Goal: Task Accomplishment & Management: Use online tool/utility

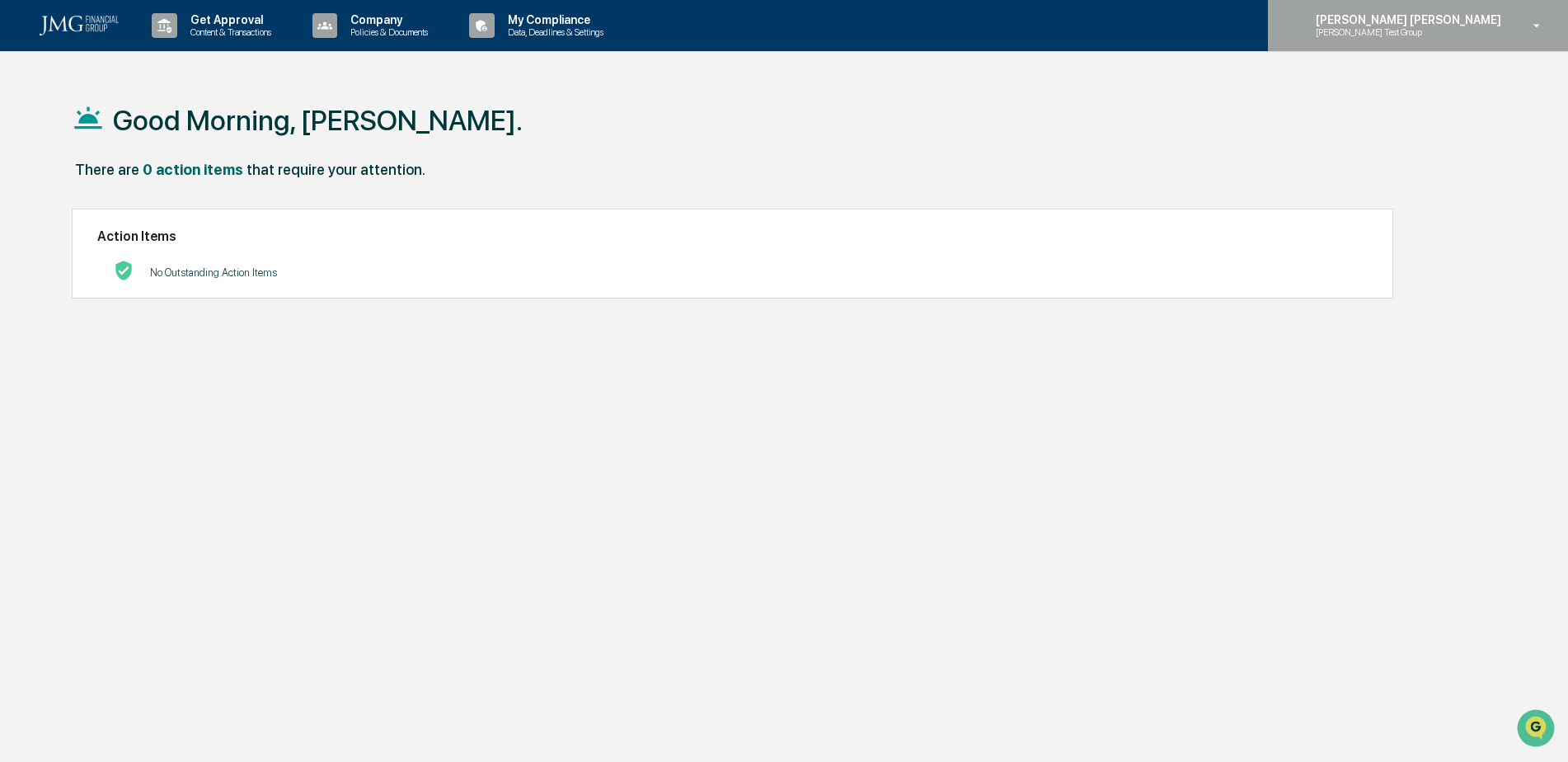
click at [1464, 36] on p "[PERSON_NAME] Test Group" at bounding box center [1383, 31] width 162 height 11
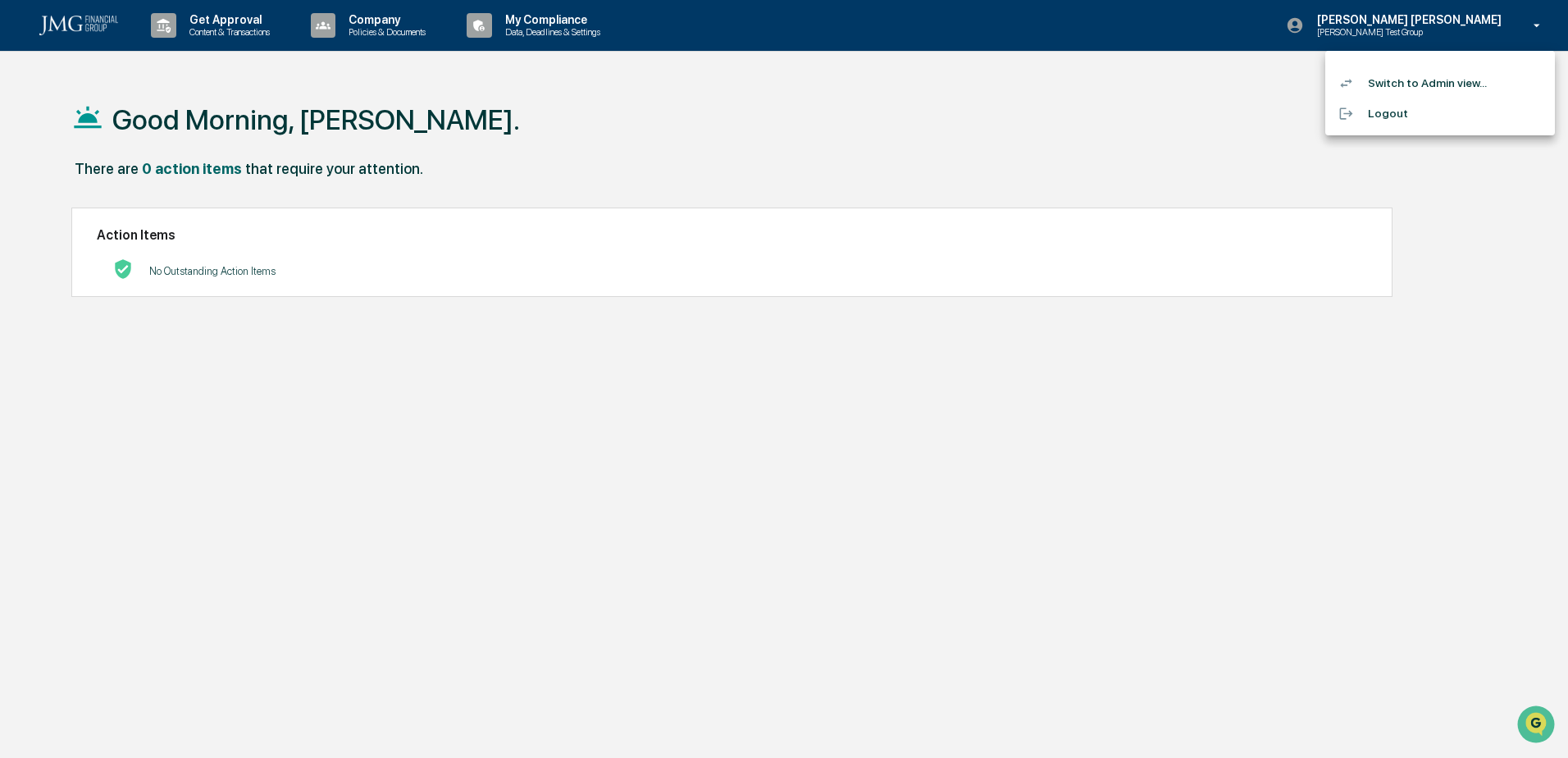
click at [1461, 83] on li "Switch to Admin view..." at bounding box center [1440, 82] width 229 height 30
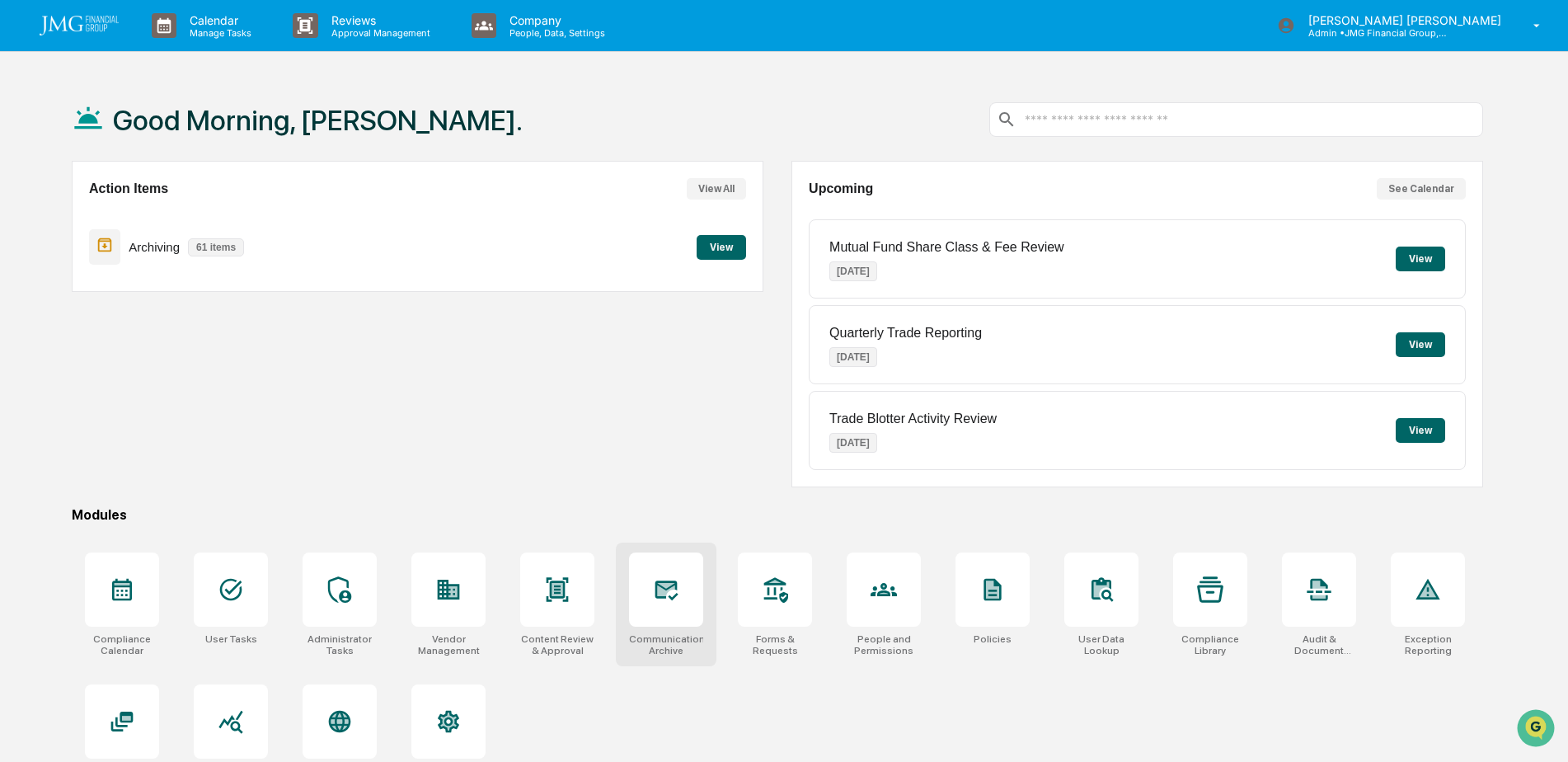
click at [656, 587] on icon at bounding box center [667, 590] width 23 height 20
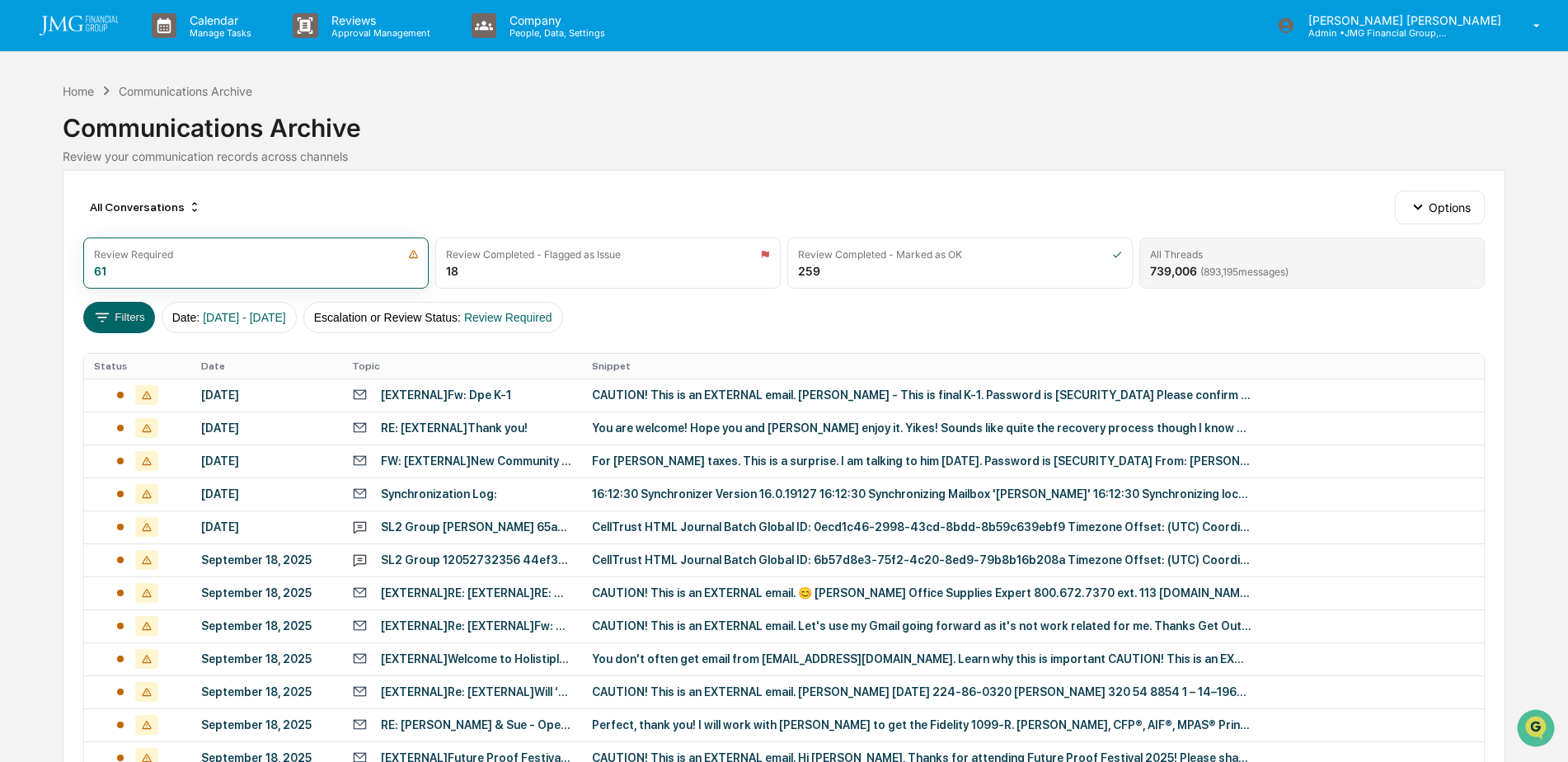
click at [1287, 274] on span "( 893,195 messages)" at bounding box center [1244, 271] width 88 height 12
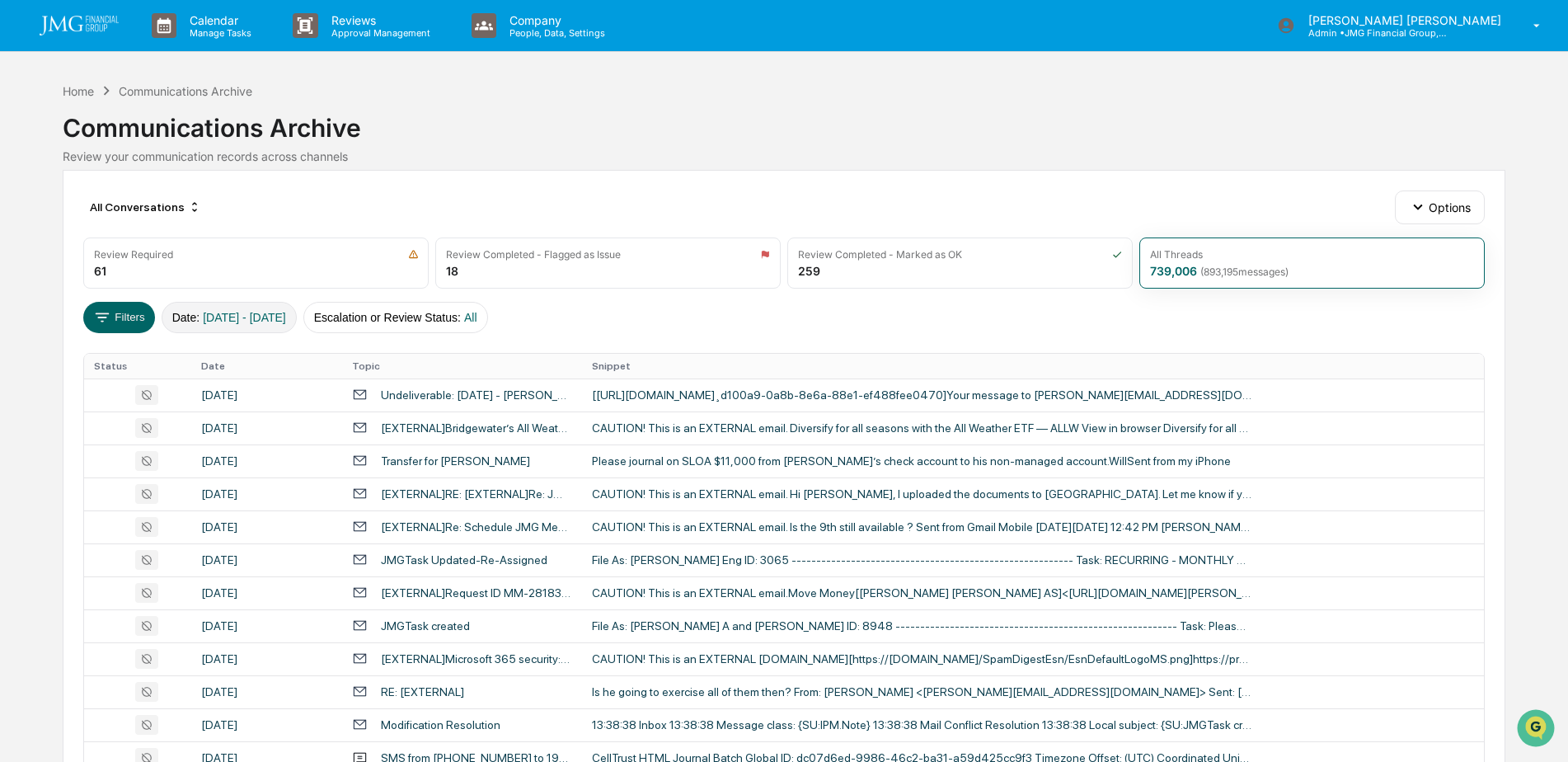
click at [254, 319] on span "[DATE] - [DATE]" at bounding box center [244, 317] width 83 height 13
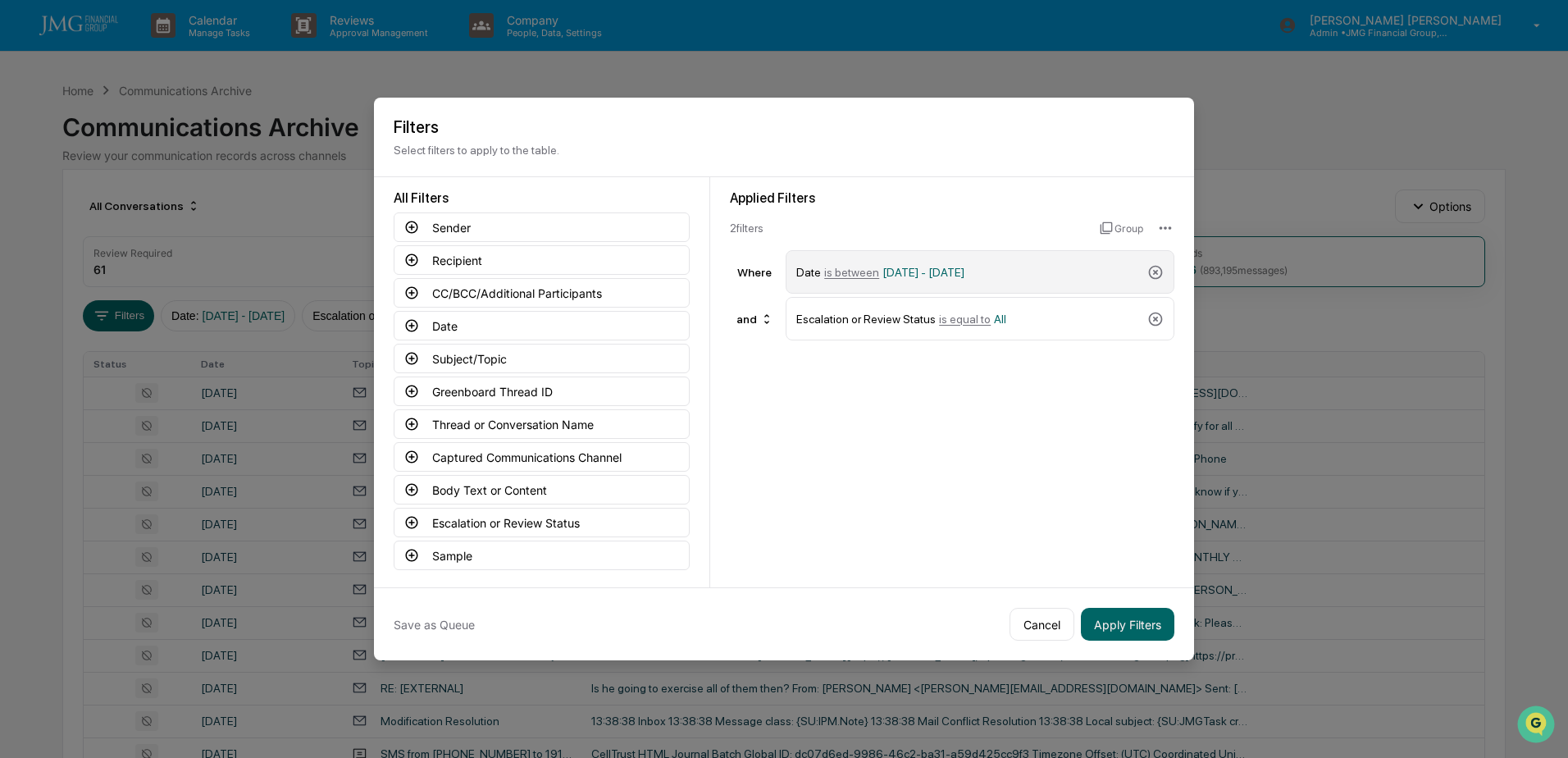
click at [1056, 276] on div "Date is between 01/01/2024 - 12/31/2025" at bounding box center [968, 272] width 345 height 29
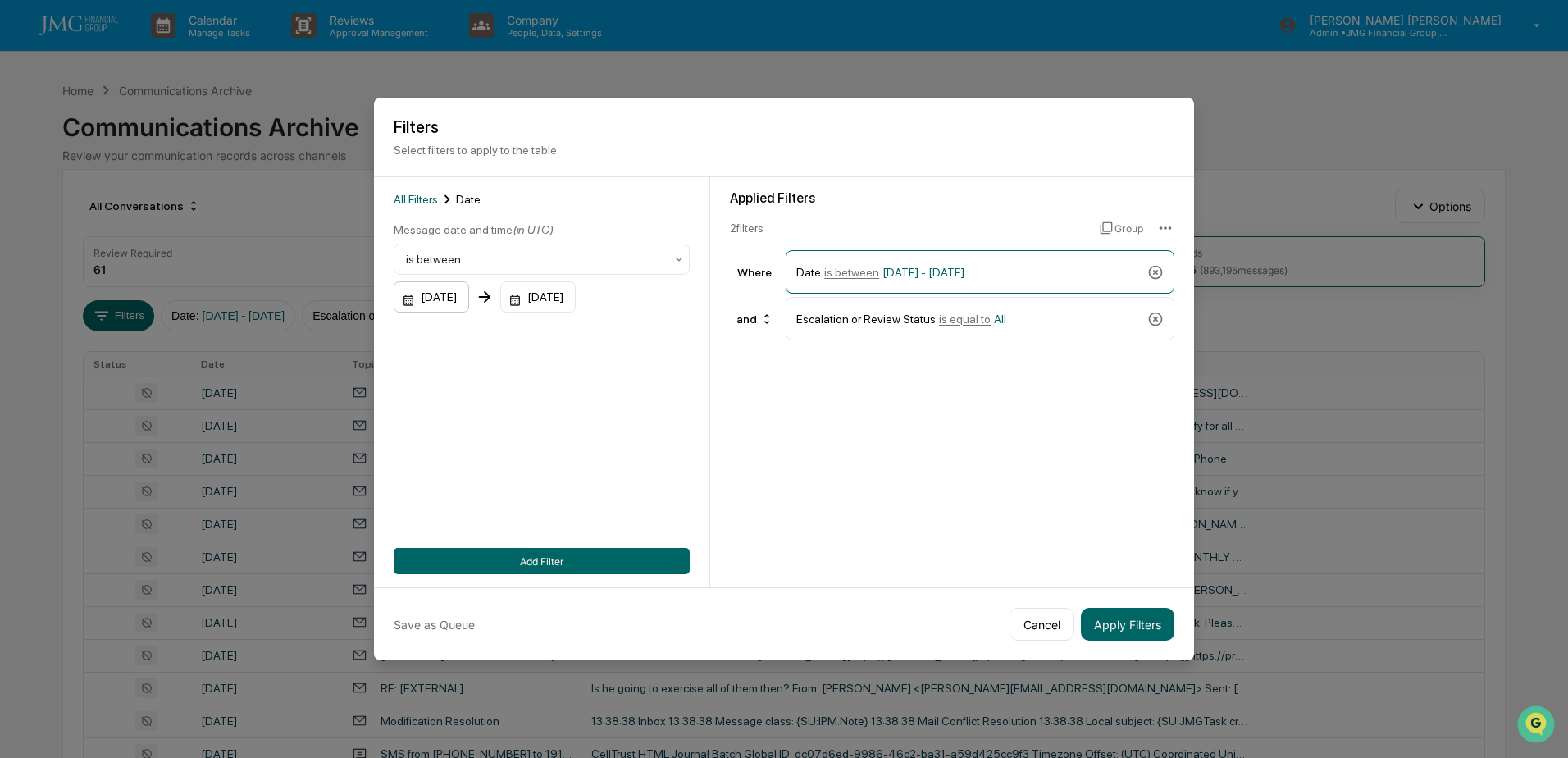
click at [468, 300] on div "01/01/2024" at bounding box center [431, 297] width 76 height 31
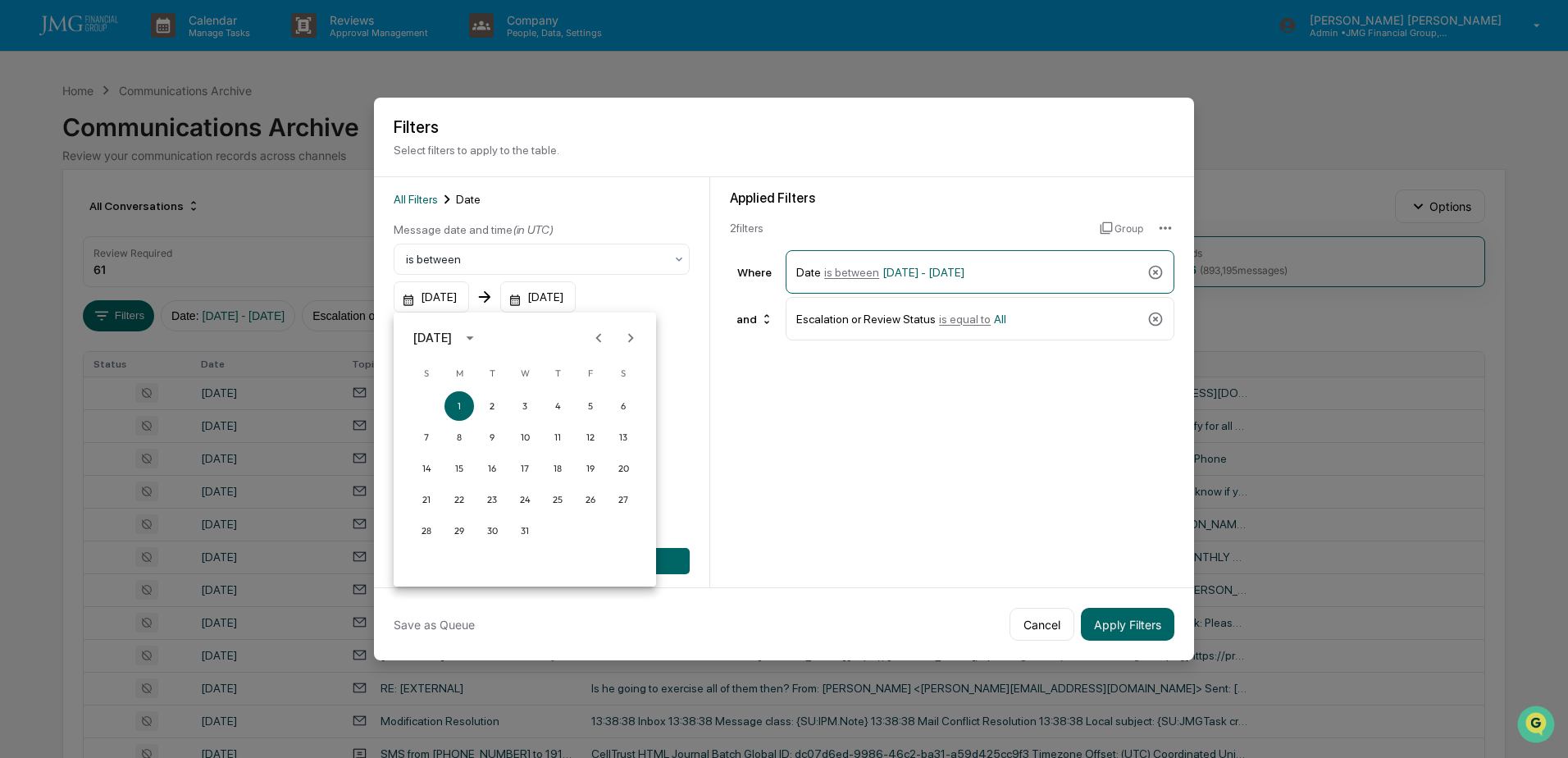
click at [473, 339] on icon "calendar view is open, switch to year view" at bounding box center [469, 338] width 7 height 4
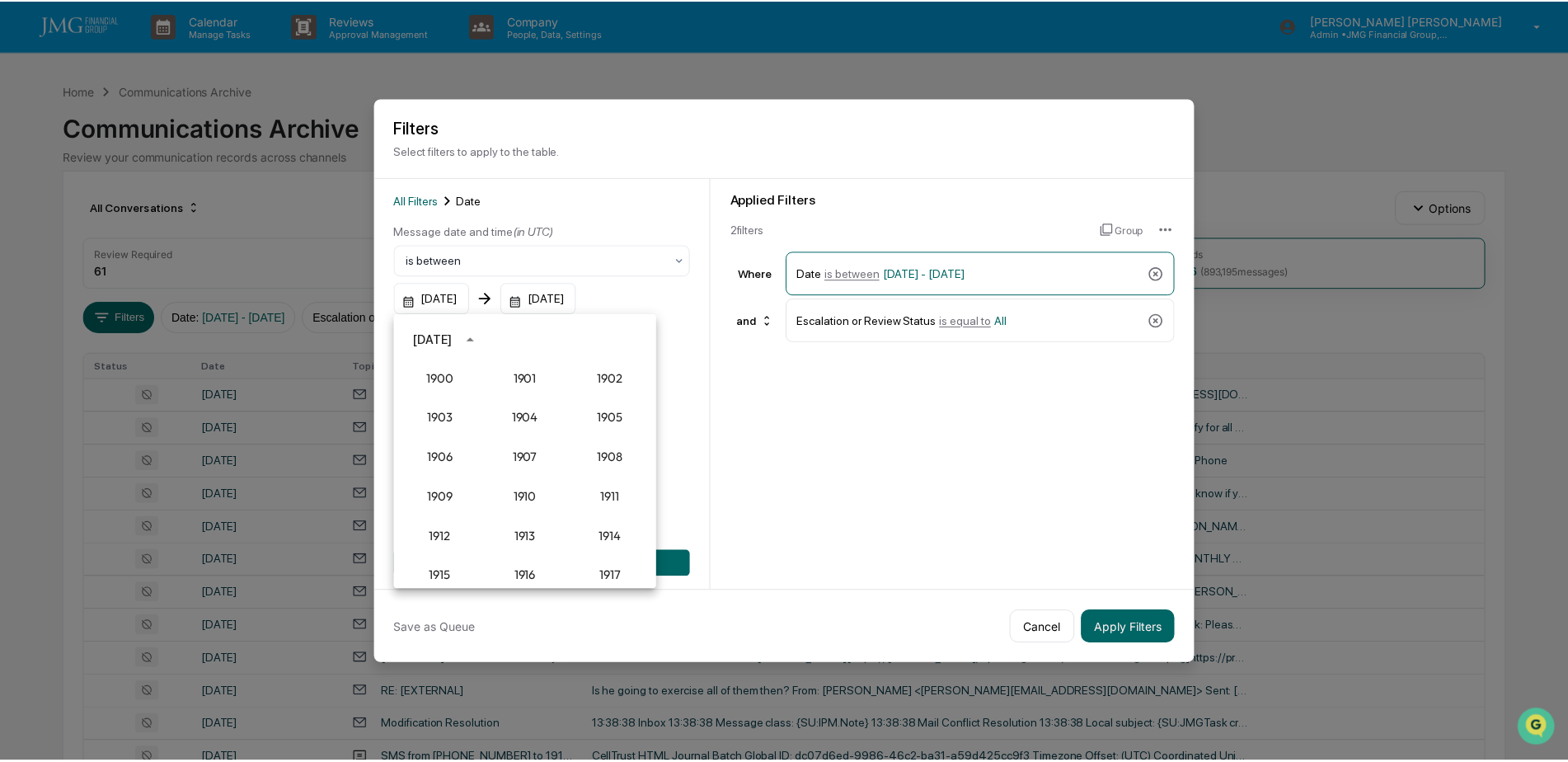
scroll to position [1527, 0]
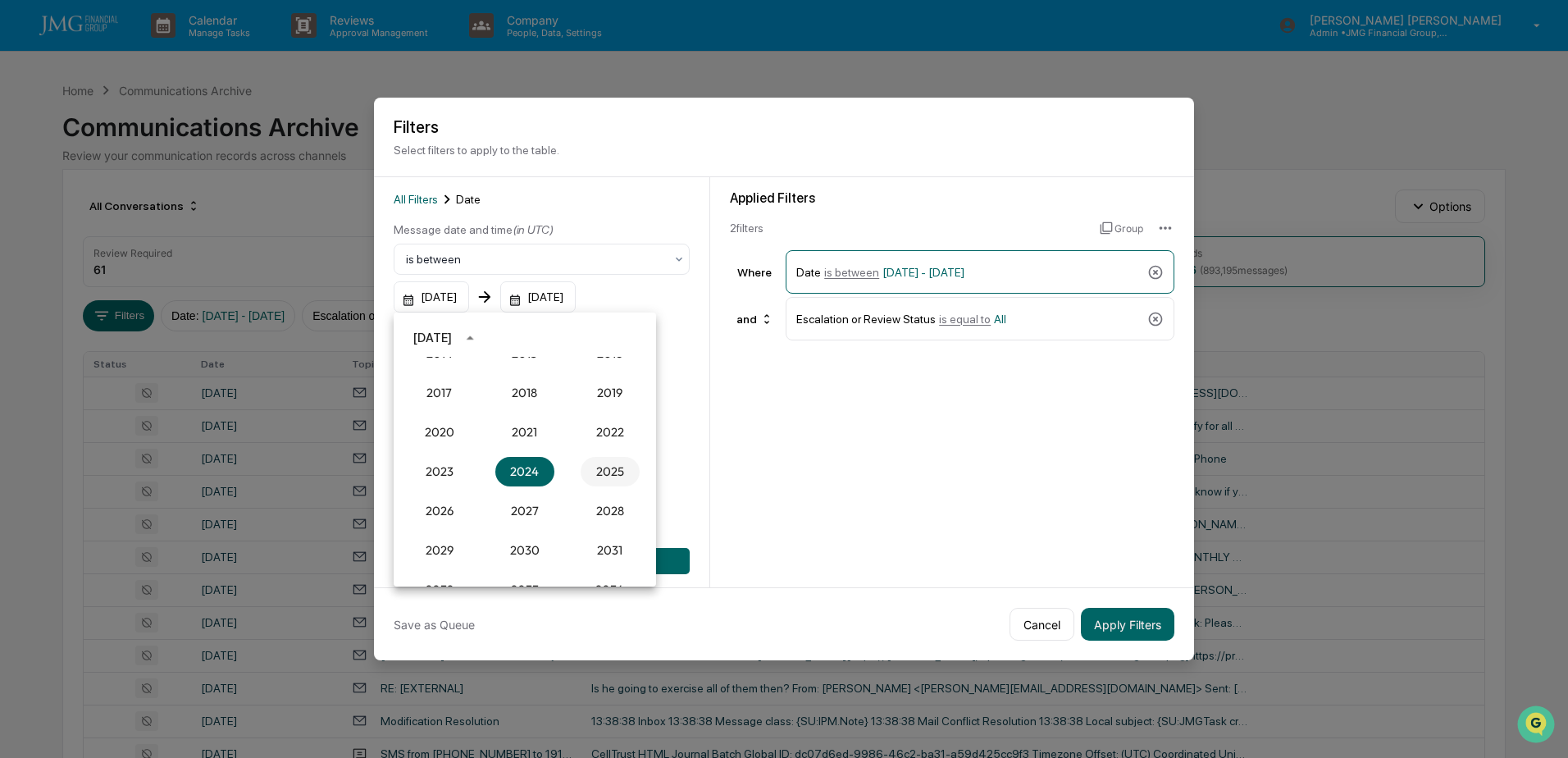
click at [614, 469] on button "2025" at bounding box center [610, 471] width 59 height 30
click at [584, 458] on button "Sep" at bounding box center [610, 464] width 59 height 30
click at [553, 465] on button "18" at bounding box center [557, 468] width 30 height 30
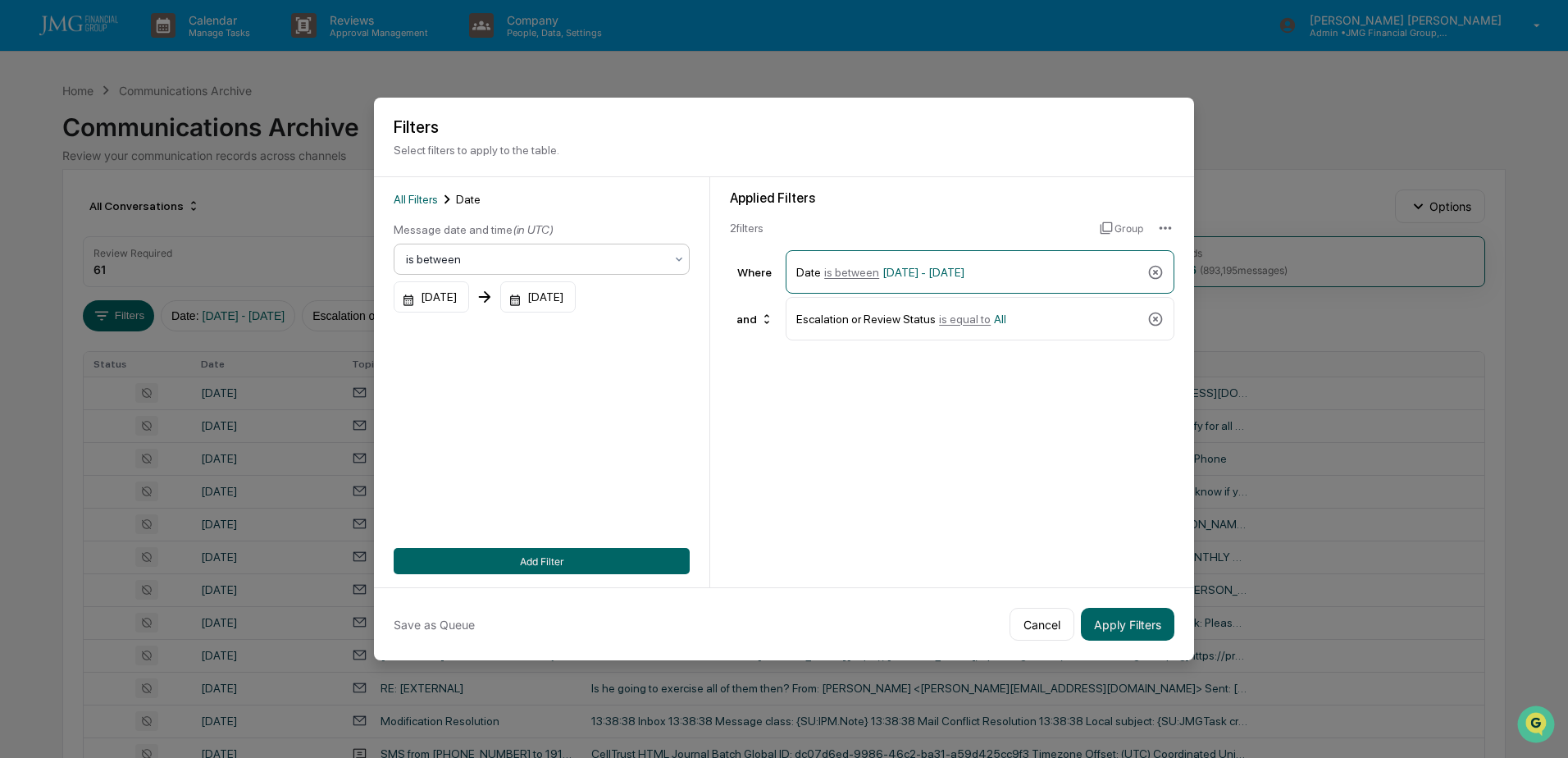
click at [654, 267] on div at bounding box center [534, 259] width 258 height 16
click at [870, 444] on div "Applied Filters 2 filter s Group Where Date is between 09/18/2025 - 12/31/2025 …" at bounding box center [952, 382] width 484 height 410
click at [685, 264] on icon at bounding box center [678, 259] width 13 height 13
click at [781, 395] on div "Applied Filters 2 filter s Group Where Date is between 09/18/2025 - 12/31/2025 …" at bounding box center [952, 382] width 484 height 410
click at [455, 294] on div "09/18/2025" at bounding box center [431, 297] width 76 height 31
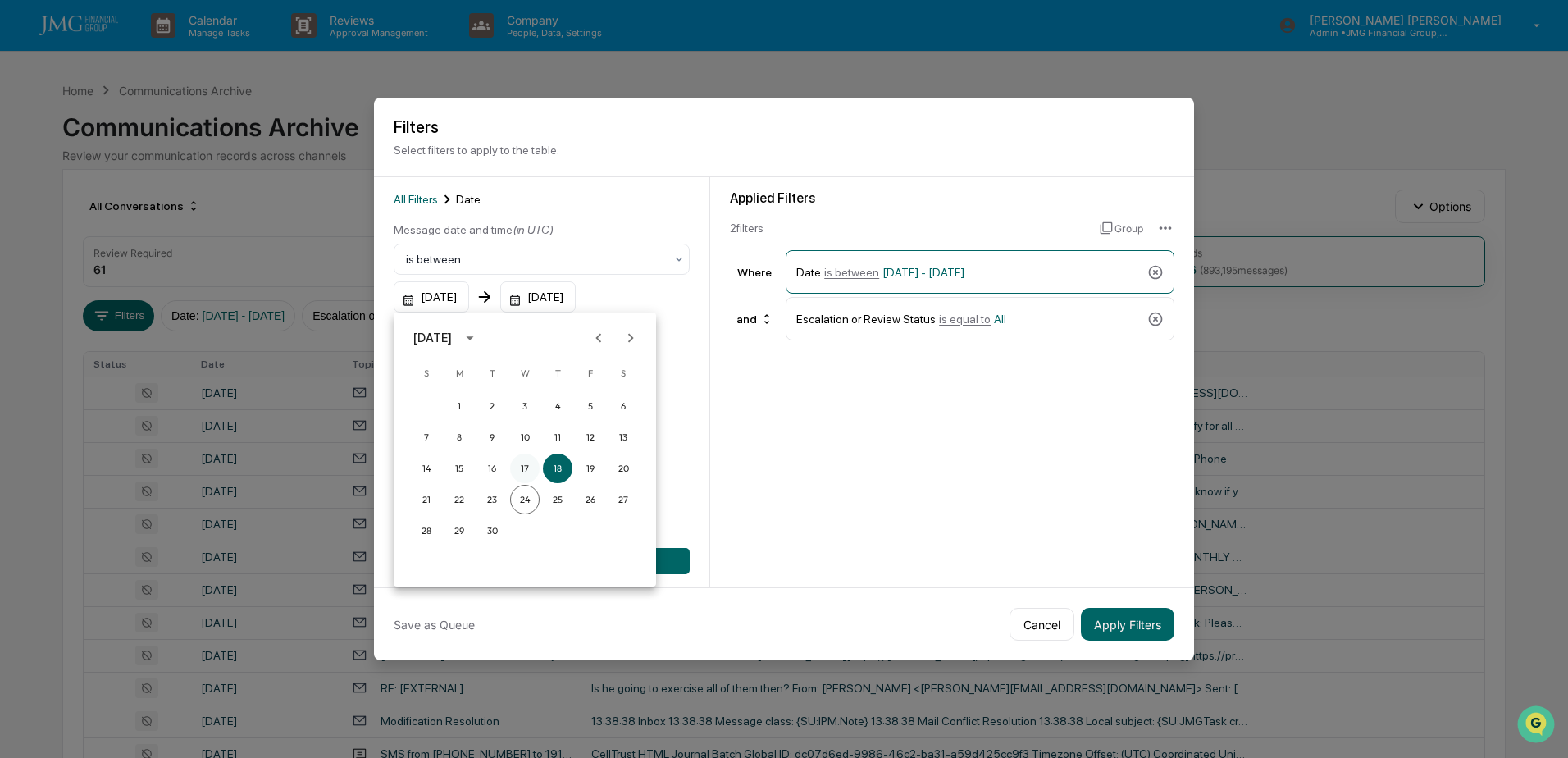
click at [524, 465] on button "17" at bounding box center [524, 468] width 30 height 30
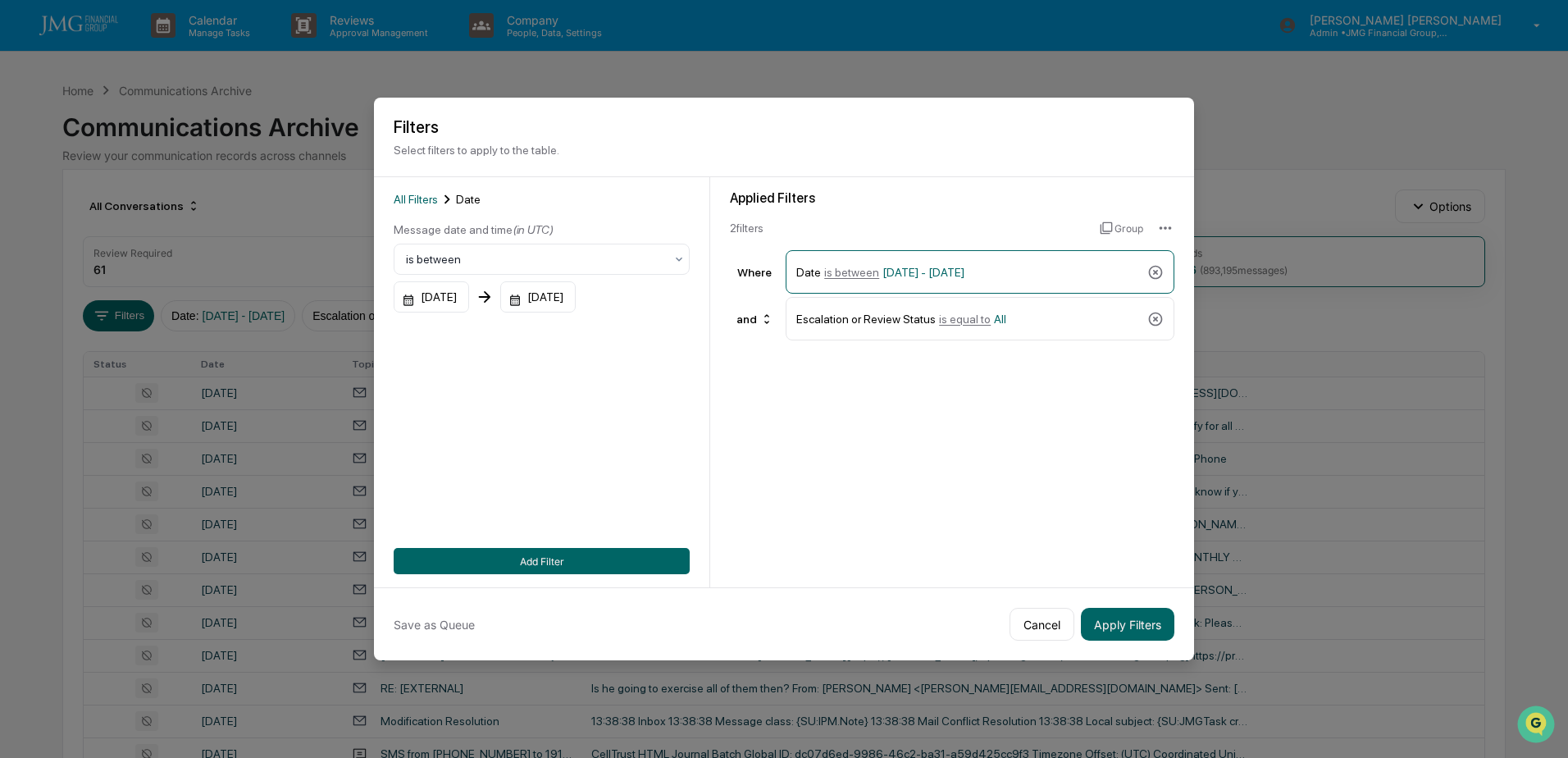
click at [687, 402] on div "All Filters Date Message date and time (in UTC) is between 09/17/2025 12/31/202…" at bounding box center [541, 382] width 296 height 384
click at [595, 556] on button "Add Filter" at bounding box center [541, 561] width 296 height 26
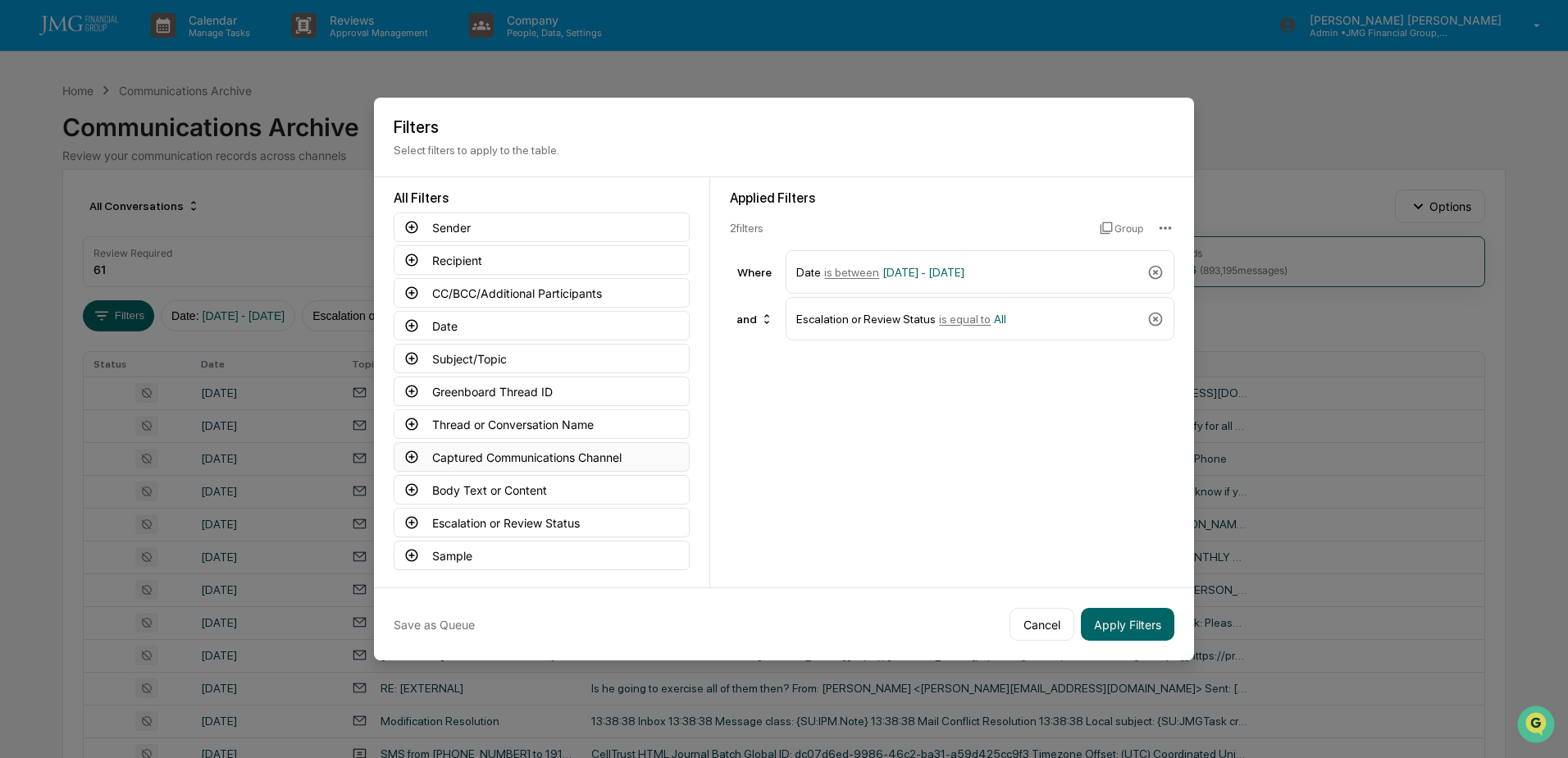
click at [605, 453] on button "Captured Communications Channel" at bounding box center [541, 457] width 296 height 30
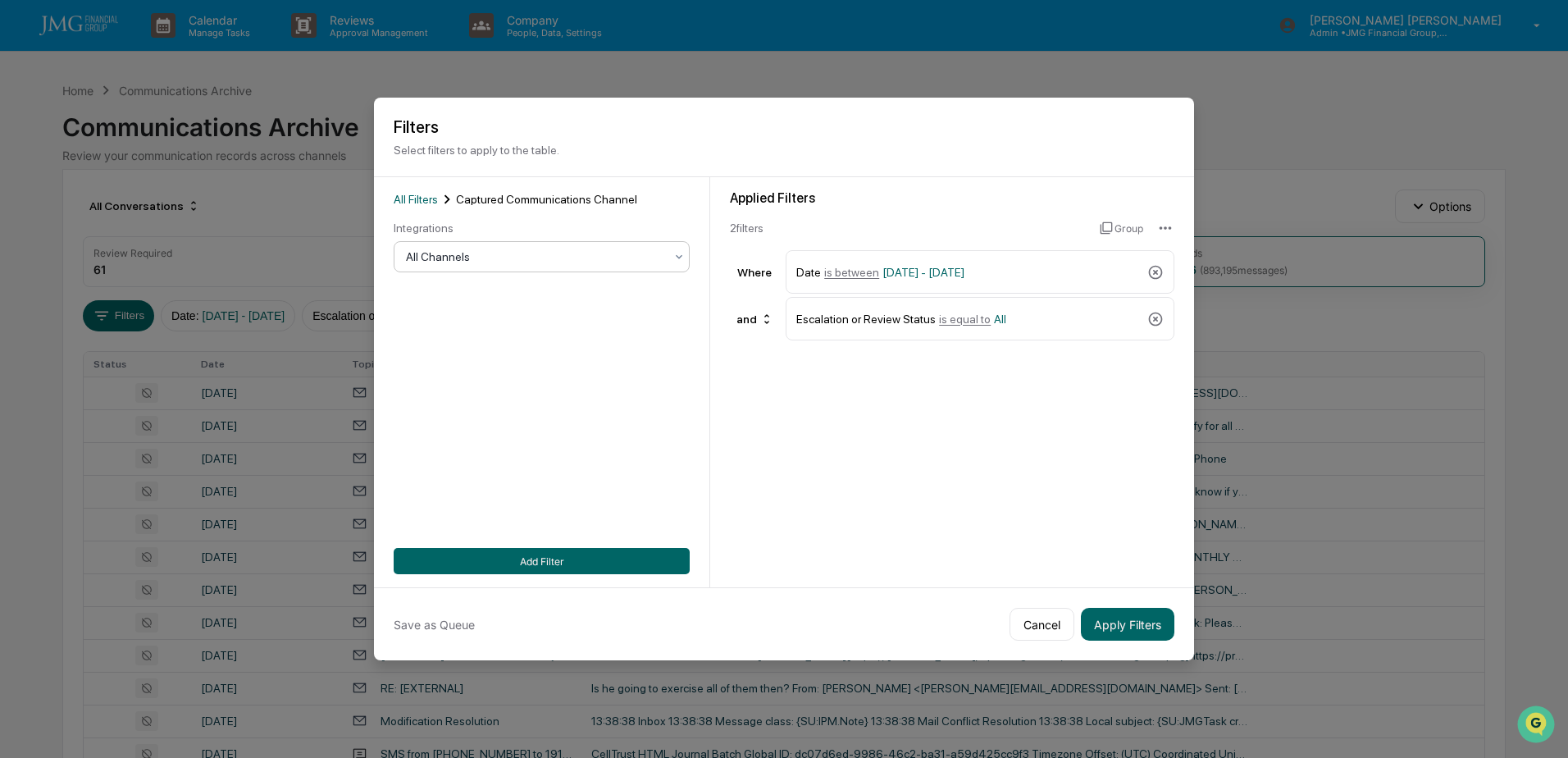
click at [530, 251] on div at bounding box center [534, 256] width 258 height 16
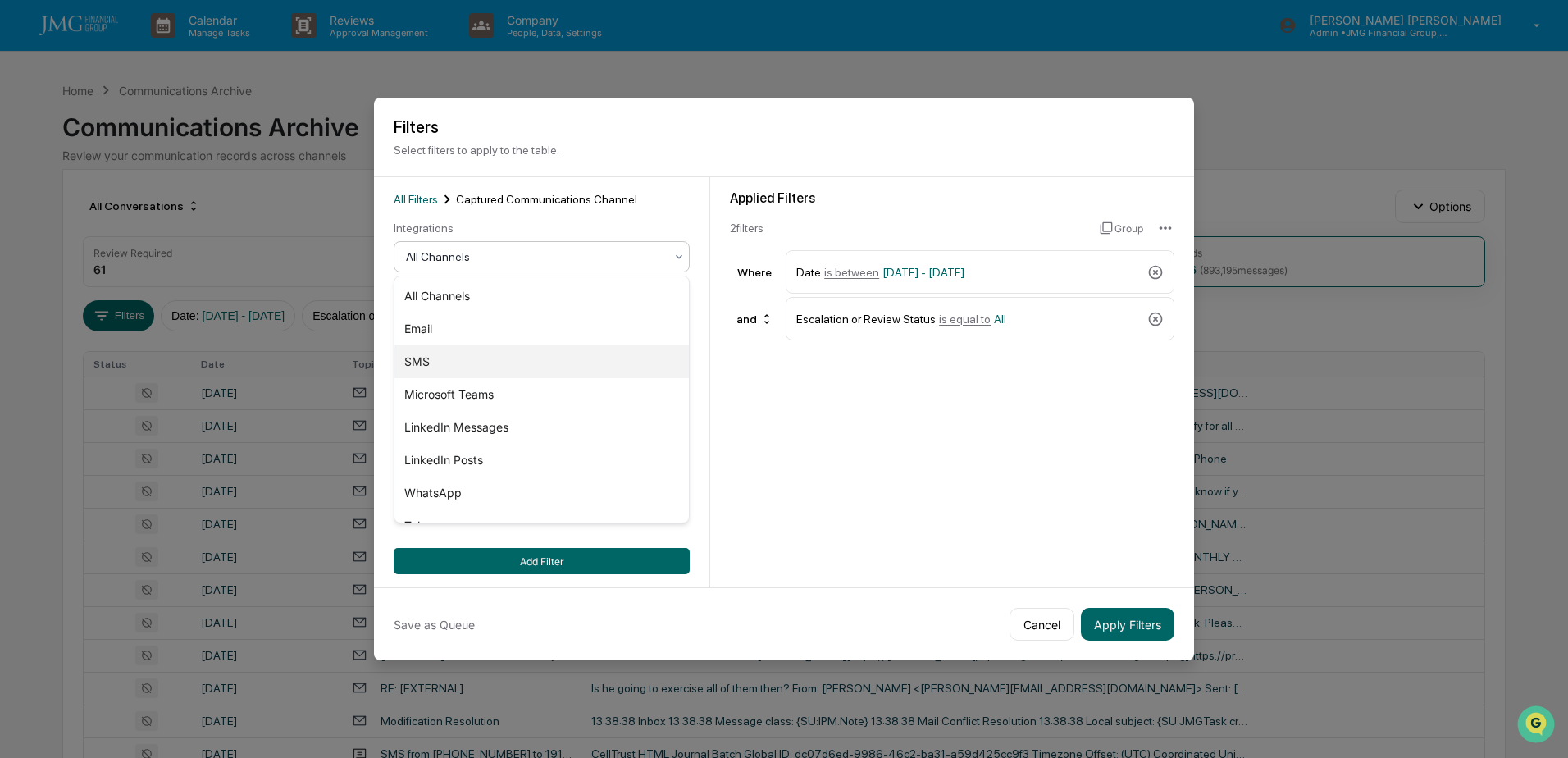
click at [473, 354] on div "SMS" at bounding box center [541, 362] width 294 height 33
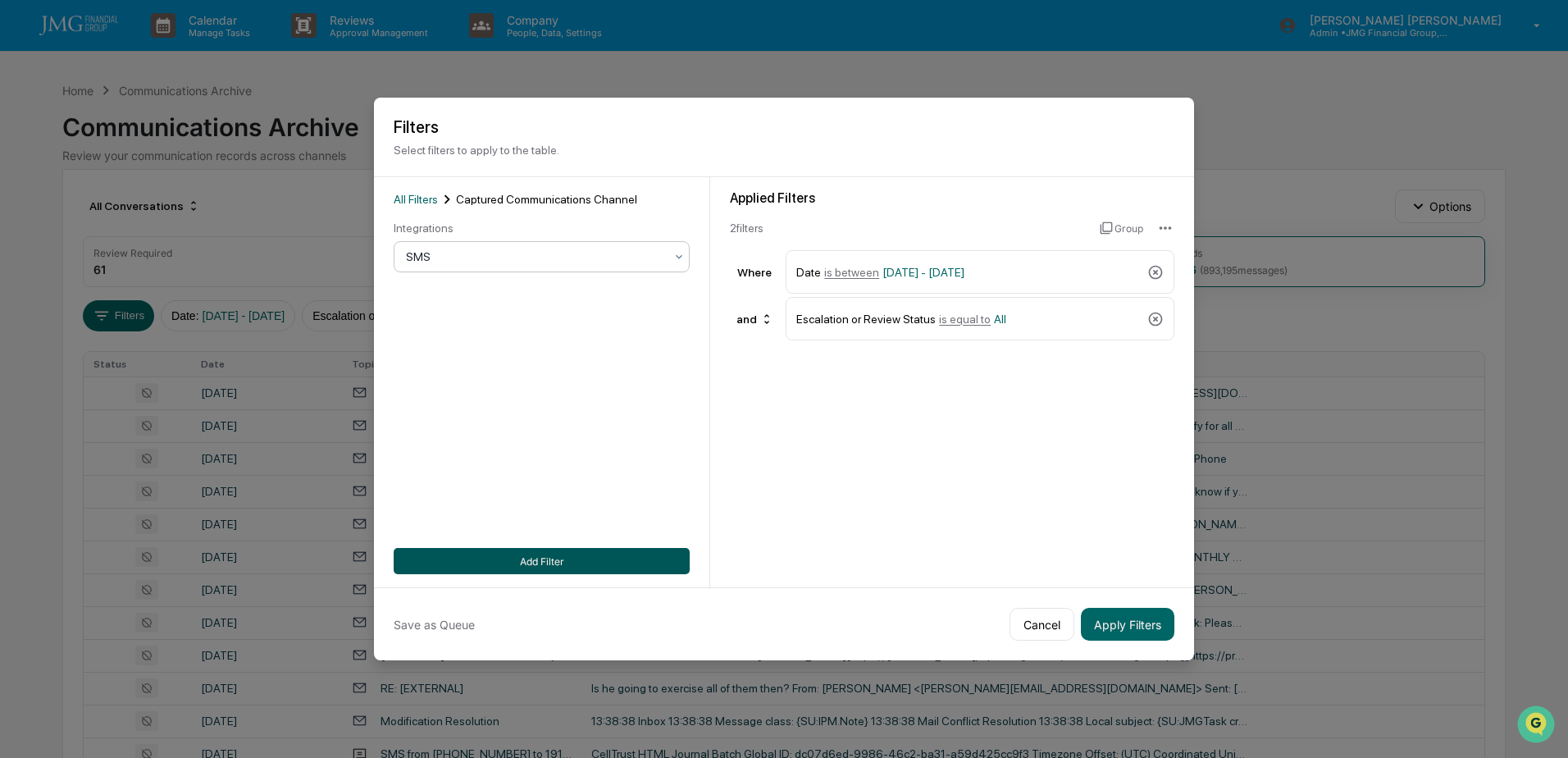
click at [535, 559] on button "Add Filter" at bounding box center [541, 561] width 296 height 26
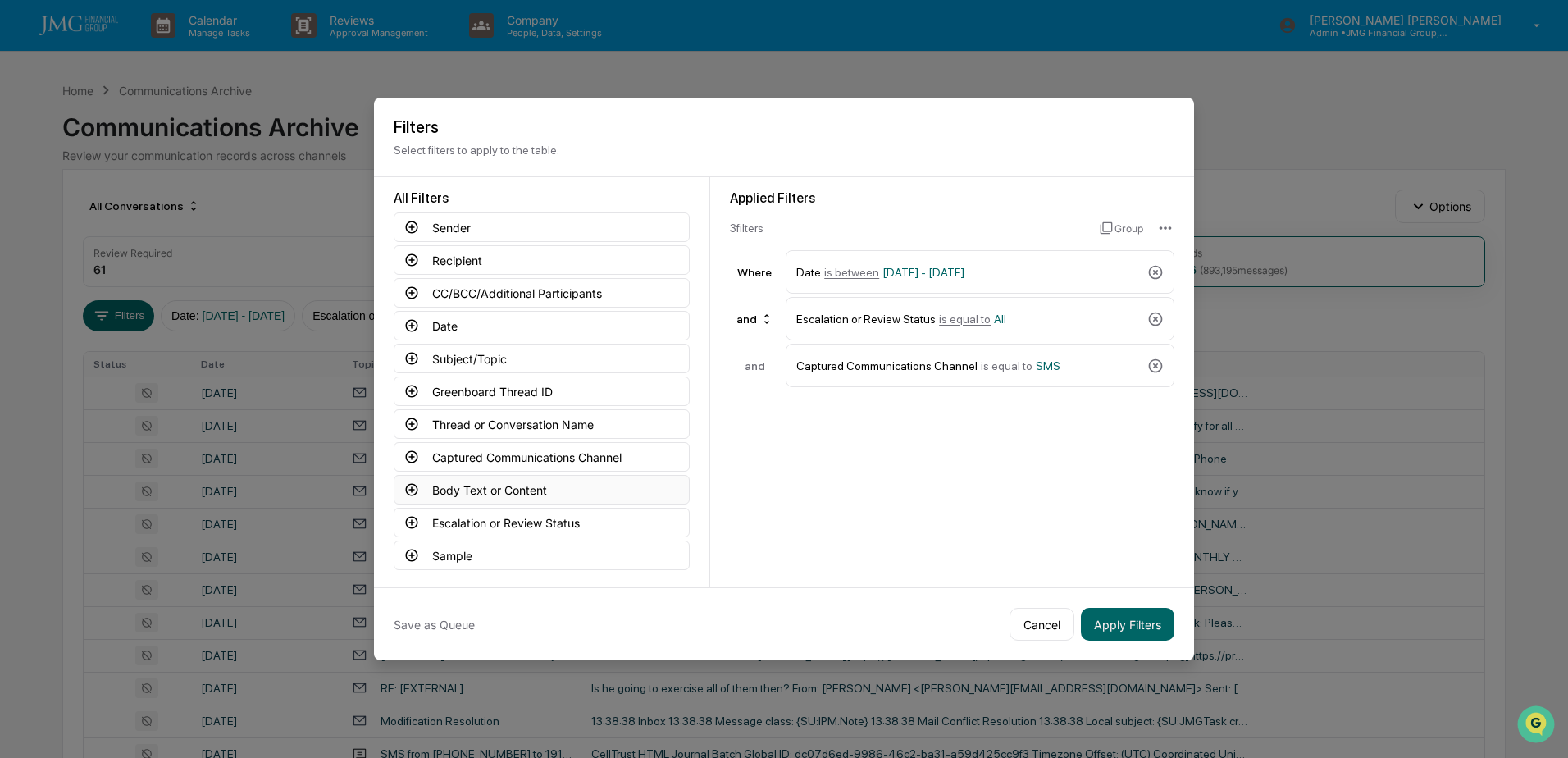
click at [557, 495] on button "Body Text or Content" at bounding box center [541, 490] width 296 height 30
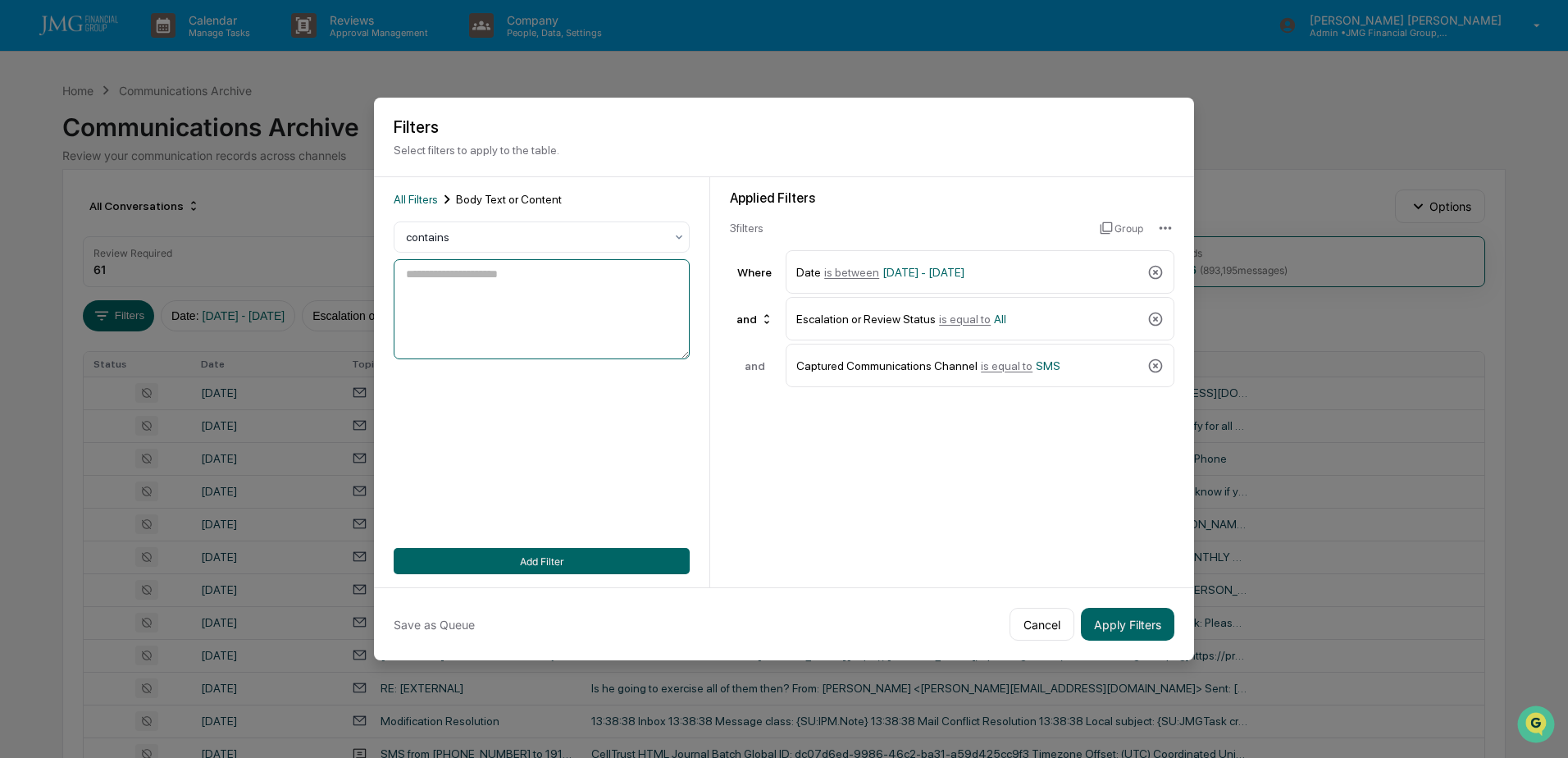
click at [591, 284] on textarea at bounding box center [541, 308] width 296 height 100
type textarea "*******"
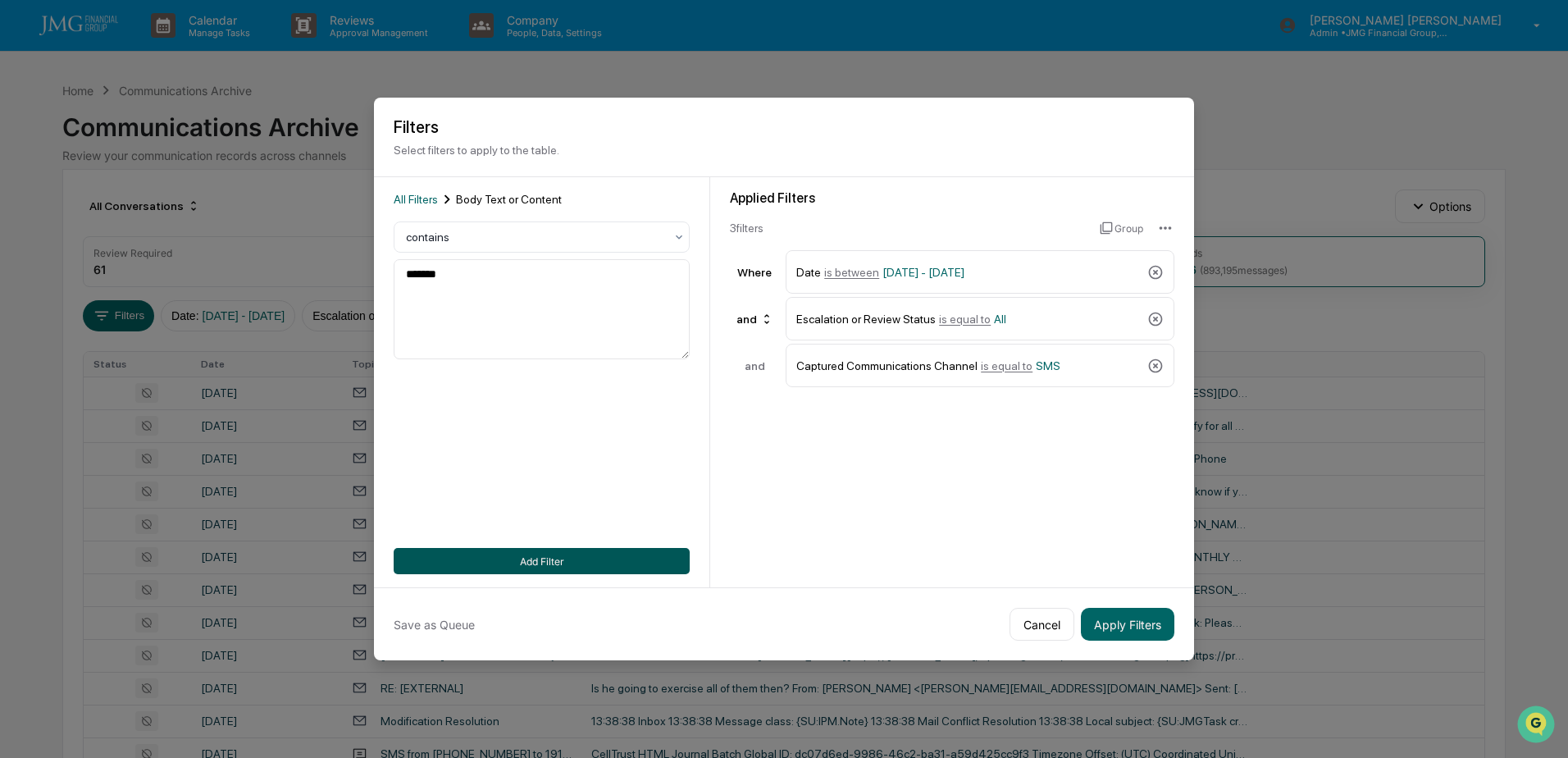
click at [500, 556] on button "Add Filter" at bounding box center [541, 561] width 296 height 26
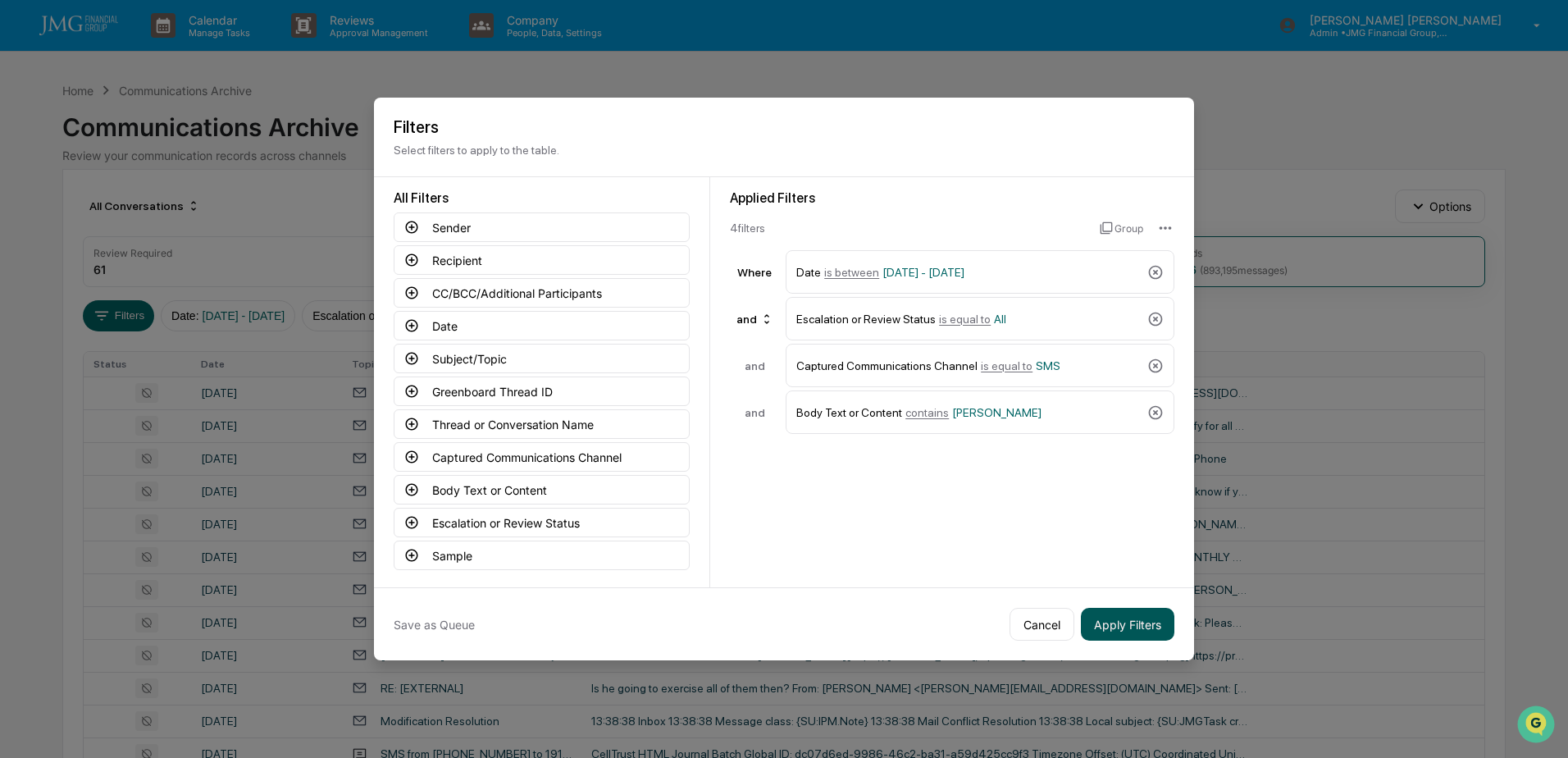
click at [1146, 624] on button "Apply Filters" at bounding box center [1128, 624] width 94 height 33
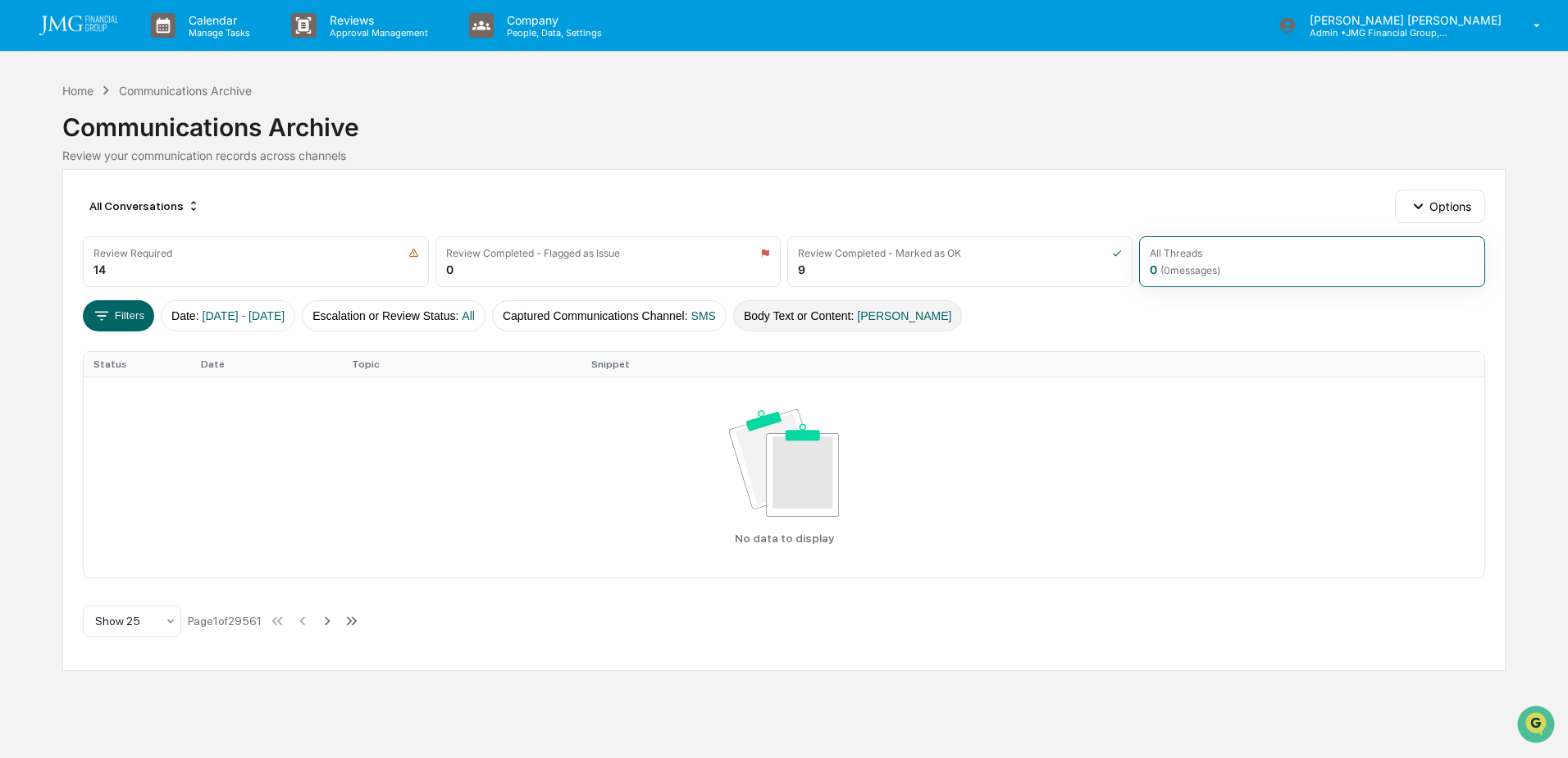
click at [897, 320] on button "Body Text or Content : Lennart" at bounding box center [847, 316] width 229 height 31
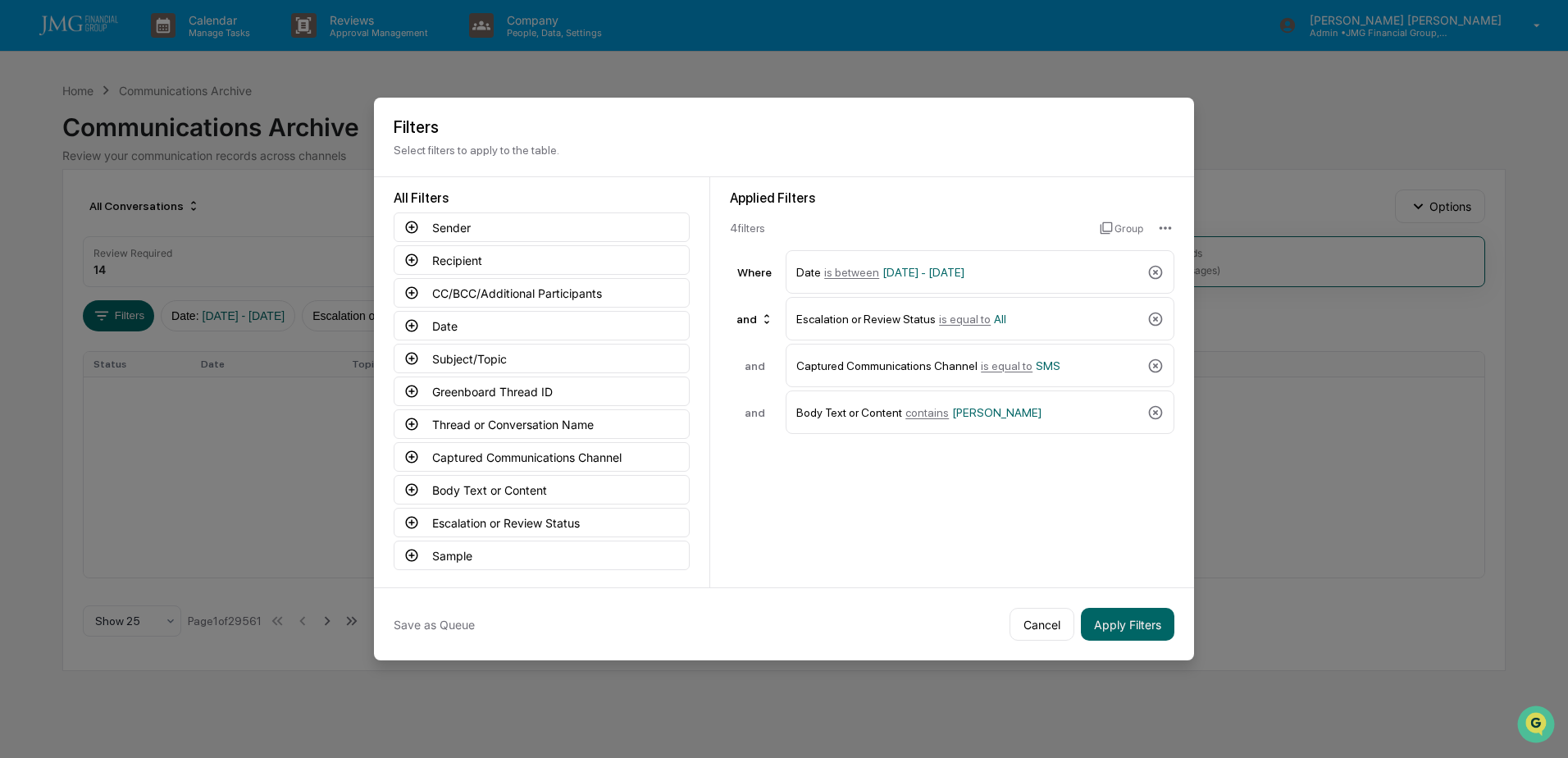
click at [1150, 409] on icon at bounding box center [1156, 412] width 14 height 14
click at [538, 491] on button "Body Text or Content" at bounding box center [541, 490] width 296 height 30
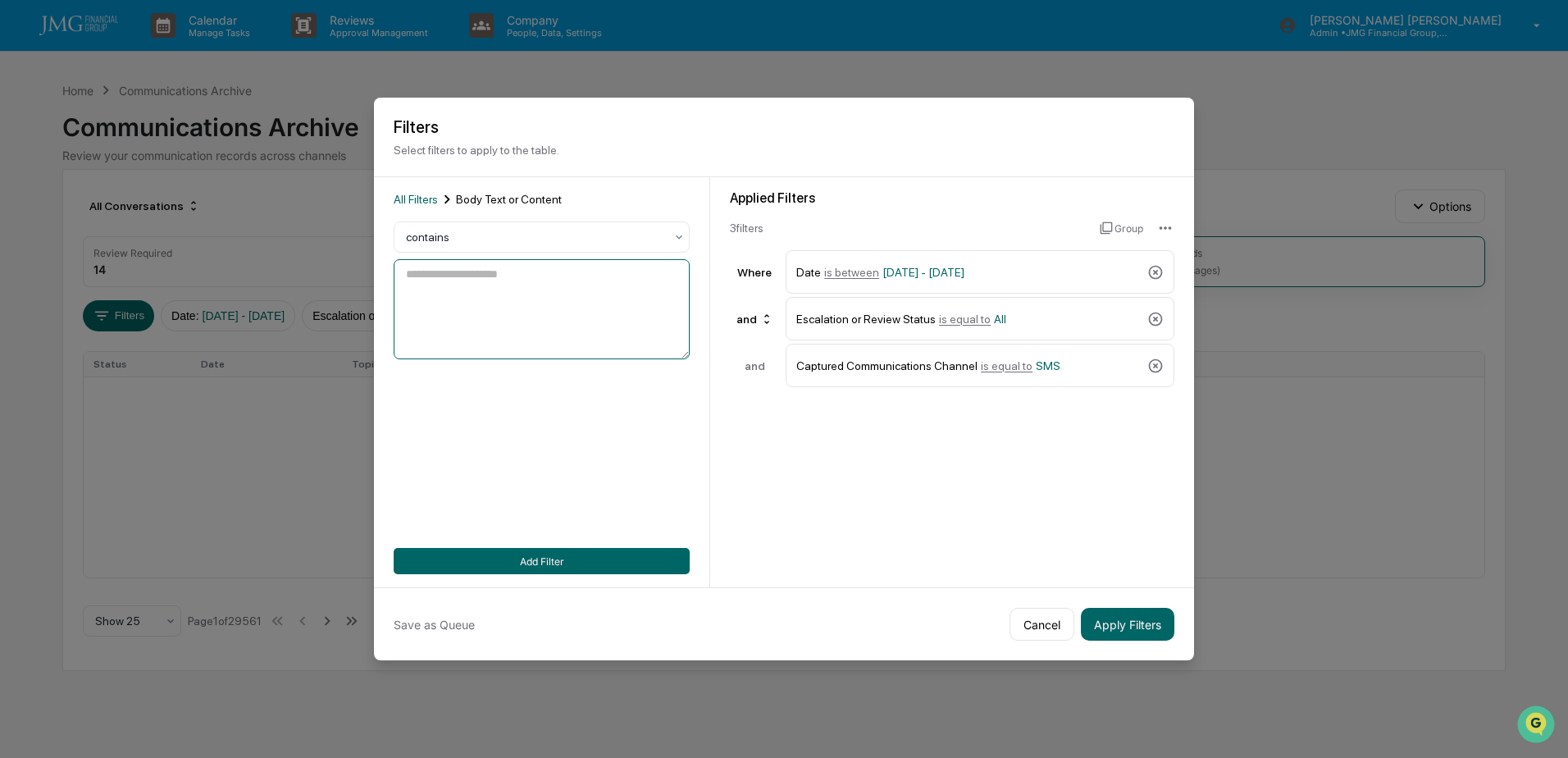
click at [514, 307] on textarea at bounding box center [541, 308] width 296 height 100
type textarea "****"
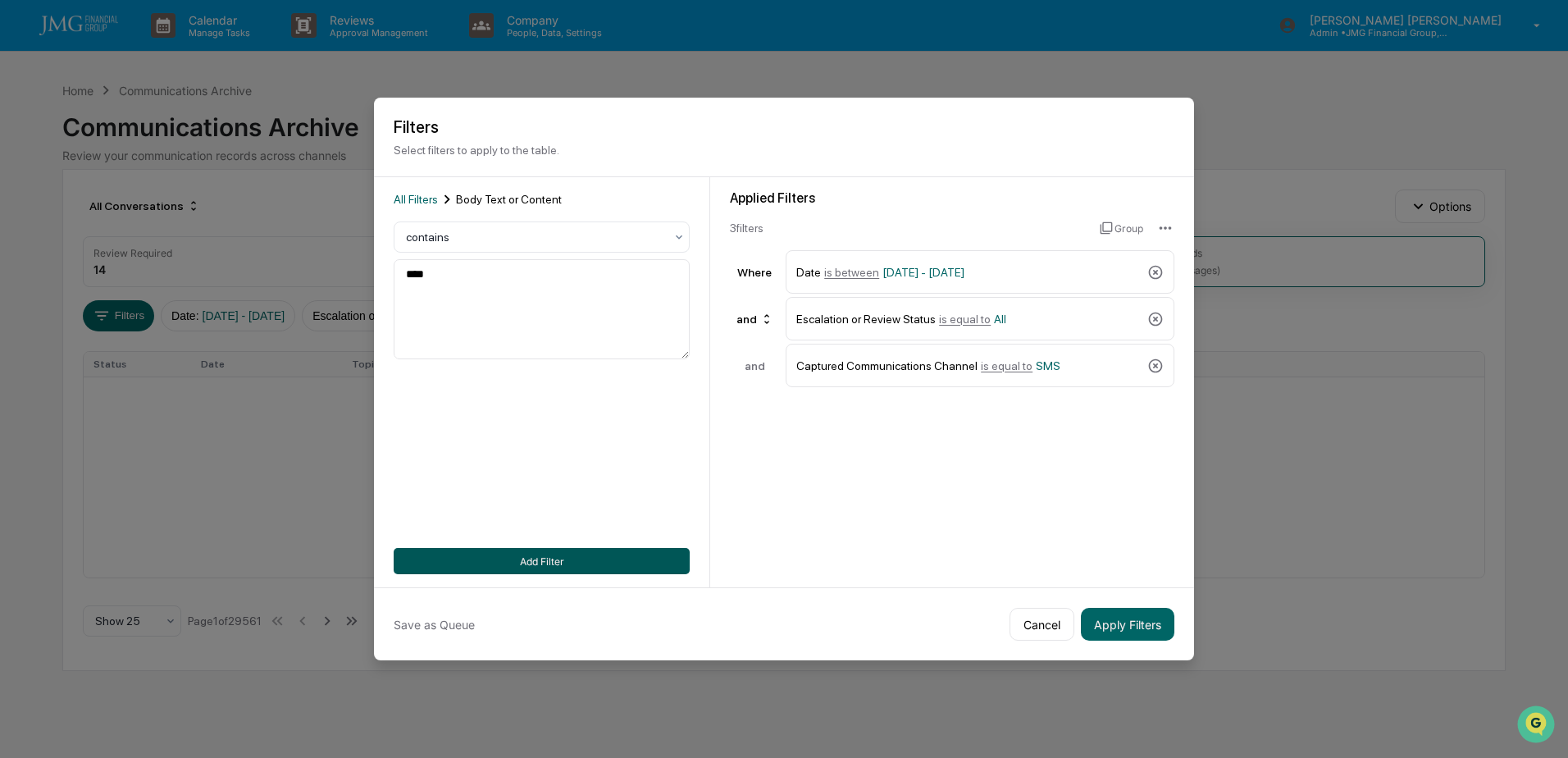
click at [552, 550] on button "Add Filter" at bounding box center [541, 561] width 296 height 26
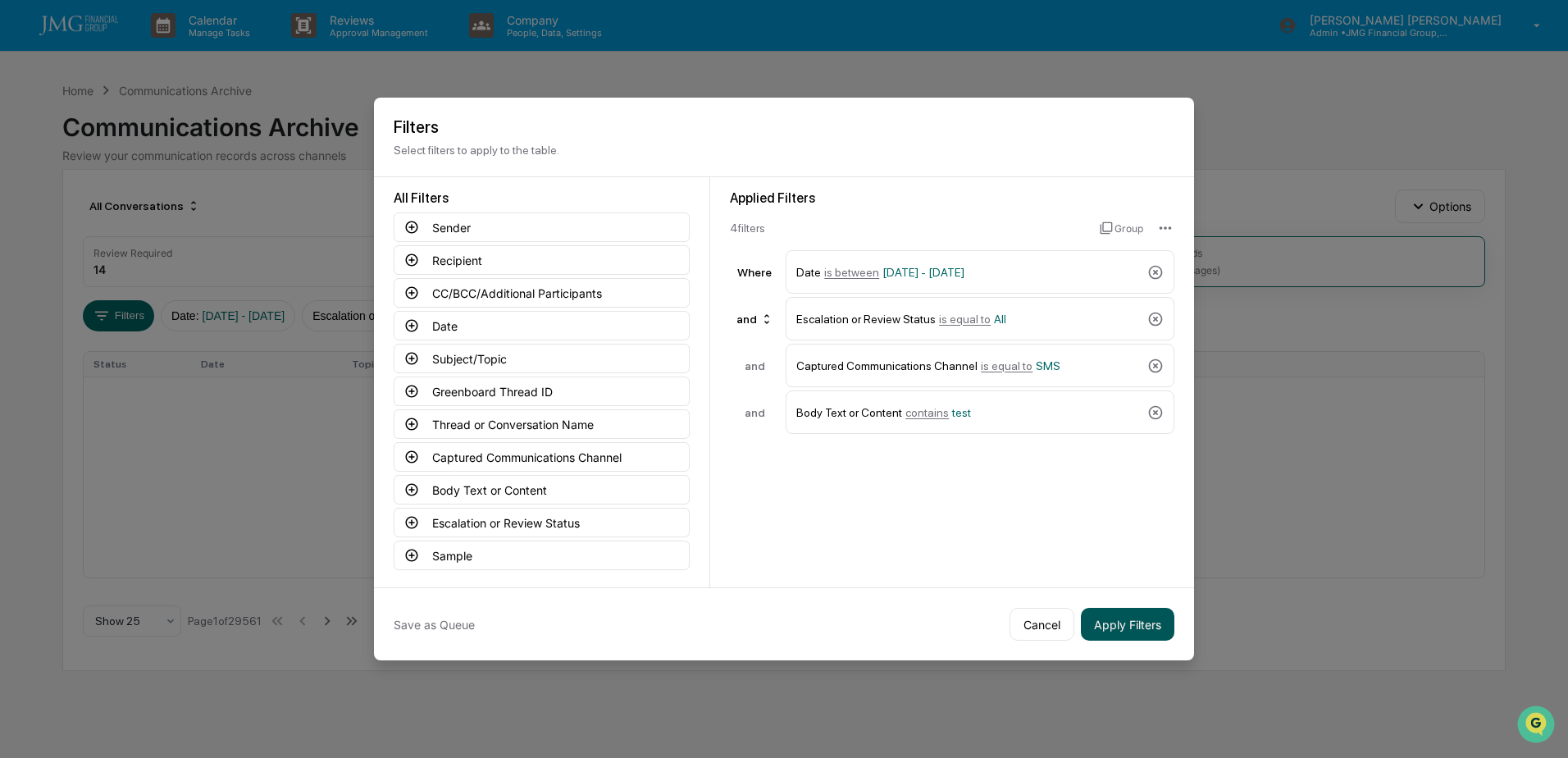
click at [1143, 618] on button "Apply Filters" at bounding box center [1128, 624] width 94 height 33
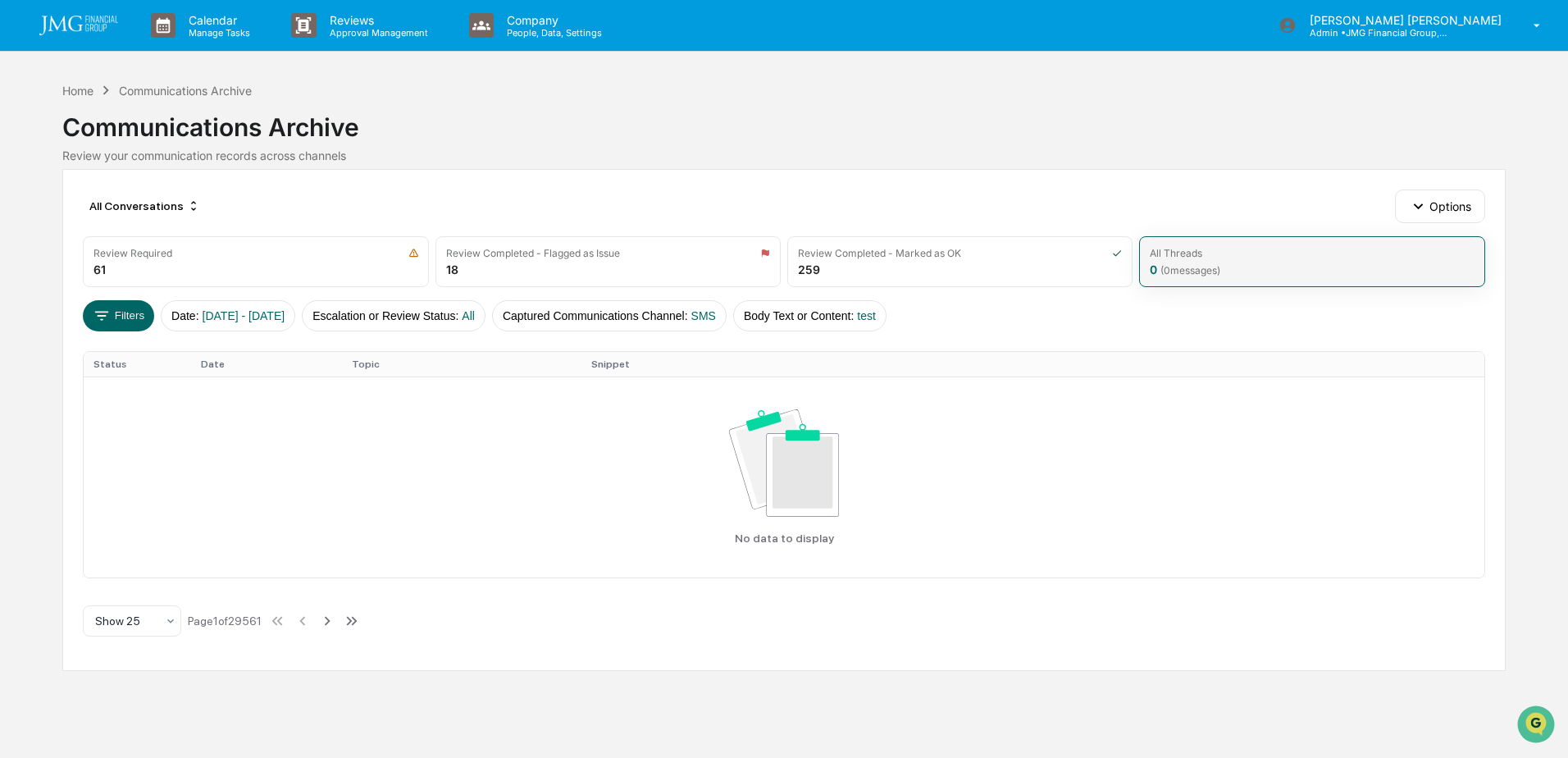
click at [1234, 267] on div "All Threads 0 ( 0 messages)" at bounding box center [1312, 261] width 346 height 51
click at [869, 322] on button "Body Text or Content : test" at bounding box center [809, 316] width 154 height 31
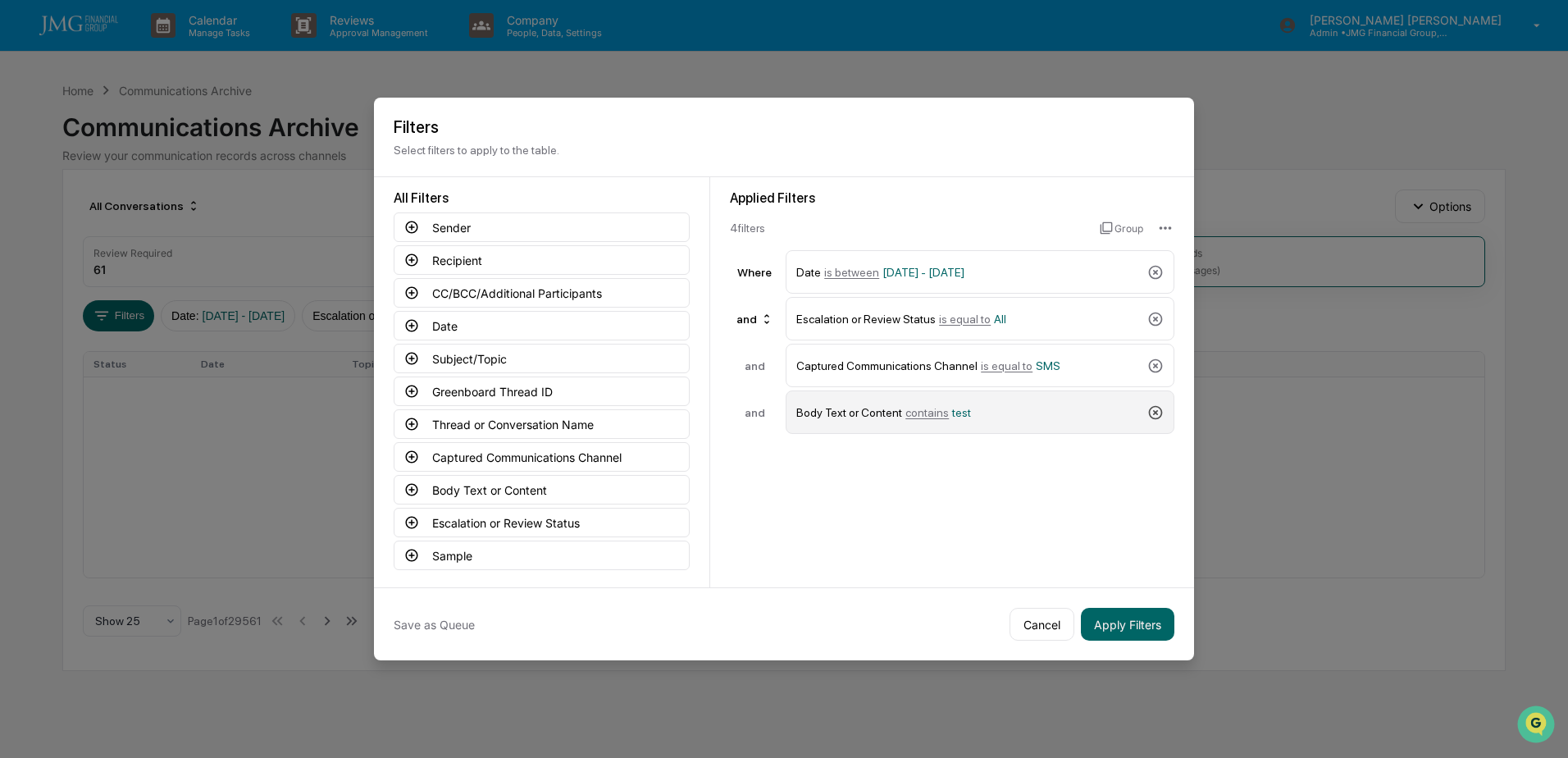
click at [1157, 415] on icon at bounding box center [1155, 412] width 16 height 16
click at [572, 488] on button "Body Text or Content" at bounding box center [541, 490] width 296 height 30
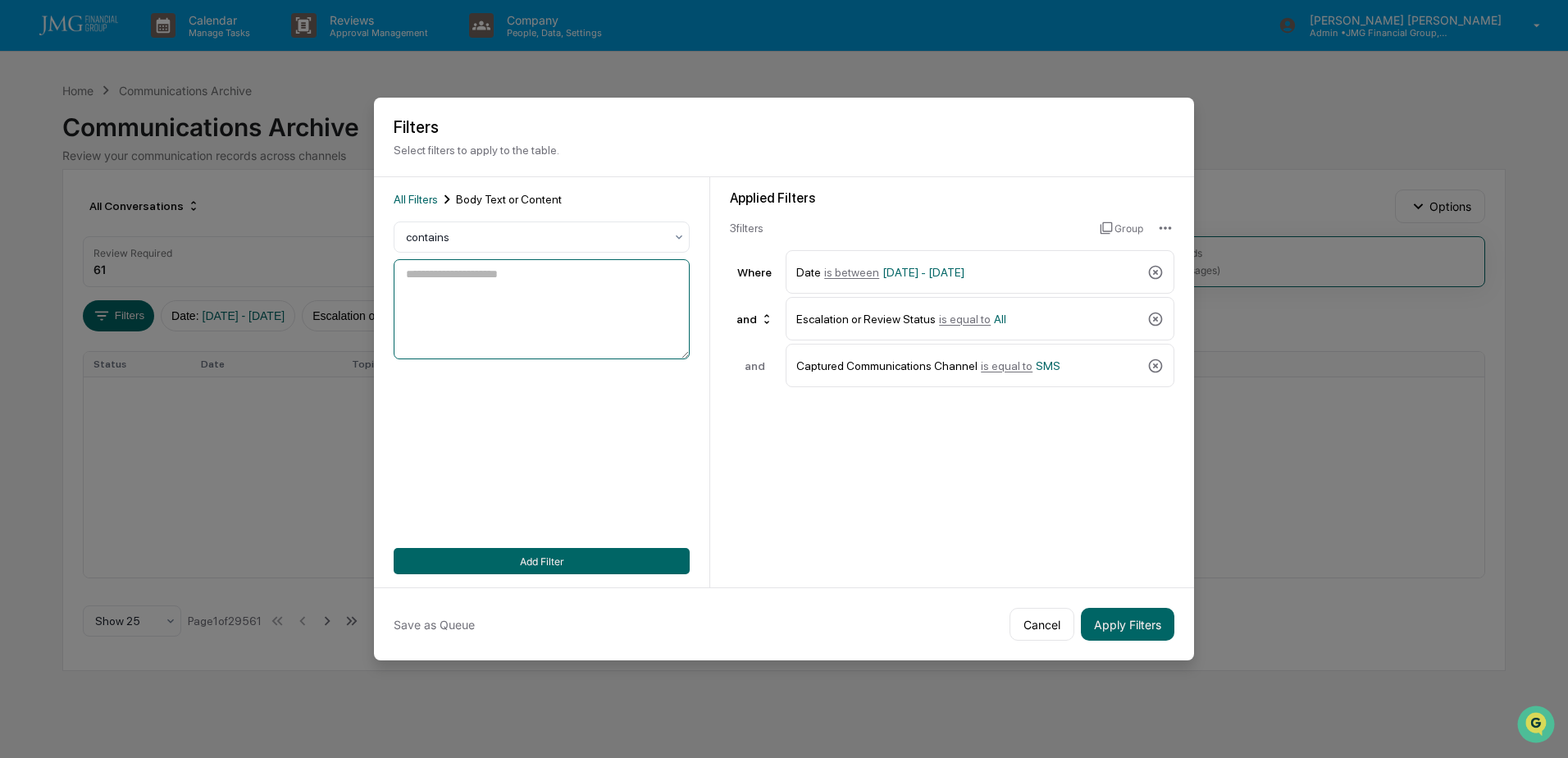
click at [521, 295] on textarea at bounding box center [541, 308] width 296 height 100
type textarea "****"
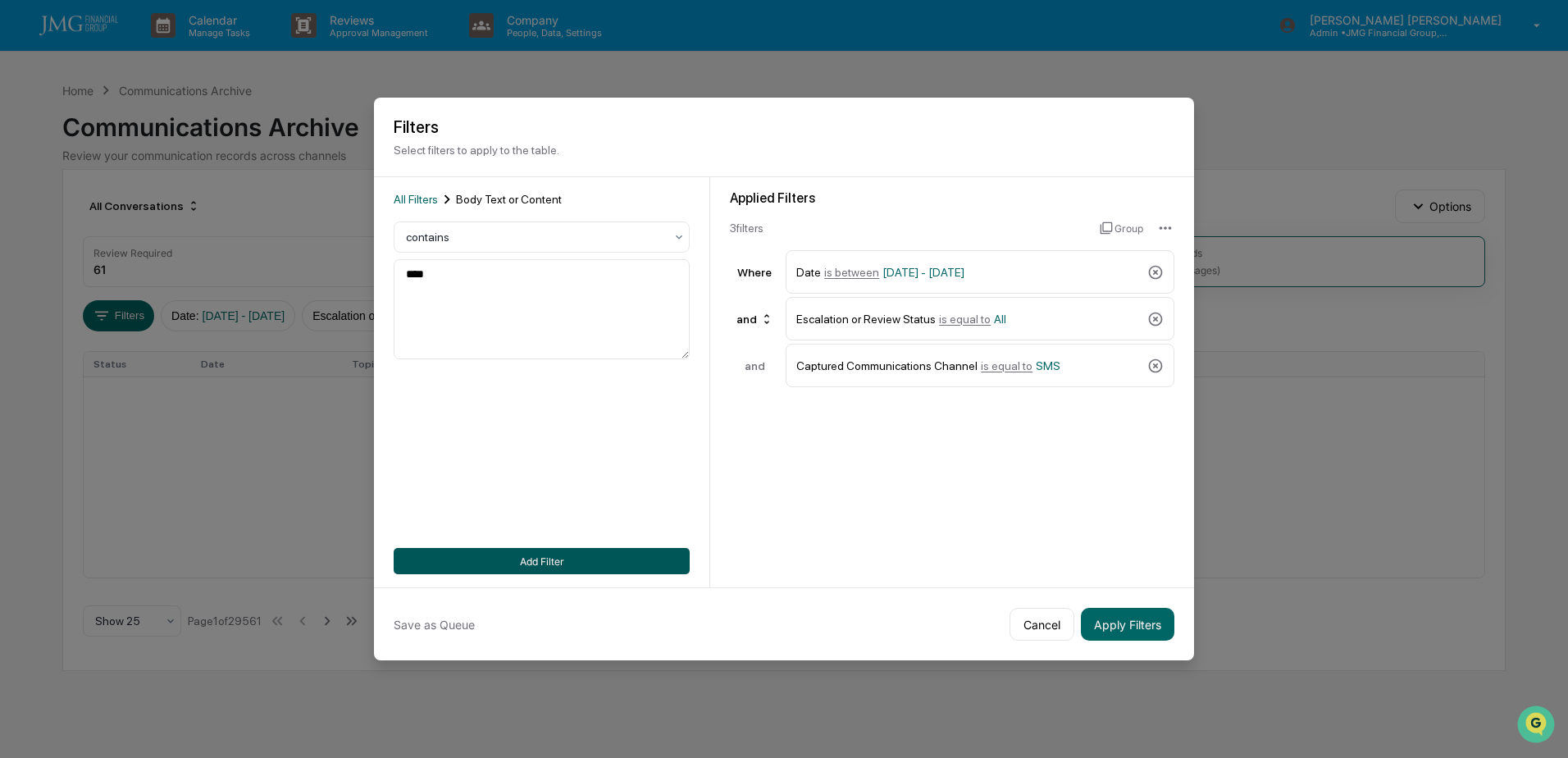
click at [563, 552] on button "Add Filter" at bounding box center [541, 561] width 296 height 26
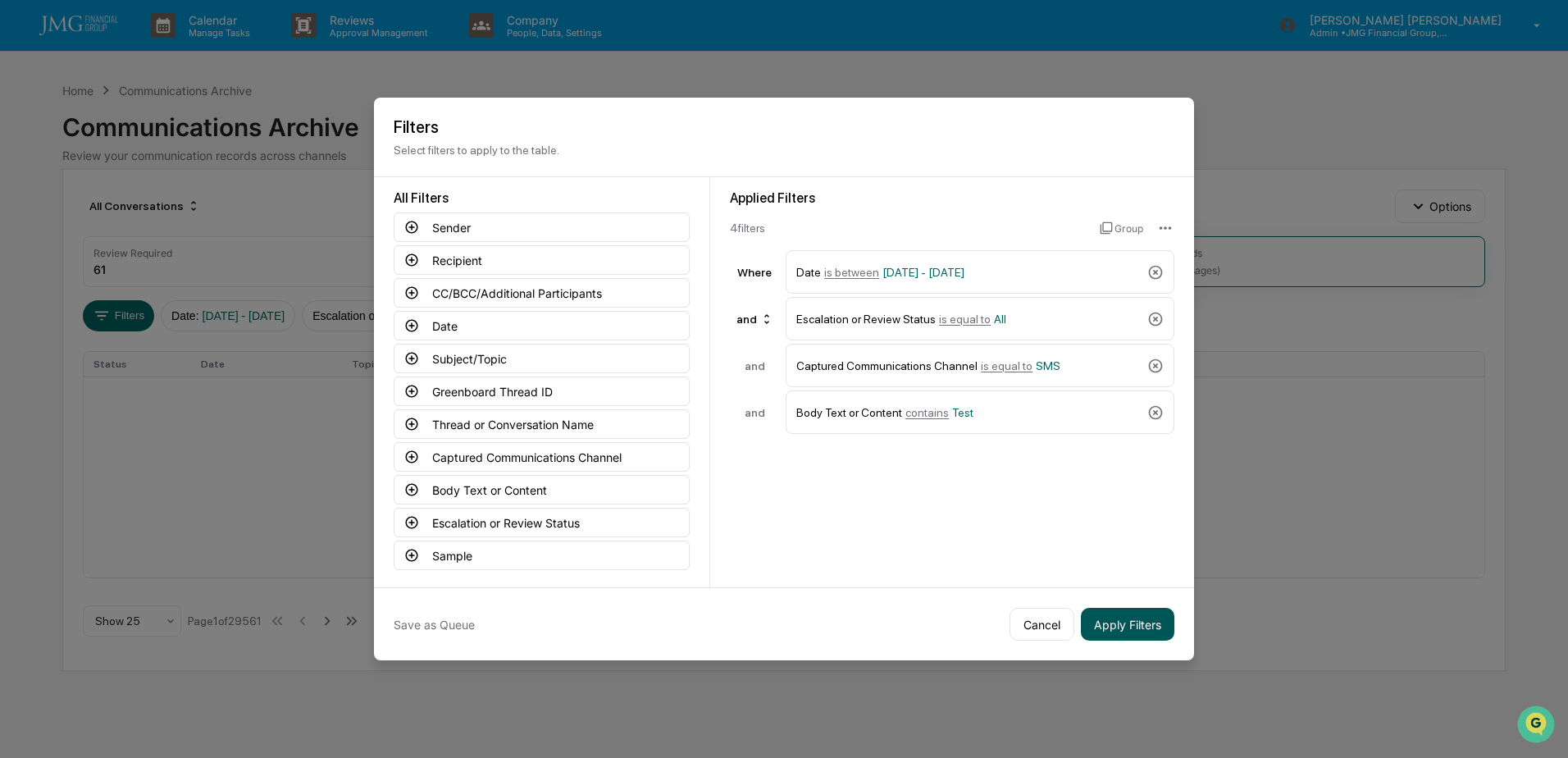
click at [1135, 623] on button "Apply Filters" at bounding box center [1128, 624] width 94 height 33
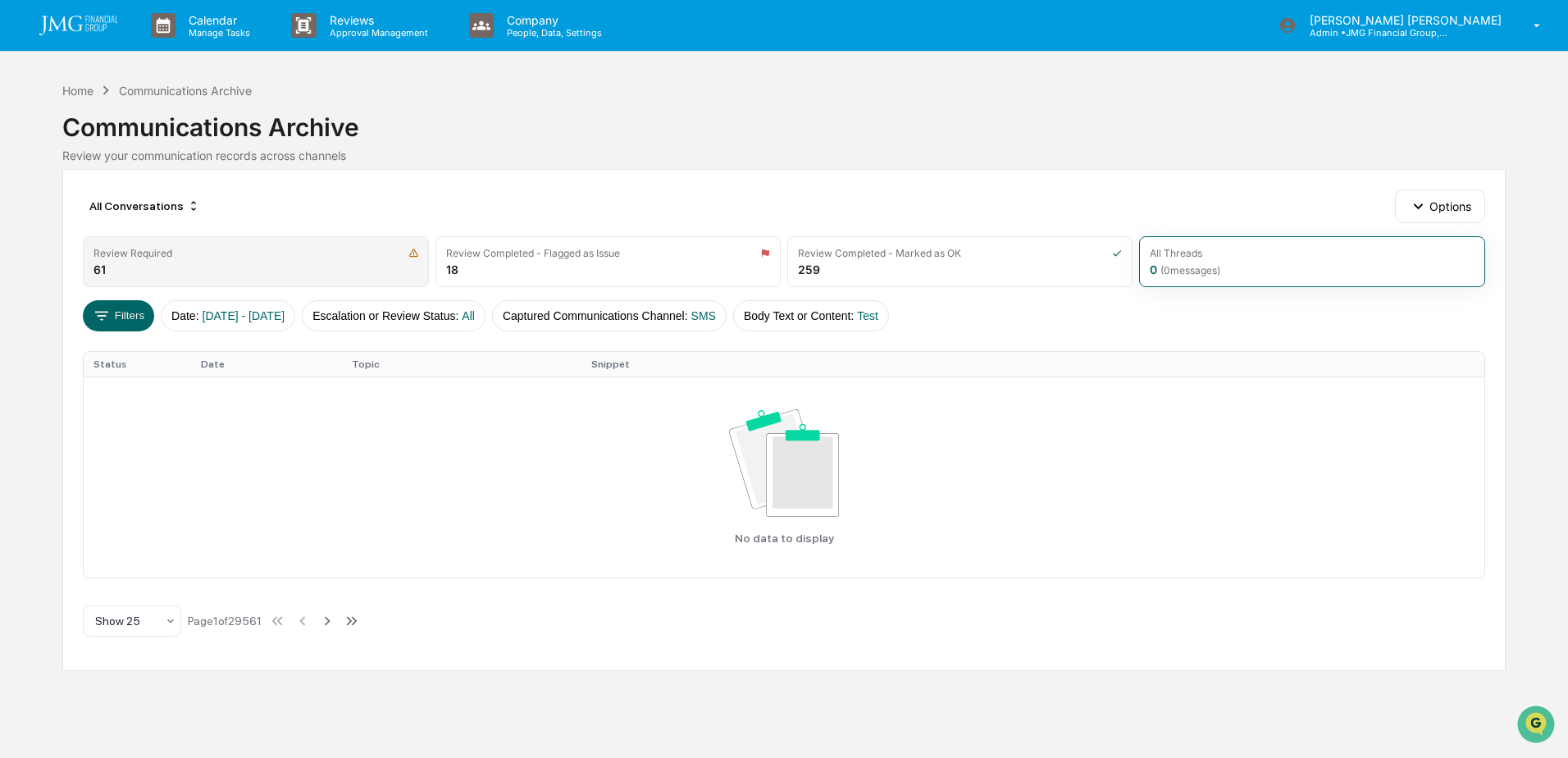
click at [212, 266] on div "Review Required 61" at bounding box center [255, 261] width 346 height 51
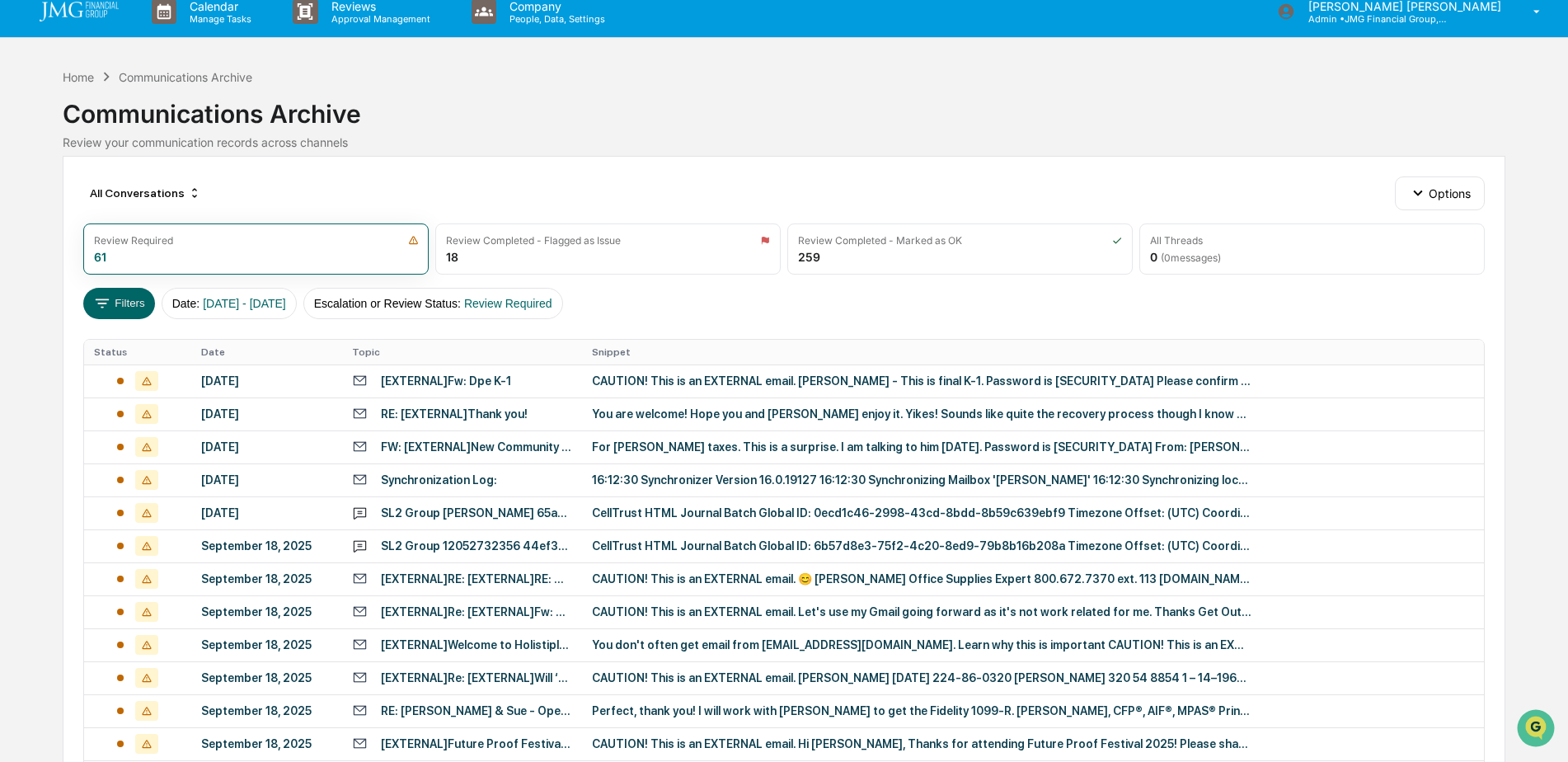
scroll to position [0, 0]
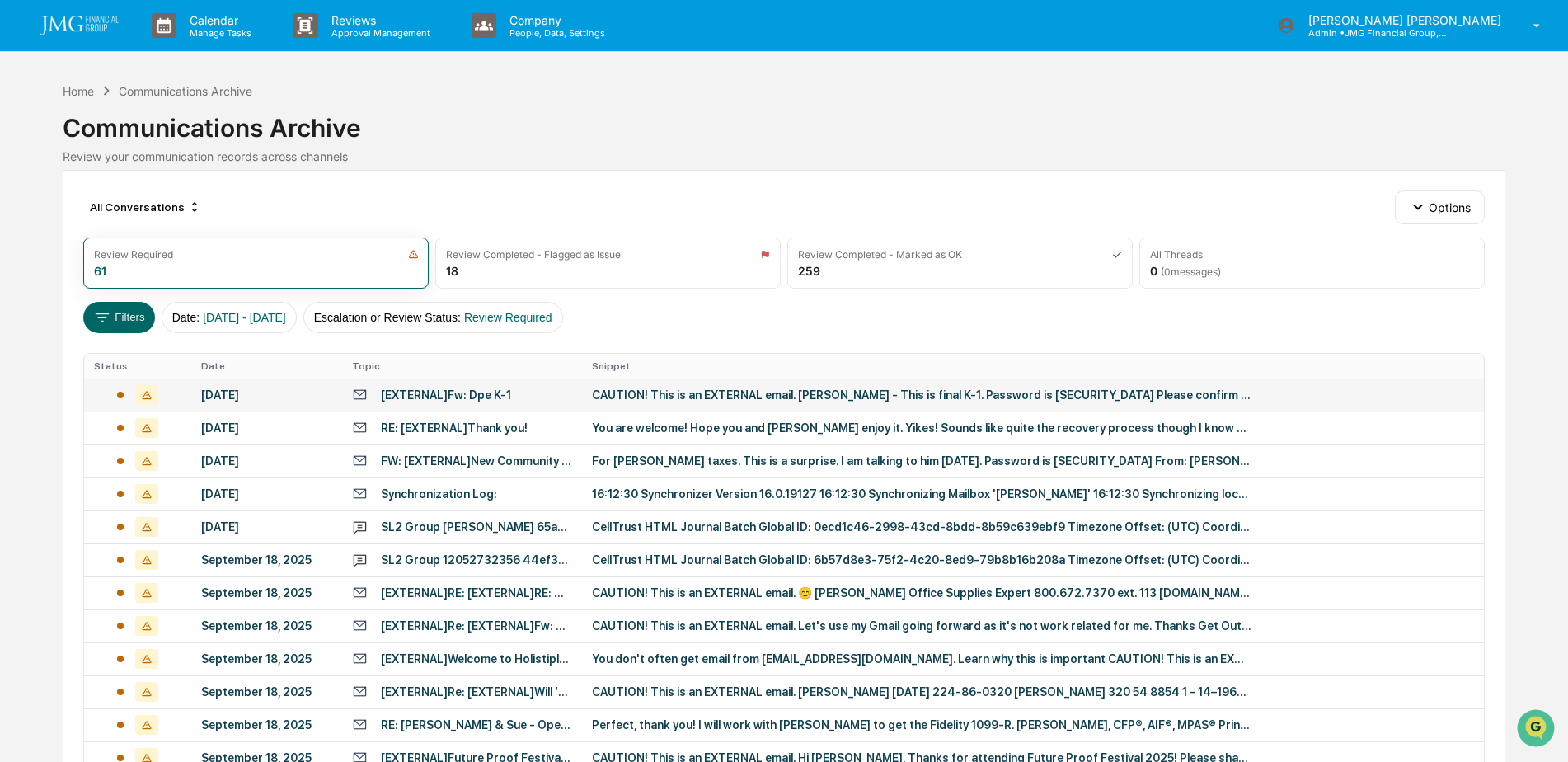
click at [834, 388] on div "CAUTION! This is an EXTERNAL email. Marcus - This is final K-1. Password is 360…" at bounding box center [922, 395] width 660 height 13
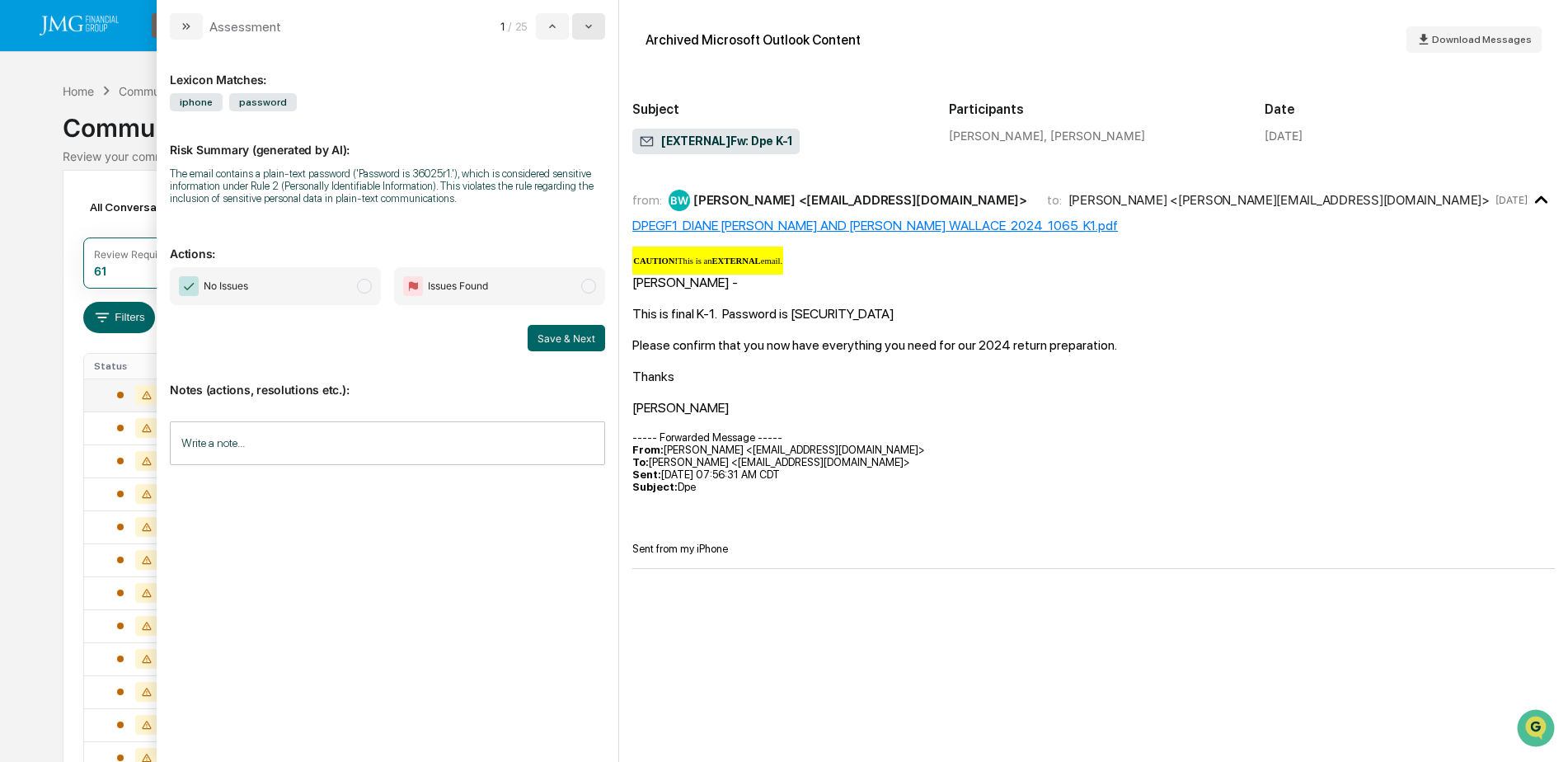
click at [591, 32] on button "modal" at bounding box center [588, 26] width 33 height 26
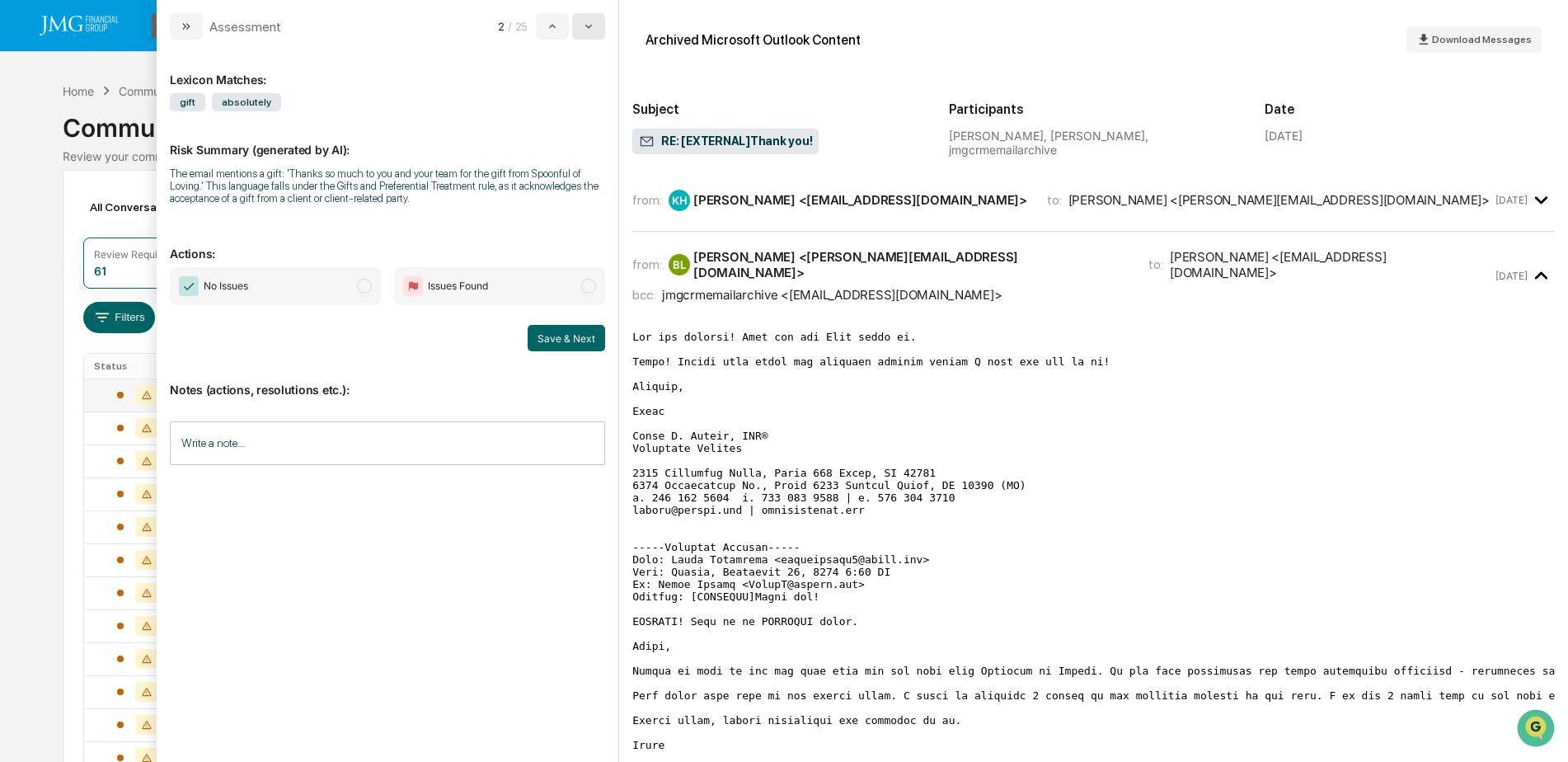
click at [601, 24] on button "modal" at bounding box center [588, 26] width 33 height 26
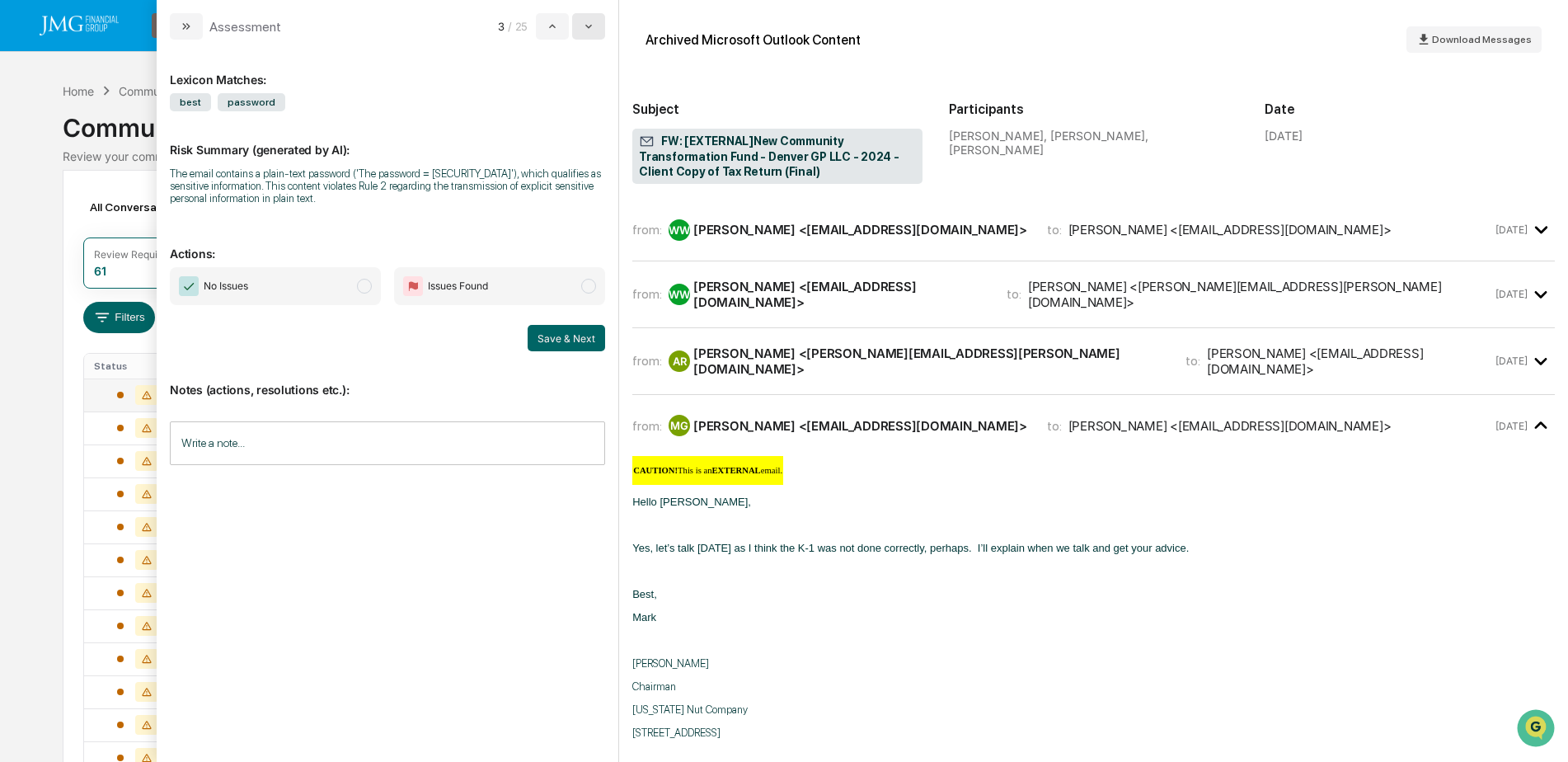
click at [591, 29] on icon "modal" at bounding box center [588, 26] width 13 height 13
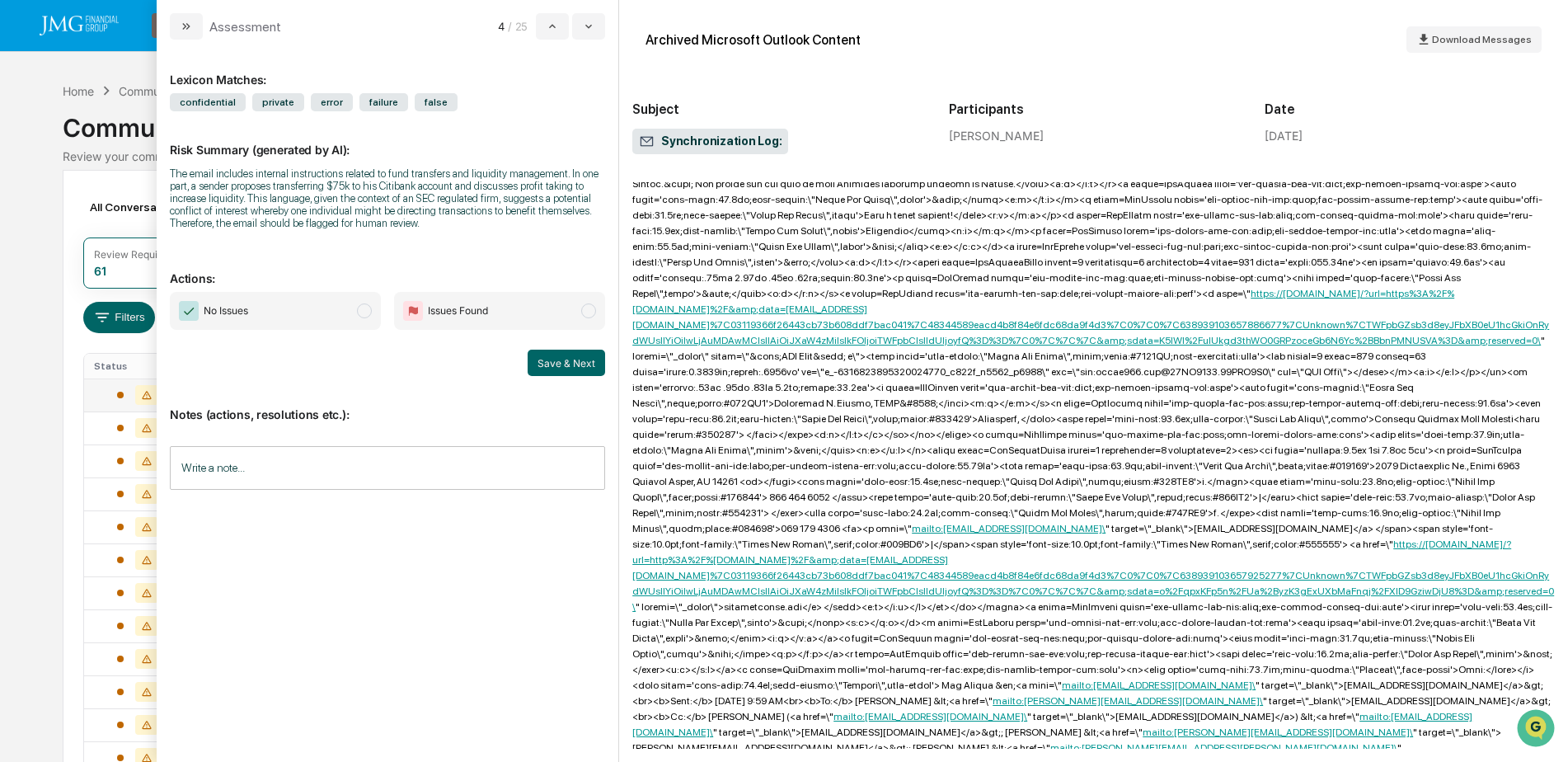
scroll to position [12022, 0]
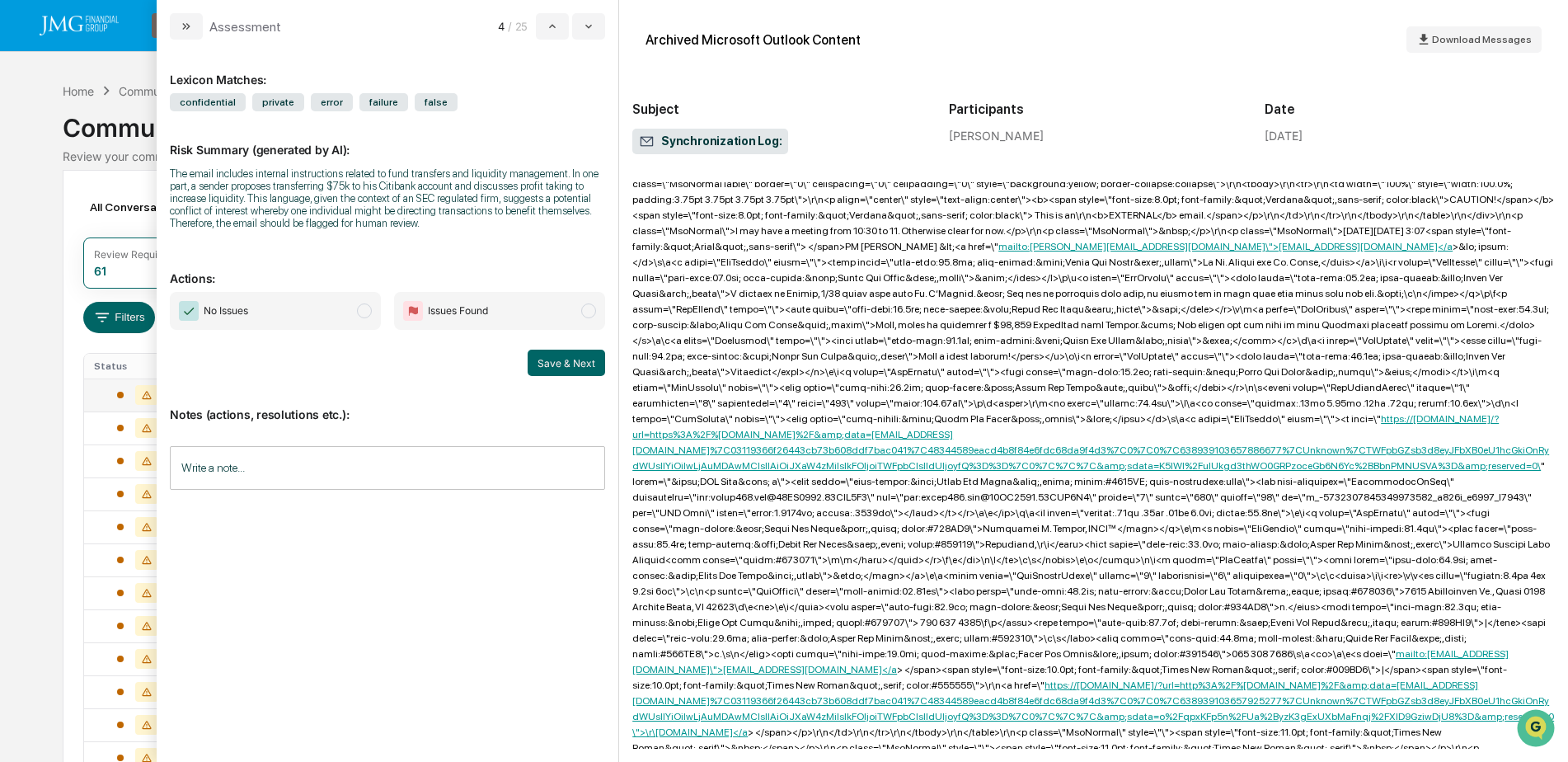
click at [254, 479] on input "Write a note..." at bounding box center [388, 468] width 436 height 44
drag, startPoint x: 307, startPoint y: 511, endPoint x: 175, endPoint y: 509, distance: 132.0
click at [175, 509] on div "**********" at bounding box center [387, 524] width 434 height 82
copy span "**********"
click at [332, 525] on div "**********" at bounding box center [387, 524] width 434 height 82
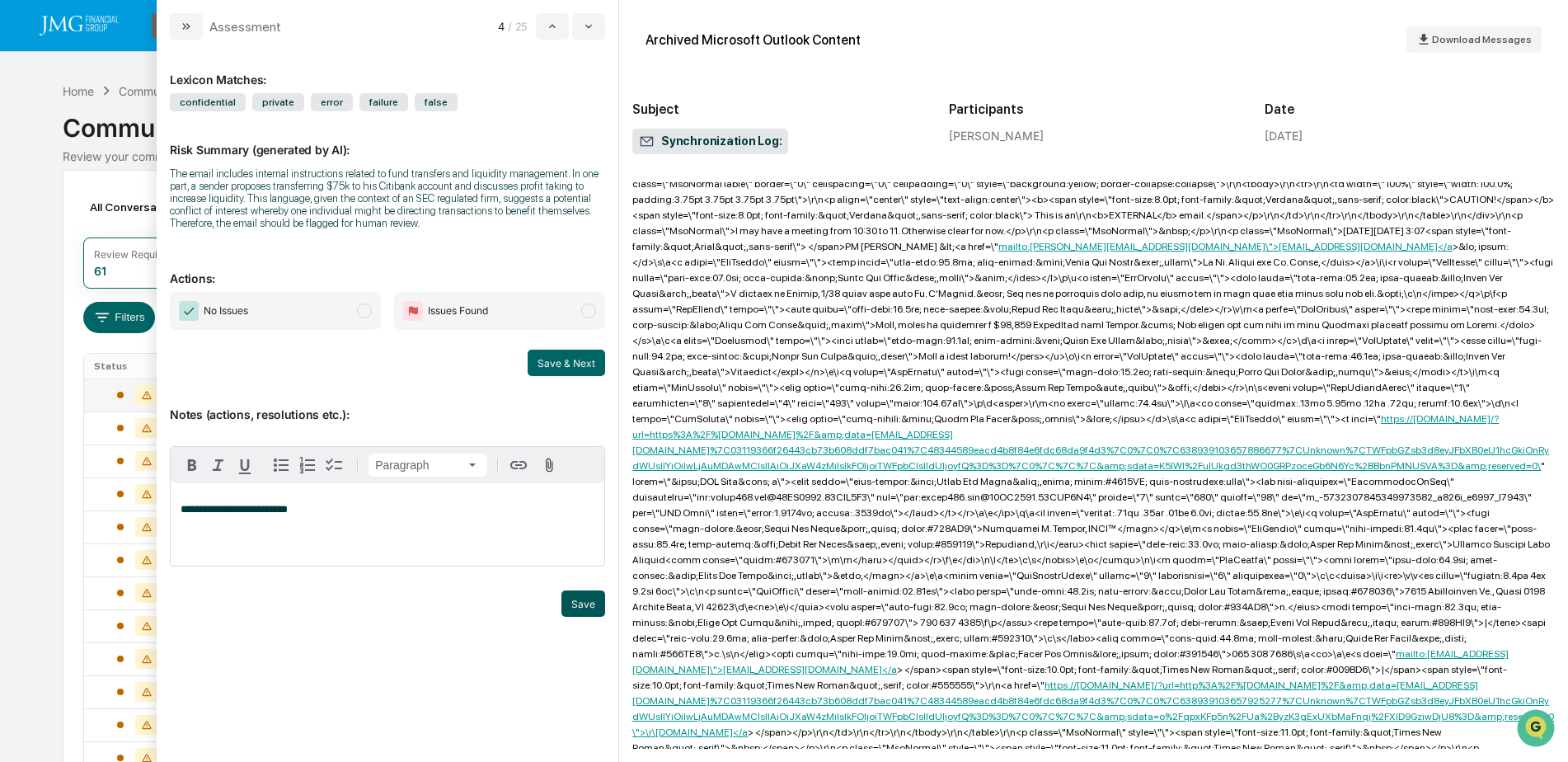
click at [567, 595] on button "Save" at bounding box center [583, 603] width 44 height 26
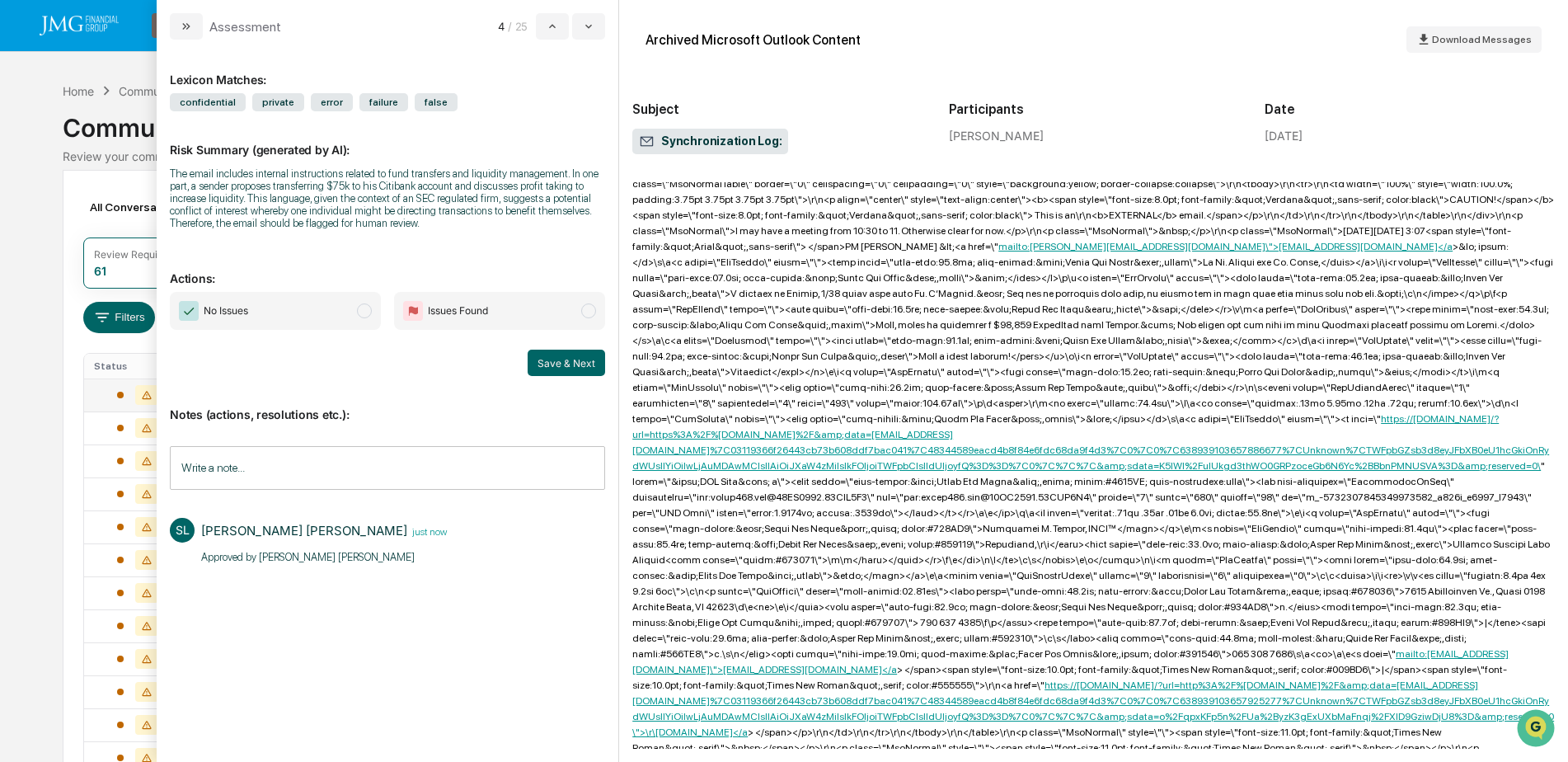
click at [316, 305] on span "No Issues" at bounding box center [276, 310] width 211 height 38
click at [591, 367] on button "Save & Next" at bounding box center [566, 362] width 78 height 26
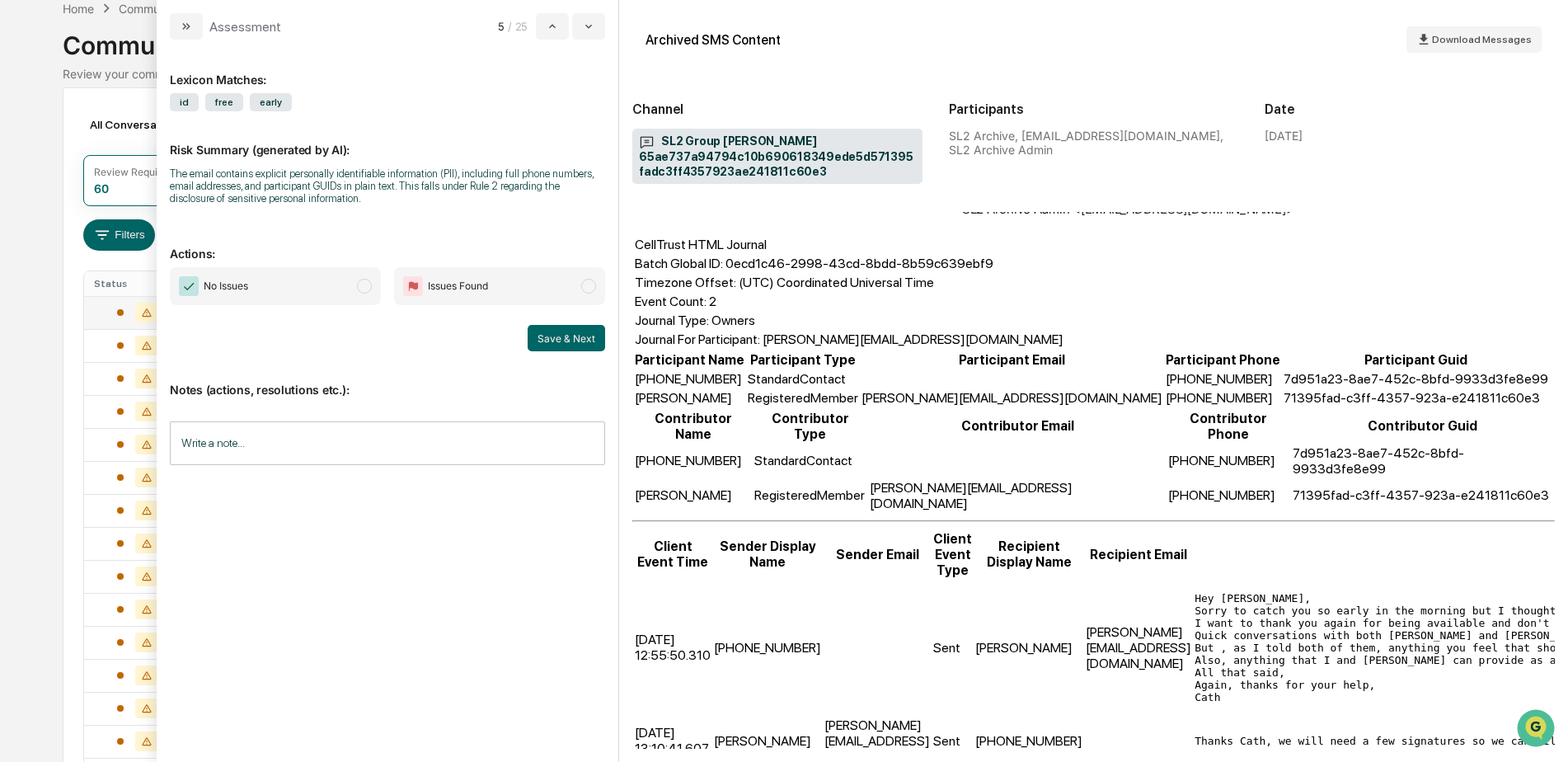
scroll to position [348, 0]
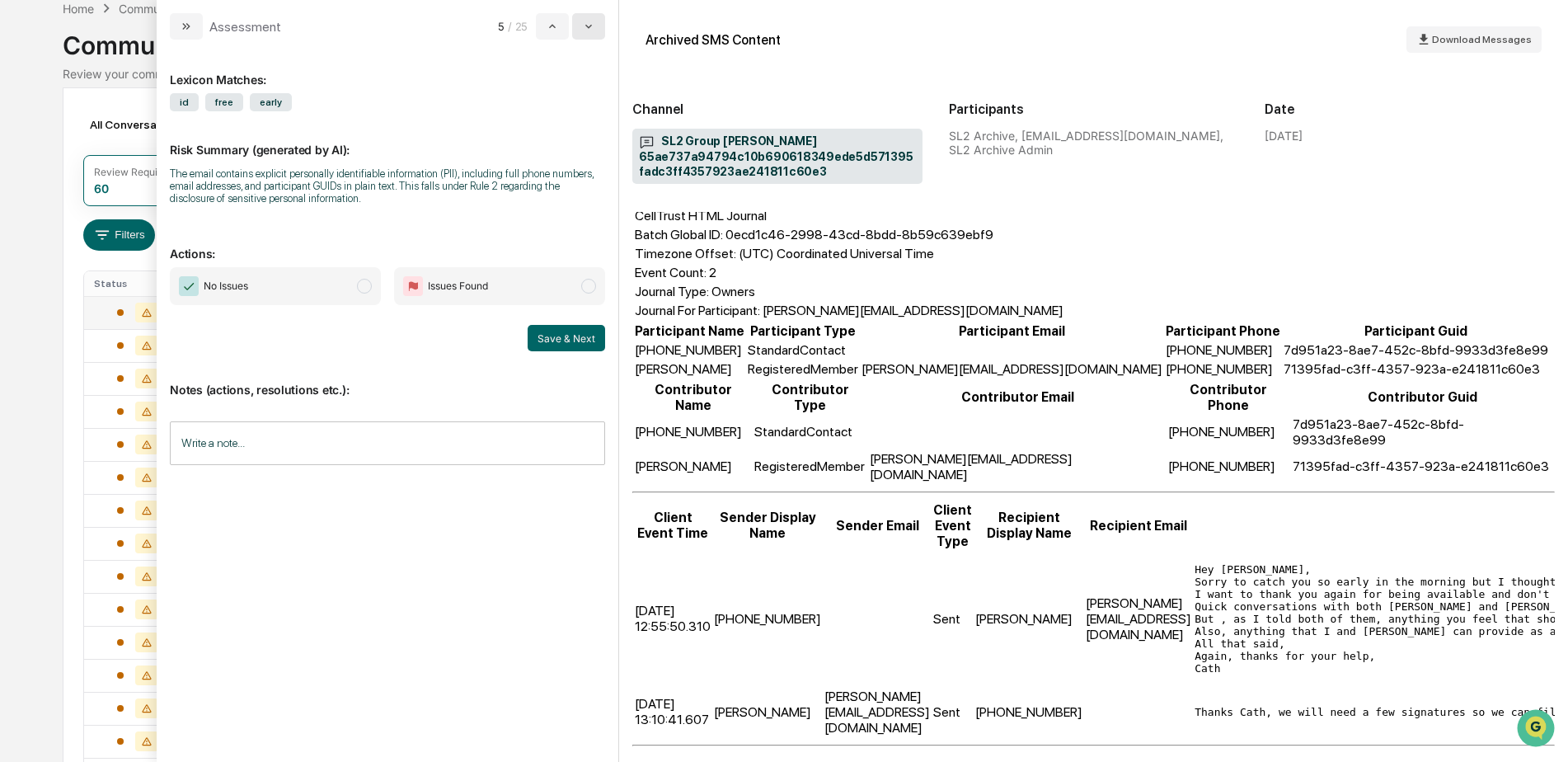
click at [577, 32] on button "modal" at bounding box center [588, 26] width 33 height 26
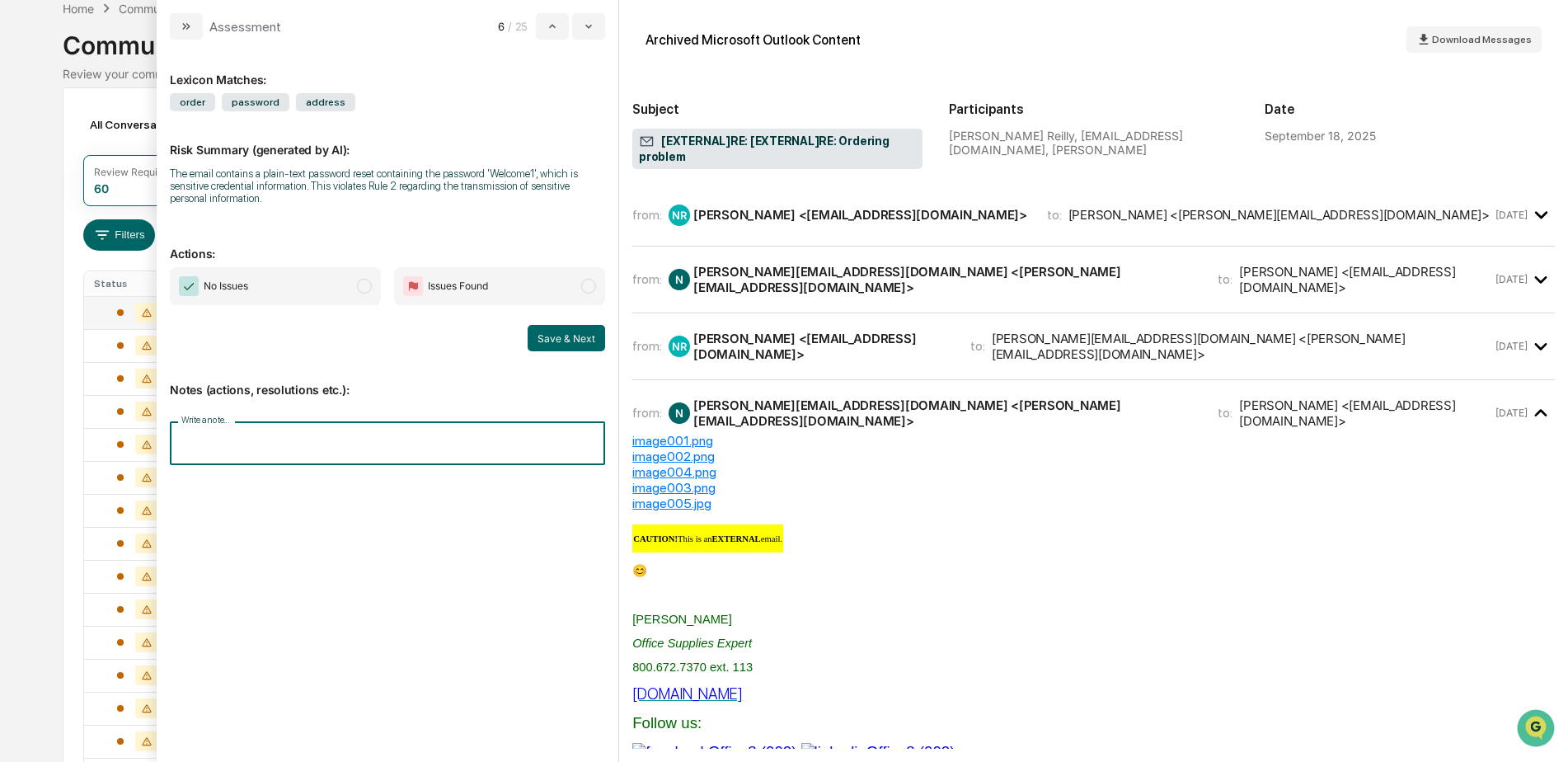
click at [330, 452] on input "Write a note..." at bounding box center [388, 443] width 436 height 44
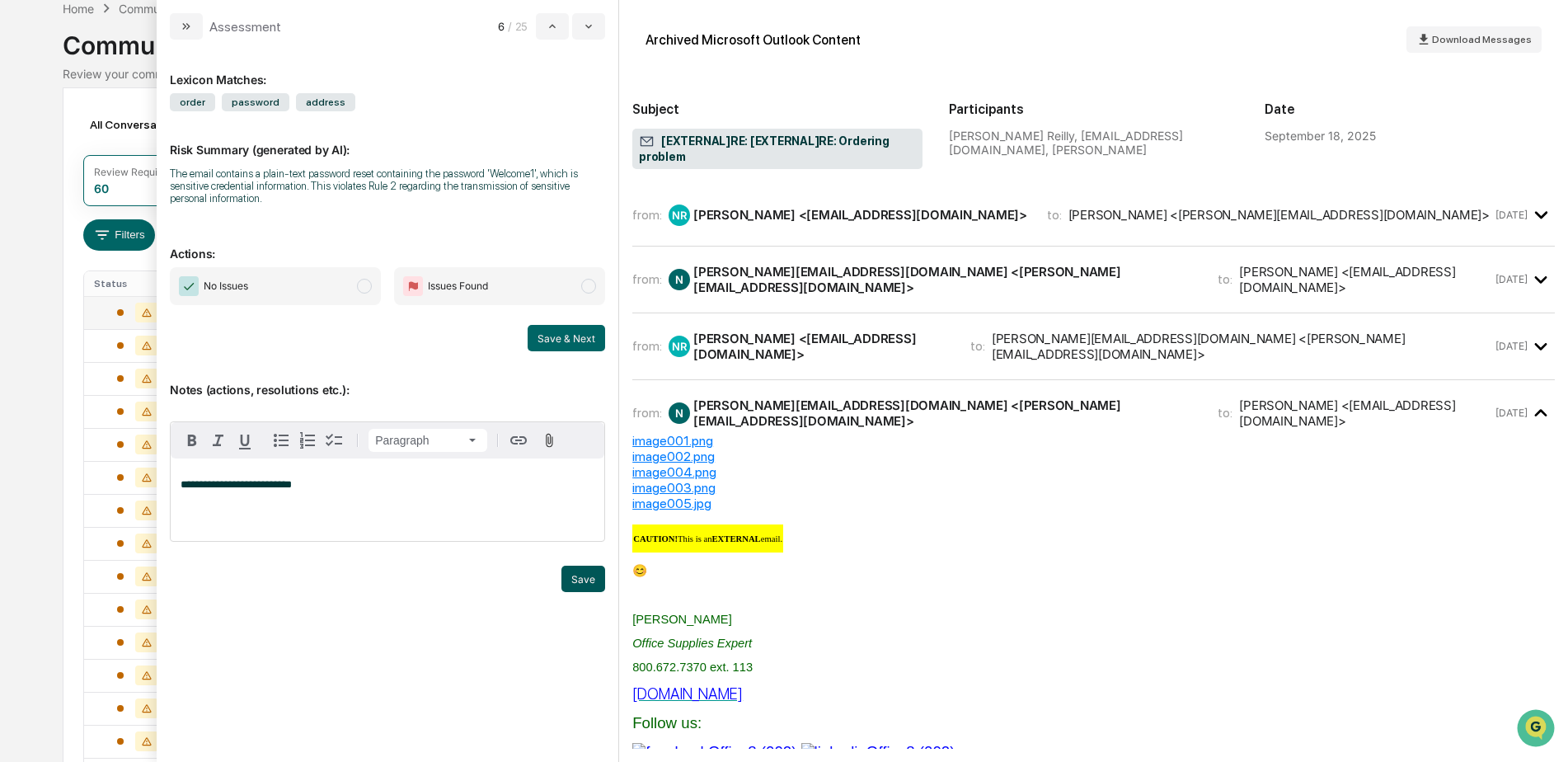
click at [591, 574] on button "Save" at bounding box center [583, 579] width 44 height 26
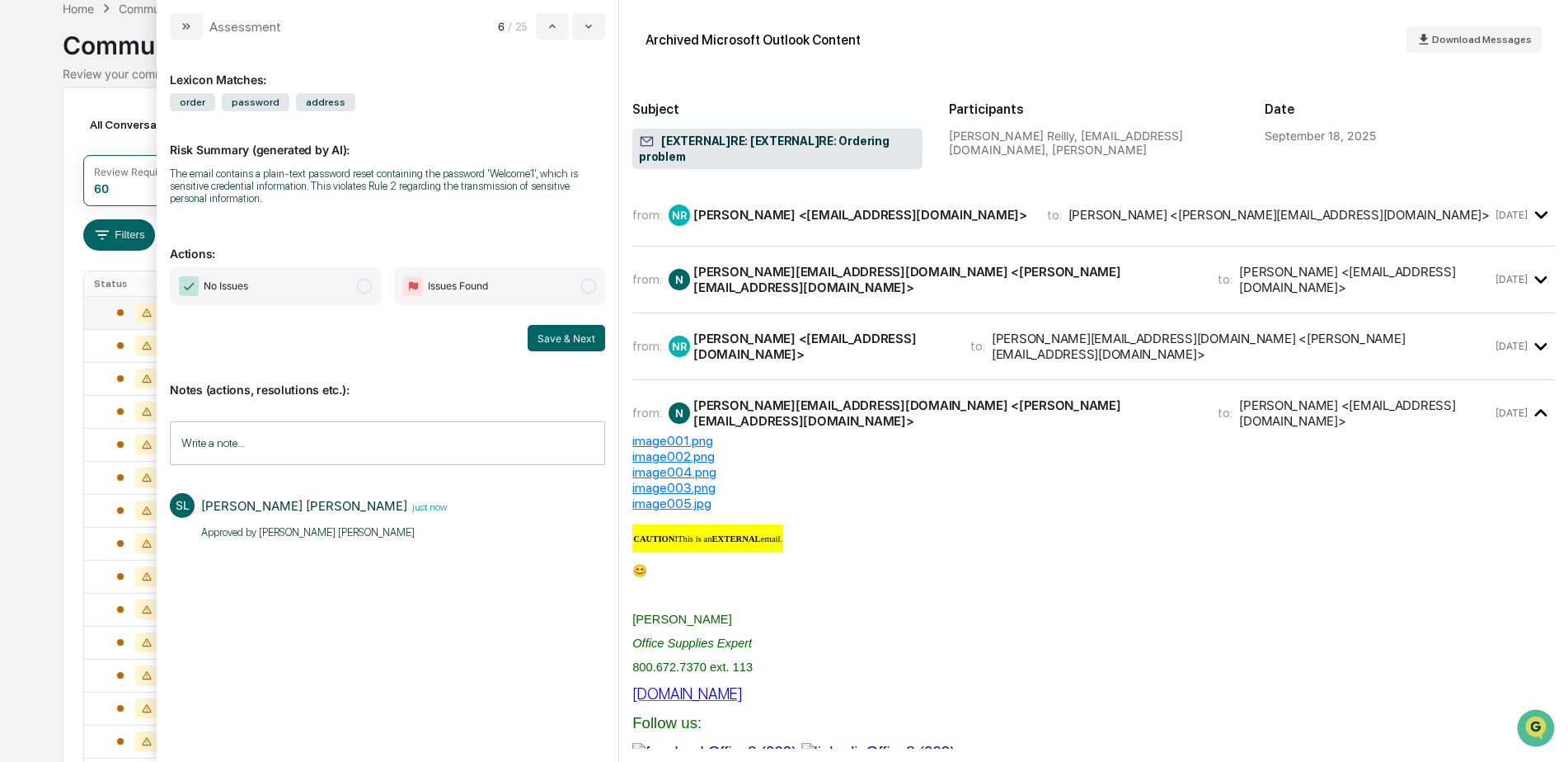
click at [333, 294] on span "No Issues" at bounding box center [276, 285] width 211 height 38
click at [579, 335] on button "Save & Next" at bounding box center [566, 338] width 78 height 26
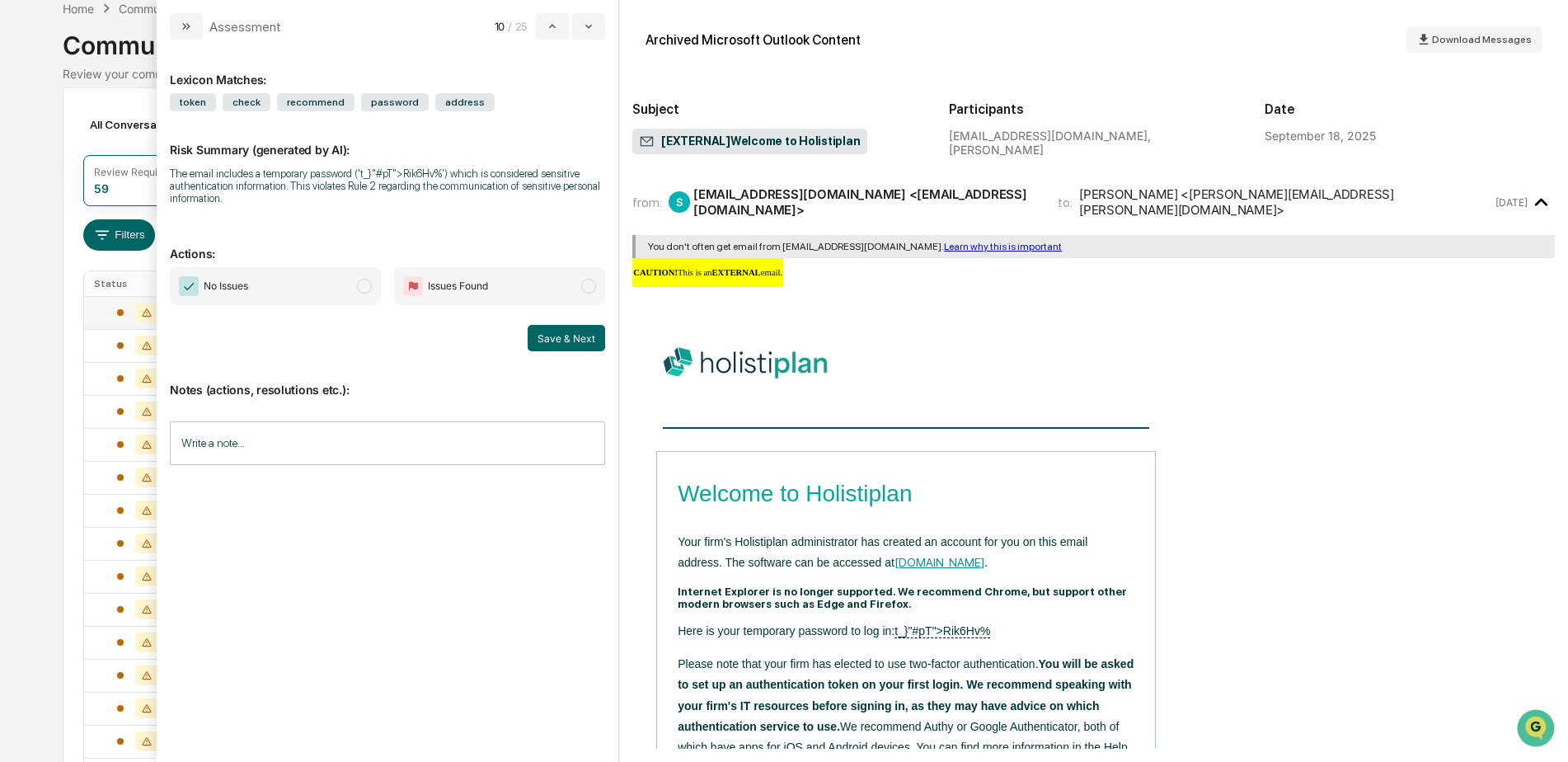
click at [325, 453] on input "Write a note..." at bounding box center [388, 443] width 436 height 44
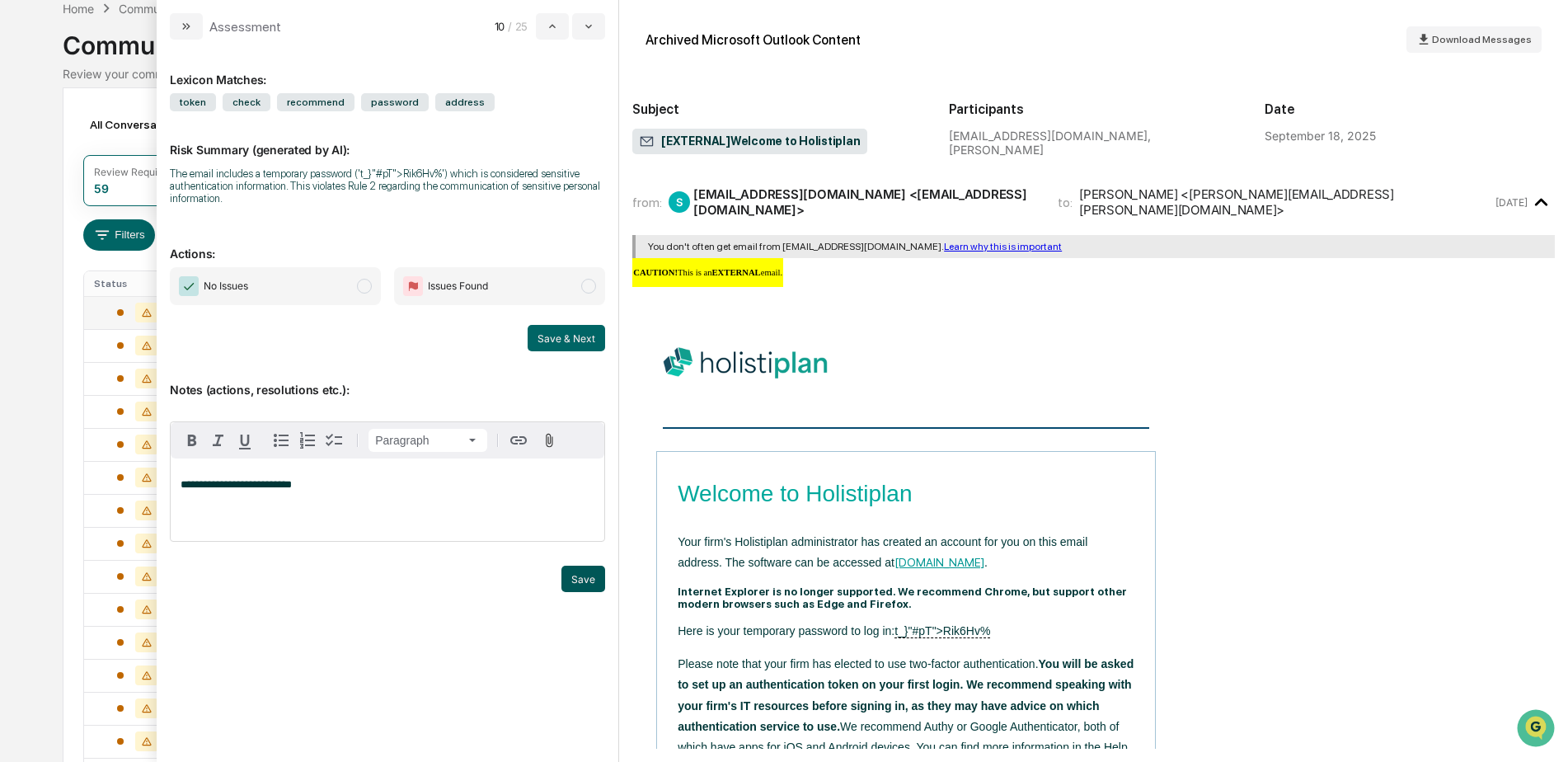
click at [571, 572] on button "Save" at bounding box center [583, 579] width 44 height 26
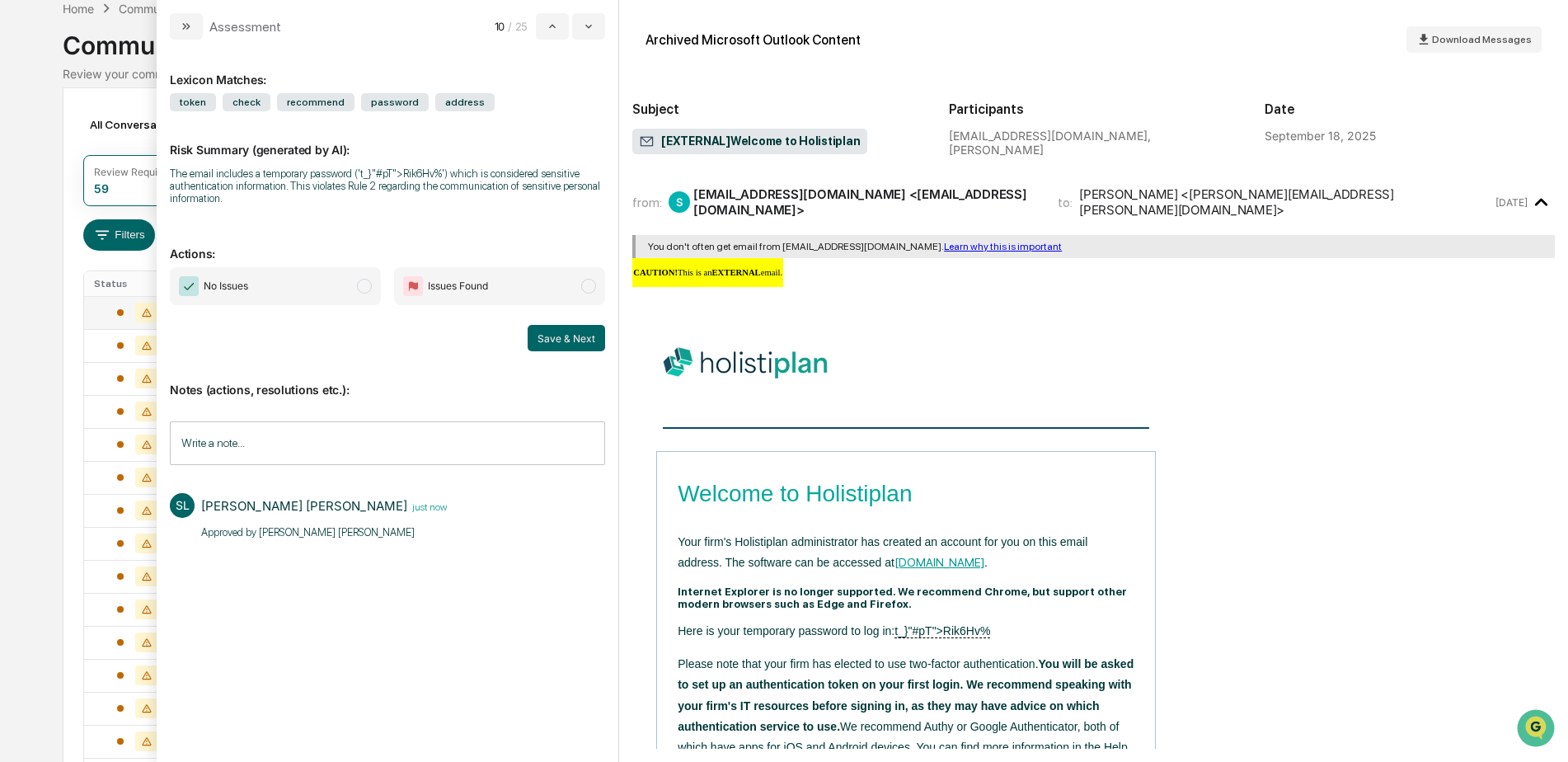
click at [351, 291] on span "No Issues" at bounding box center [276, 285] width 211 height 38
click at [558, 335] on button "Save & Next" at bounding box center [566, 338] width 78 height 26
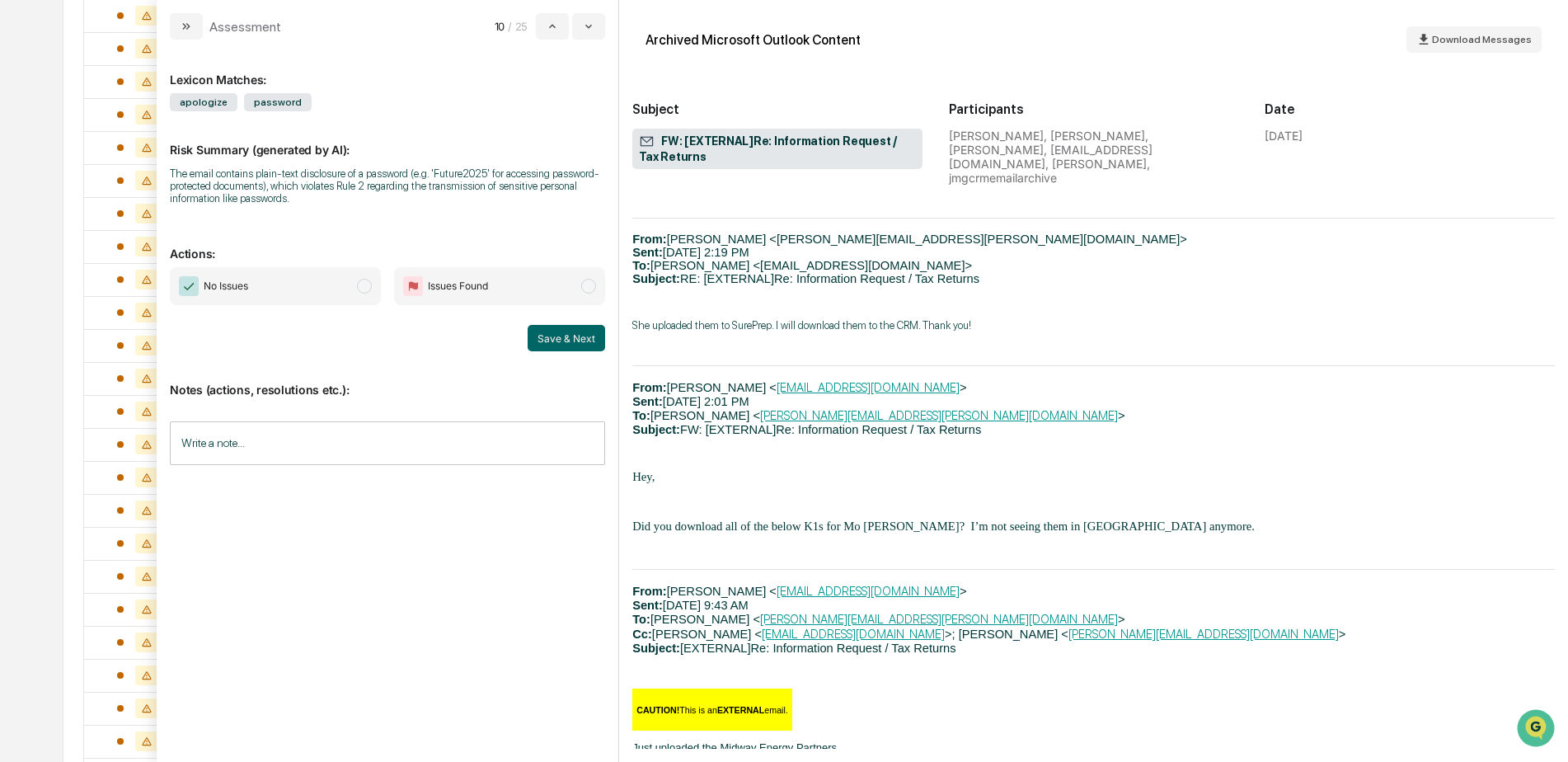
scroll to position [742, 0]
click at [581, 37] on button "modal" at bounding box center [588, 26] width 33 height 26
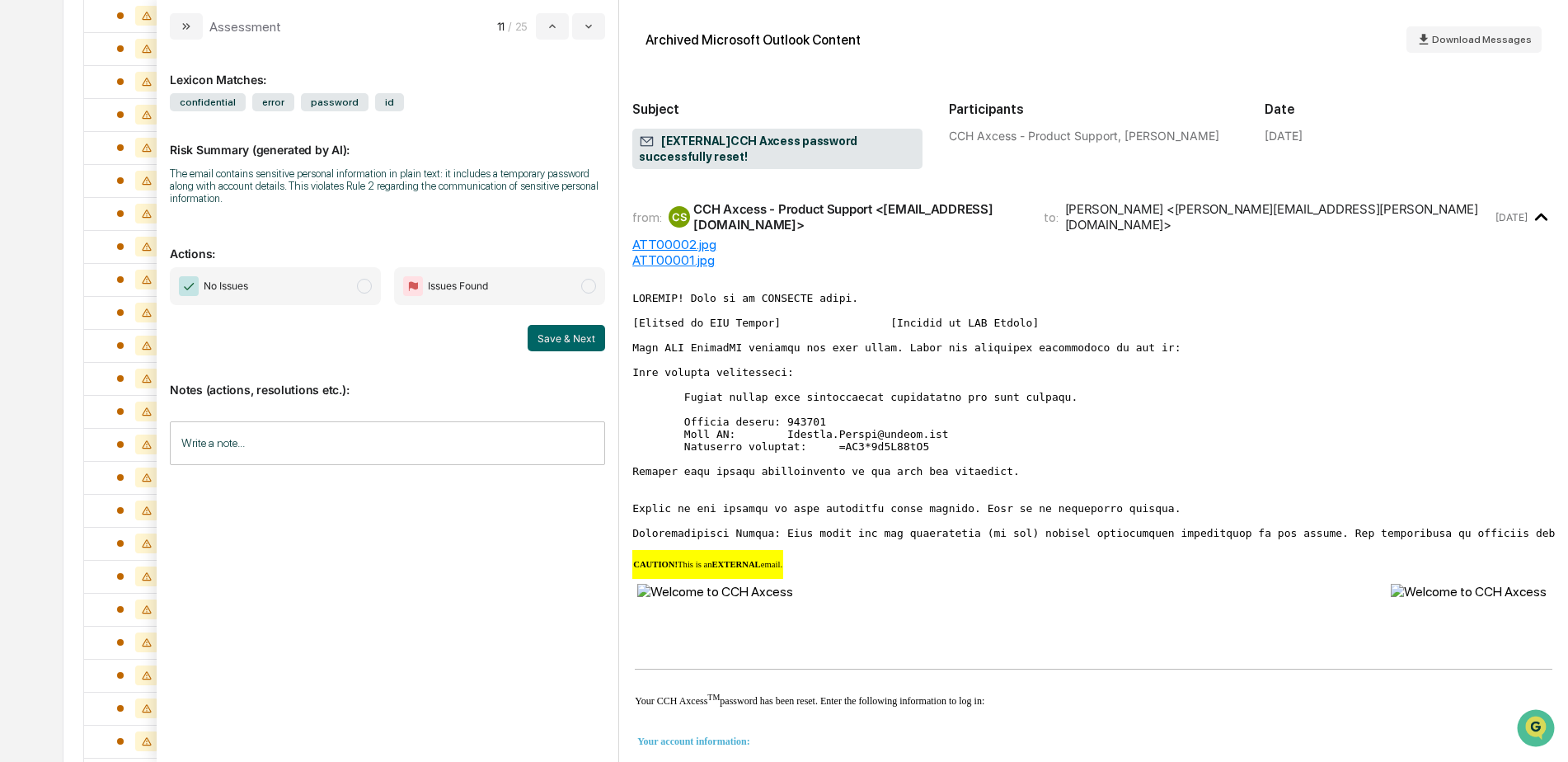
click at [285, 449] on input "Write a note..." at bounding box center [388, 443] width 436 height 44
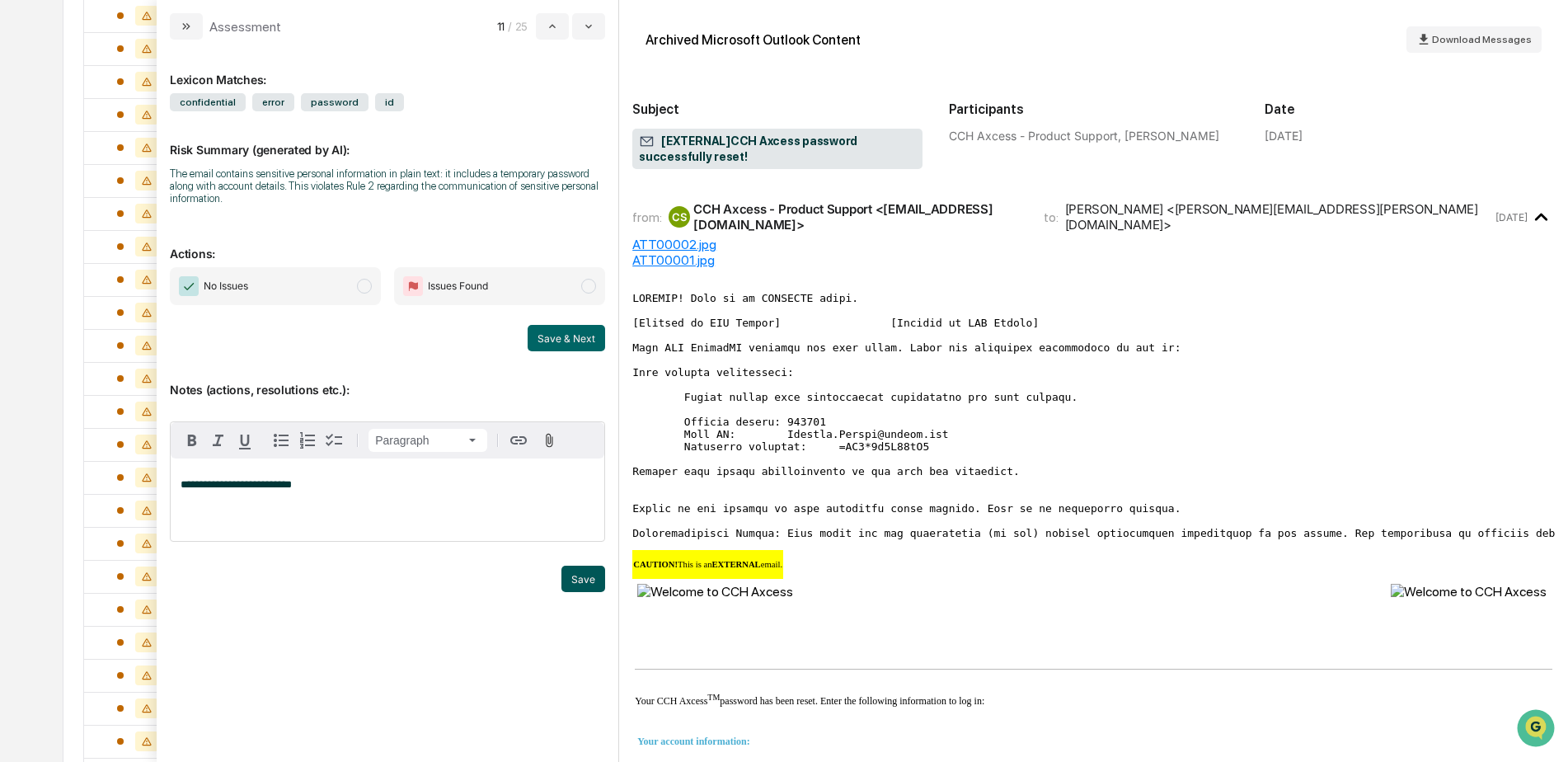
click at [568, 580] on button "Save" at bounding box center [583, 579] width 44 height 26
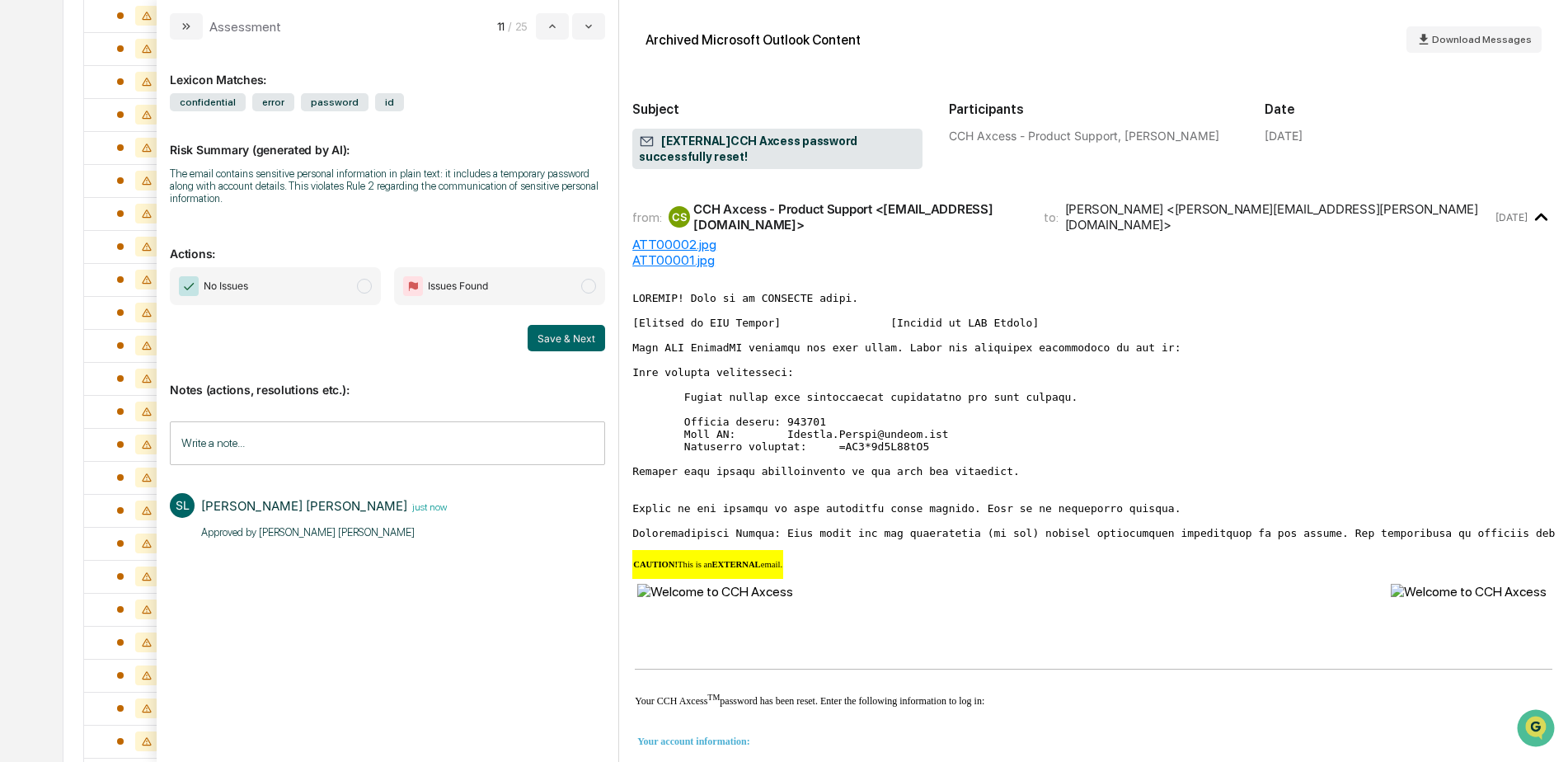
click at [298, 299] on span "No Issues" at bounding box center [276, 285] width 211 height 38
click at [562, 340] on button "Save & Next" at bounding box center [566, 338] width 78 height 26
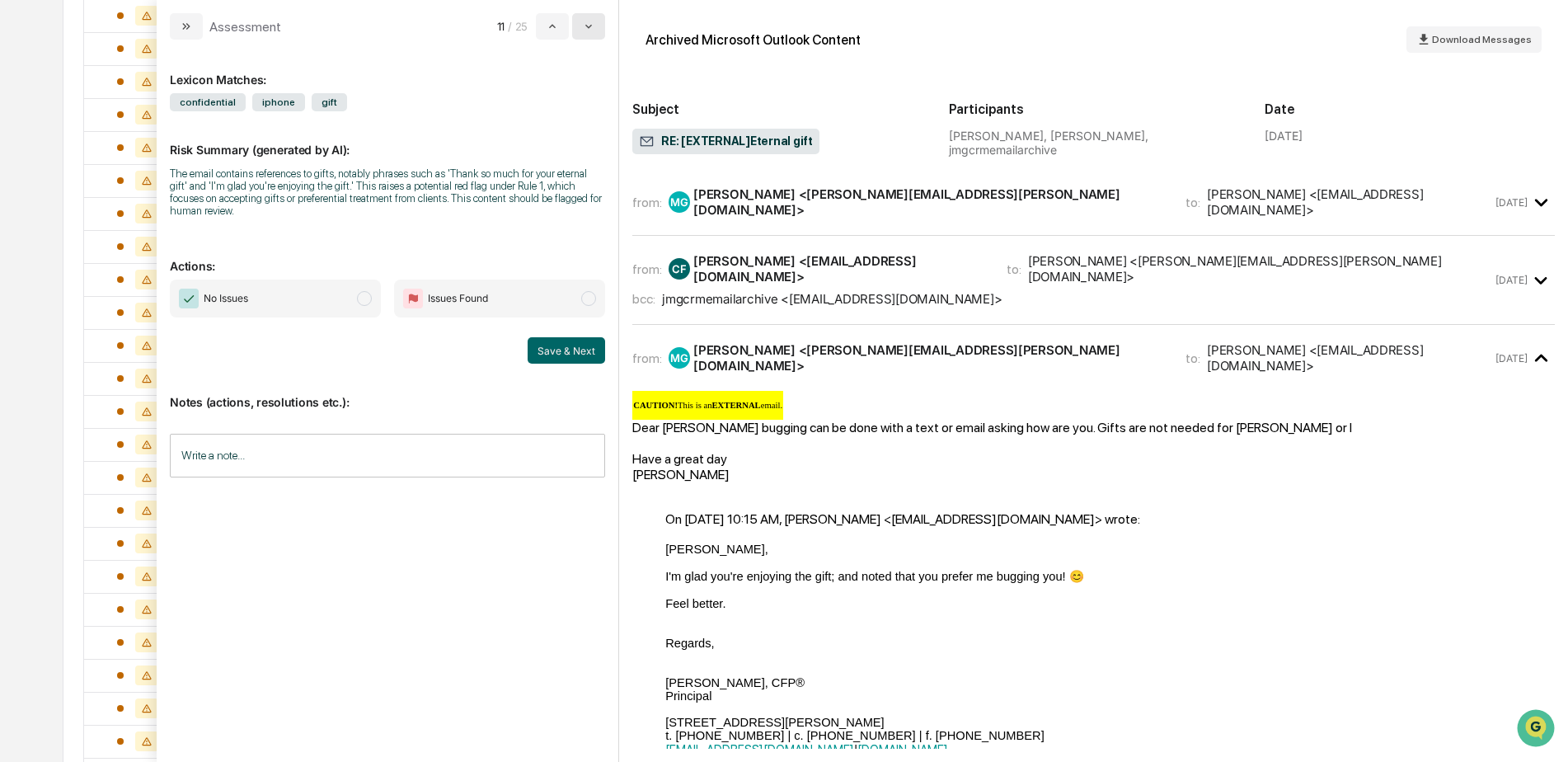
click at [590, 37] on button "modal" at bounding box center [588, 26] width 33 height 26
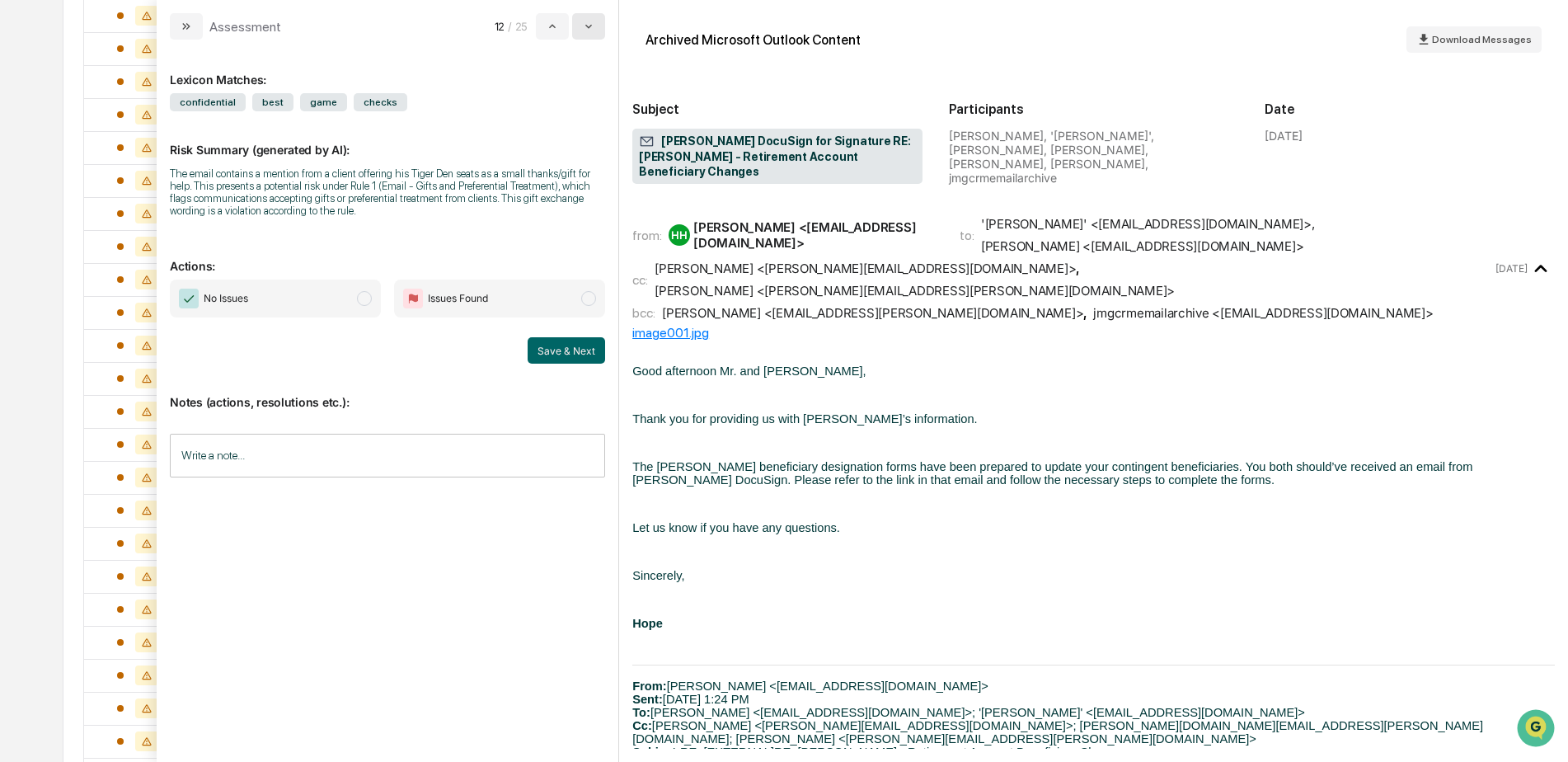
click at [590, 37] on button "modal" at bounding box center [588, 26] width 33 height 26
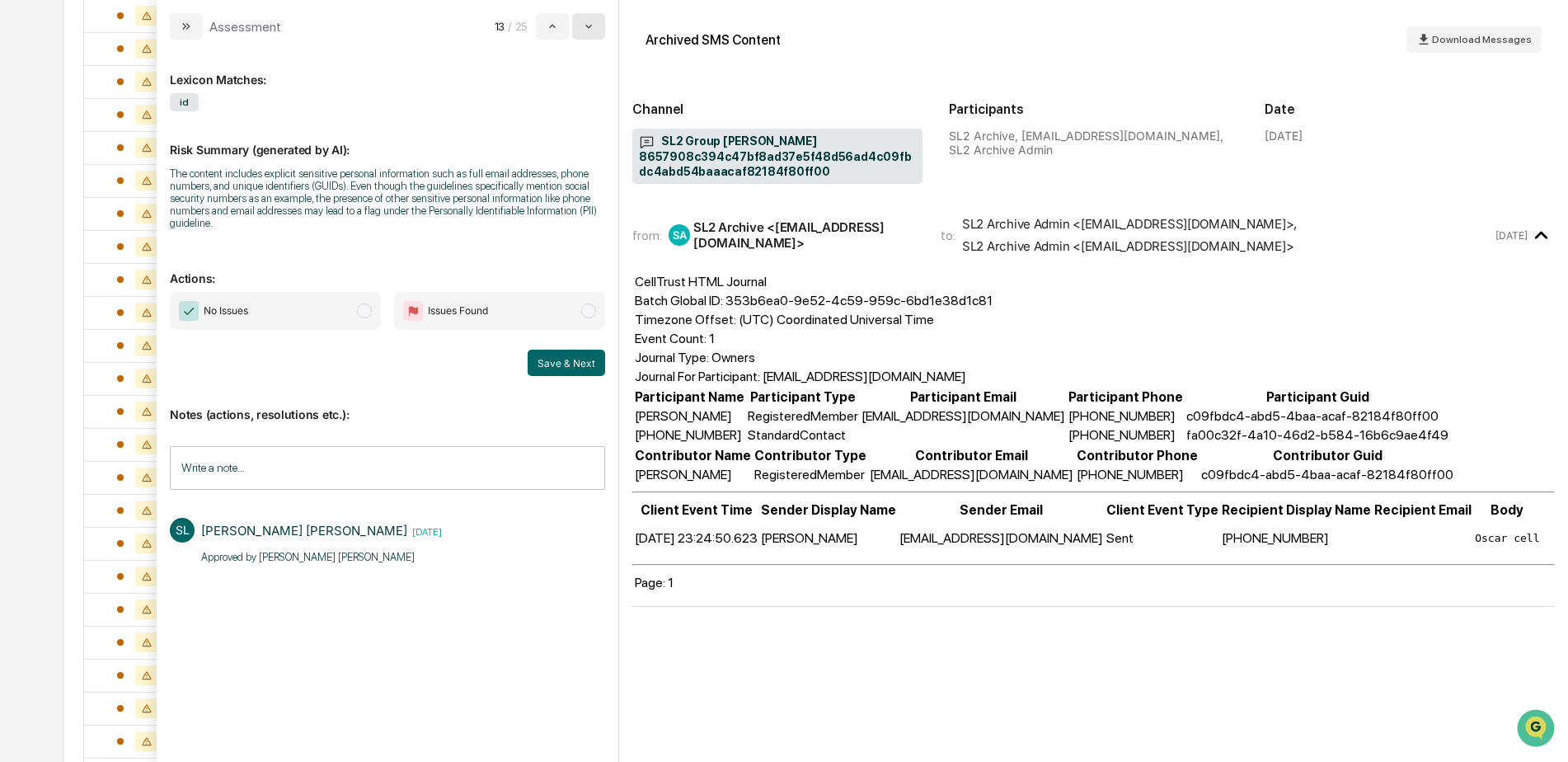
click at [587, 31] on icon "modal" at bounding box center [588, 26] width 13 height 13
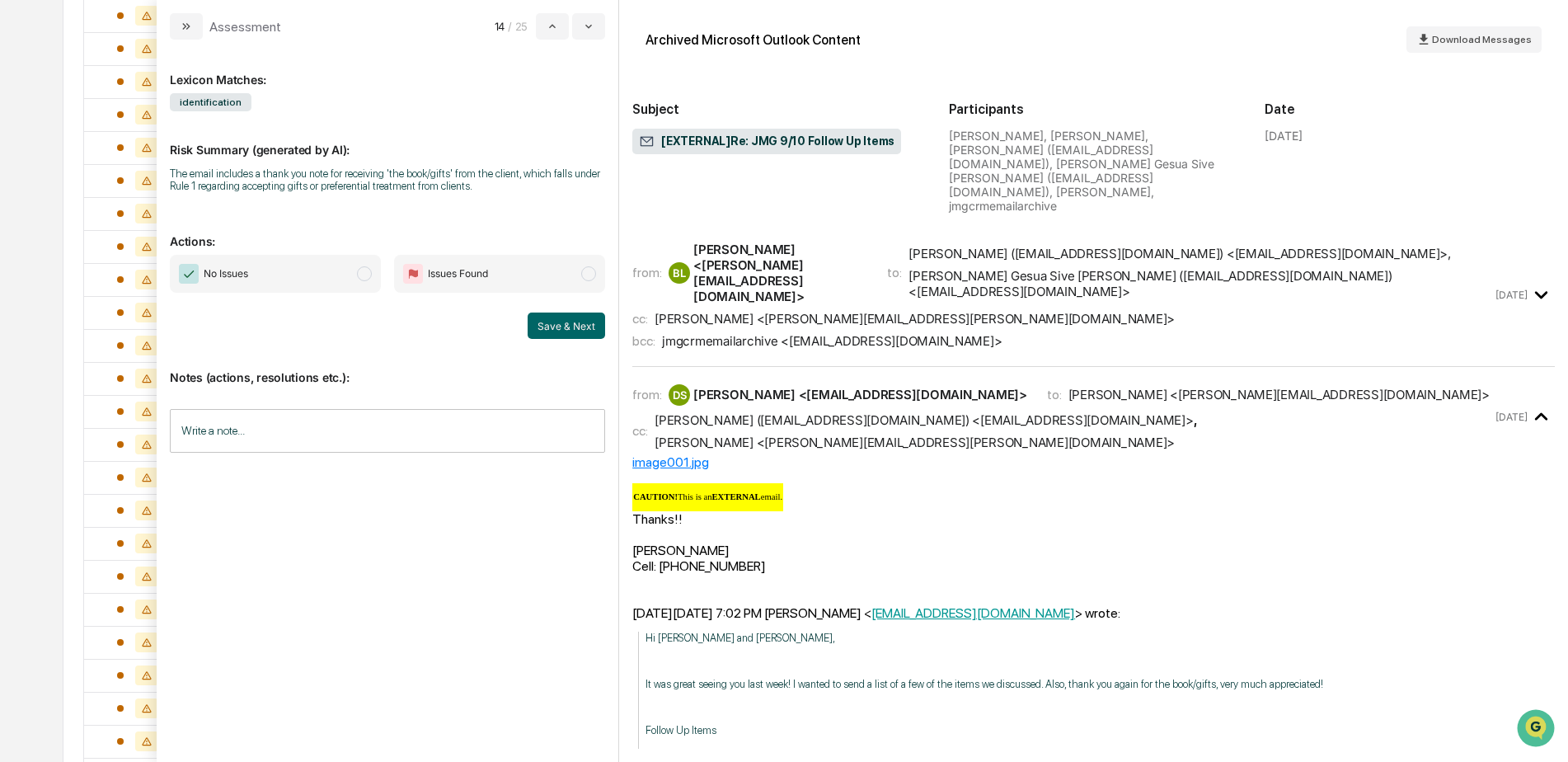
click at [1530, 281] on icon "modal" at bounding box center [1541, 294] width 27 height 27
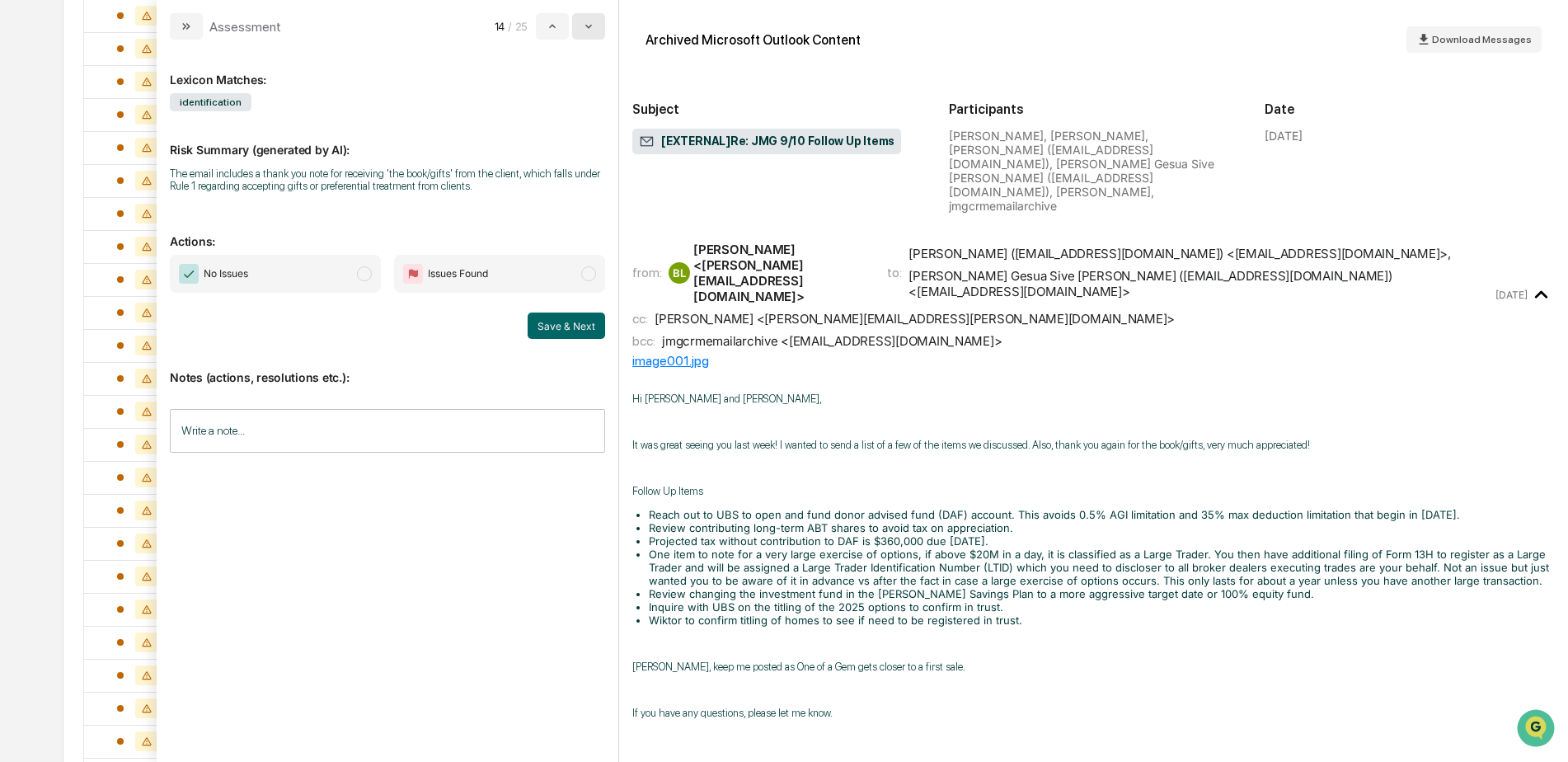
click at [580, 36] on button "modal" at bounding box center [588, 26] width 33 height 26
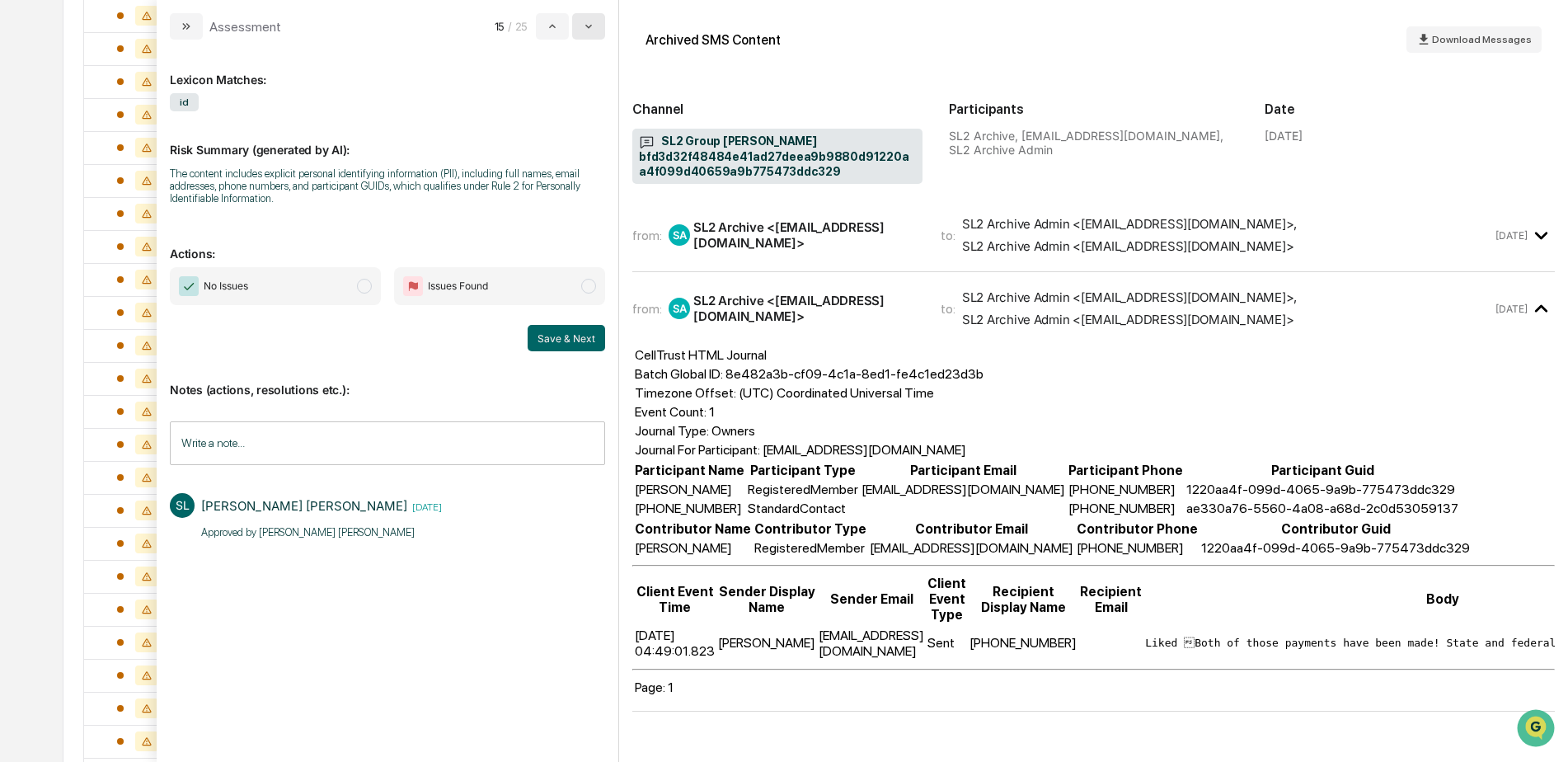
click at [580, 36] on button "modal" at bounding box center [588, 26] width 33 height 26
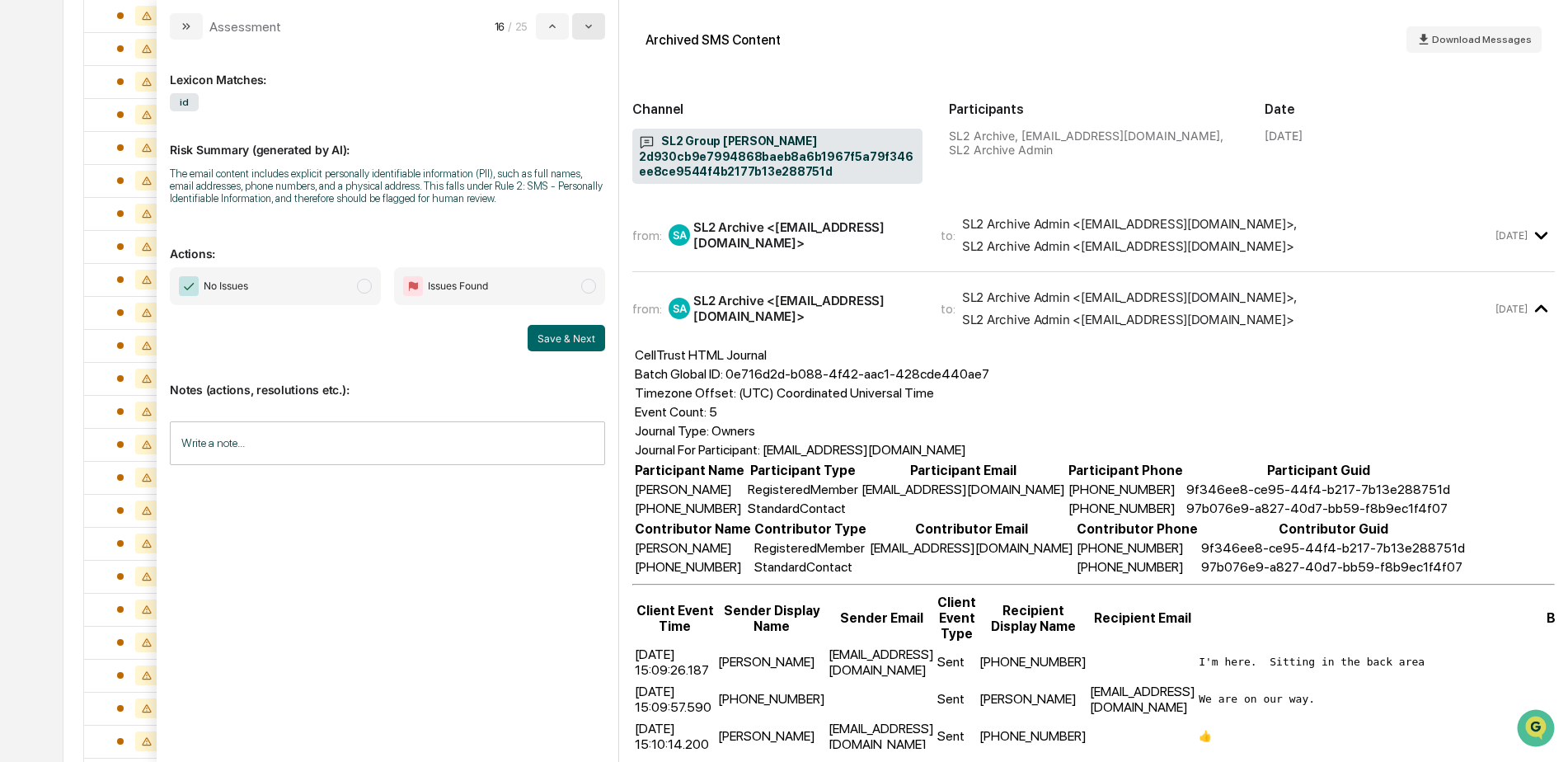
click at [580, 36] on button "modal" at bounding box center [588, 26] width 33 height 26
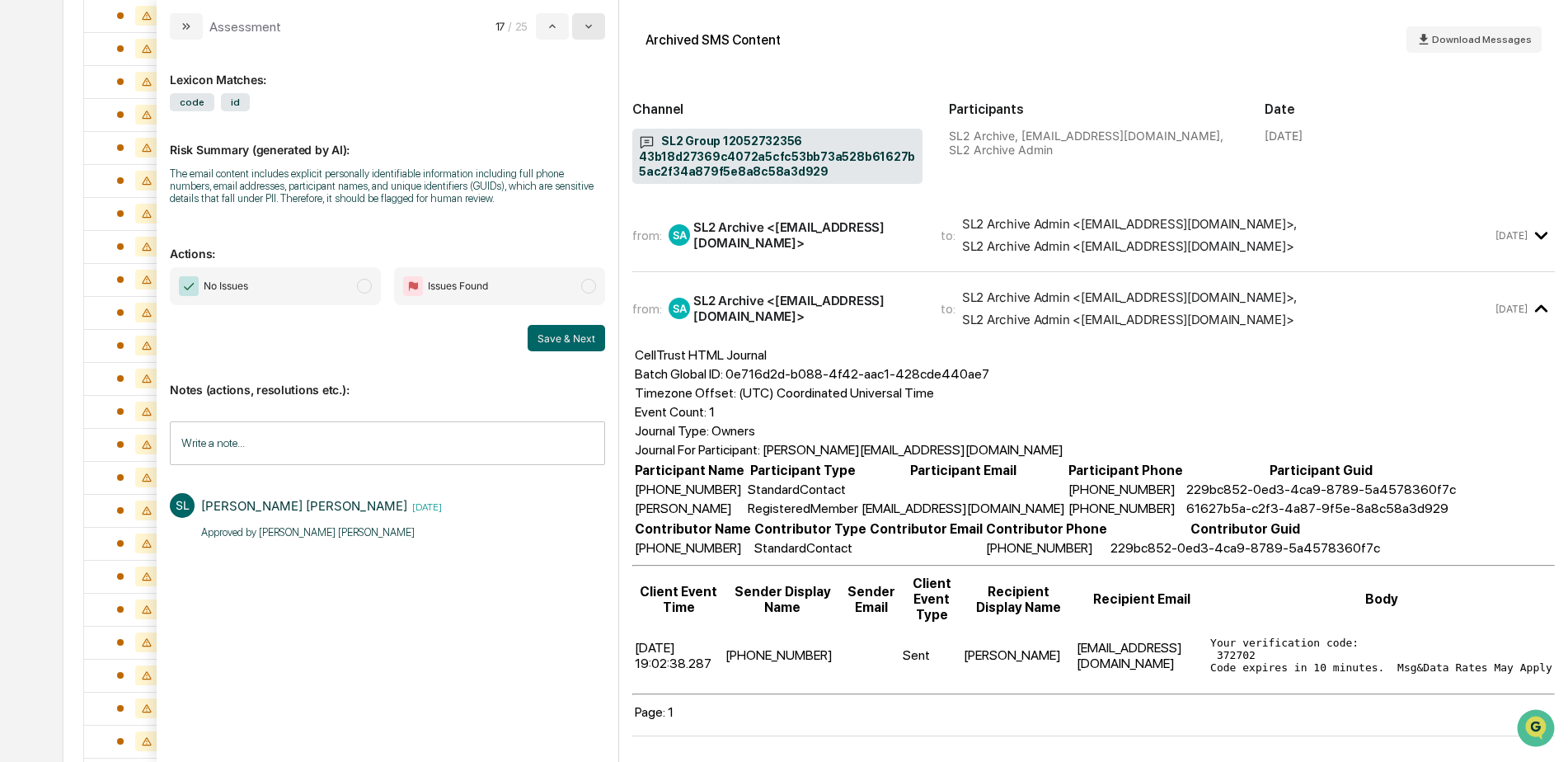
click at [580, 37] on button "modal" at bounding box center [588, 26] width 33 height 26
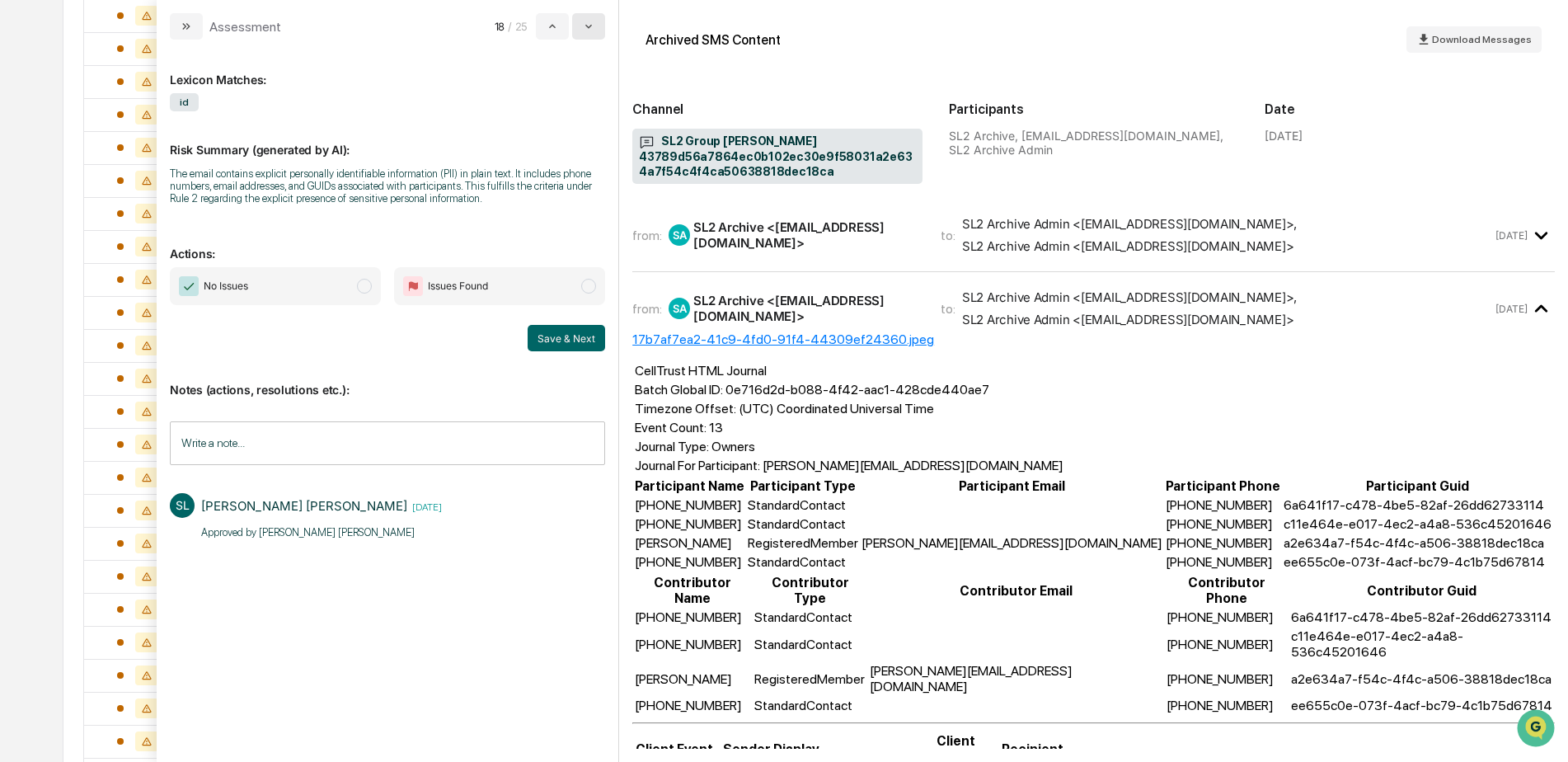
click at [580, 37] on button "modal" at bounding box center [588, 26] width 33 height 26
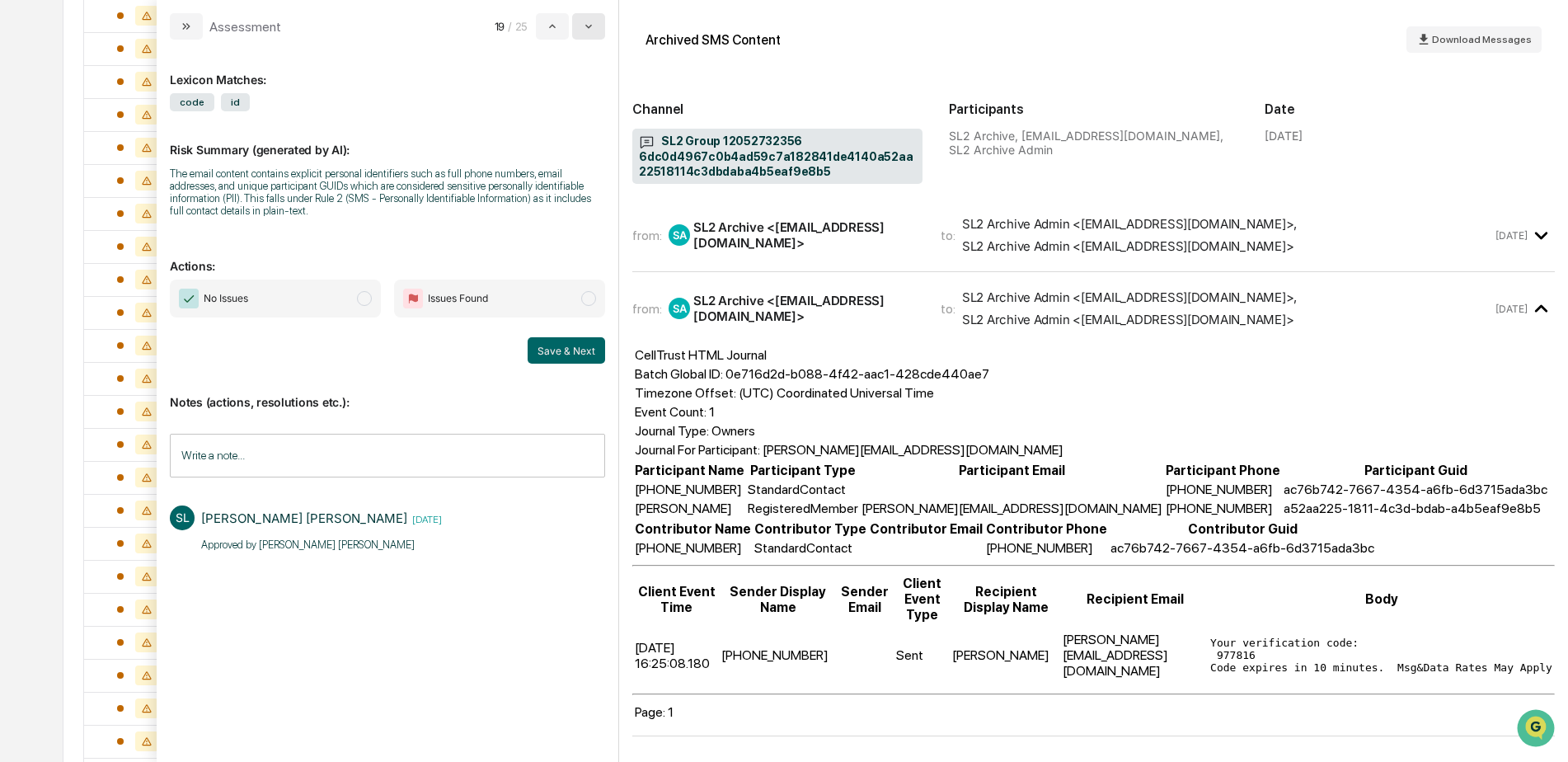
click at [580, 37] on button "modal" at bounding box center [588, 26] width 33 height 26
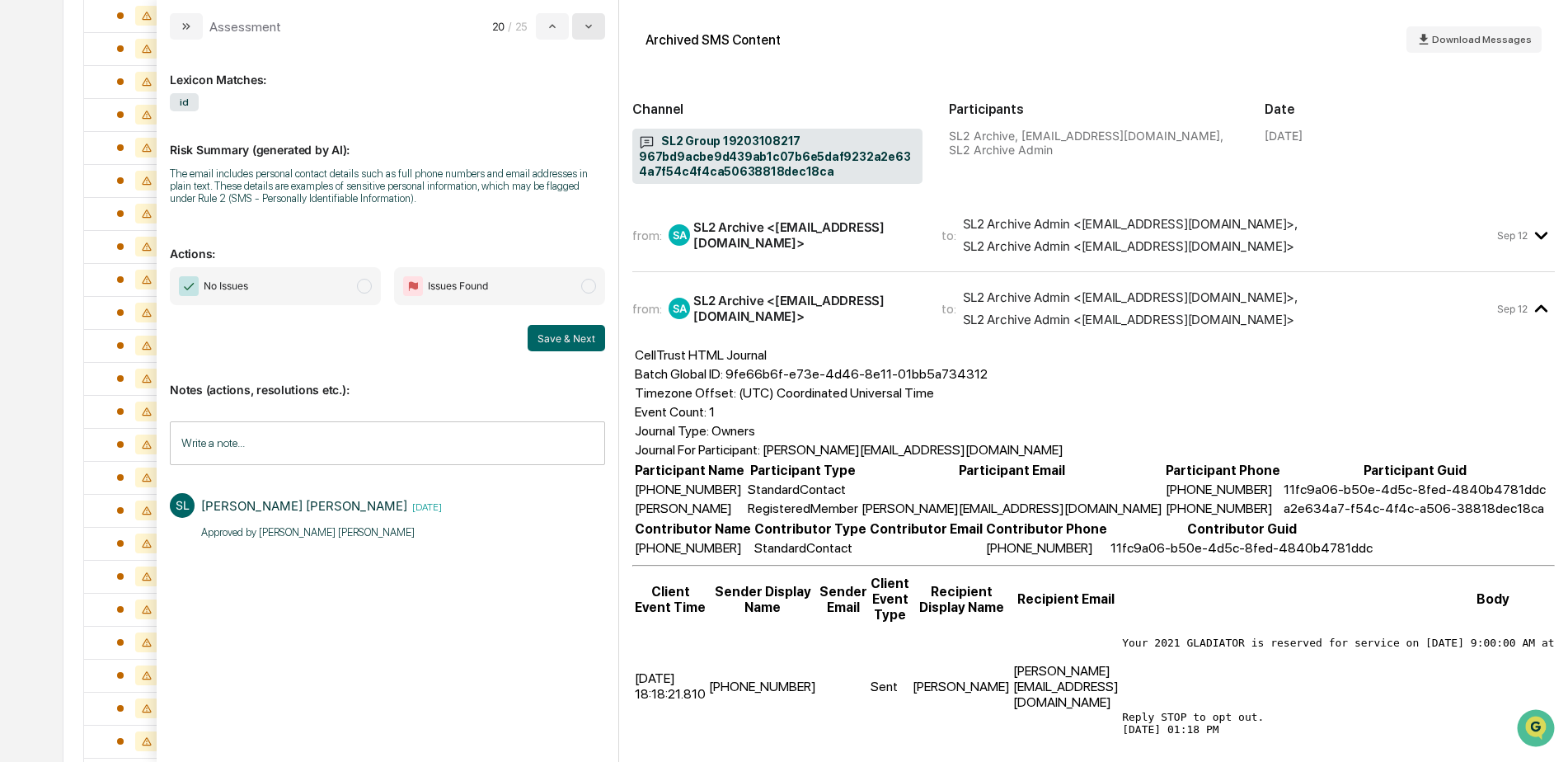
click at [580, 37] on button "modal" at bounding box center [588, 26] width 33 height 26
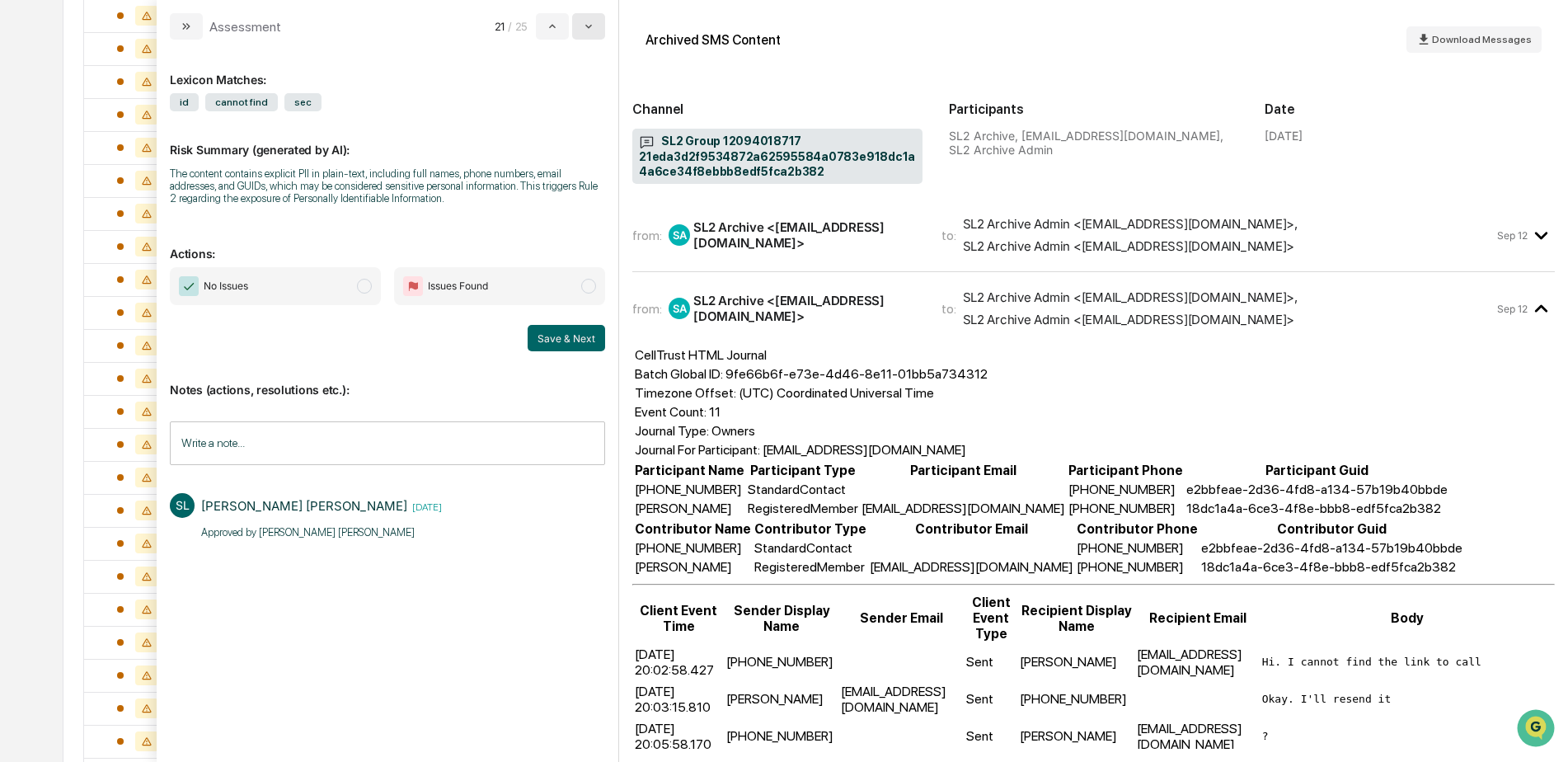
click at [580, 37] on button "modal" at bounding box center [588, 26] width 33 height 26
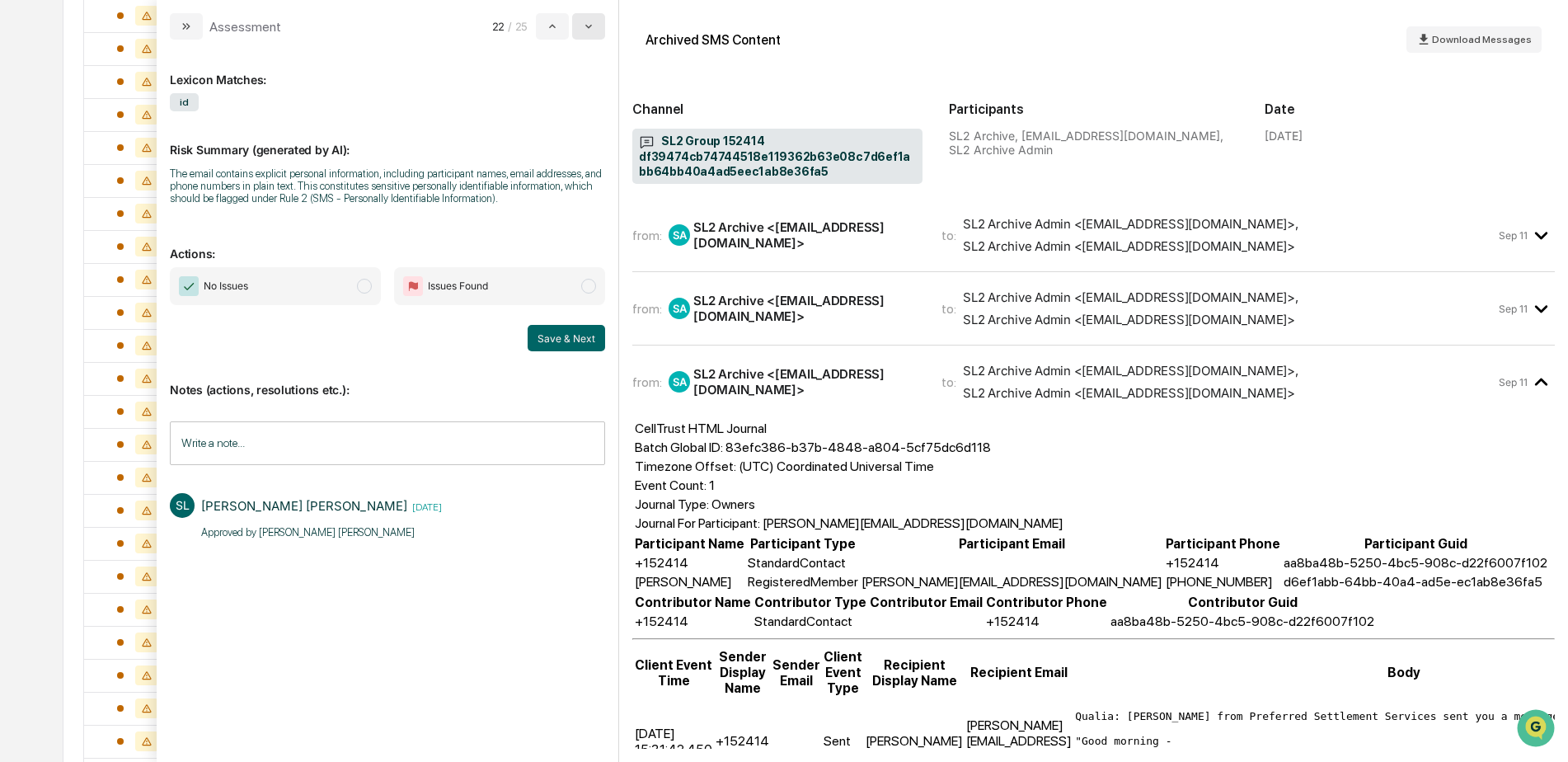
click at [580, 38] on button "modal" at bounding box center [588, 26] width 33 height 26
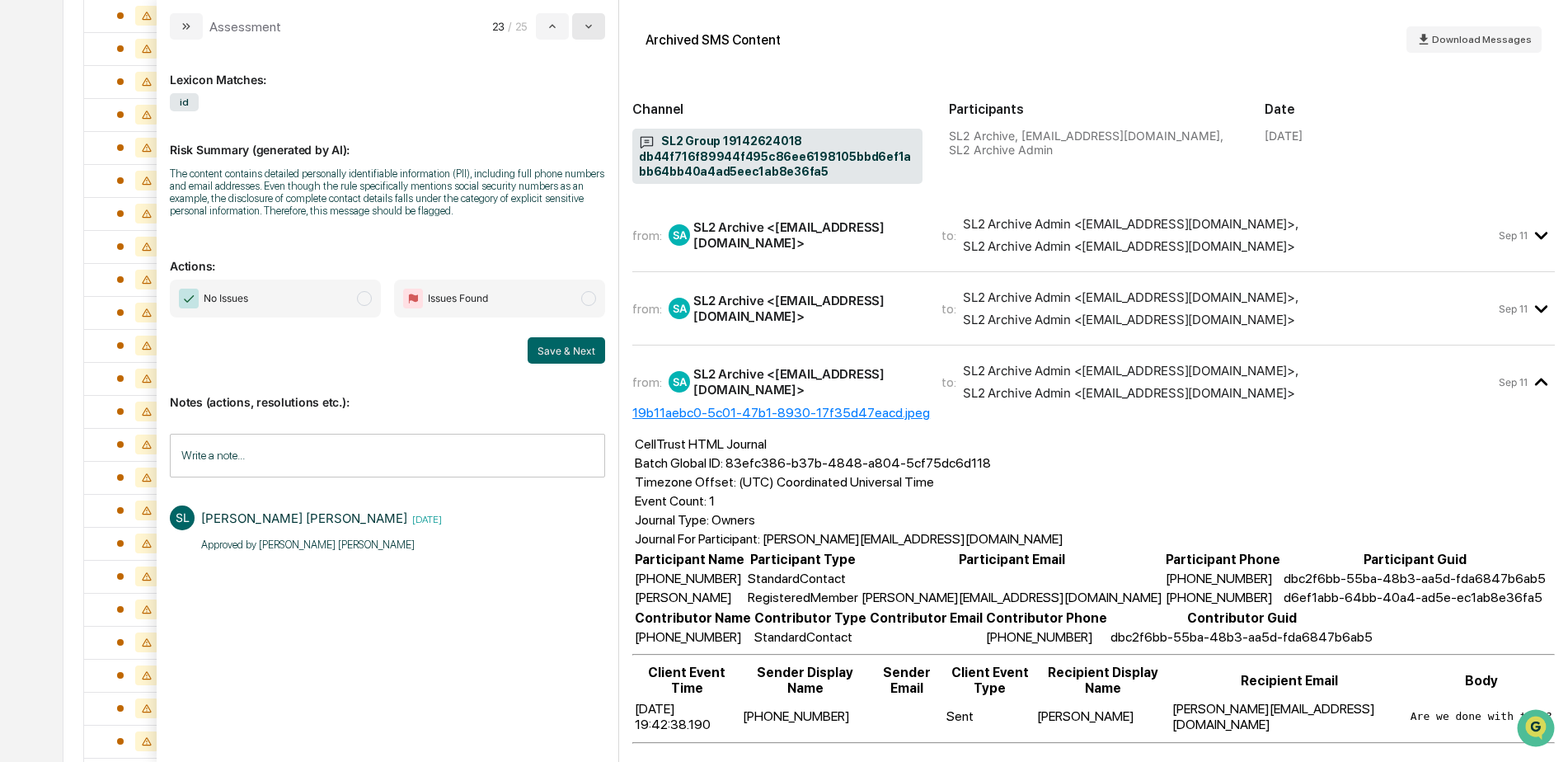
click at [580, 38] on button "modal" at bounding box center [588, 26] width 33 height 26
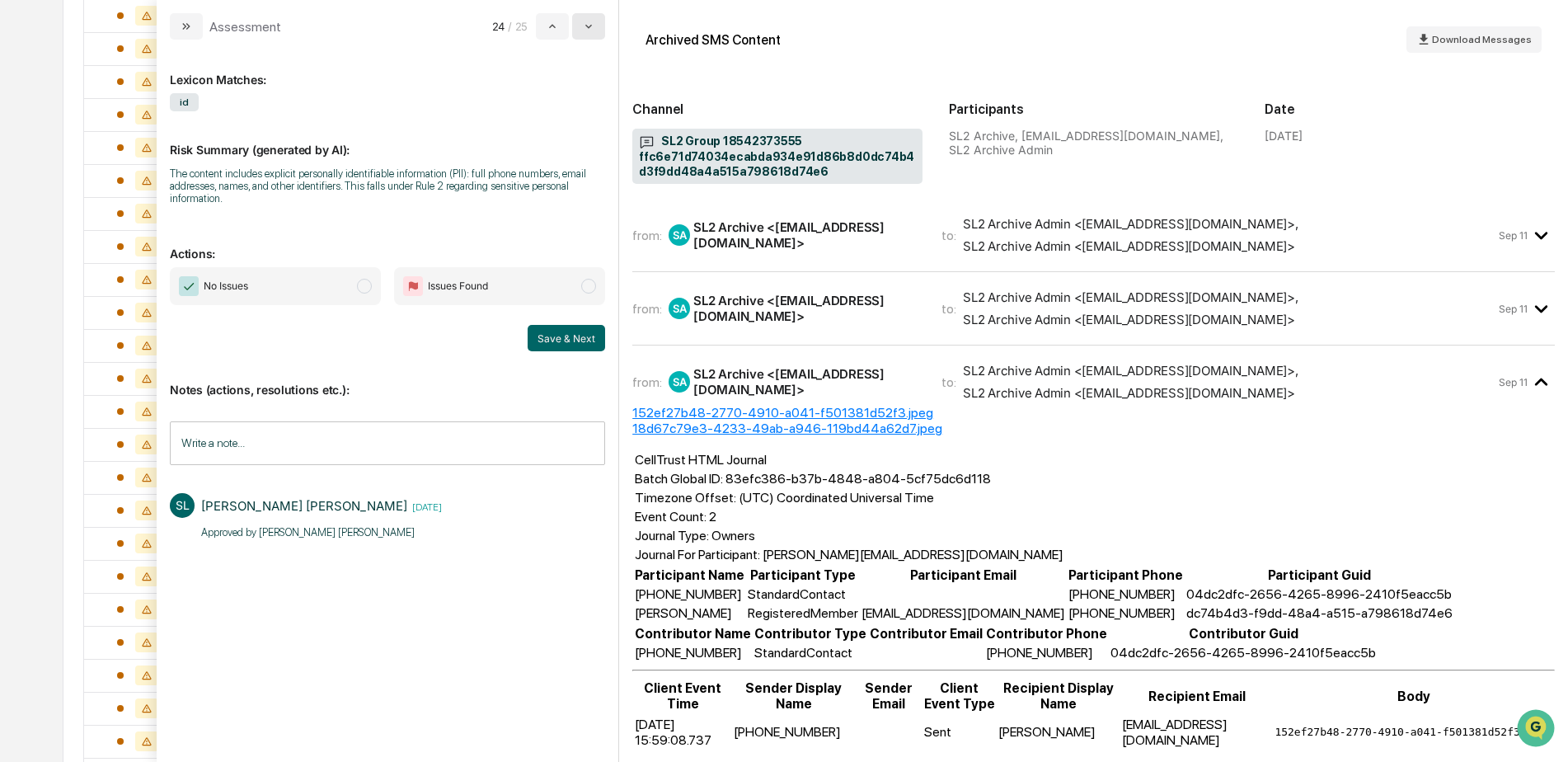
click at [580, 38] on button "modal" at bounding box center [588, 26] width 33 height 26
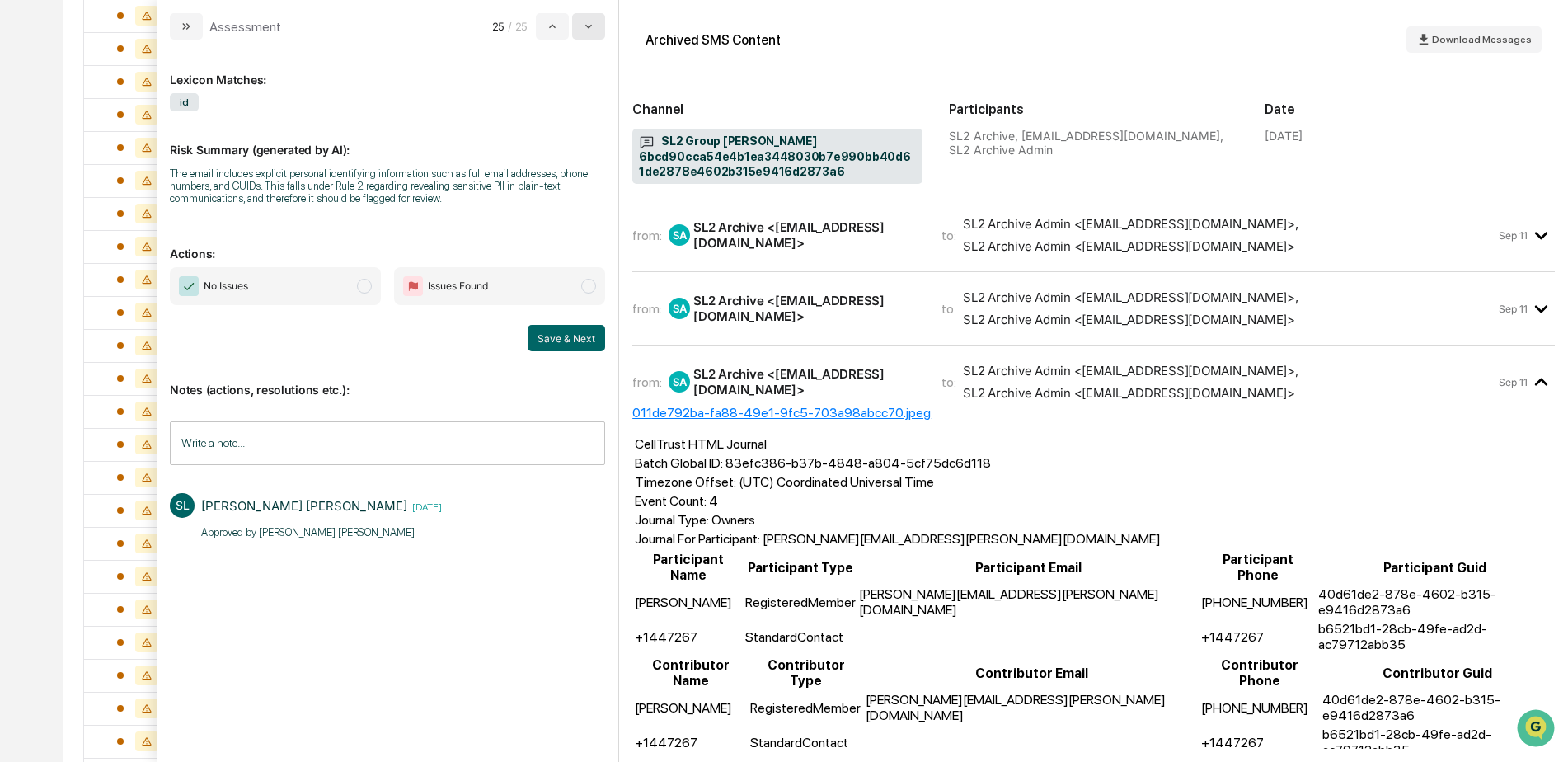
click at [580, 38] on button "modal" at bounding box center [588, 26] width 33 height 26
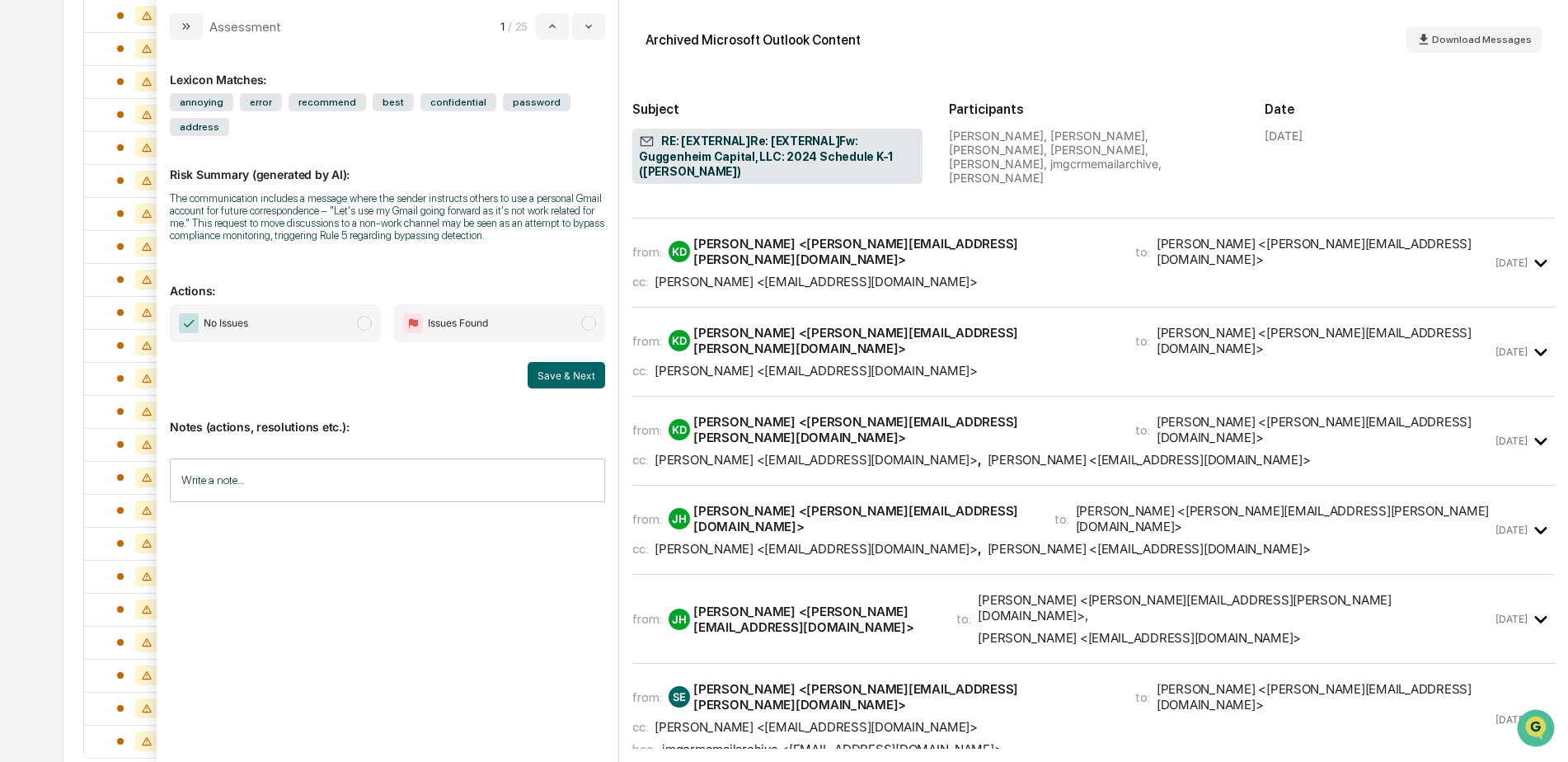
scroll to position [440, 0]
click at [1489, 321] on div "from: KD Korman, David <David.Korman@guggenheimpartners.com> to: Jason R. O'Hal…" at bounding box center [1093, 352] width 923 height 62
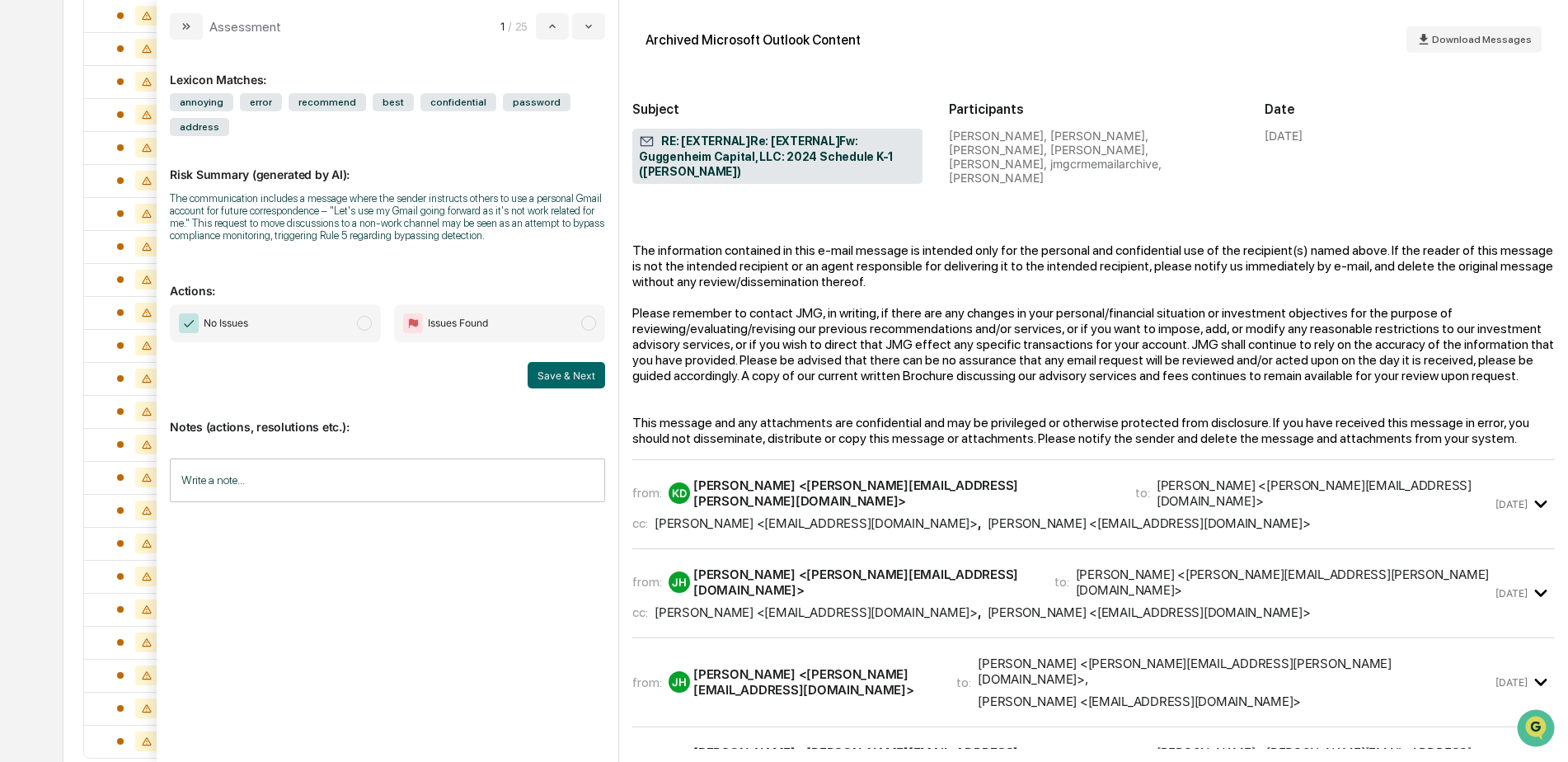
scroll to position [1924, 0]
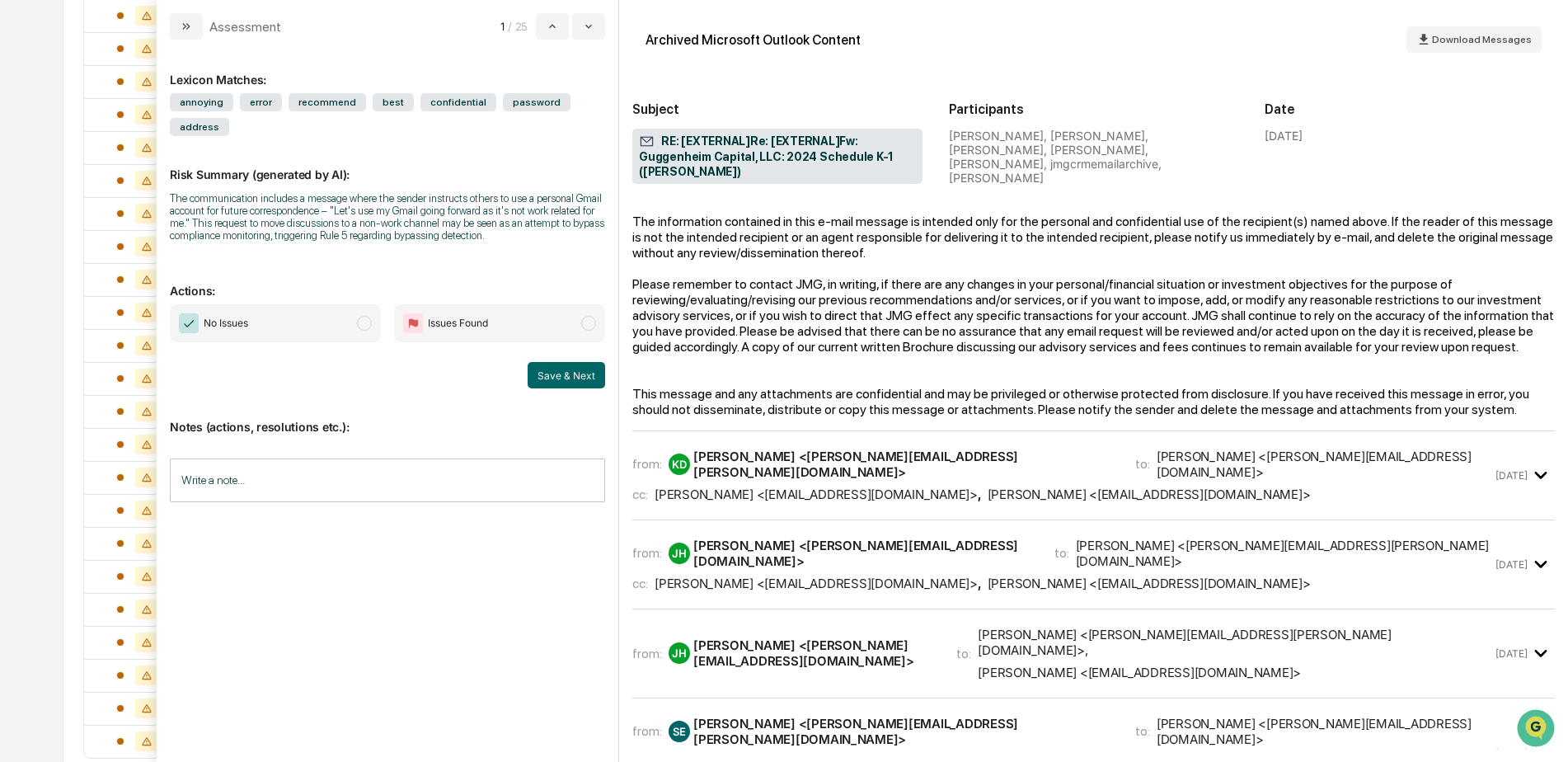
click at [1514, 469] on time "Sep 17" at bounding box center [1511, 475] width 32 height 12
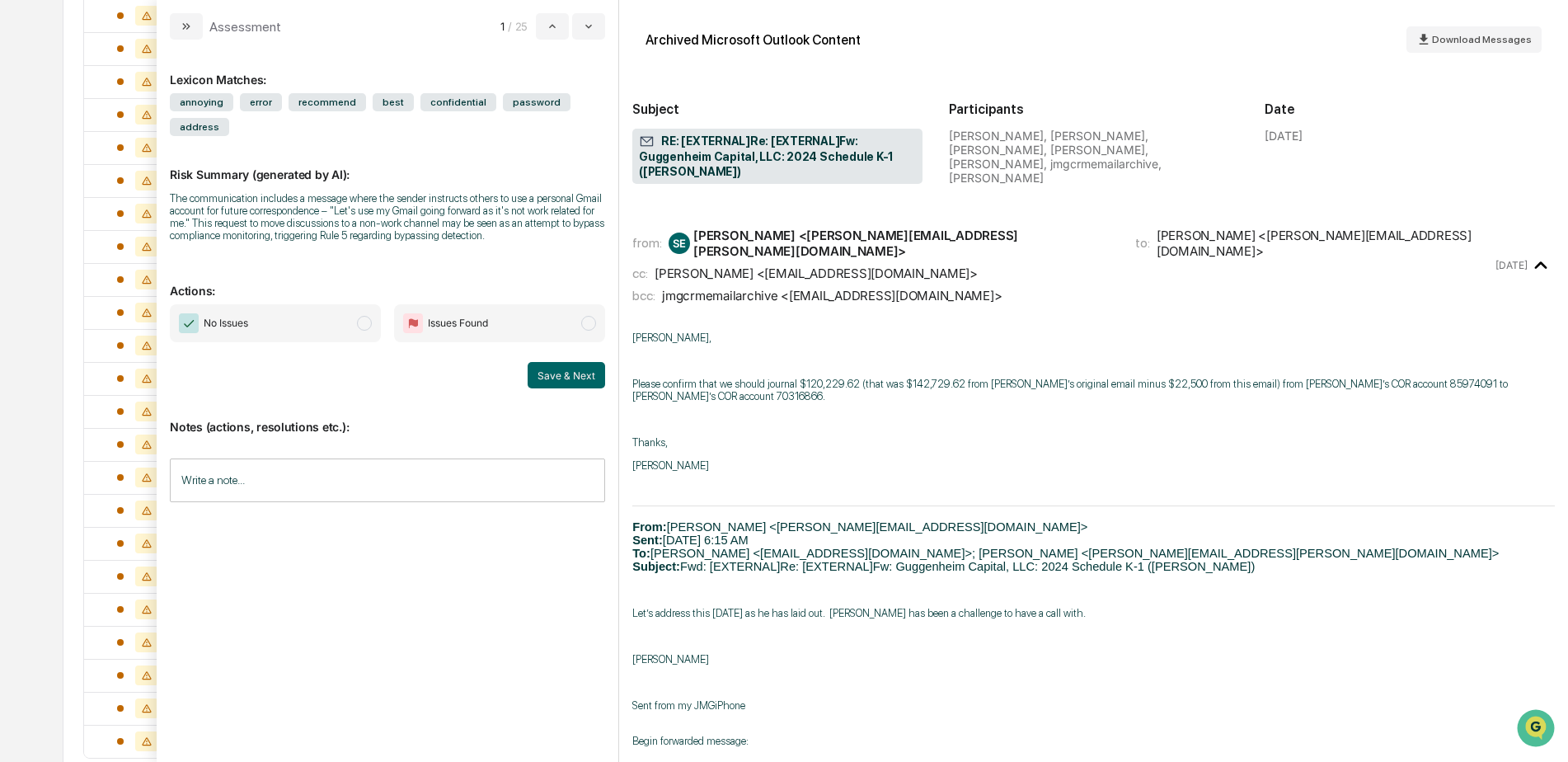
scroll to position [3898, 0]
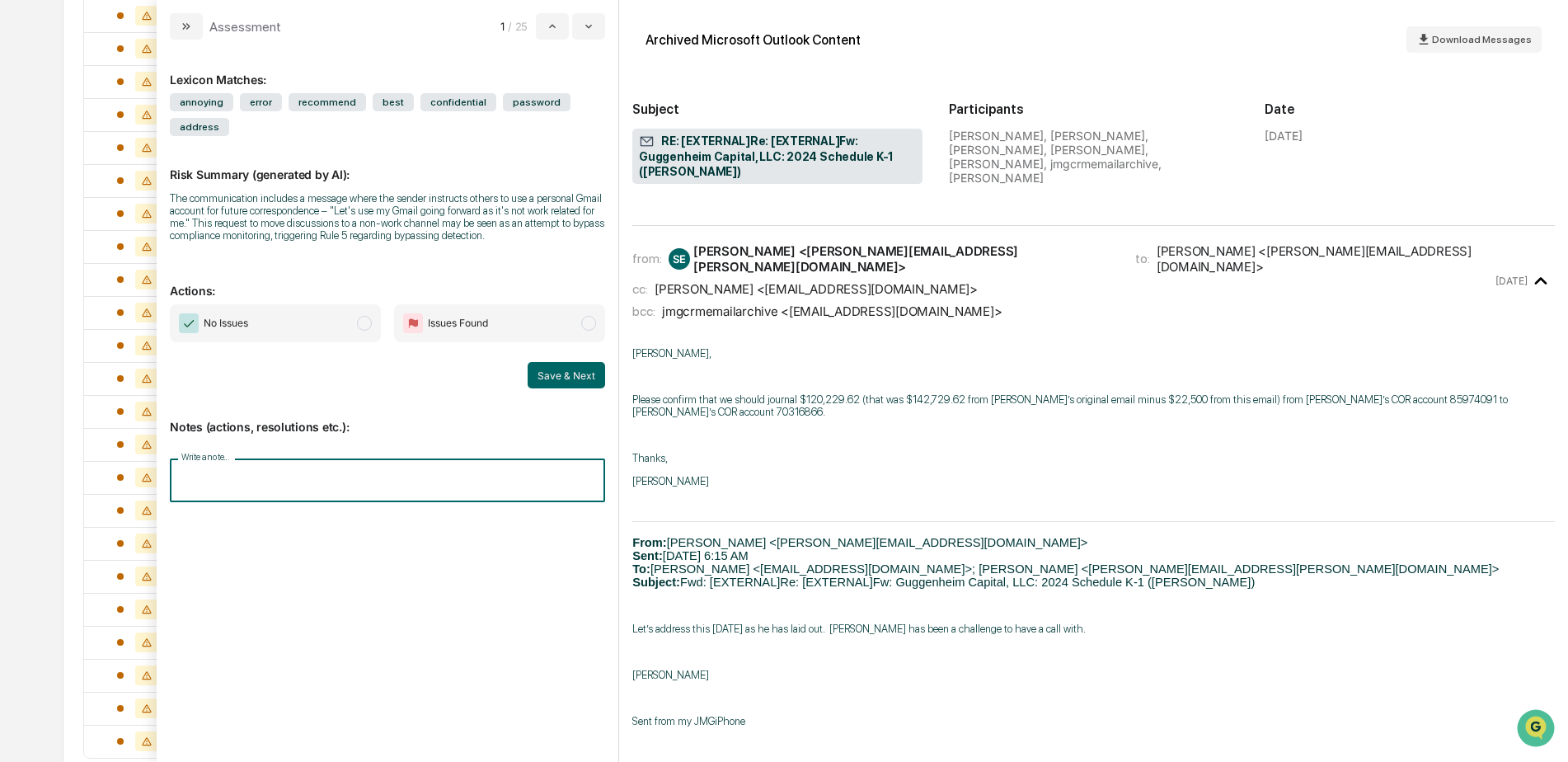
click at [313, 463] on input "Write a note..." at bounding box center [388, 480] width 436 height 44
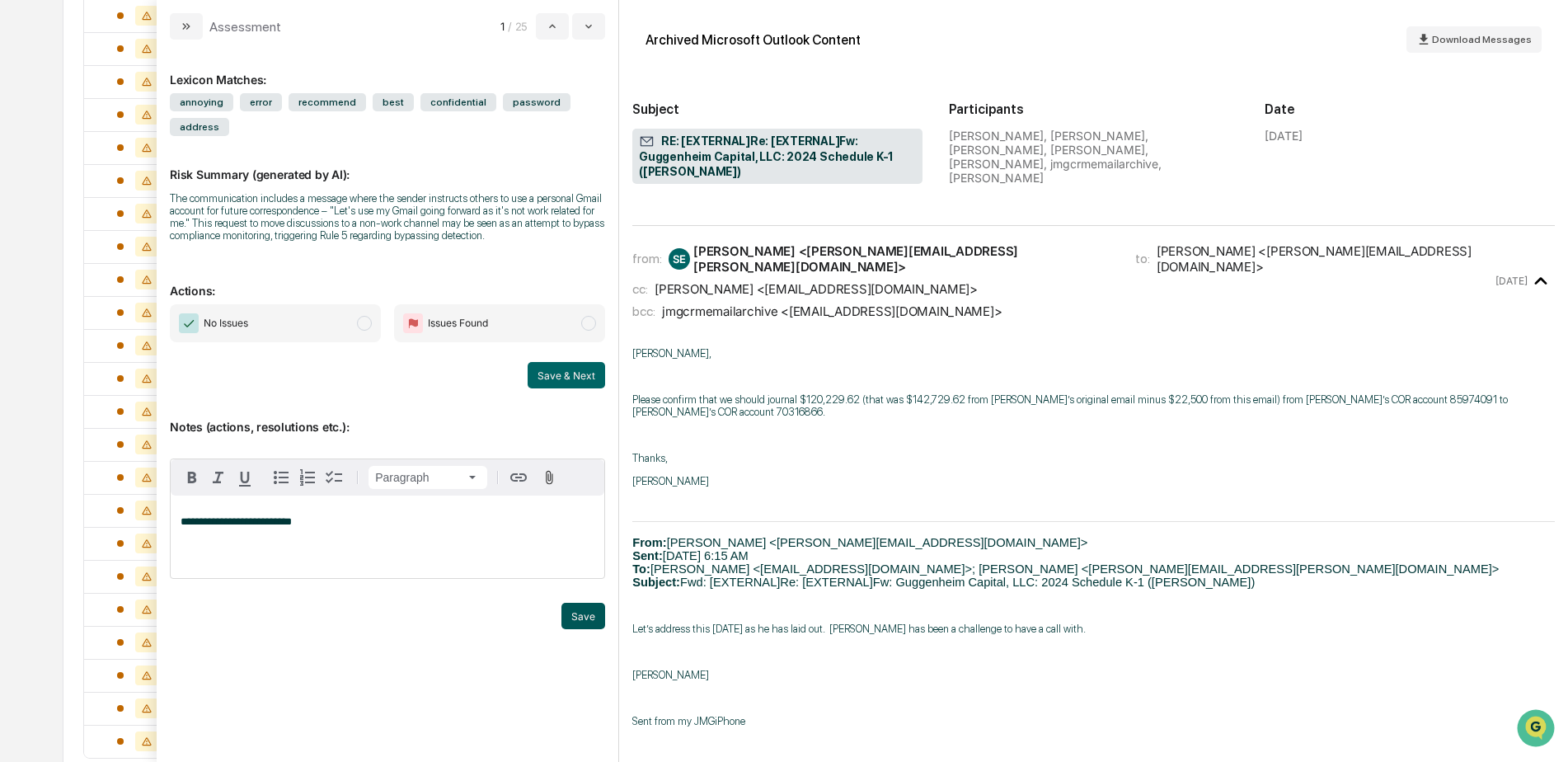
click at [574, 602] on button "Save" at bounding box center [583, 615] width 44 height 26
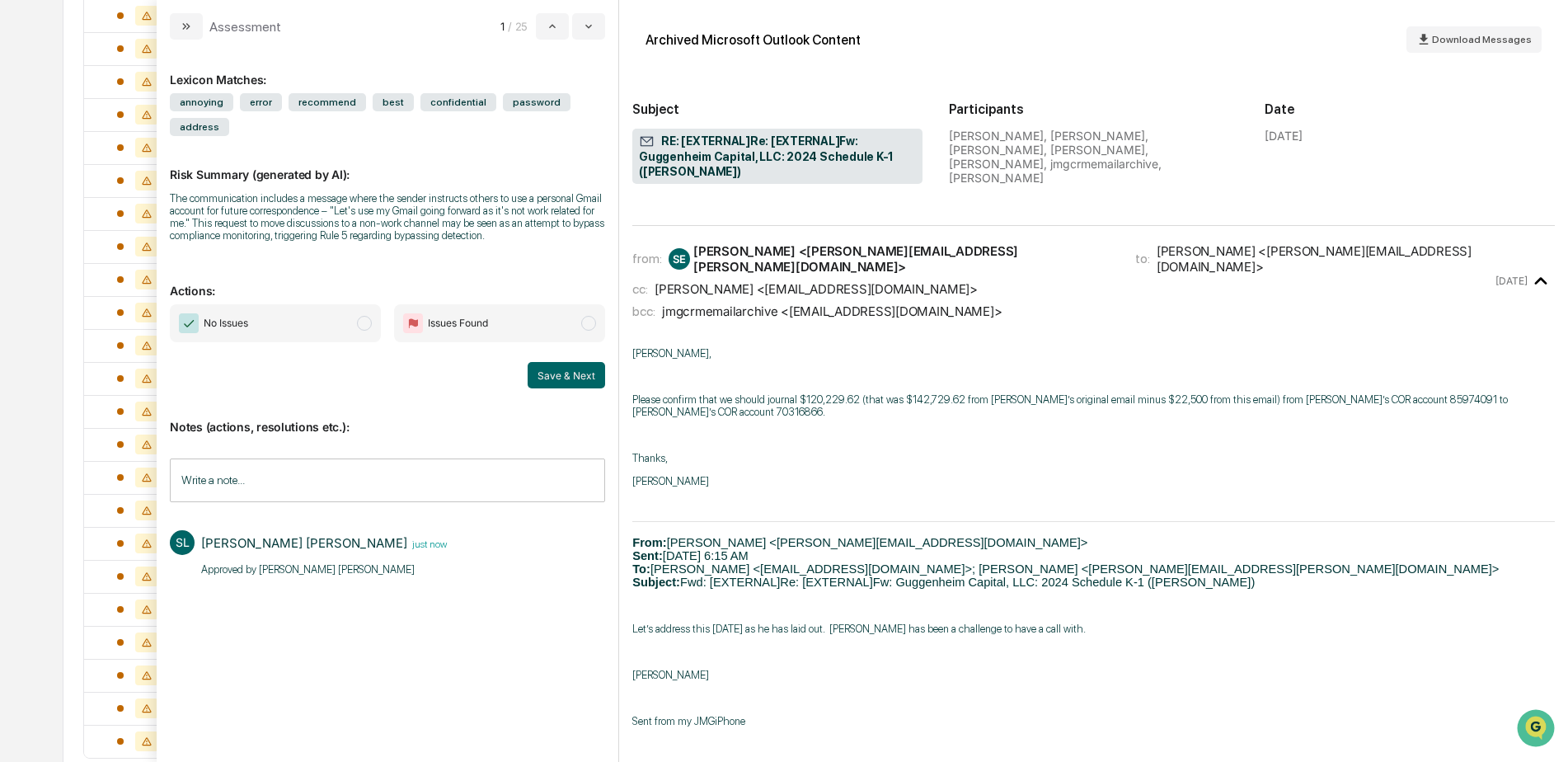
click at [302, 304] on span "No Issues" at bounding box center [276, 322] width 211 height 38
click at [563, 362] on button "Save & Next" at bounding box center [566, 375] width 78 height 26
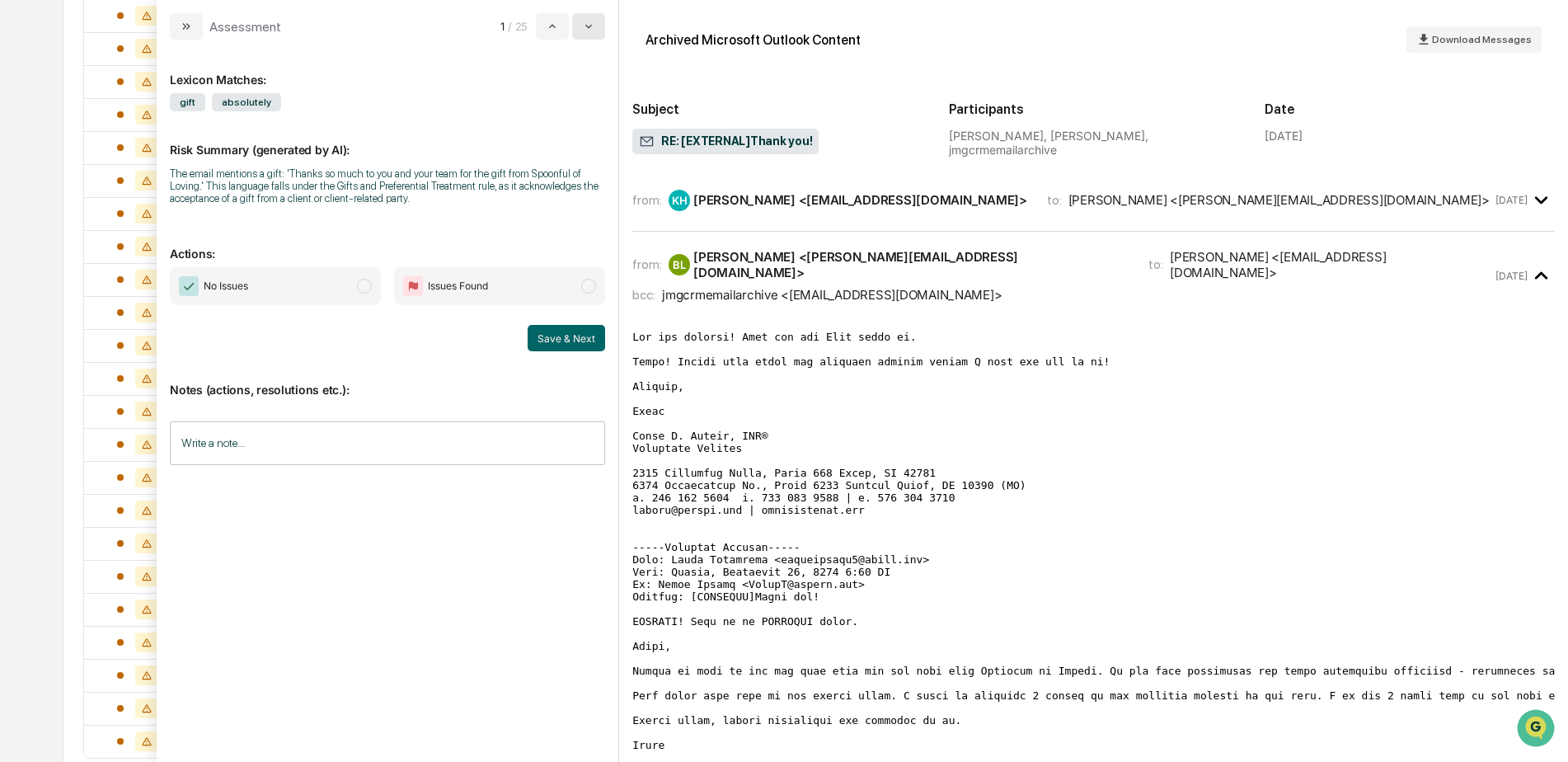
click at [595, 26] on icon "modal" at bounding box center [588, 26] width 13 height 13
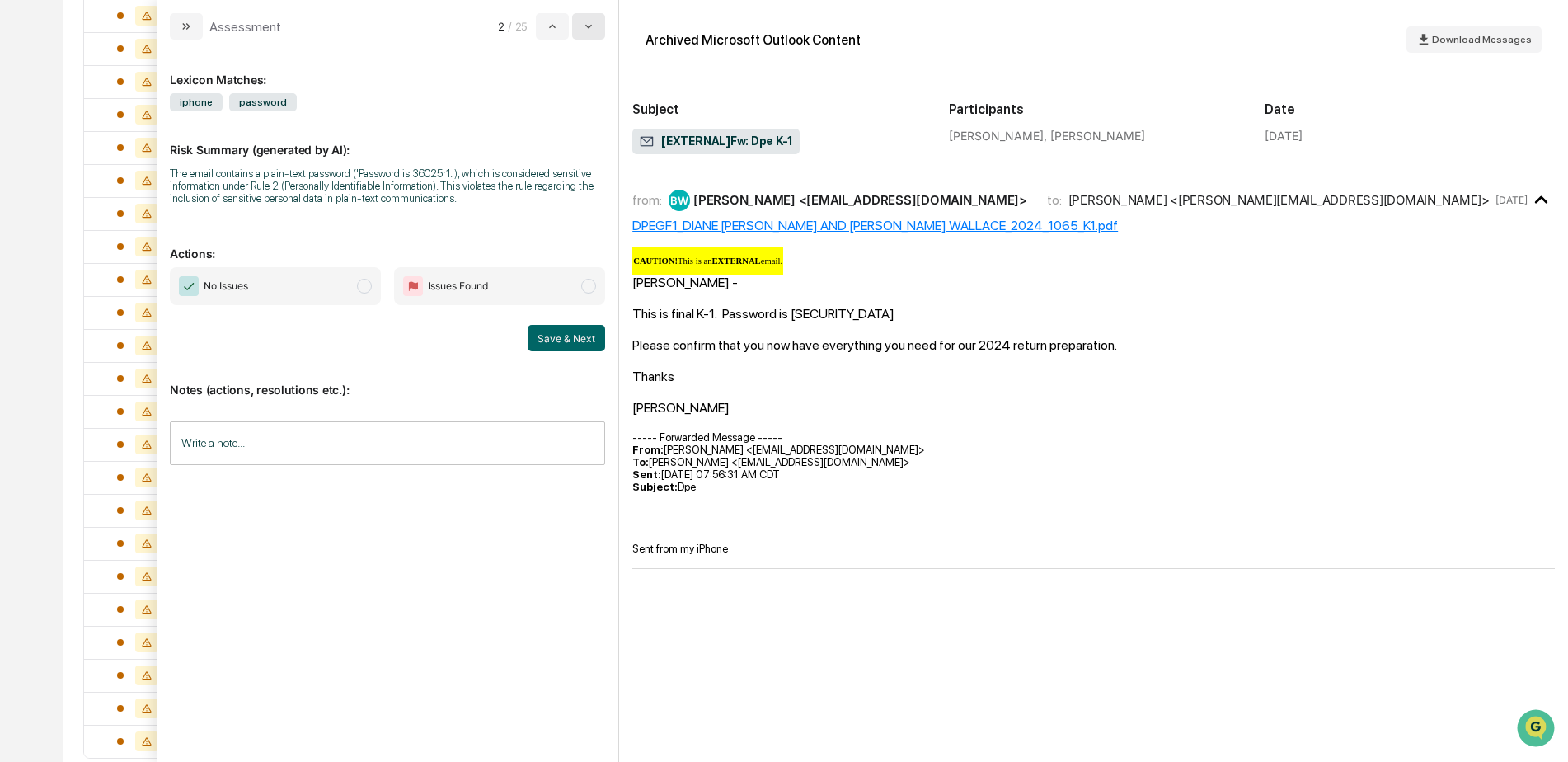
click at [595, 26] on icon "modal" at bounding box center [588, 26] width 13 height 13
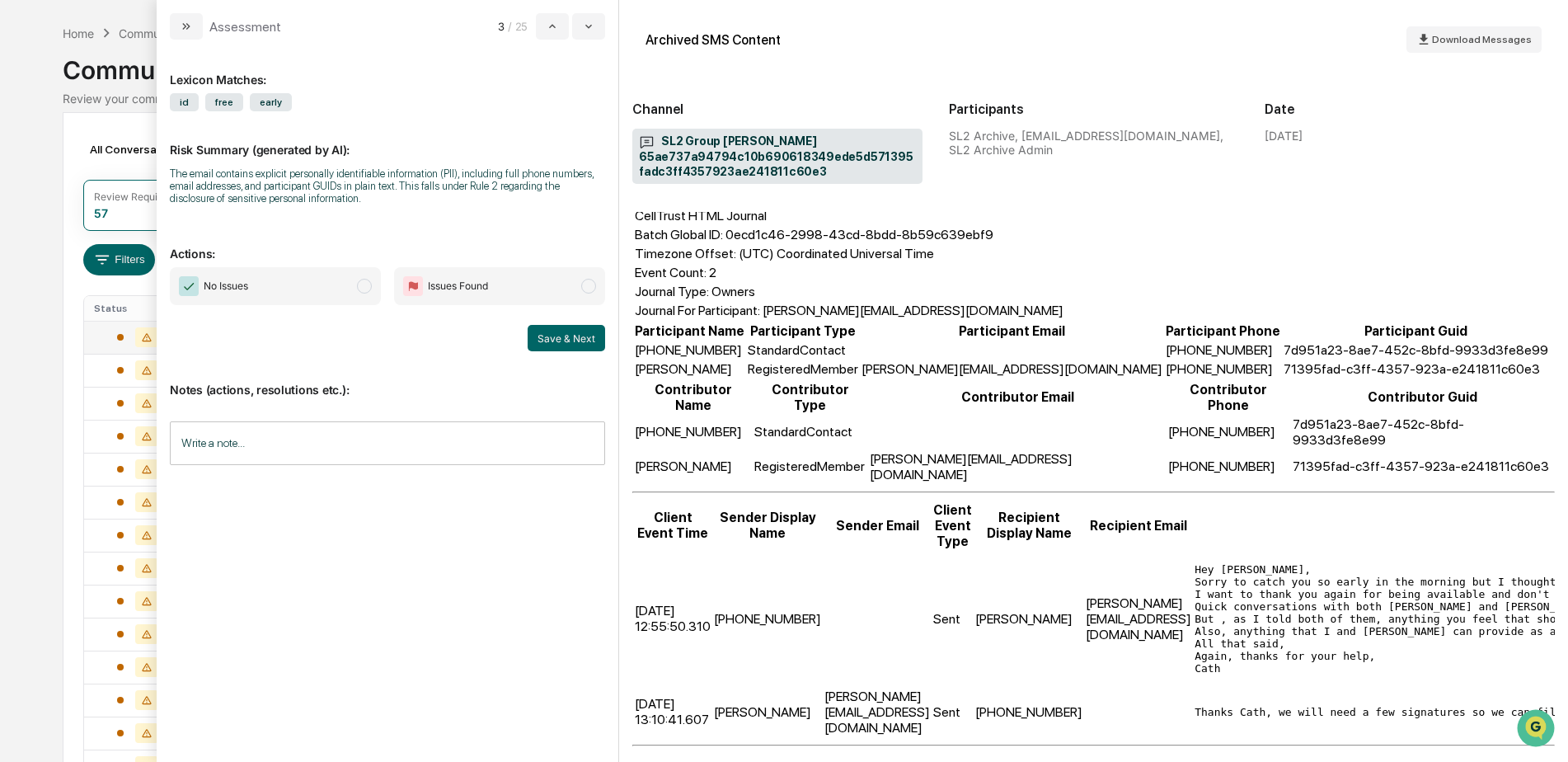
scroll to position [40, 0]
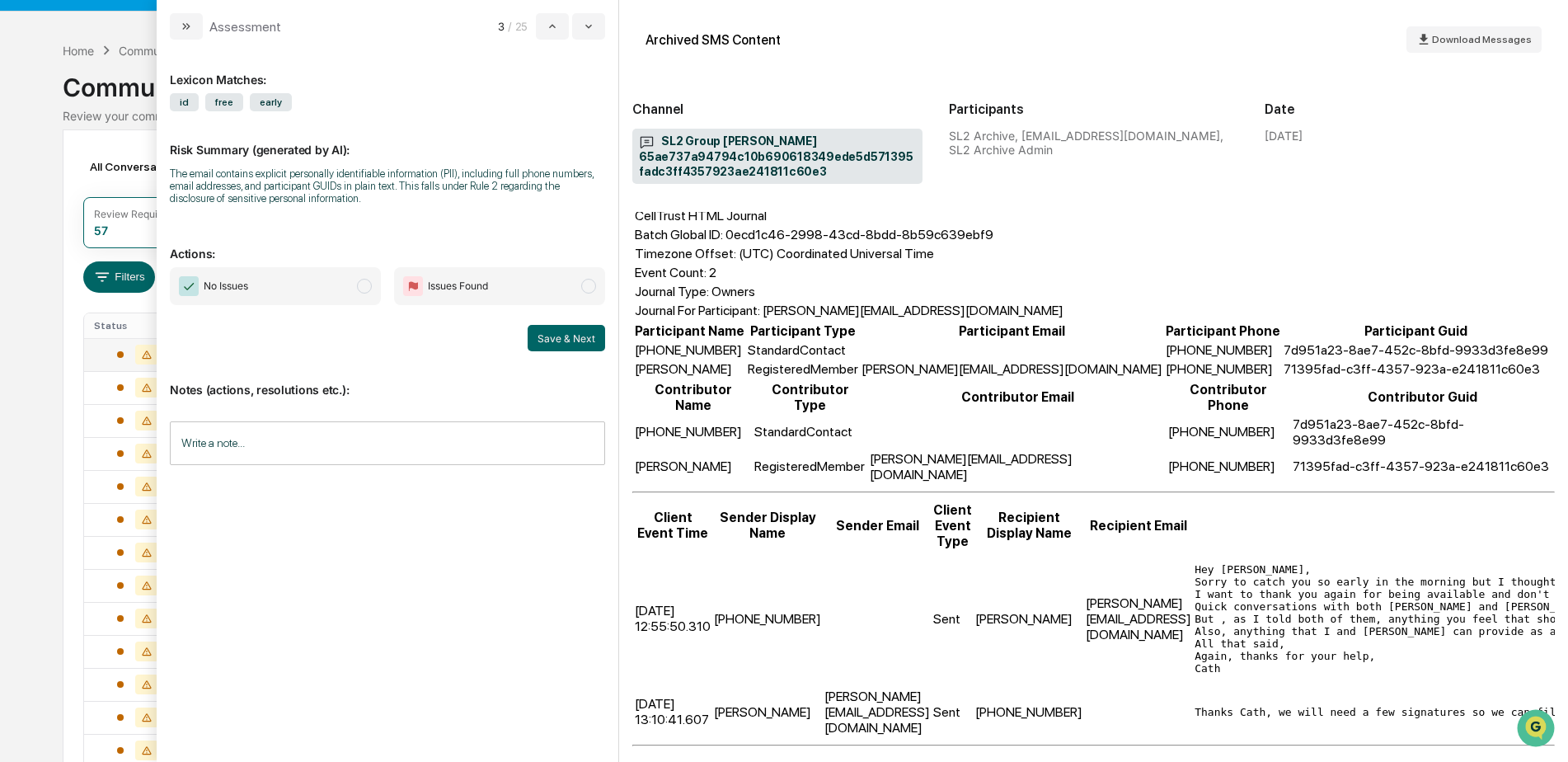
click at [289, 456] on input "Write a note..." at bounding box center [388, 443] width 436 height 44
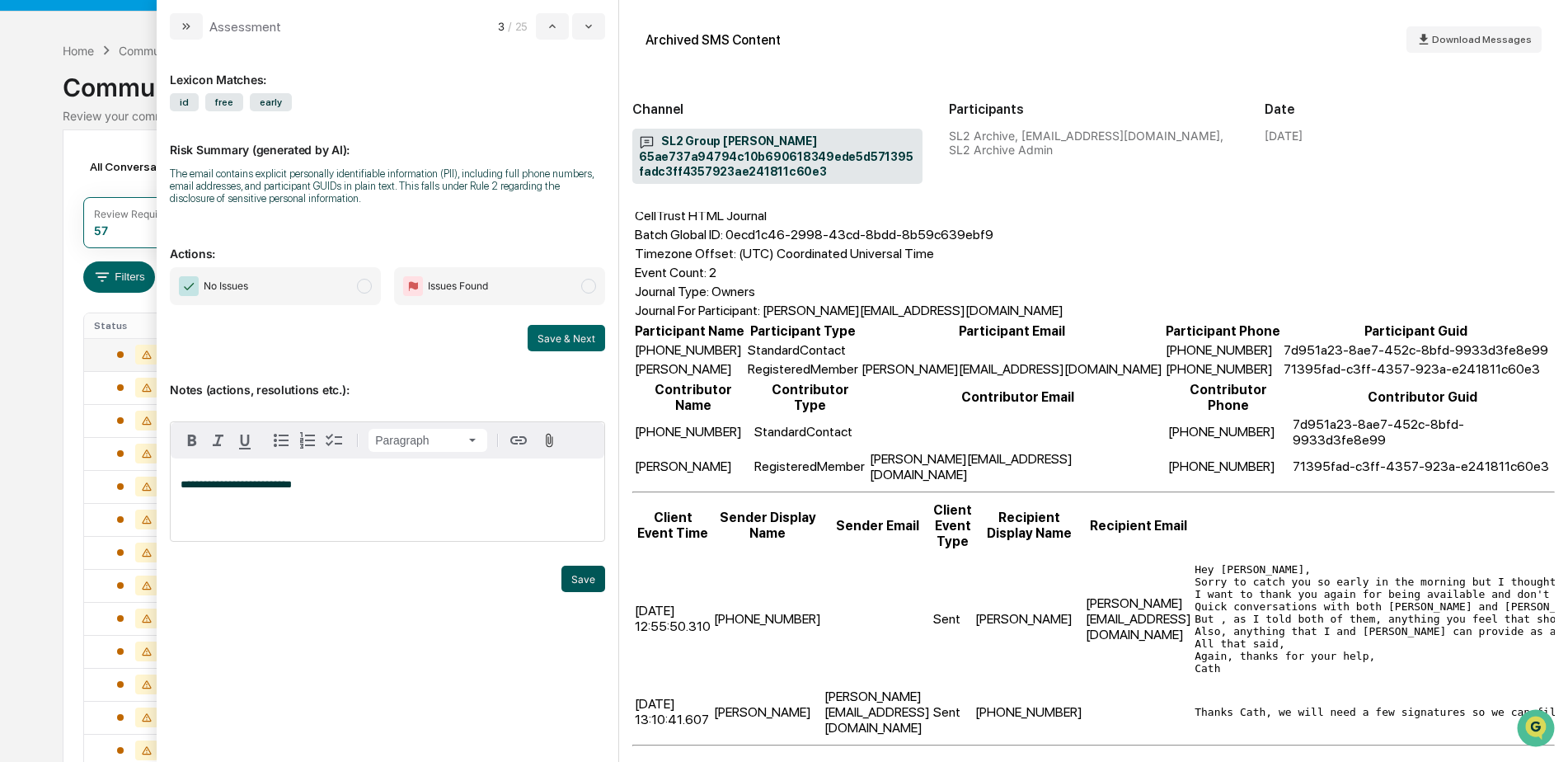
click at [567, 580] on button "Save" at bounding box center [583, 579] width 44 height 26
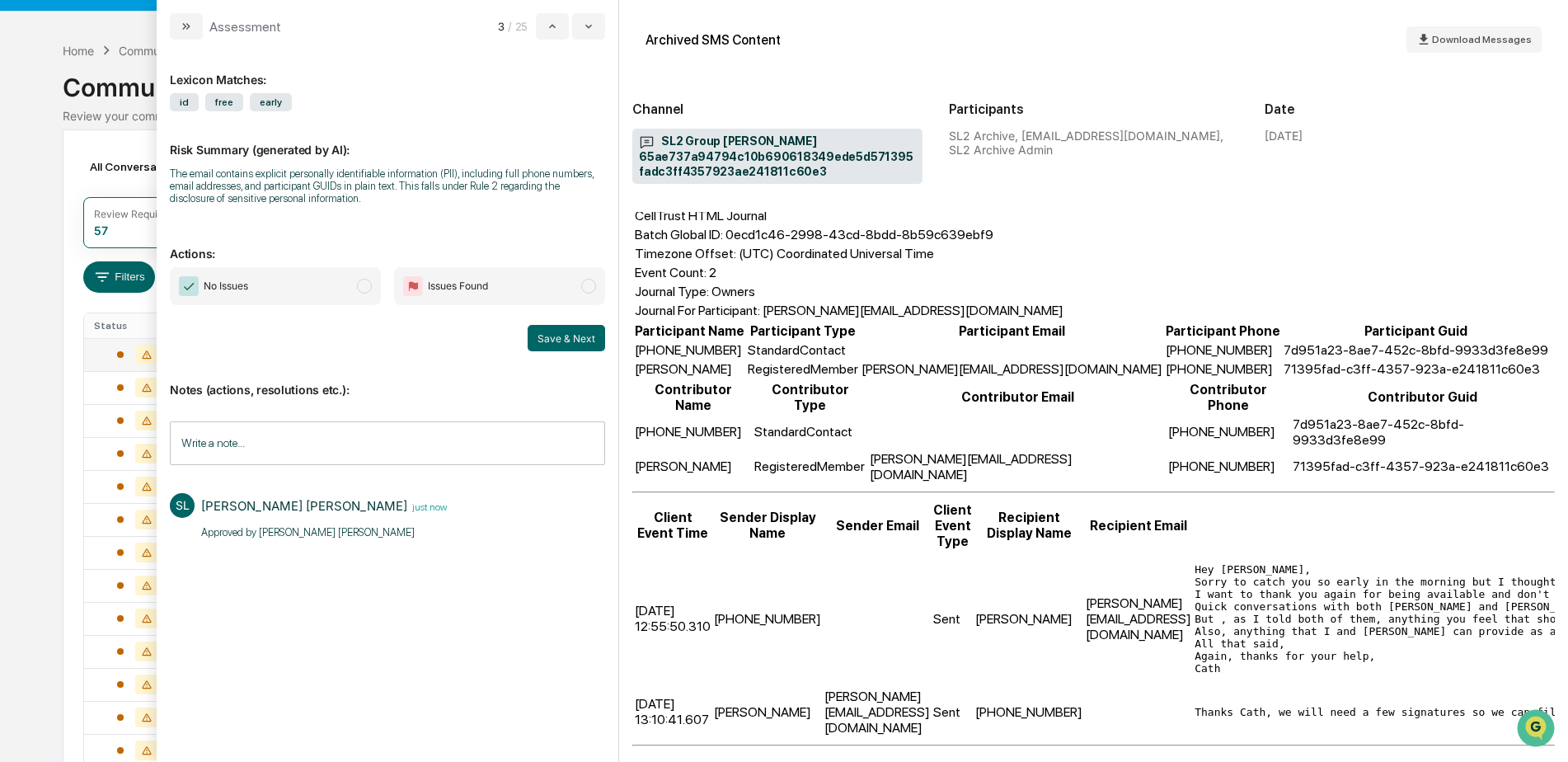
click at [299, 294] on span "No Issues" at bounding box center [276, 285] width 211 height 38
click at [562, 336] on button "Save & Next" at bounding box center [566, 338] width 78 height 26
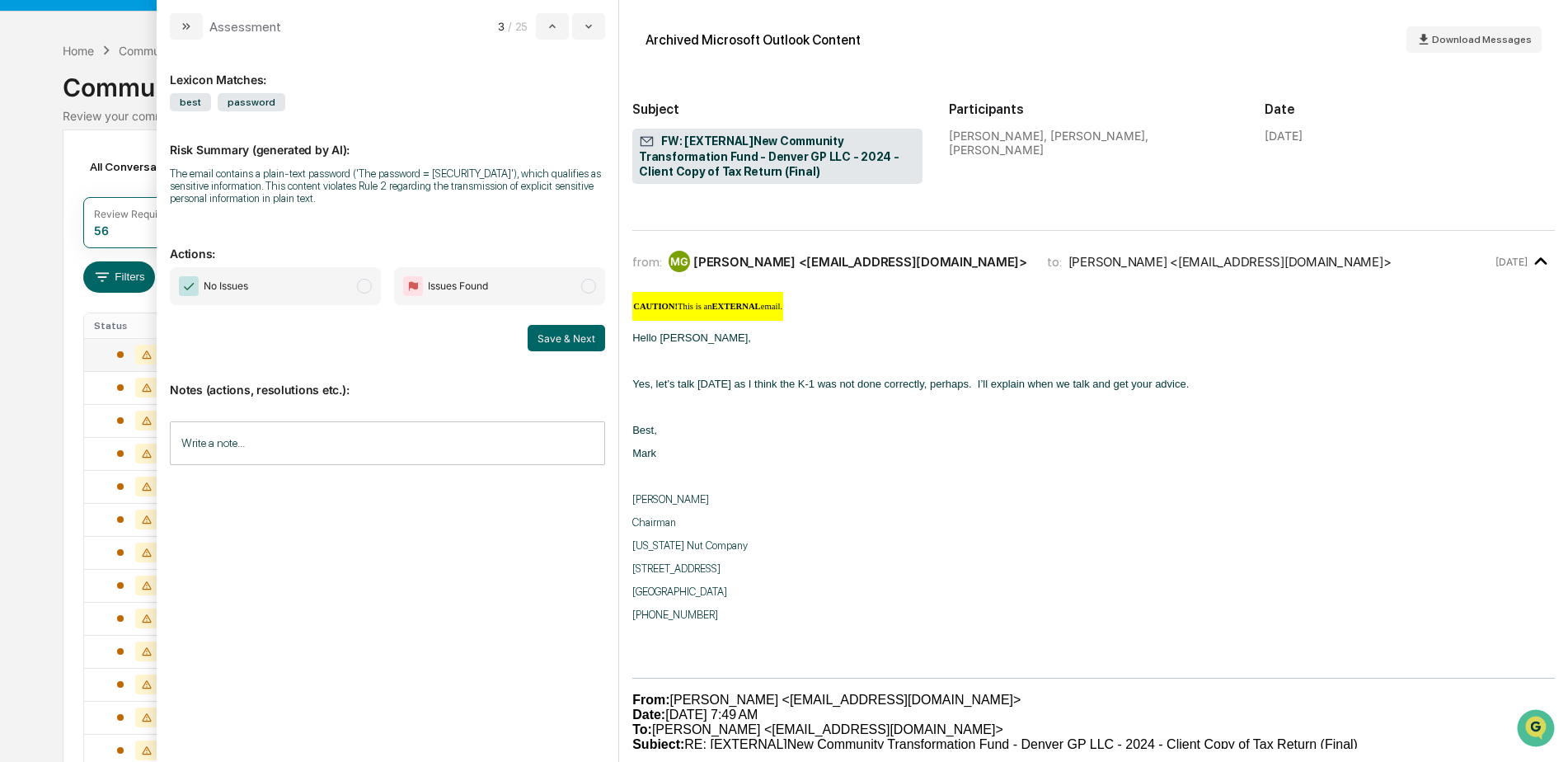
scroll to position [165, 0]
click at [597, 24] on button "modal" at bounding box center [588, 26] width 33 height 26
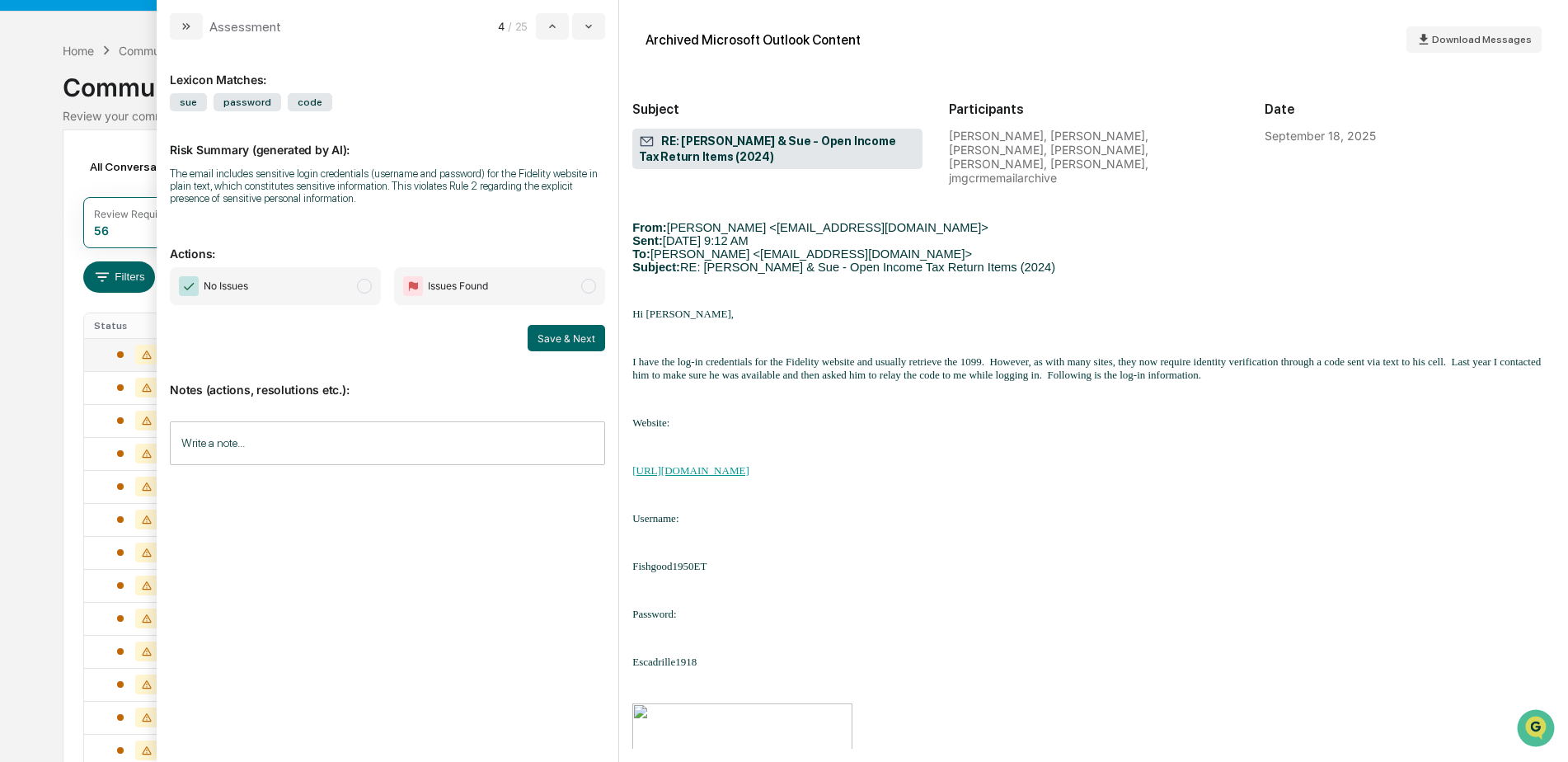
scroll to position [1154, 0]
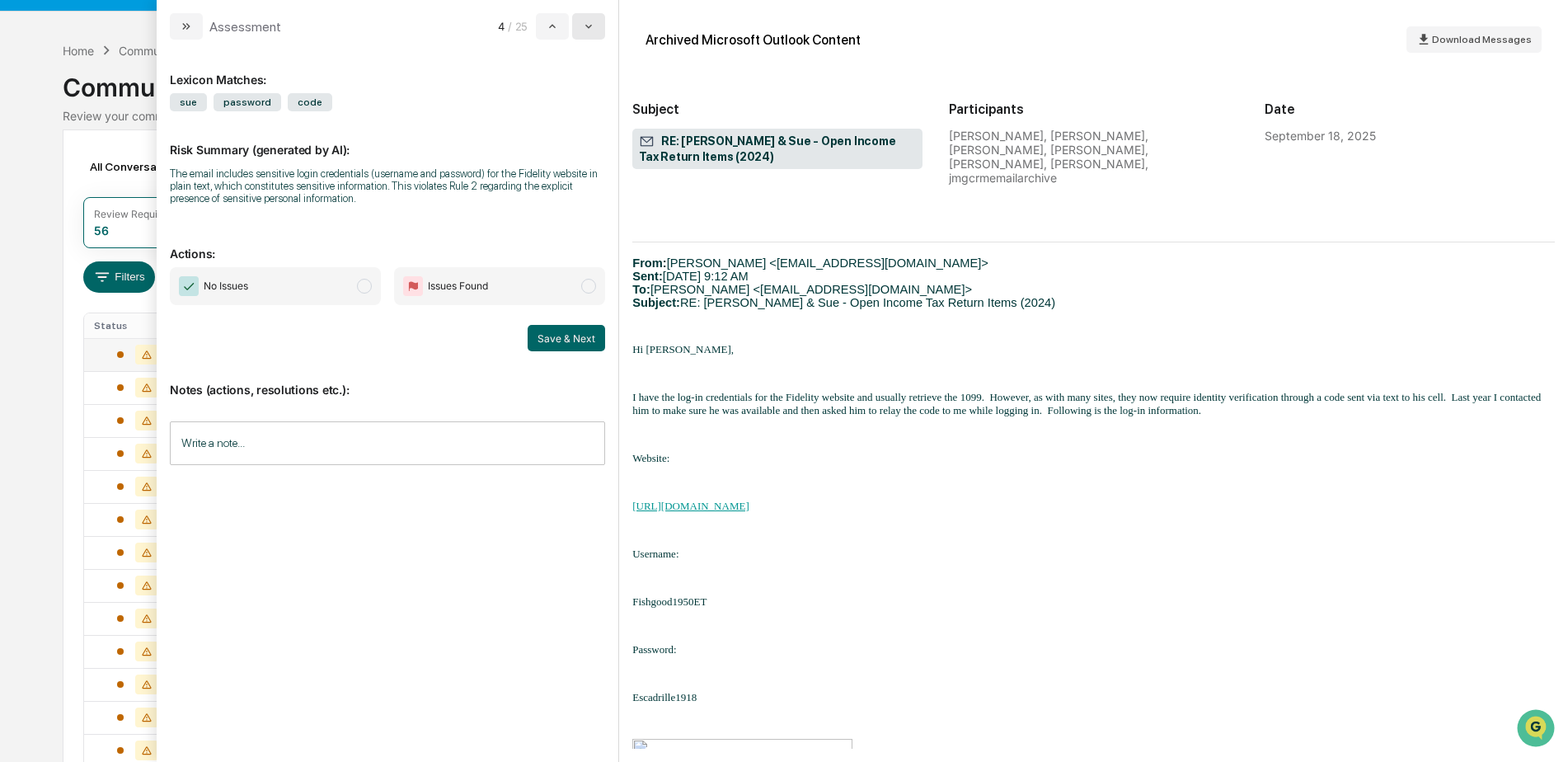
click at [588, 26] on icon "modal" at bounding box center [589, 26] width 7 height 4
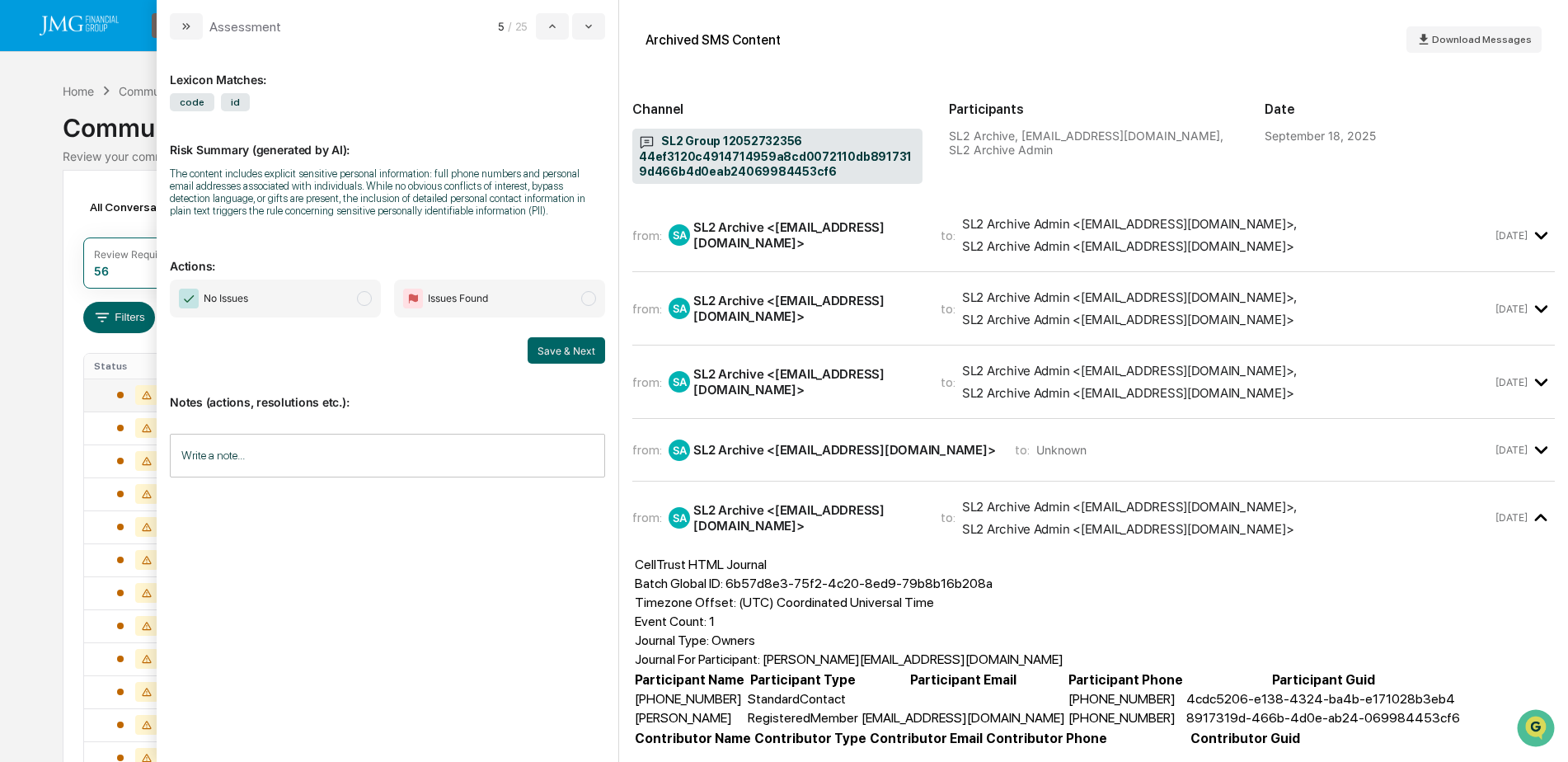
click at [1420, 459] on div "from: SA SL2 Archive <sl2noreply@celltrust.com> to: Unknown" at bounding box center [1062, 450] width 860 height 22
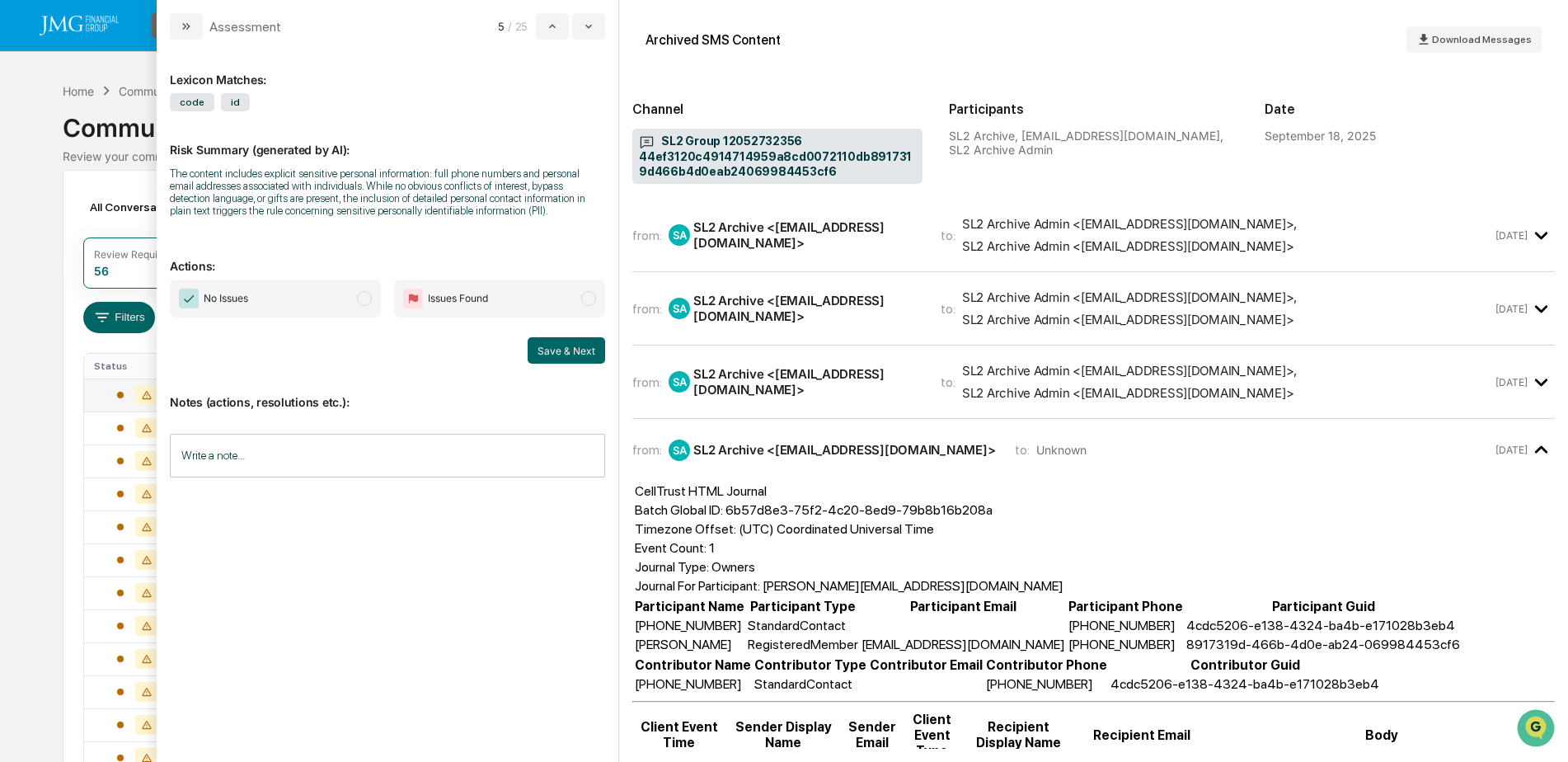
click at [1367, 395] on span "SL2 Archive Admin <jmg_verizon@greenboard.com> , SL2 Archive Admin <JMGSMSIncom…" at bounding box center [1228, 381] width 531 height 38
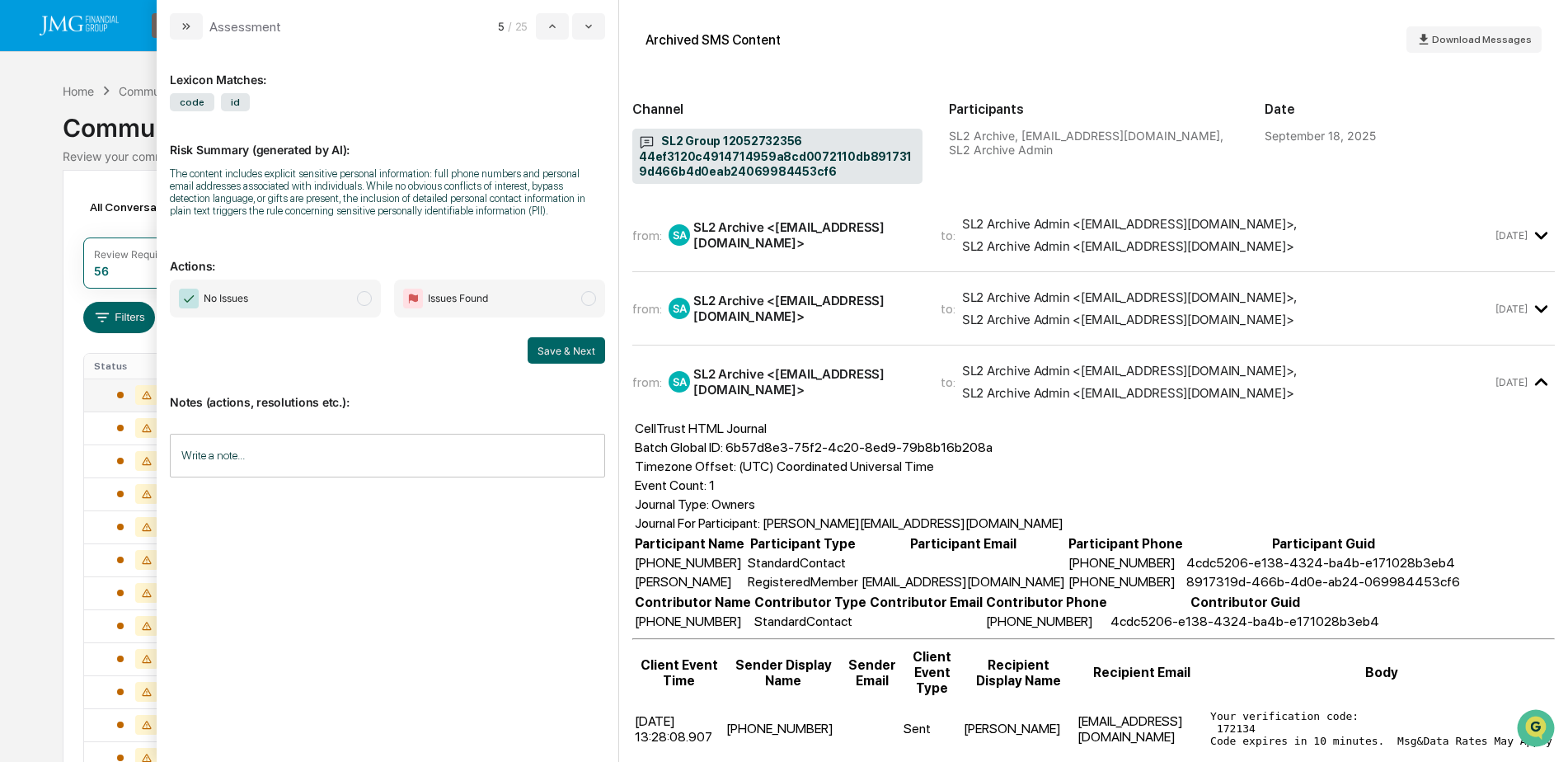
click at [1303, 300] on span "SL2 Archive Admin <jmg_verizon@greenboard.com> , SL2 Archive Admin <JMGSMSIncom…" at bounding box center [1228, 307] width 531 height 38
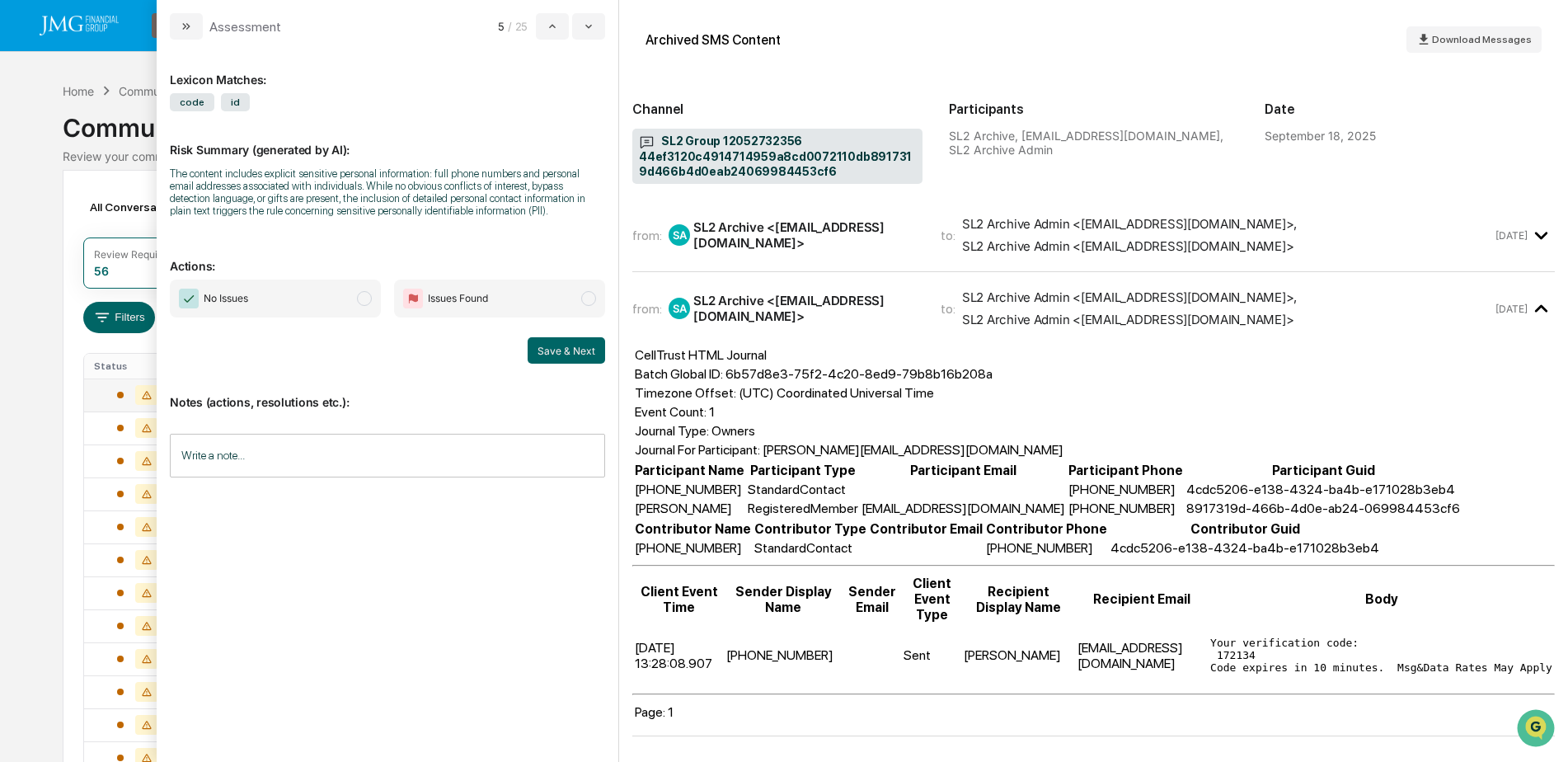
click at [1336, 255] on div "from: SA SL2 Archive <sl2noreply@celltrust.com> to: SL2 Archive Admin <jmg_veri…" at bounding box center [1093, 235] width 923 height 46
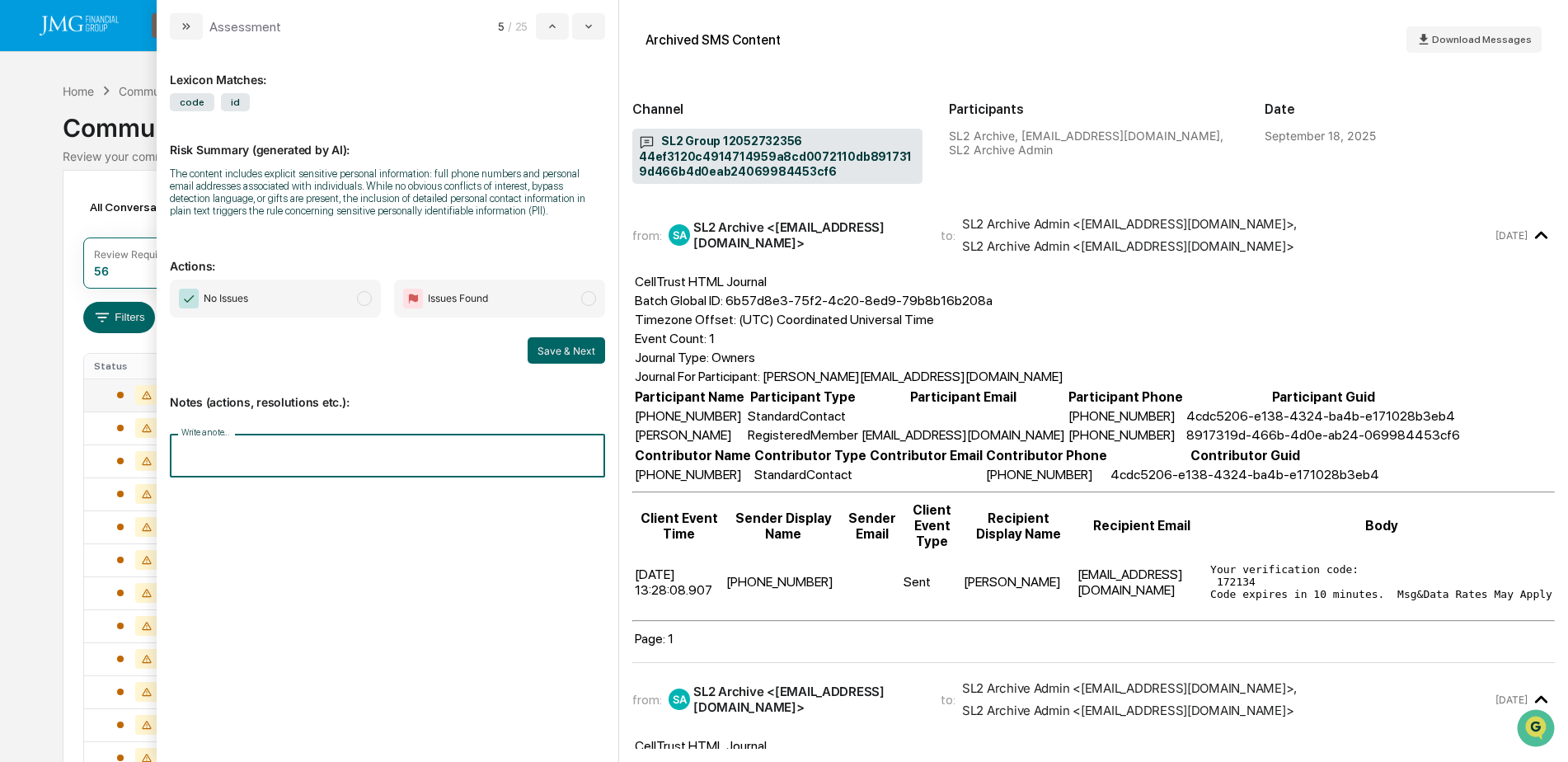
click at [282, 463] on input "Write a note..." at bounding box center [388, 456] width 436 height 44
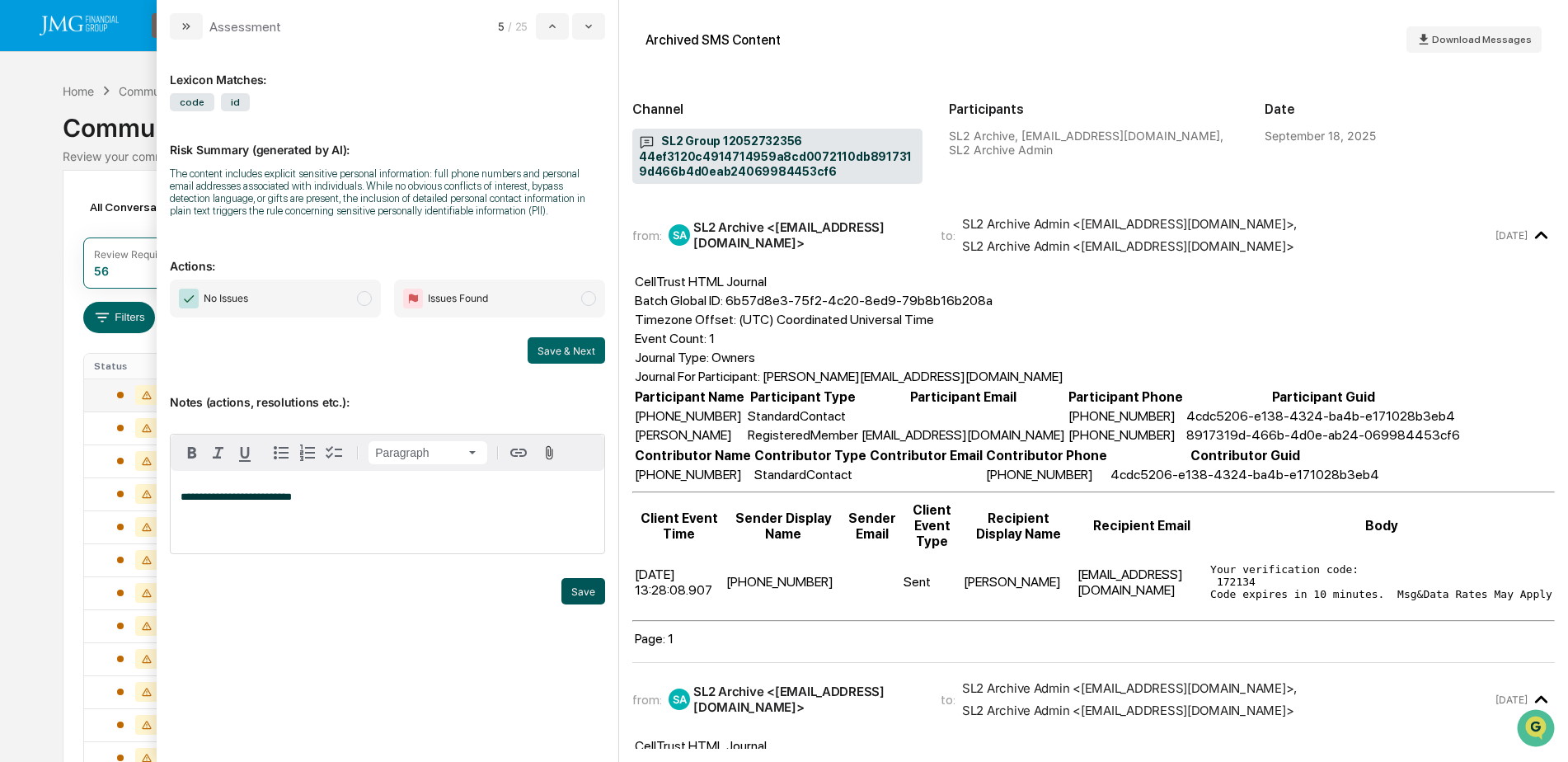
click at [586, 589] on button "Save" at bounding box center [583, 591] width 44 height 26
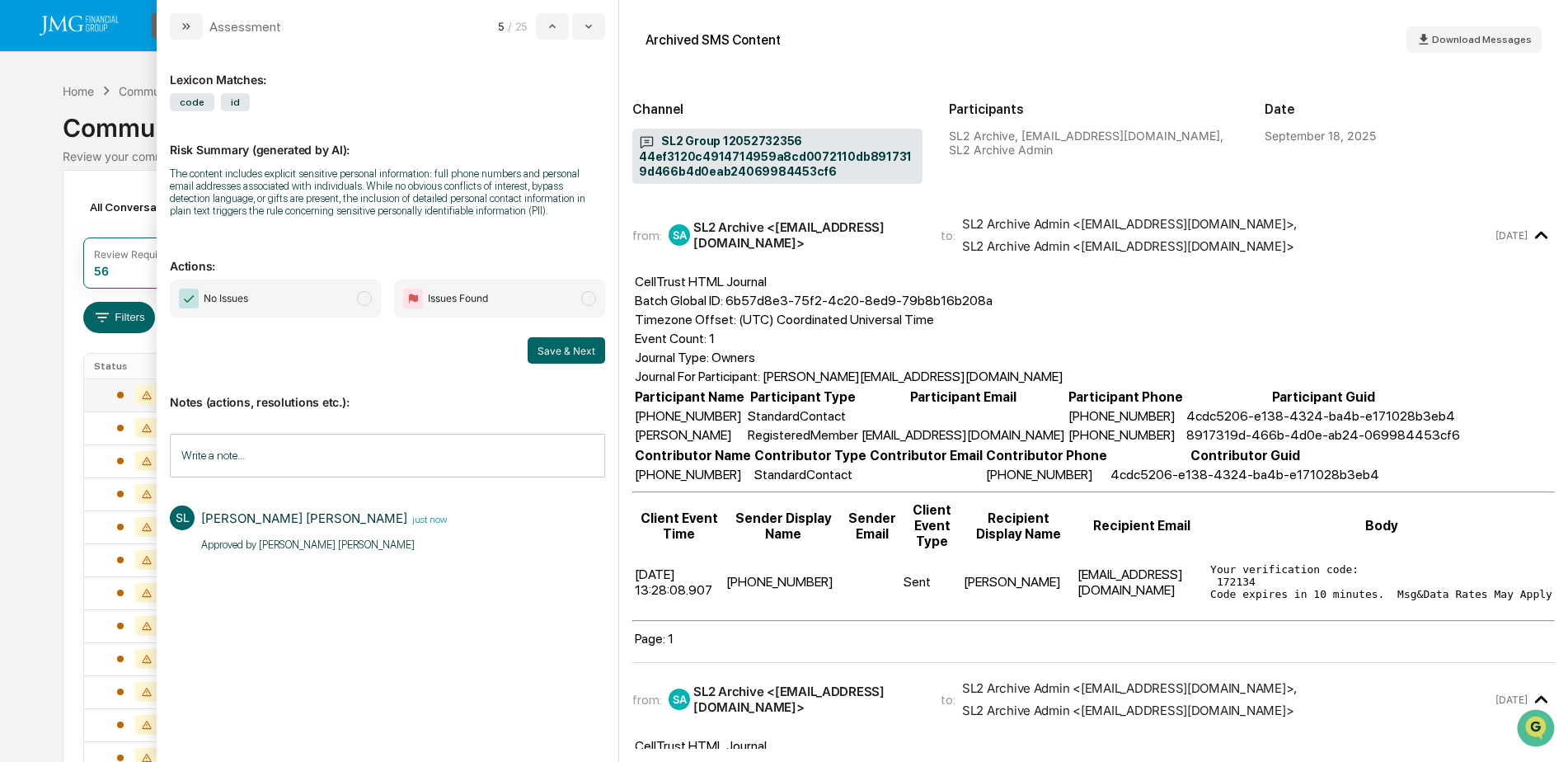
click at [280, 312] on span "No Issues" at bounding box center [276, 298] width 211 height 38
click at [547, 354] on button "Save & Next" at bounding box center [566, 350] width 78 height 26
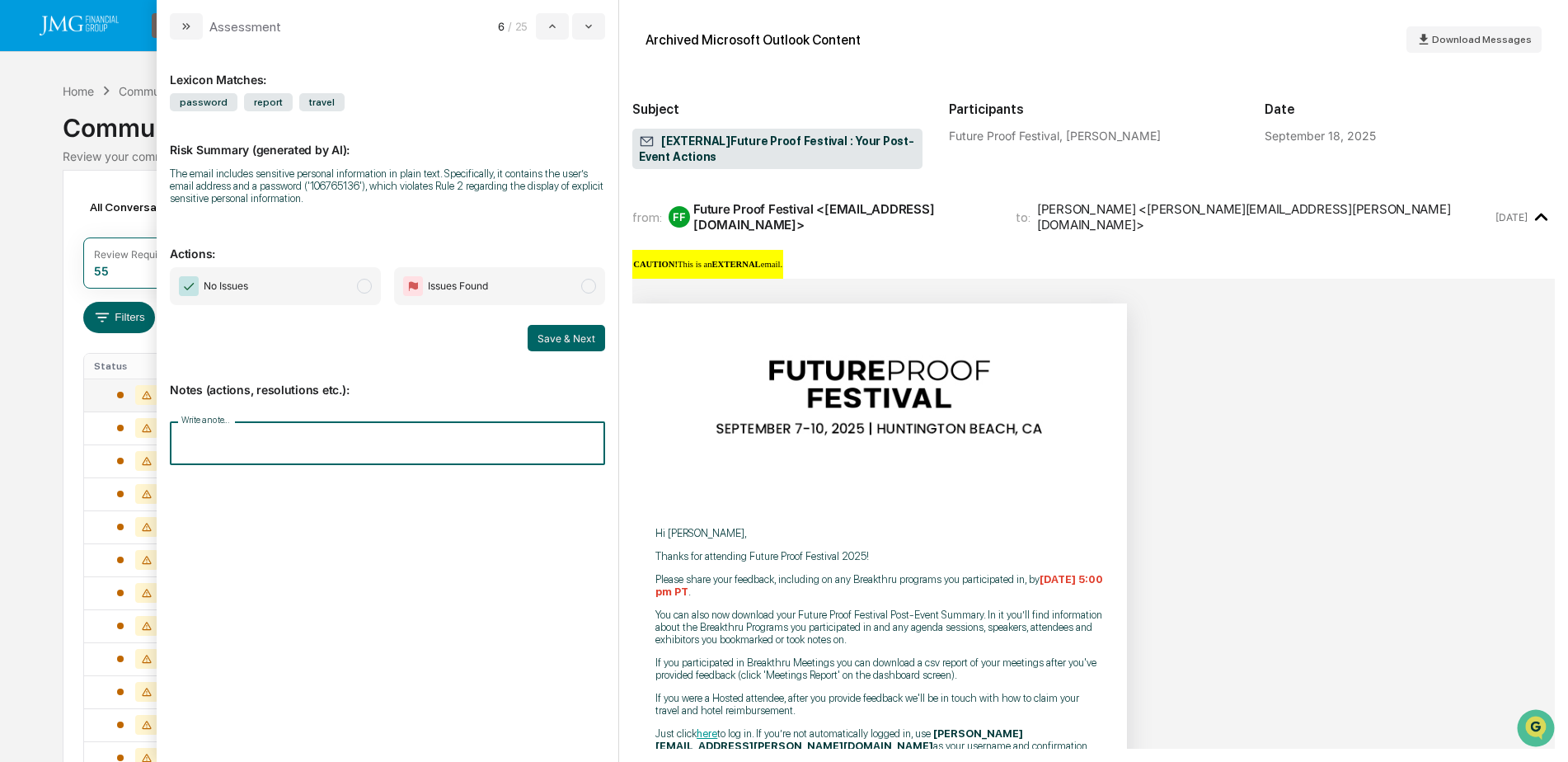
click at [282, 446] on input "Write a note..." at bounding box center [388, 443] width 436 height 44
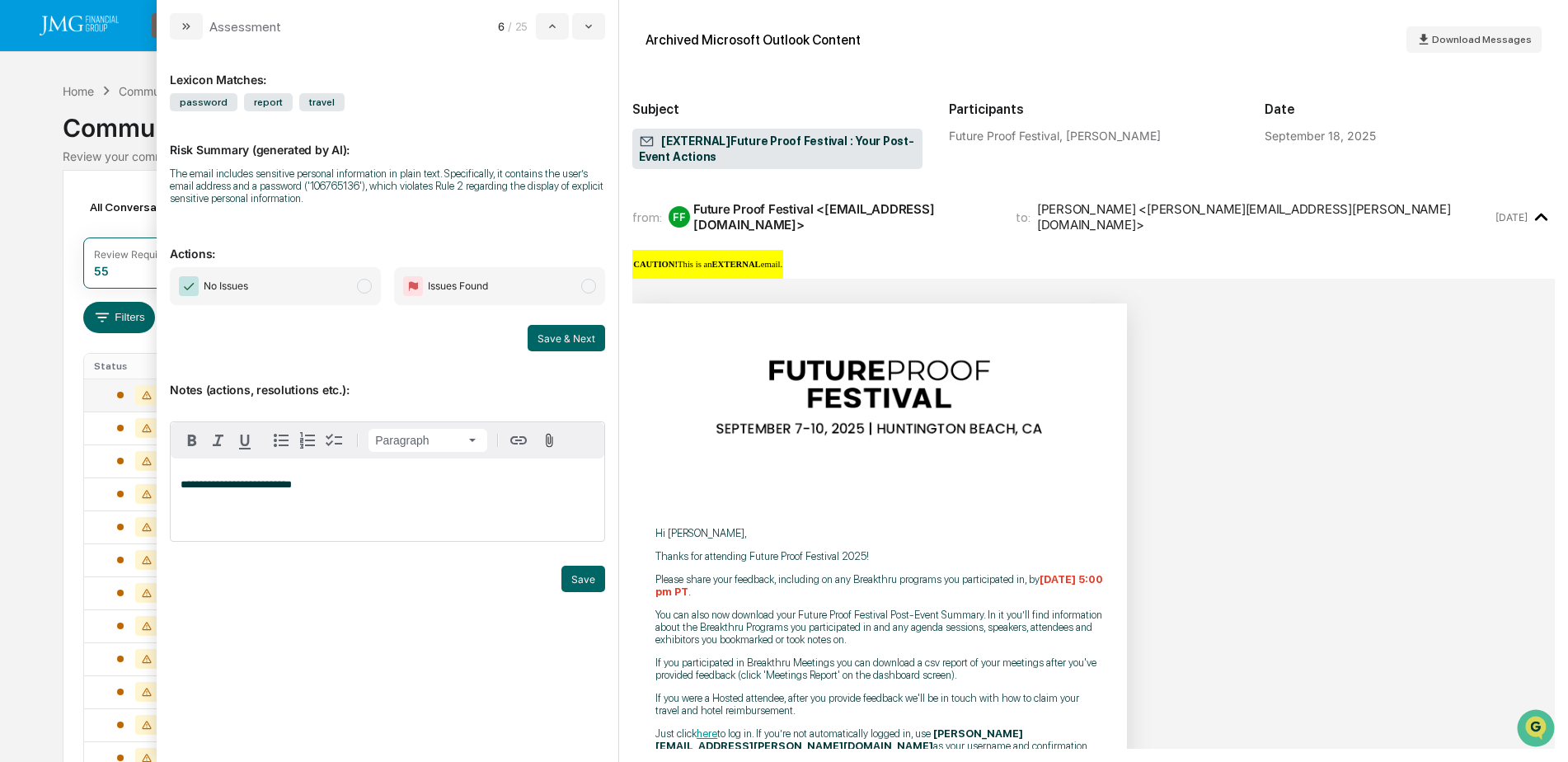
click at [560, 574] on div "Save" at bounding box center [388, 579] width 436 height 26
click at [580, 587] on button "Save" at bounding box center [583, 579] width 44 height 26
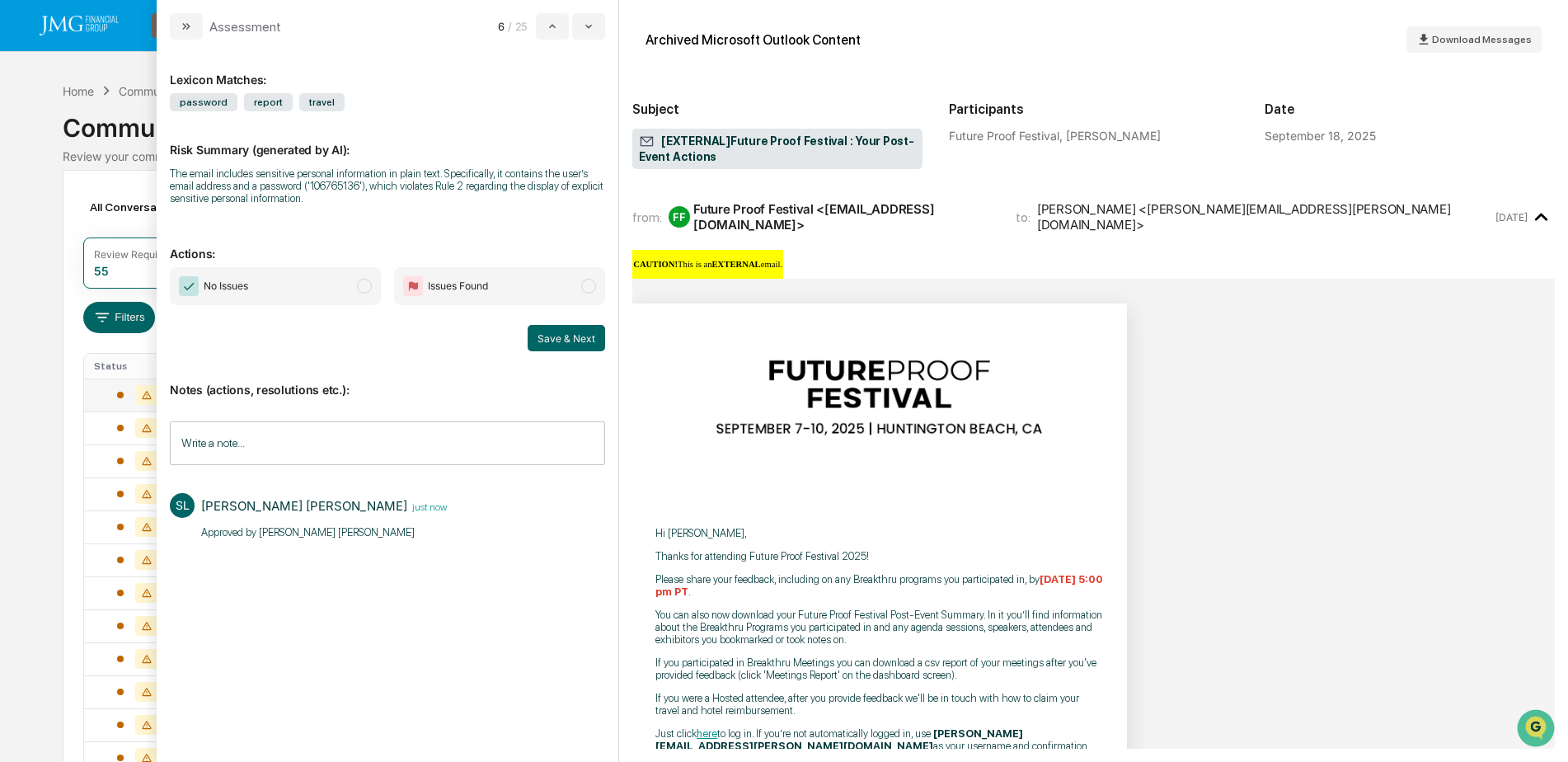
click at [329, 292] on span "No Issues" at bounding box center [276, 285] width 211 height 38
click at [556, 340] on button "Save & Next" at bounding box center [566, 338] width 78 height 26
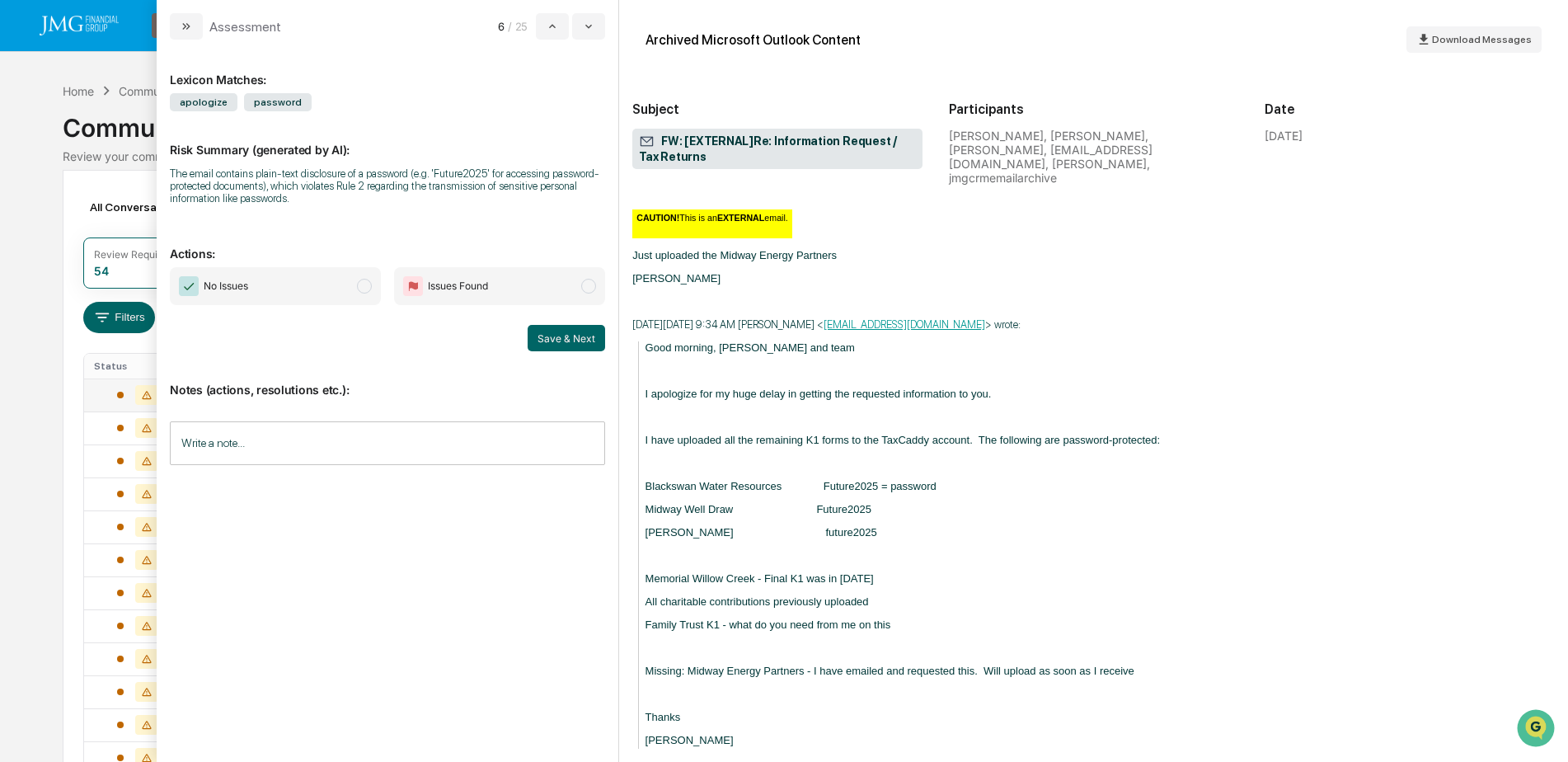
scroll to position [1237, 0]
click at [588, 29] on icon "modal" at bounding box center [588, 26] width 13 height 13
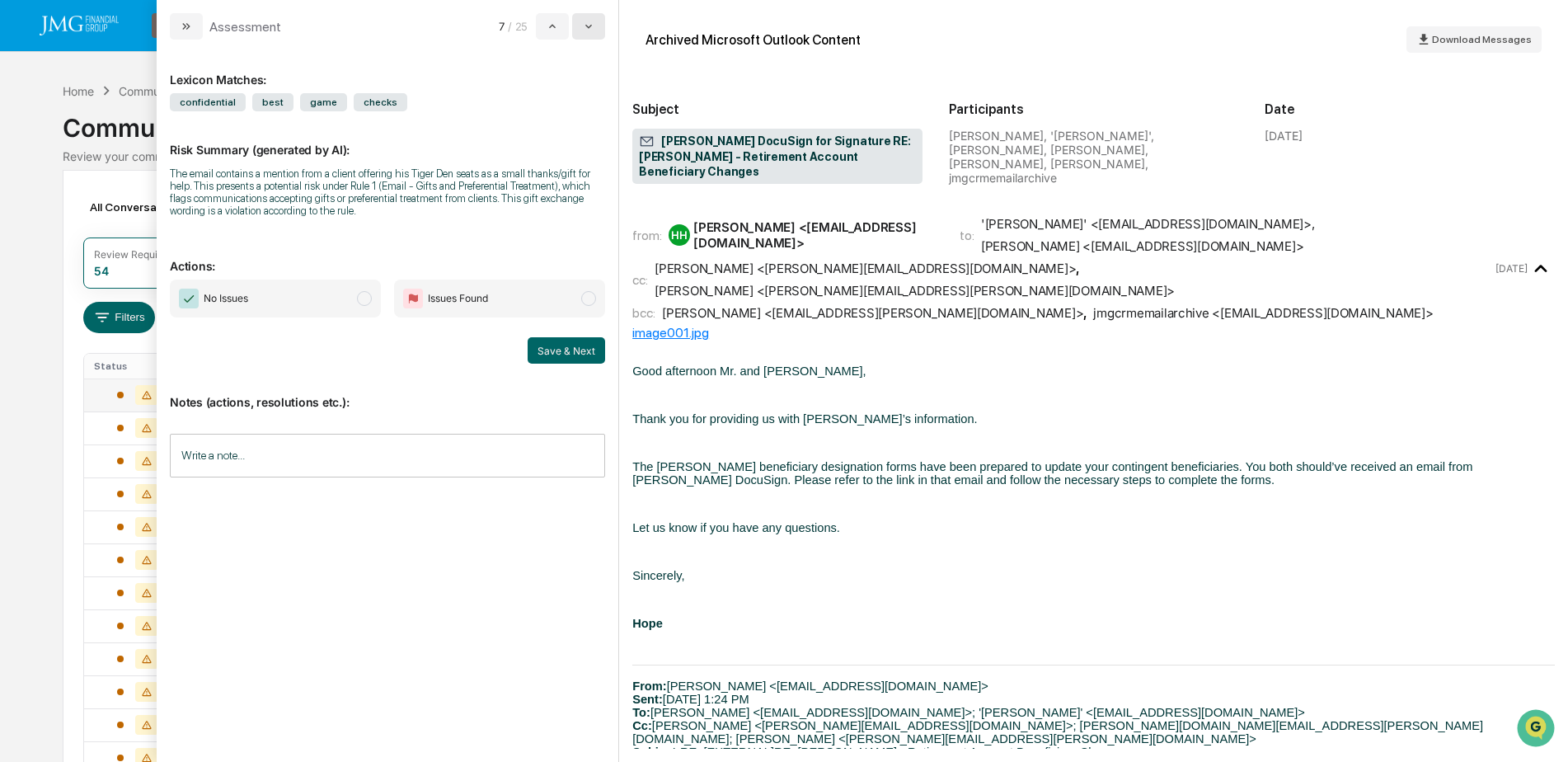
click at [588, 30] on icon "modal" at bounding box center [588, 26] width 13 height 13
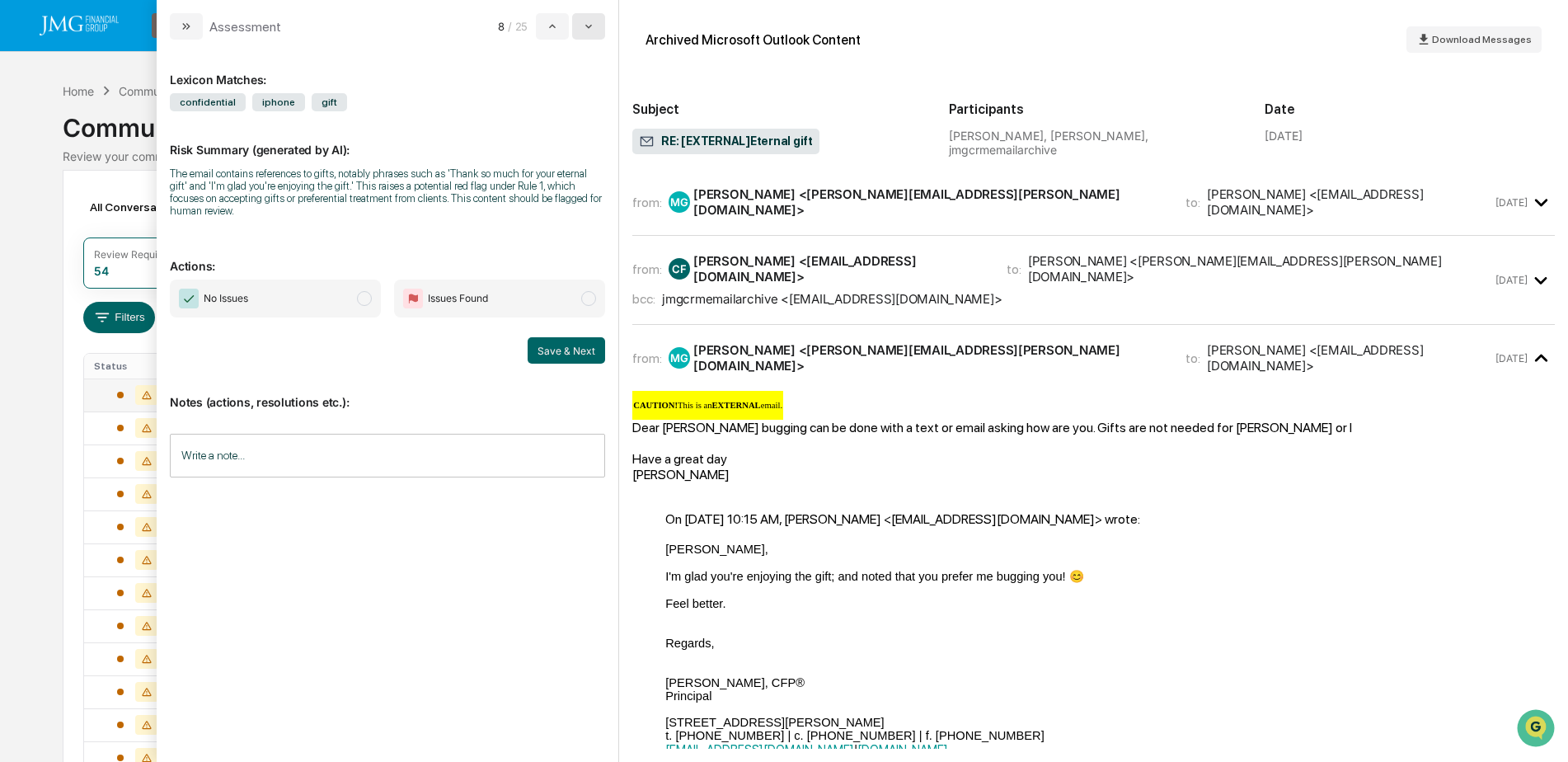
click at [588, 30] on icon "modal" at bounding box center [588, 26] width 13 height 13
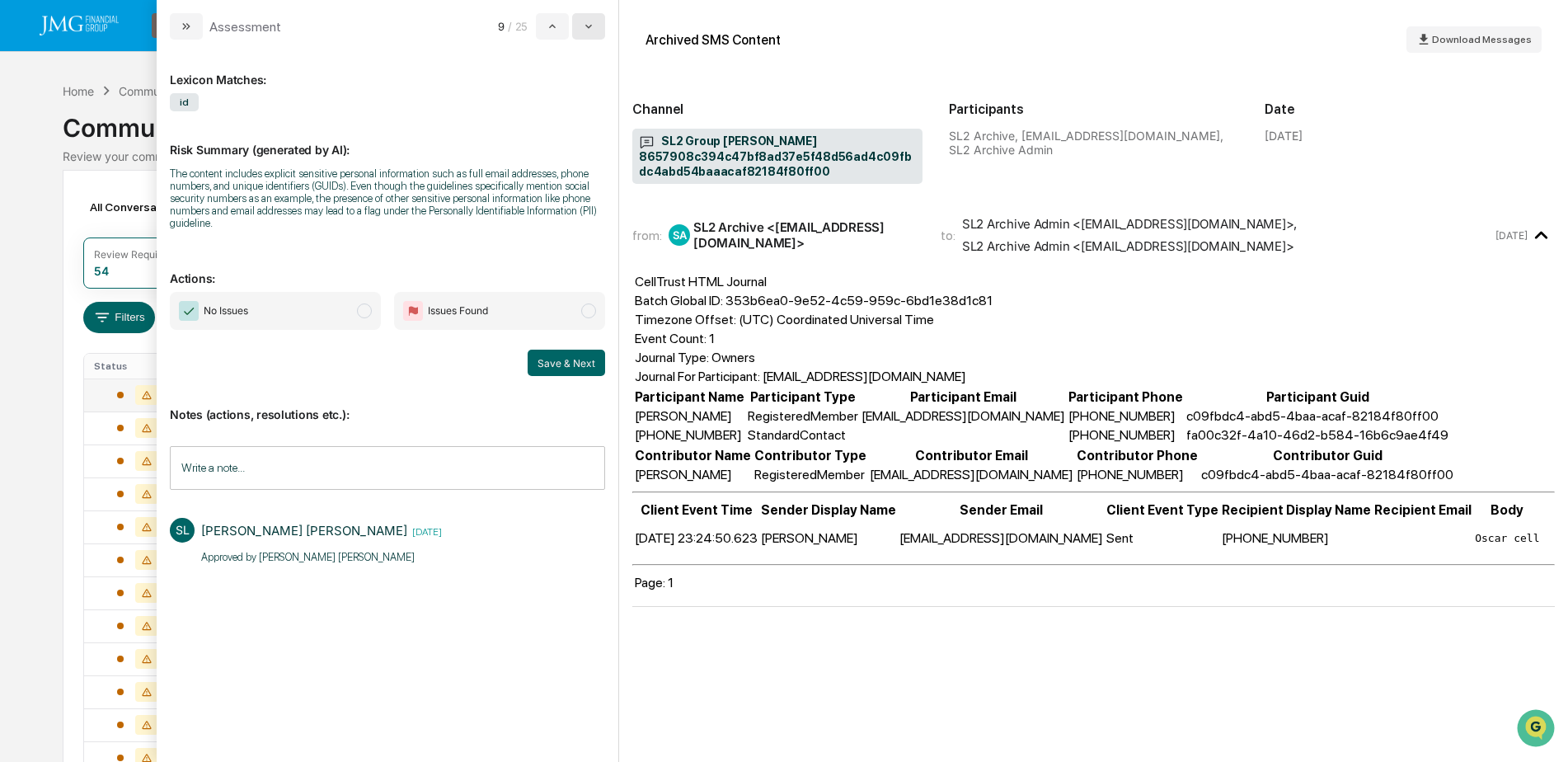
click at [588, 31] on icon "modal" at bounding box center [588, 26] width 13 height 13
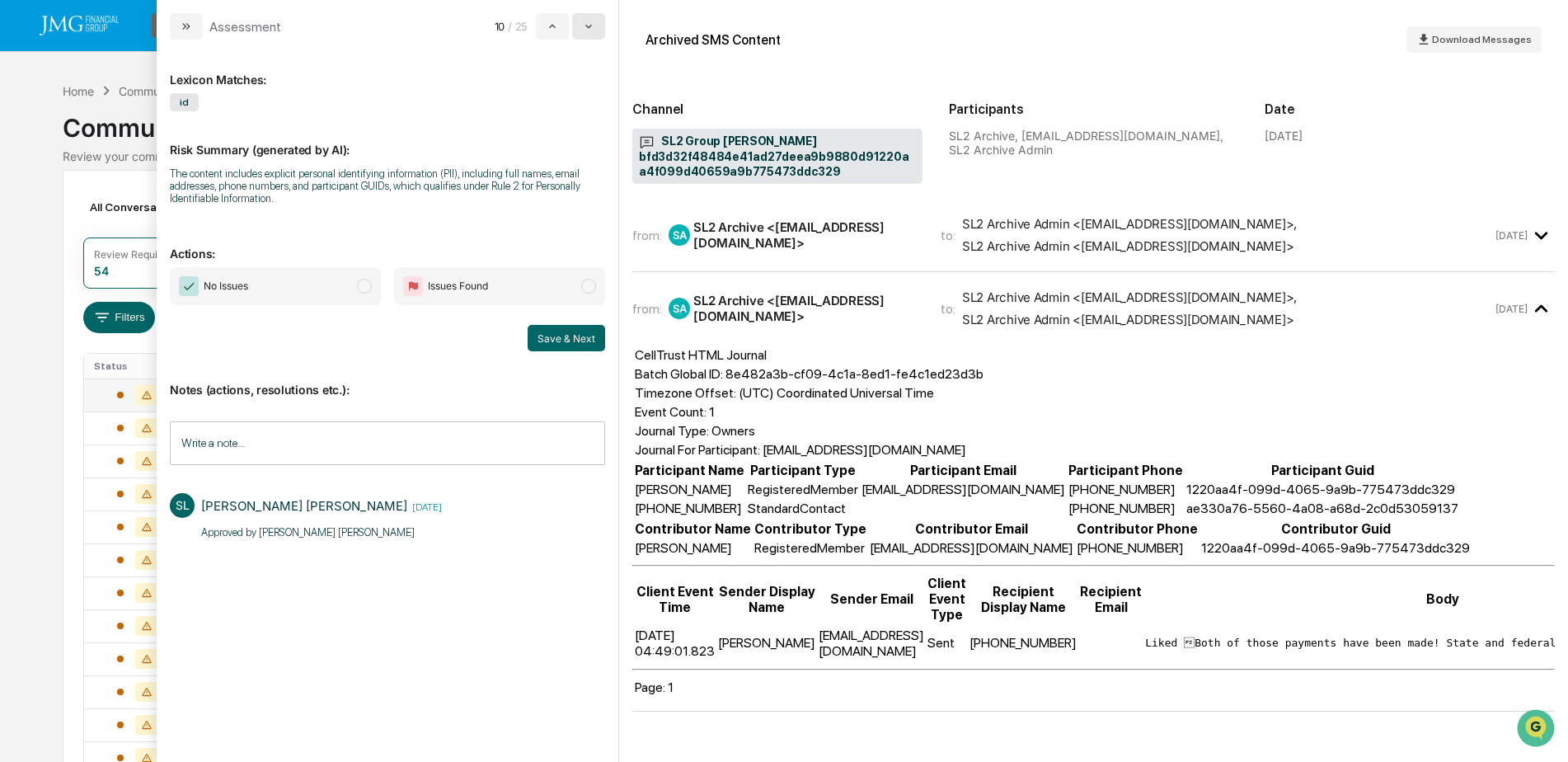
click at [588, 31] on icon "modal" at bounding box center [588, 26] width 13 height 13
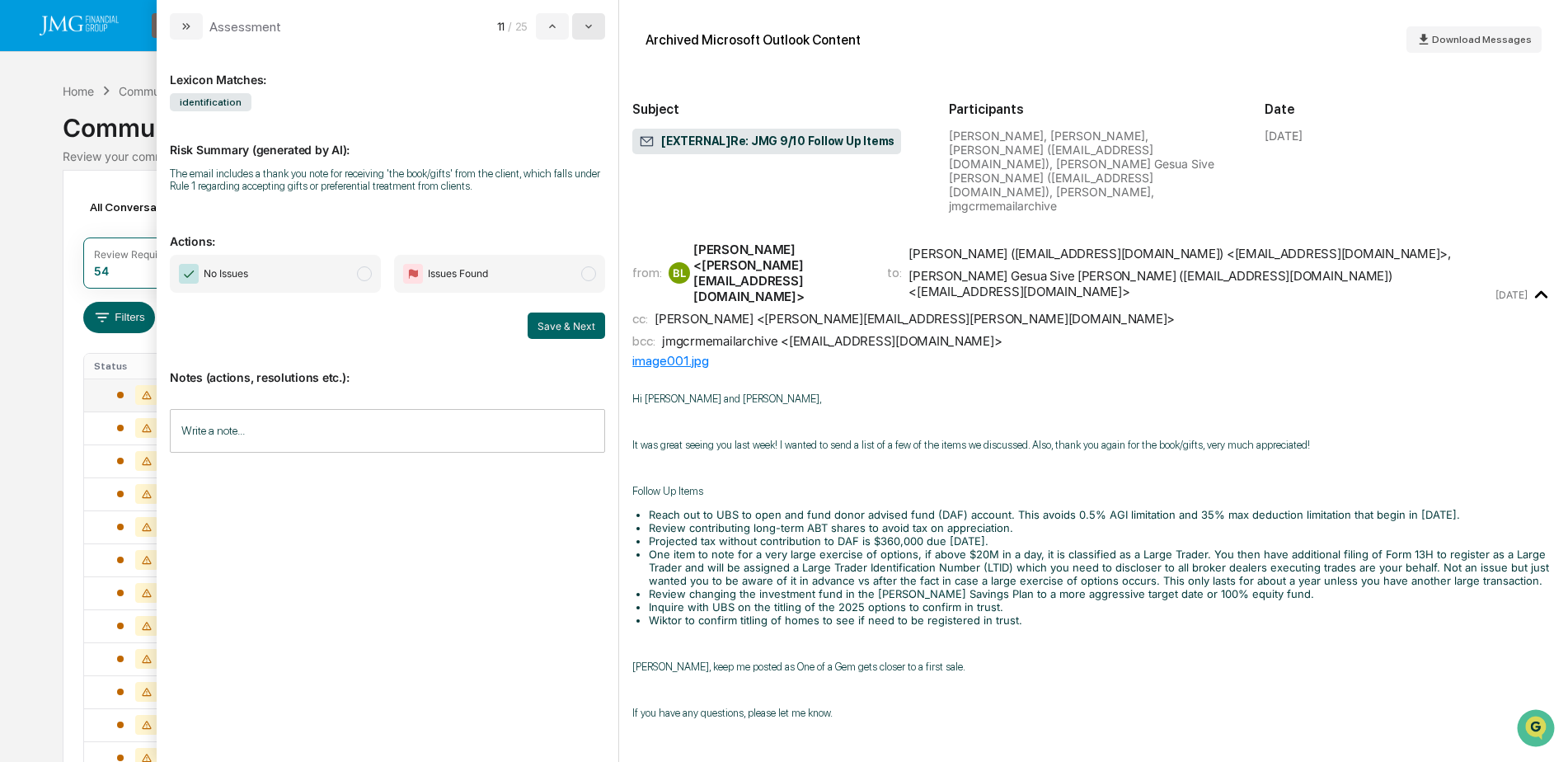
click at [588, 31] on icon "modal" at bounding box center [588, 26] width 13 height 13
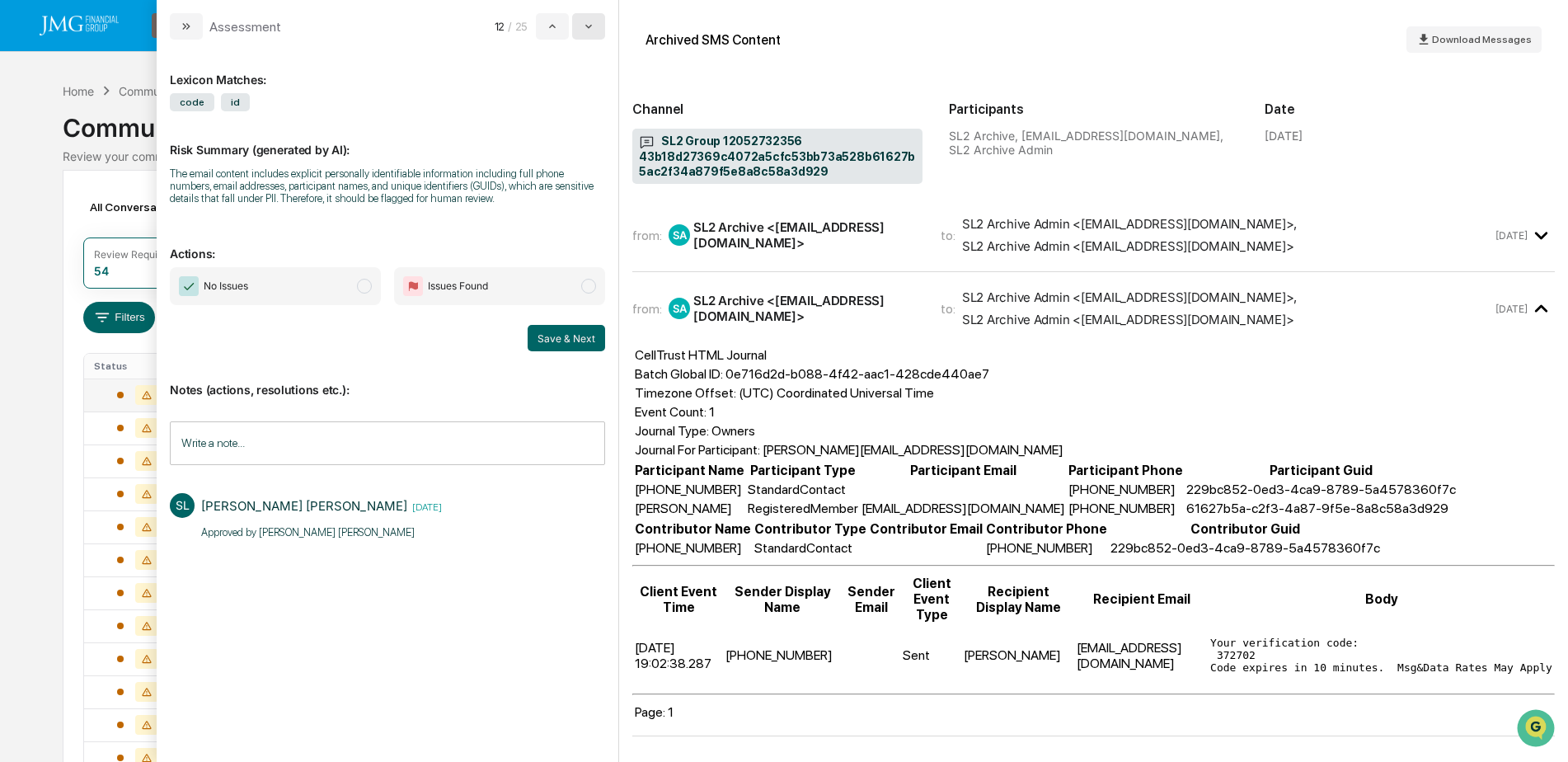
click at [588, 31] on icon "modal" at bounding box center [588, 26] width 13 height 13
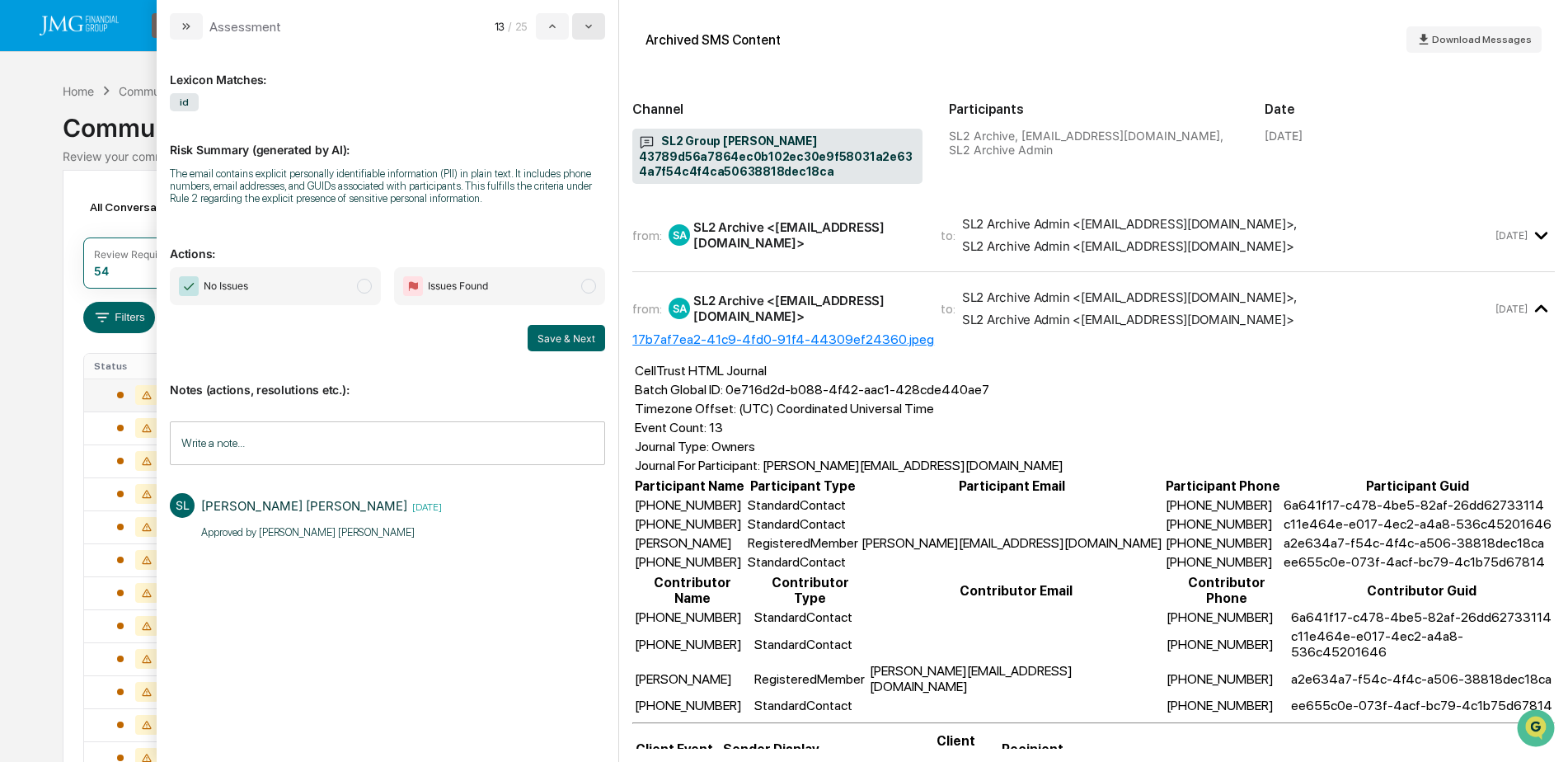
click at [588, 32] on icon "modal" at bounding box center [588, 26] width 13 height 13
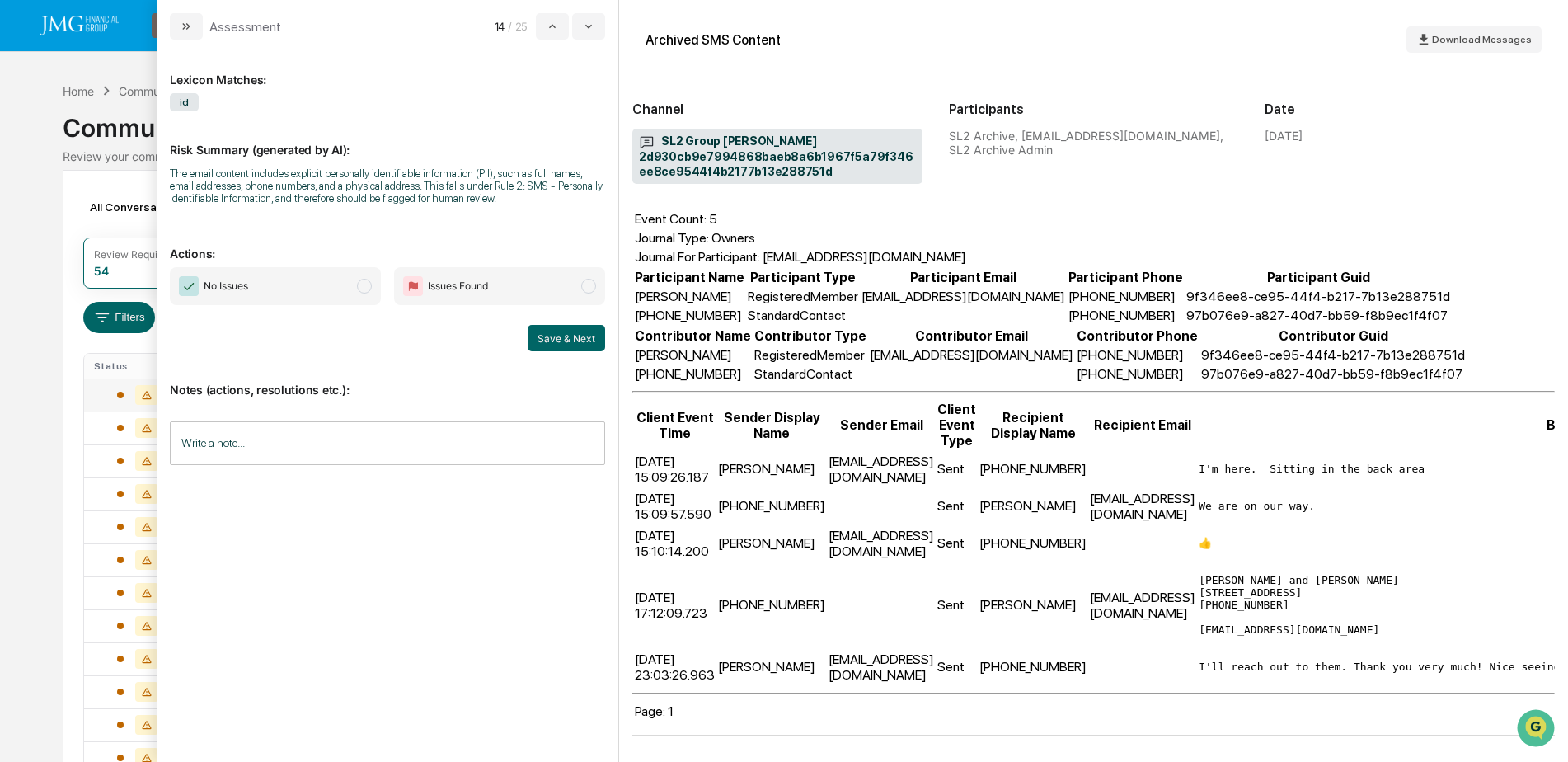
scroll to position [215, 0]
click at [590, 36] on button "modal" at bounding box center [588, 26] width 33 height 26
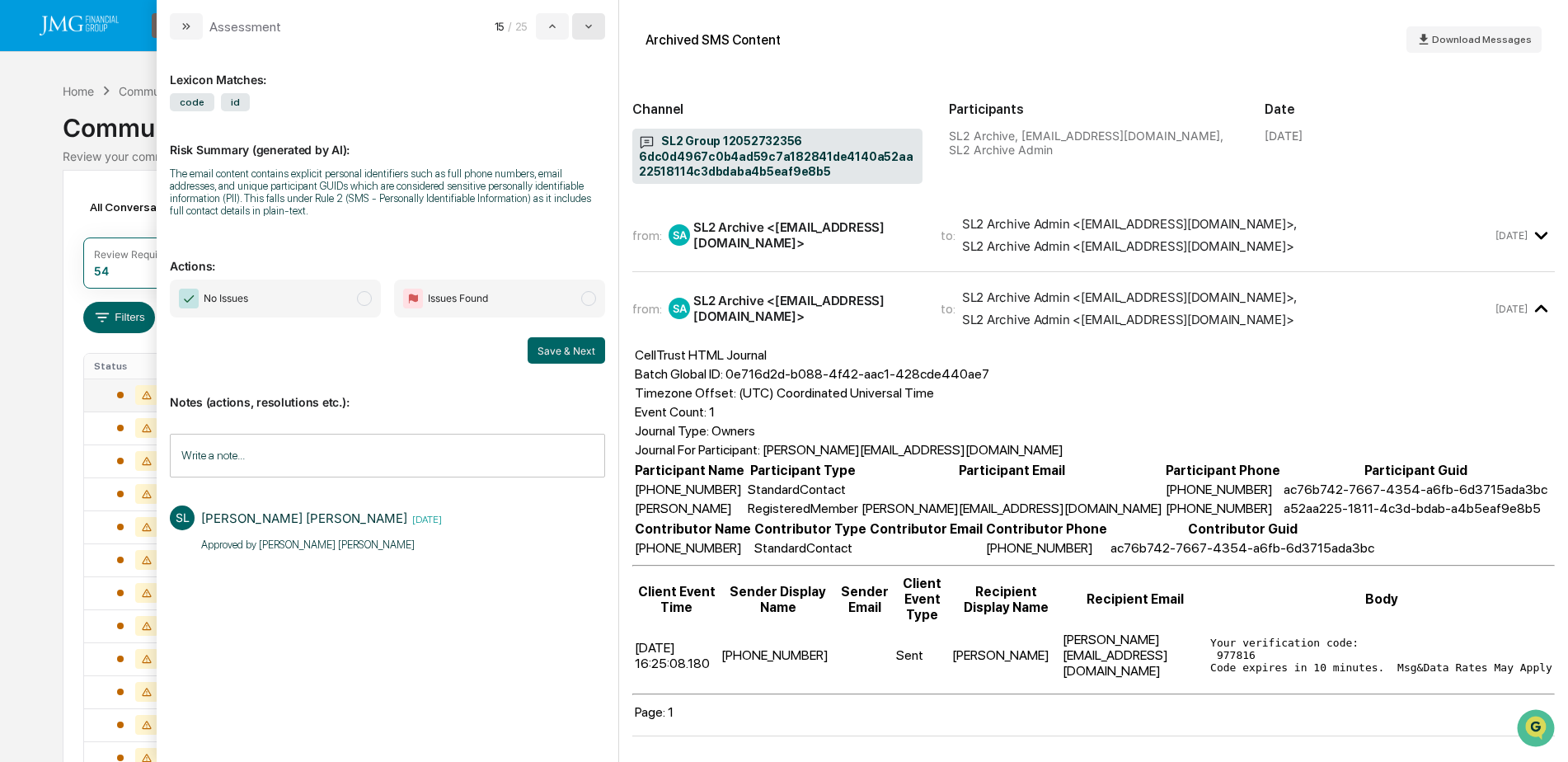
click at [590, 37] on button "modal" at bounding box center [588, 26] width 33 height 26
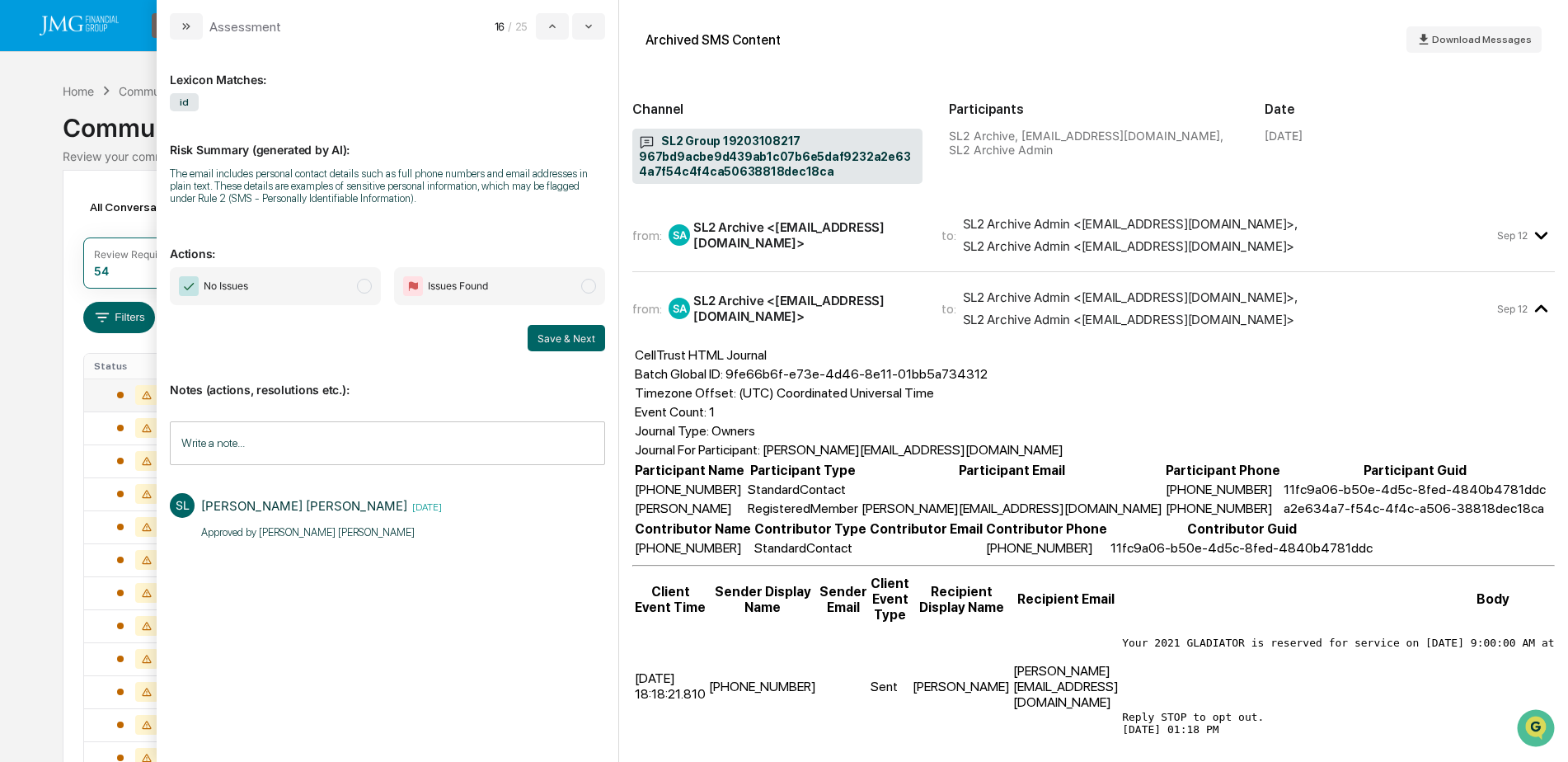
click at [28, 137] on div "Calendar Manage Tasks Reviews Approval Management Company People, Data, Setting…" at bounding box center [784, 649] width 1568 height 1297
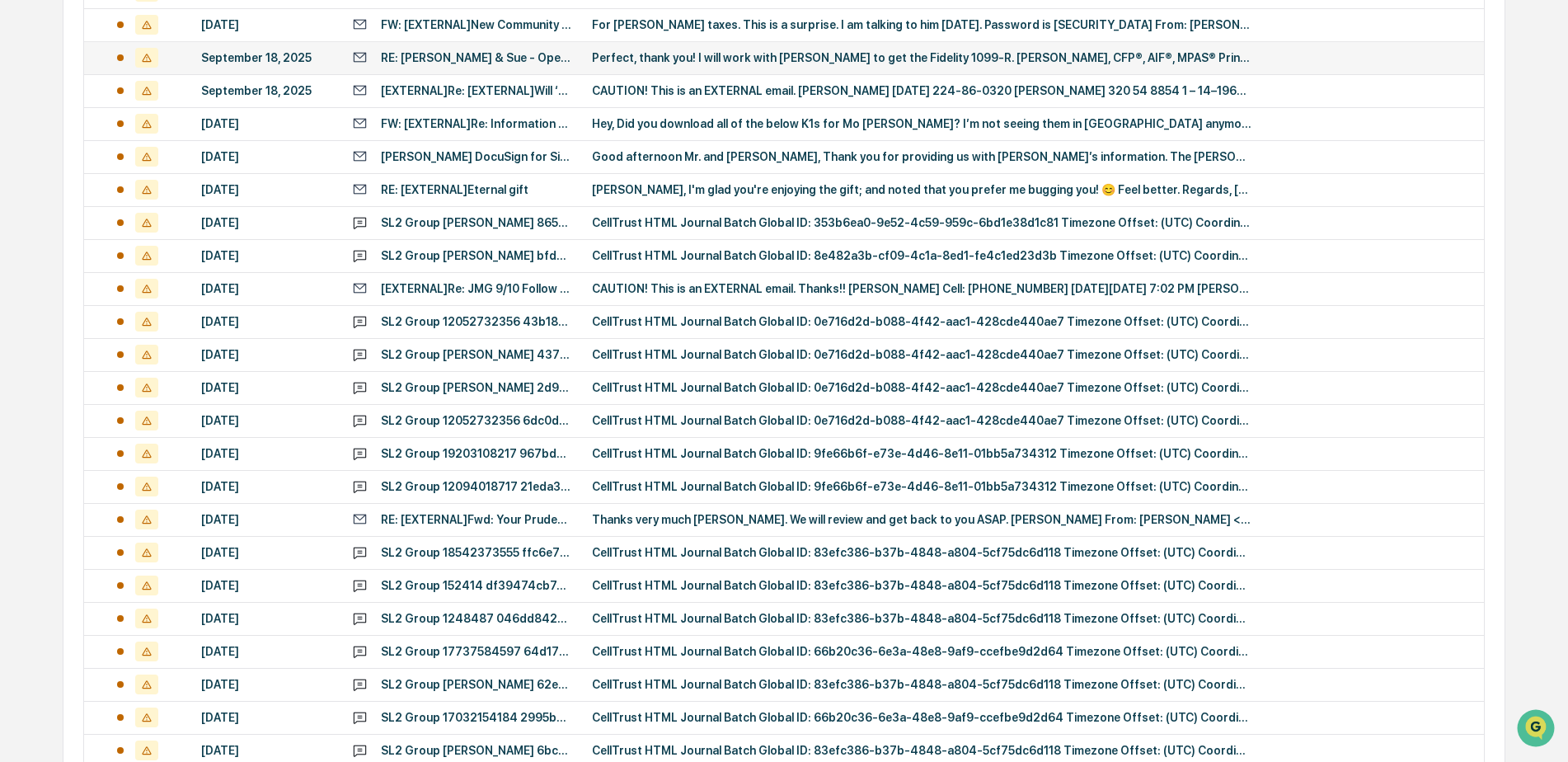
scroll to position [535, 0]
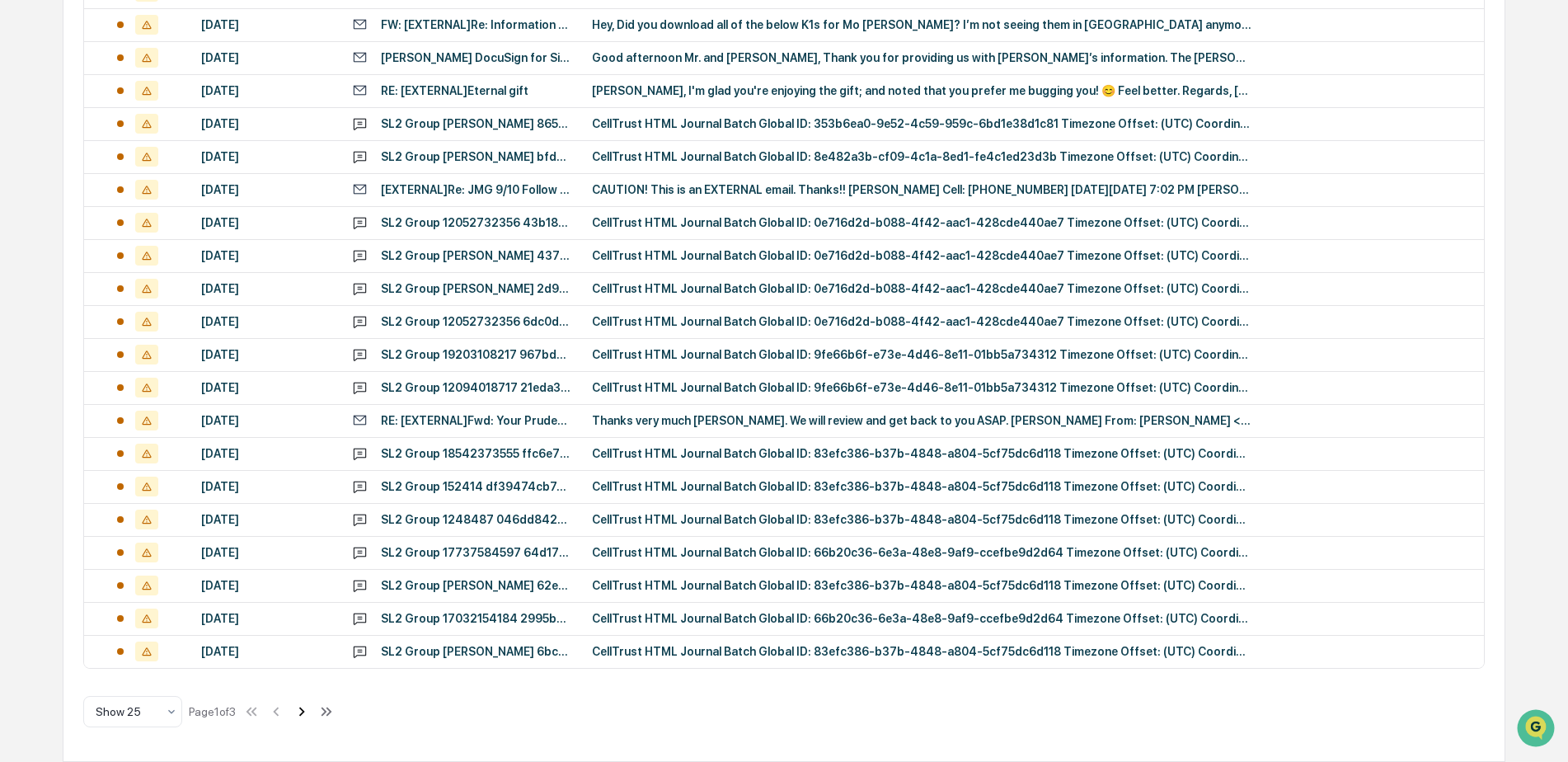
click at [300, 713] on icon at bounding box center [301, 711] width 18 height 18
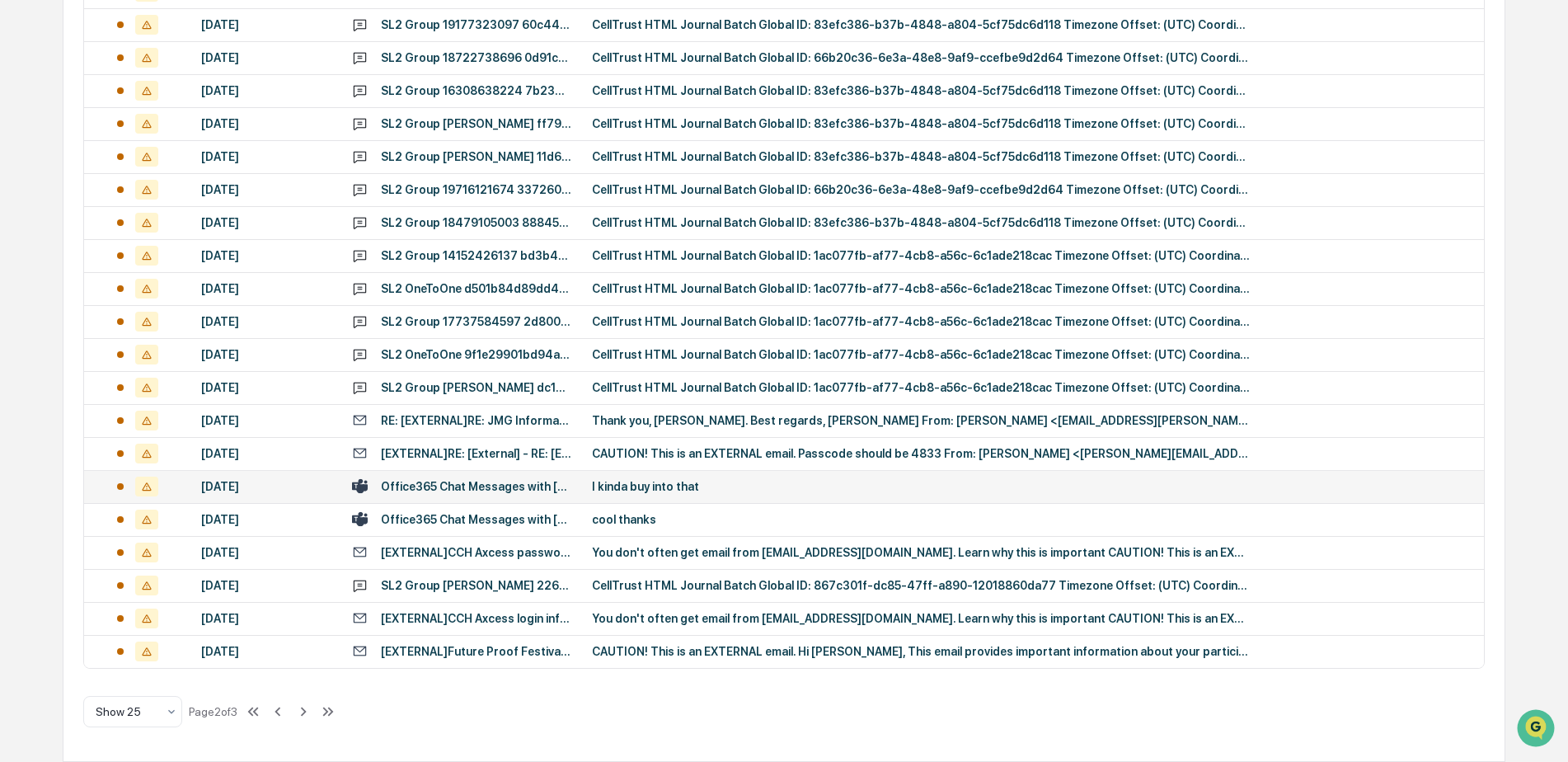
click at [728, 491] on div "I kinda buy into that" at bounding box center [922, 486] width 660 height 13
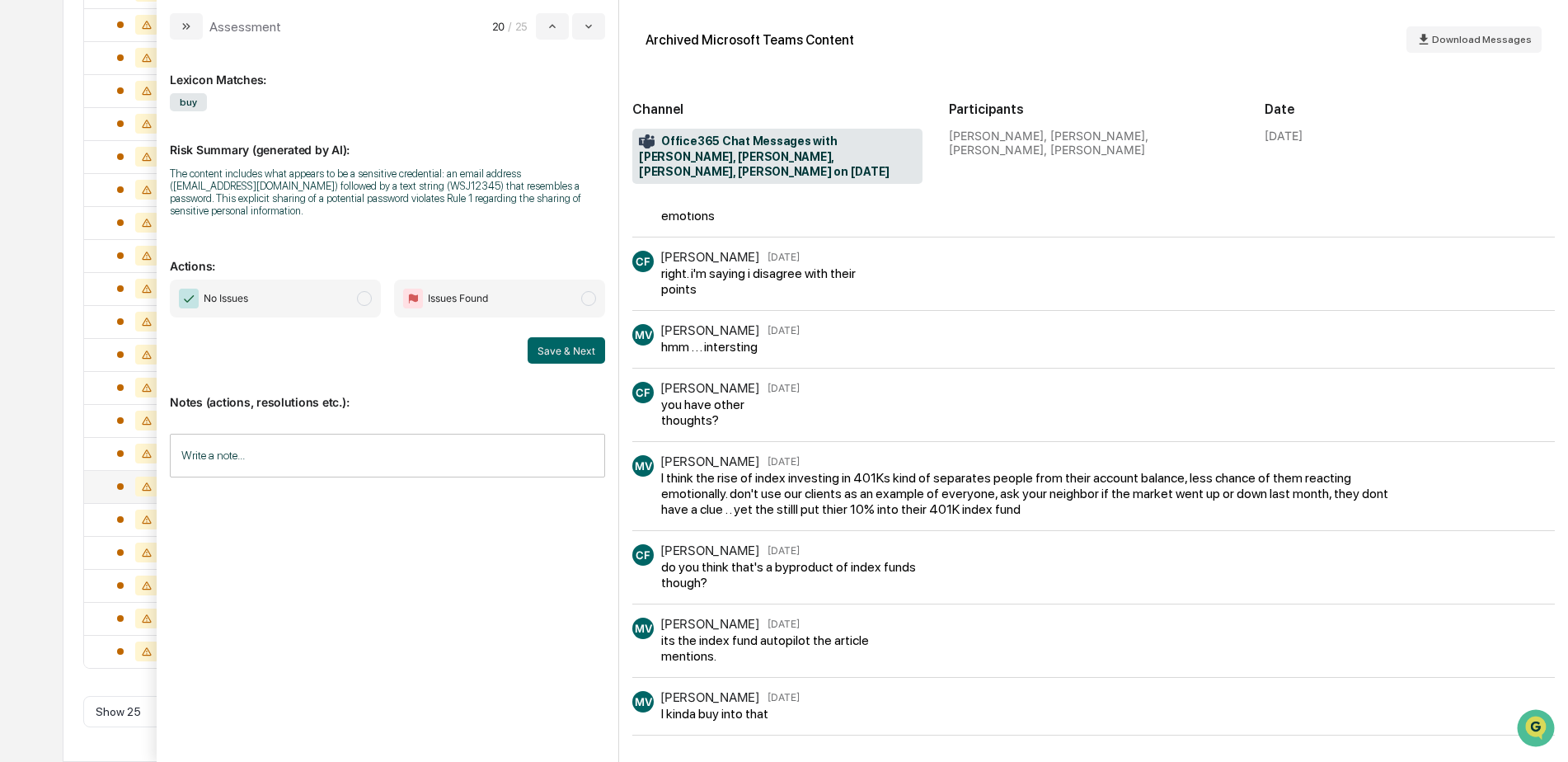
scroll to position [663, 0]
click at [350, 477] on input "Write a note..." at bounding box center [388, 456] width 436 height 44
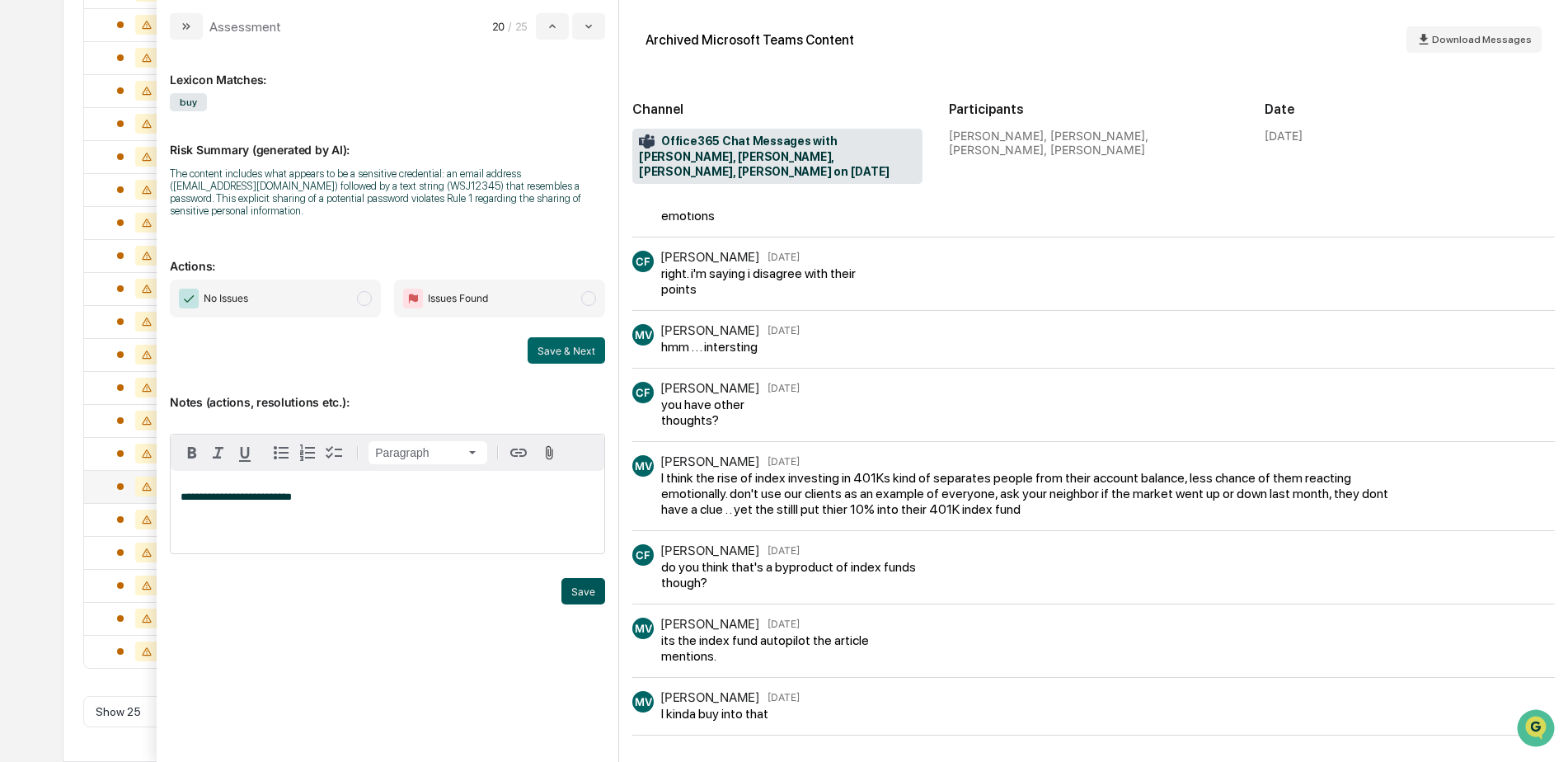
click at [579, 600] on button "Save" at bounding box center [583, 591] width 44 height 26
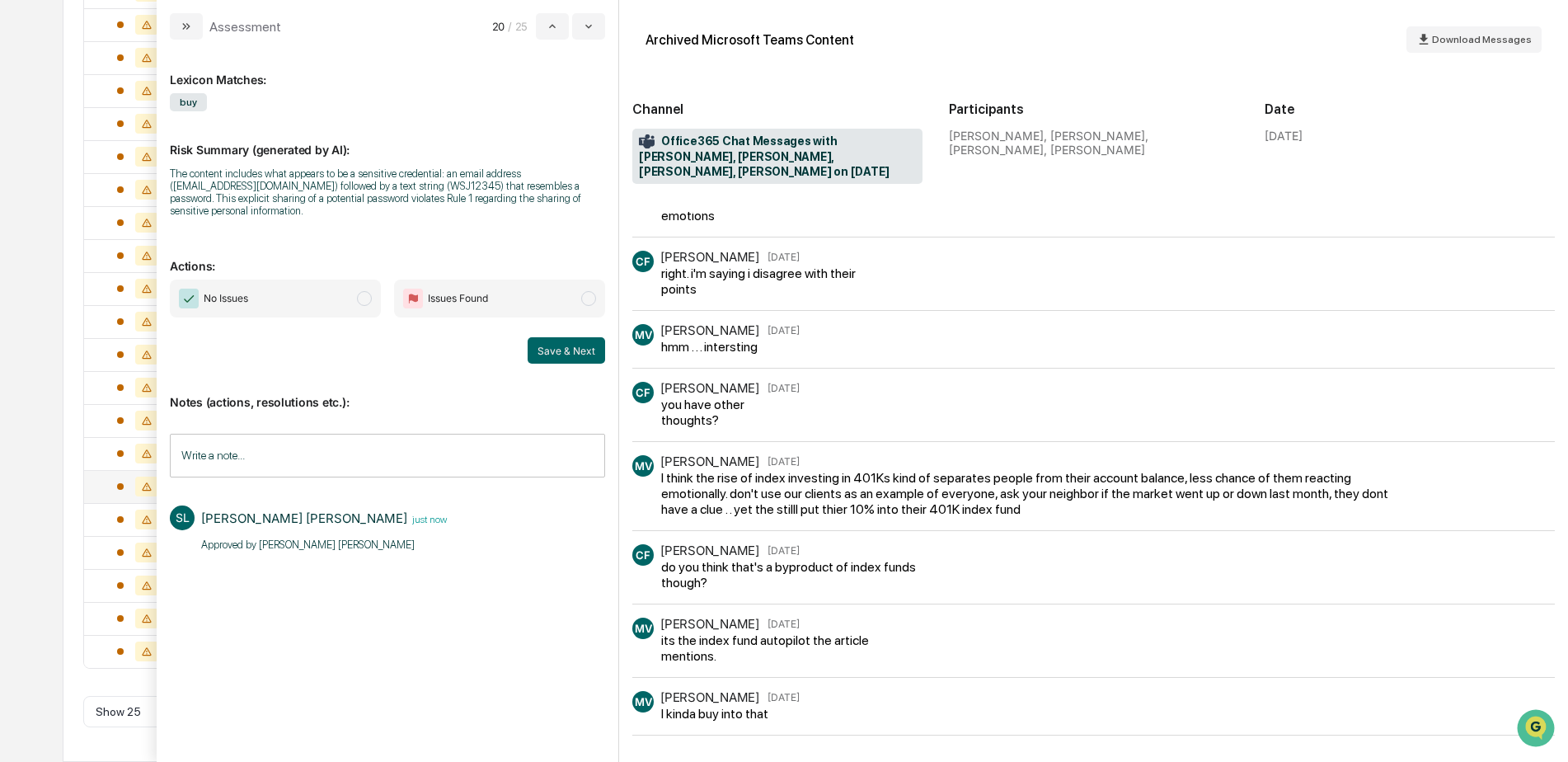
click at [320, 305] on span "No Issues" at bounding box center [276, 298] width 211 height 38
click at [538, 354] on button "Save & Next" at bounding box center [566, 350] width 78 height 26
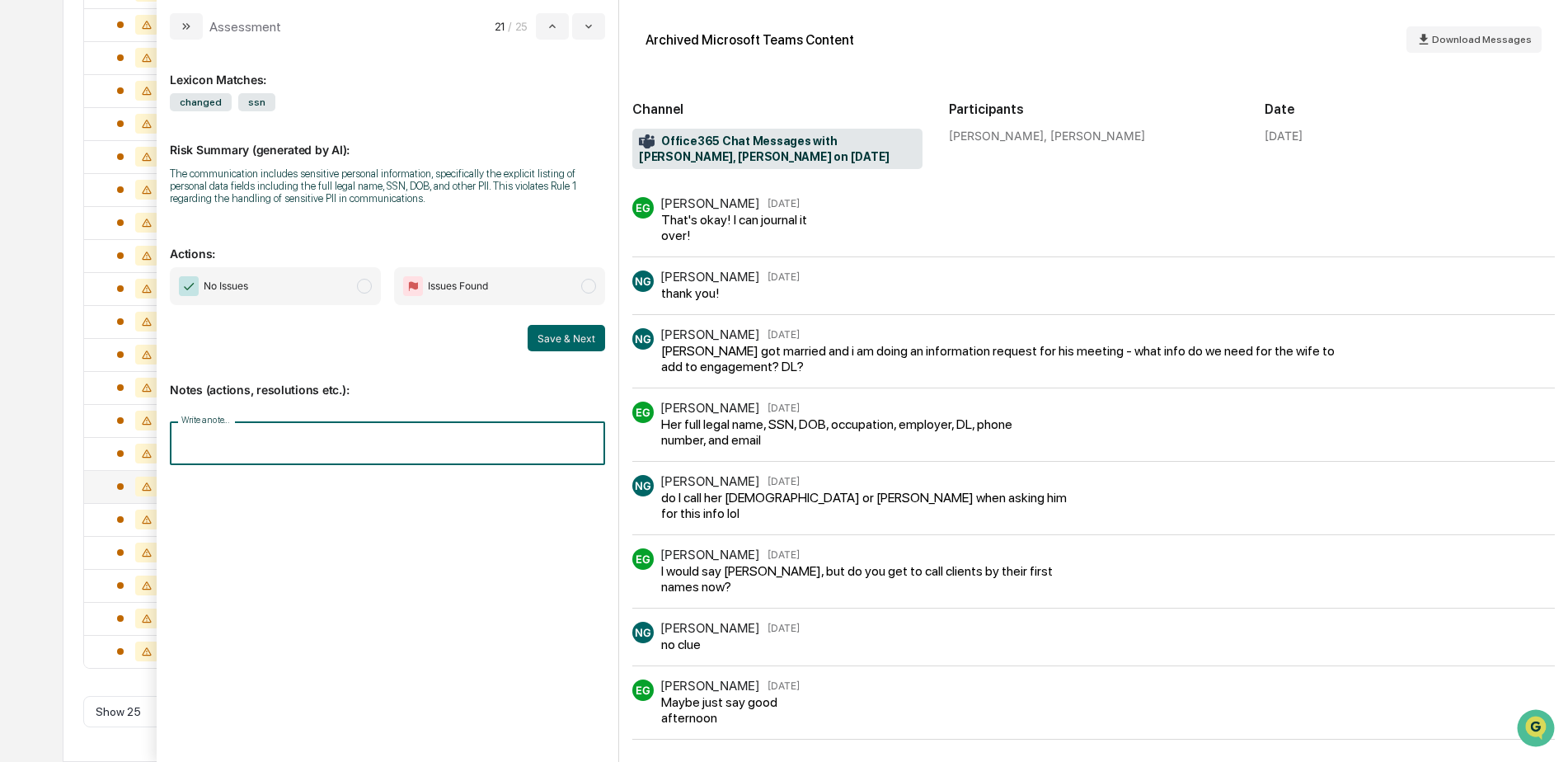
click at [269, 457] on input "Write a note..." at bounding box center [388, 443] width 436 height 44
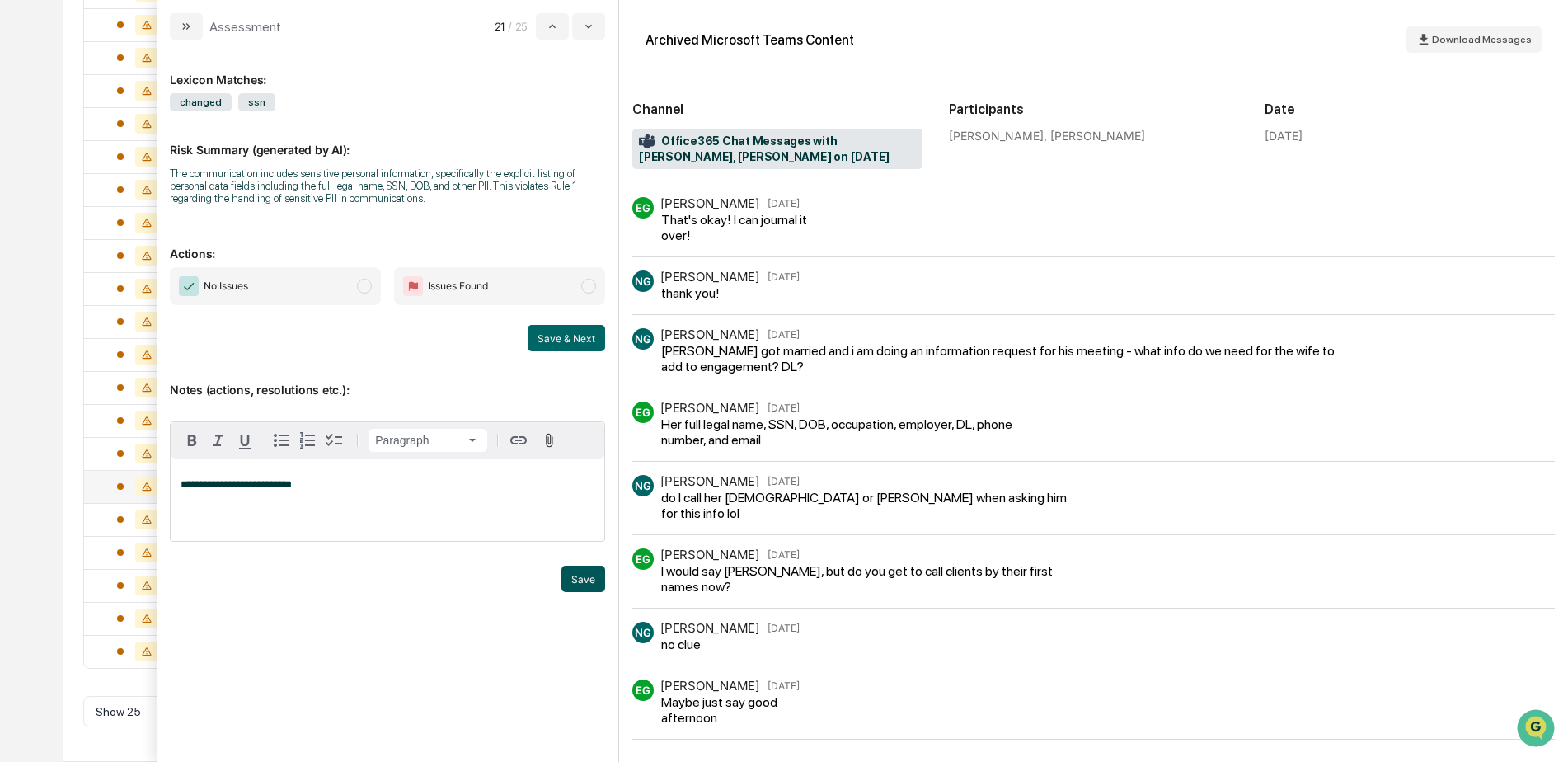
click at [578, 586] on button "Save" at bounding box center [583, 579] width 44 height 26
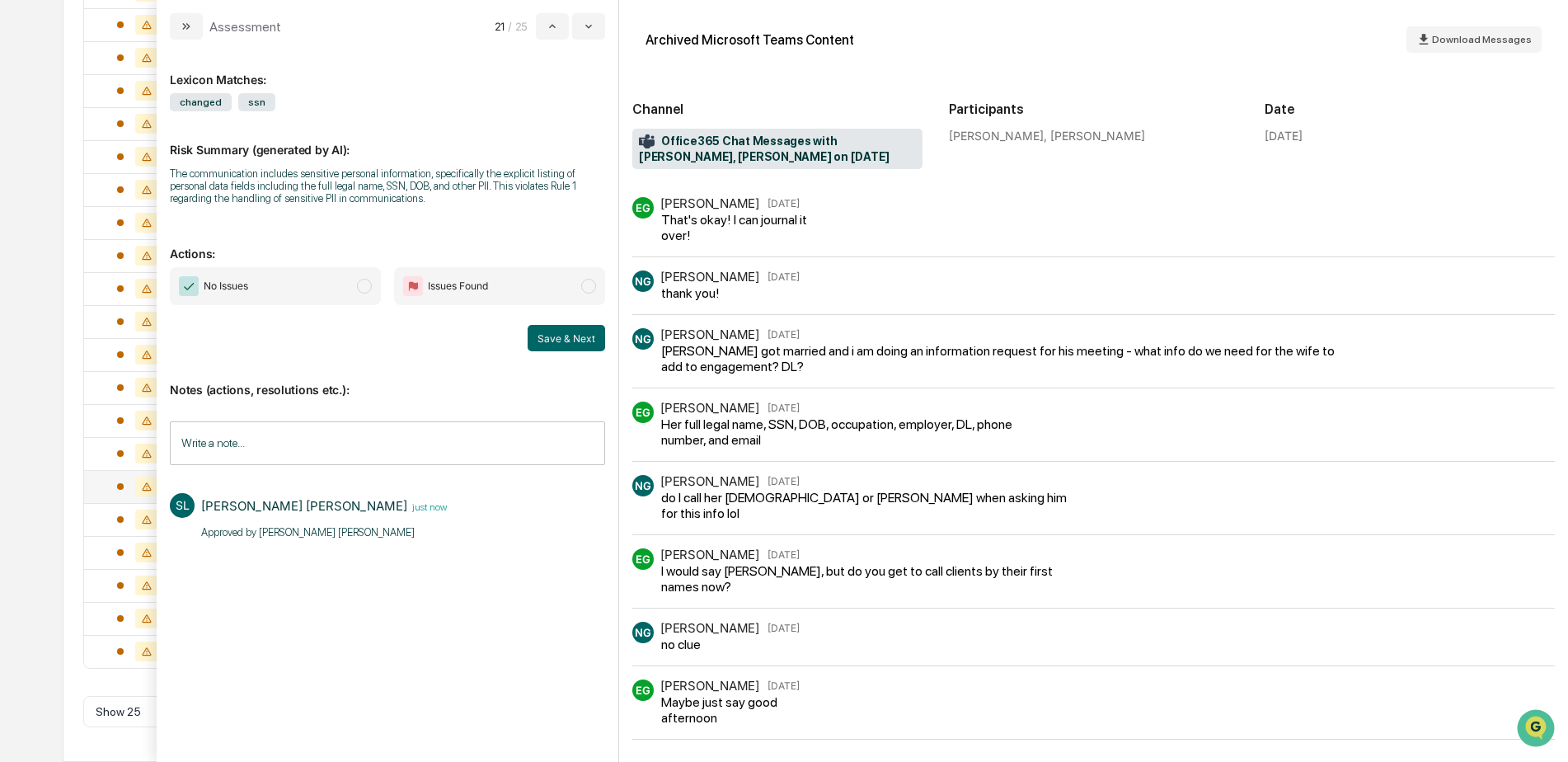
click at [278, 295] on span "No Issues" at bounding box center [276, 285] width 211 height 38
click at [583, 337] on button "Save & Next" at bounding box center [566, 338] width 78 height 26
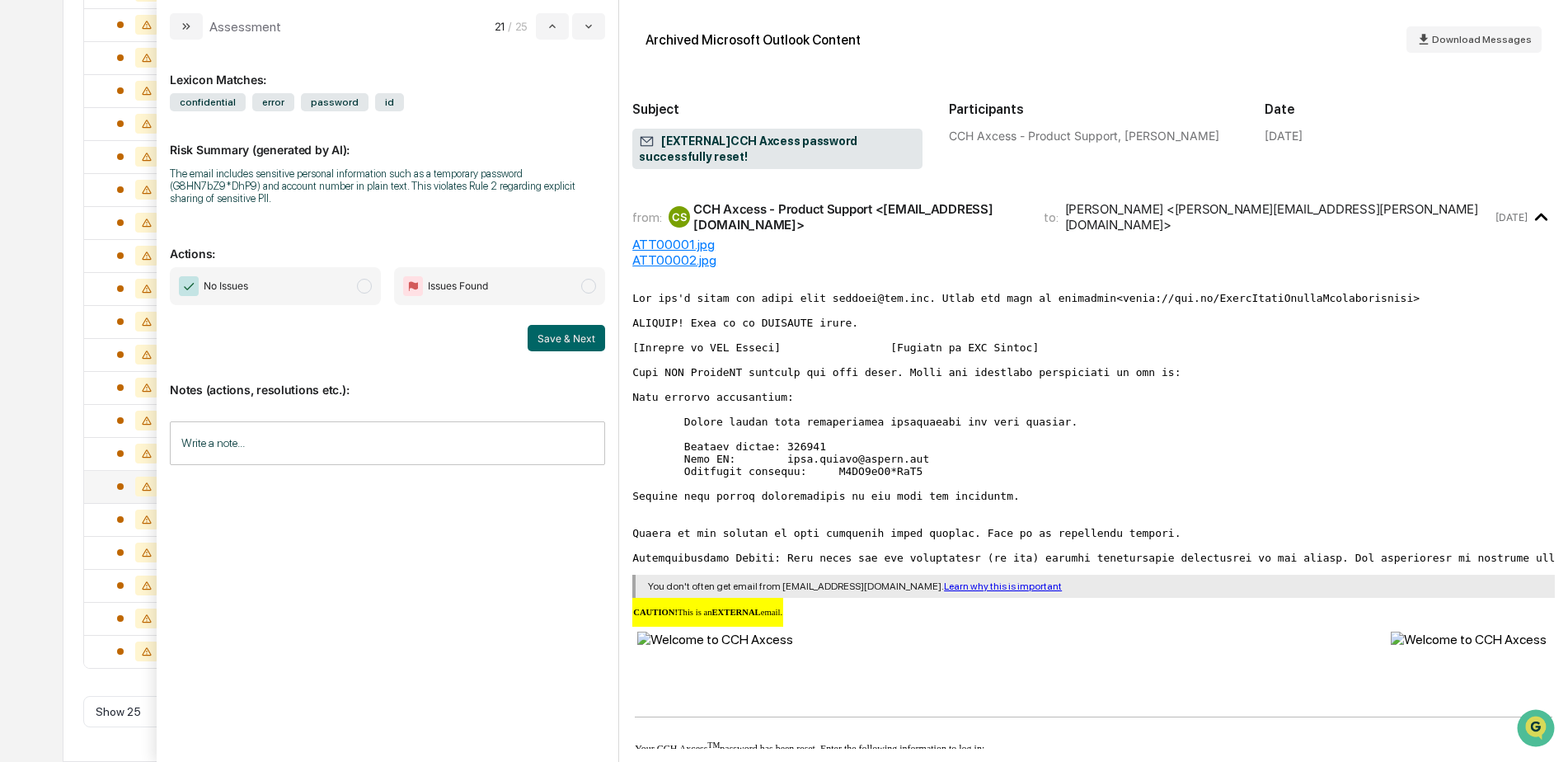
click at [43, 412] on div "Calendar Manage Tasks Reviews Approval Management Company People, Data, Setting…" at bounding box center [784, 113] width 1568 height 1297
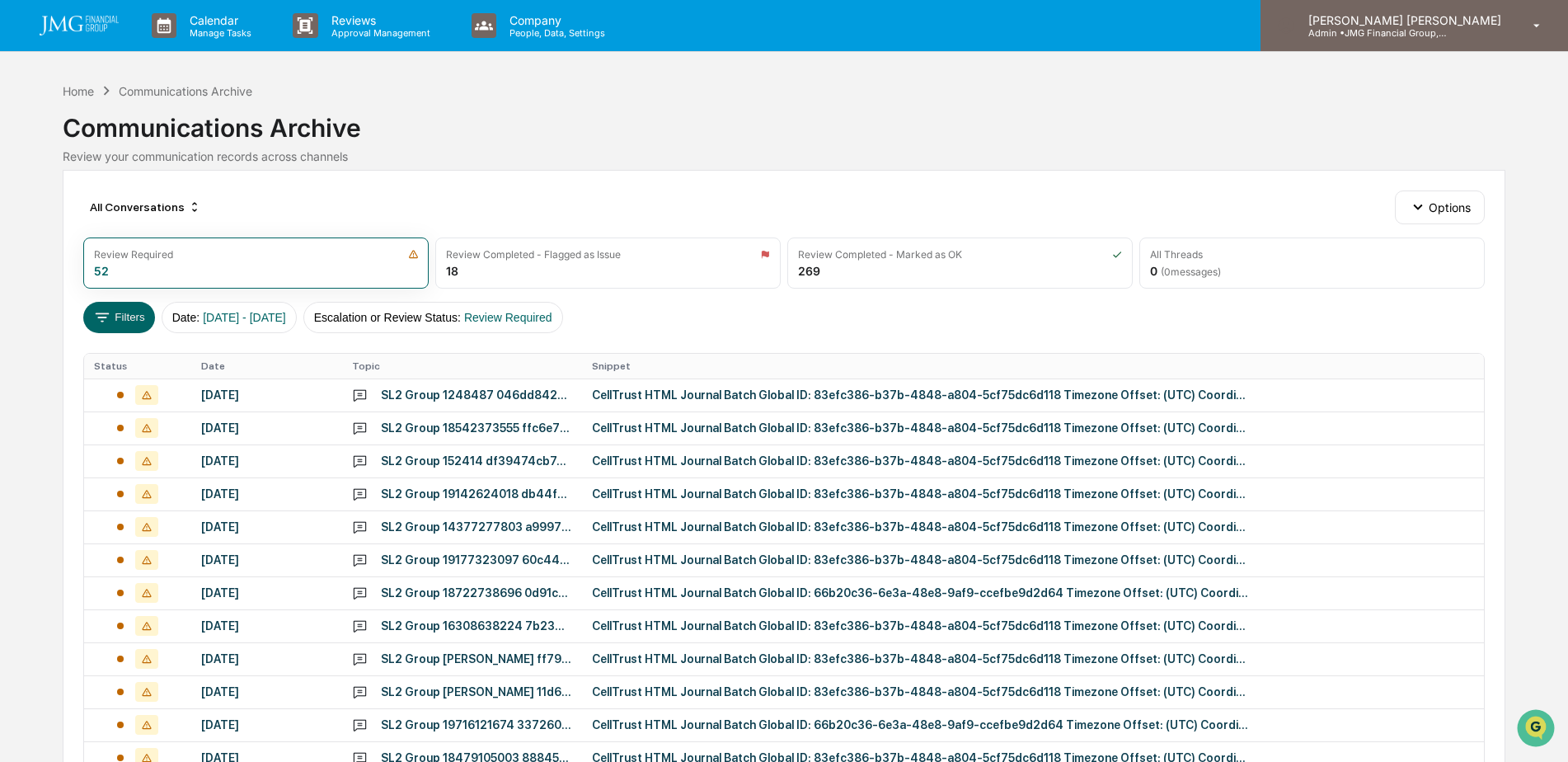
click at [1432, 41] on div "Steven Lennart Admin • JMG Financial Group, Ltd." at bounding box center [1414, 25] width 307 height 51
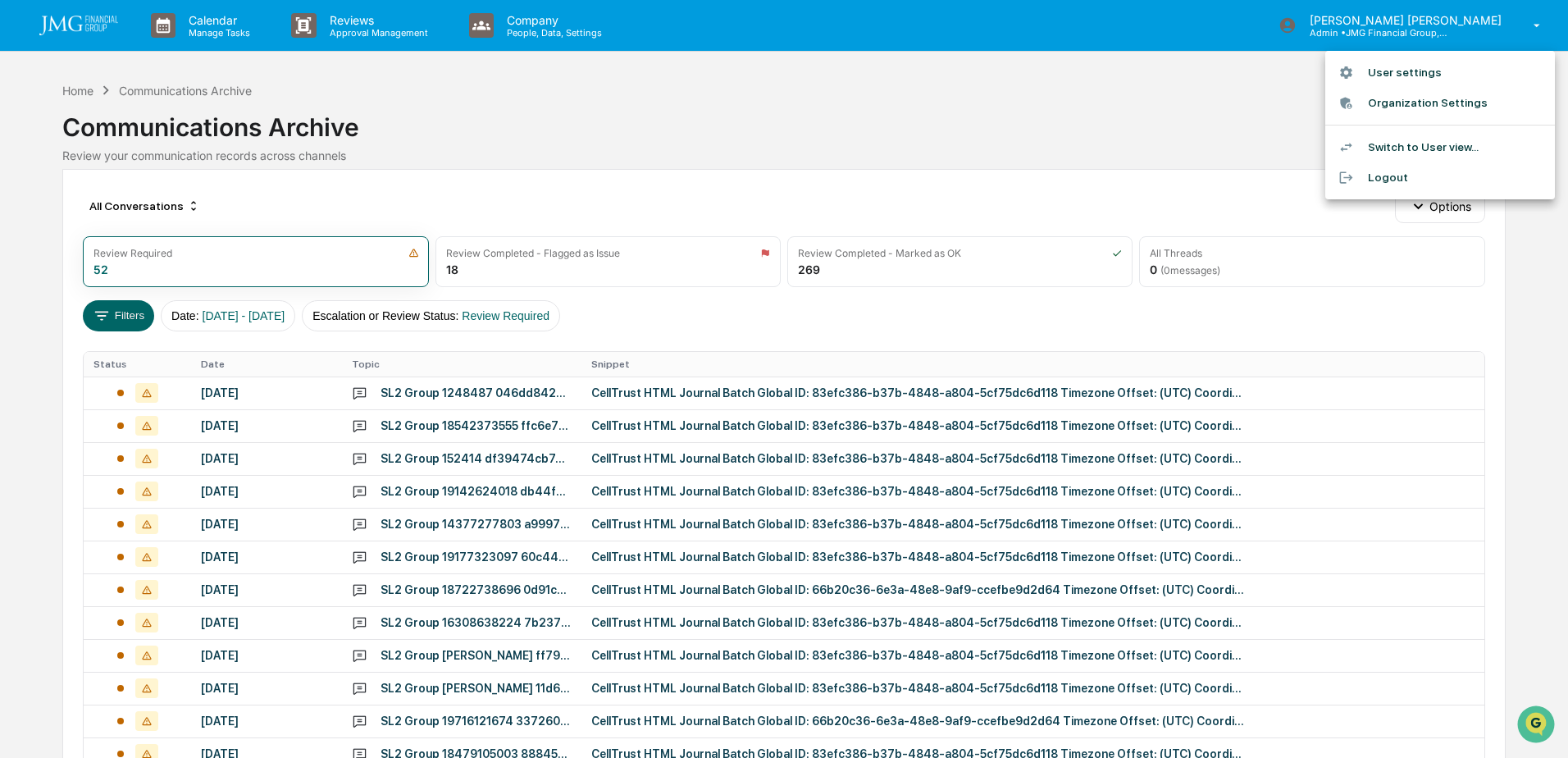
click at [1400, 181] on li "Logout" at bounding box center [1440, 177] width 229 height 30
